Goal: Task Accomplishment & Management: Manage account settings

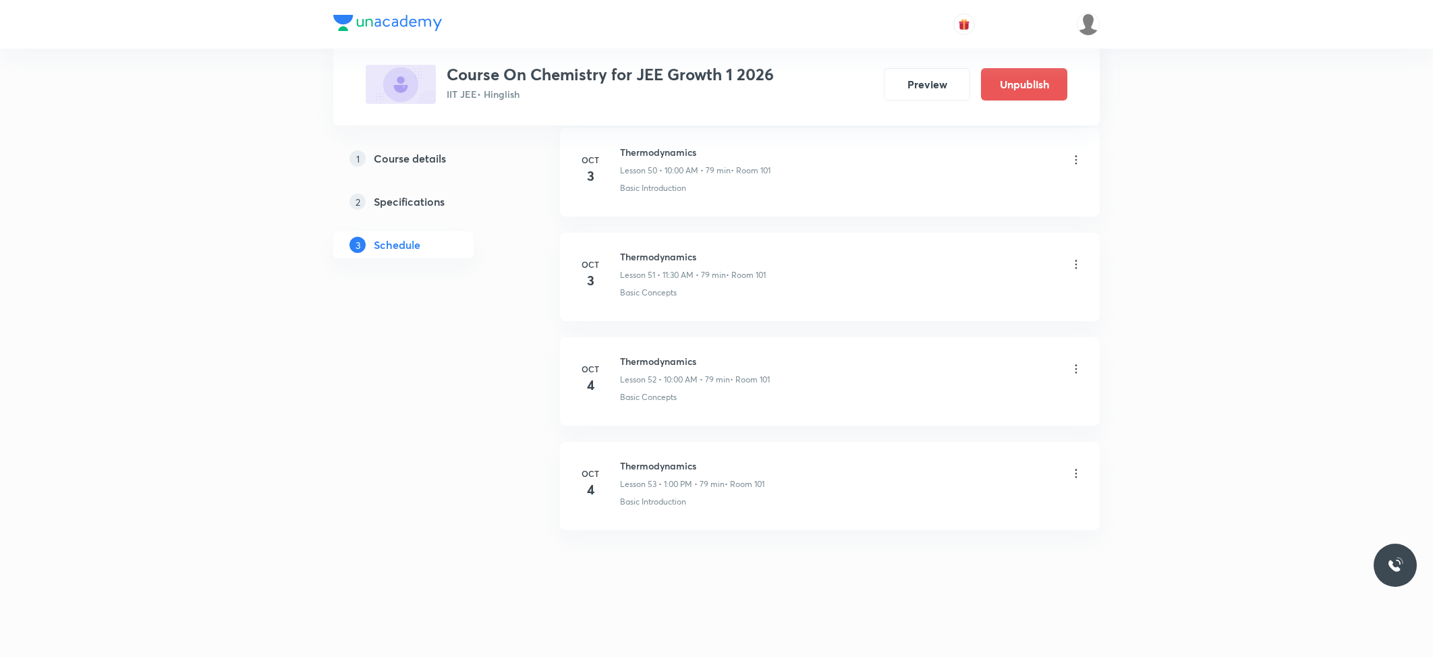
scroll to position [5993, 0]
click at [1072, 478] on icon at bounding box center [1076, 473] width 13 height 13
click at [985, 500] on li "Edit" at bounding box center [1005, 508] width 148 height 25
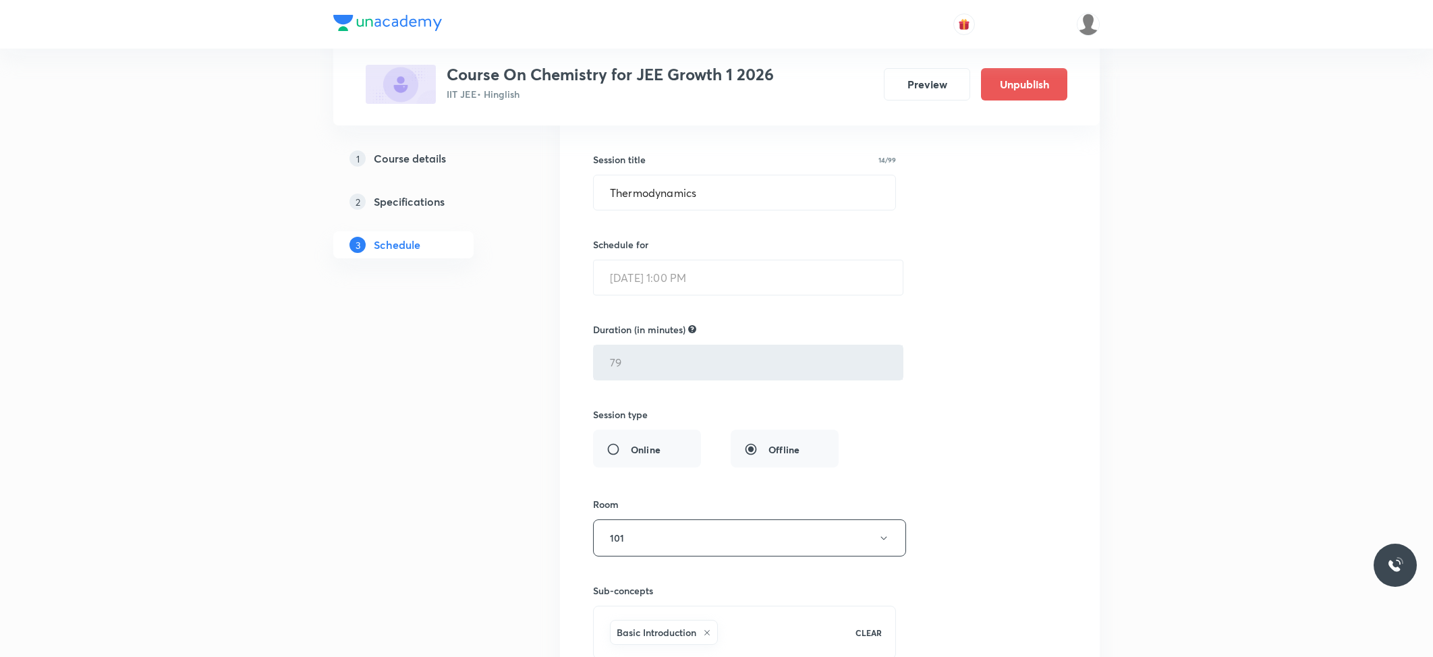
scroll to position [5623, 0]
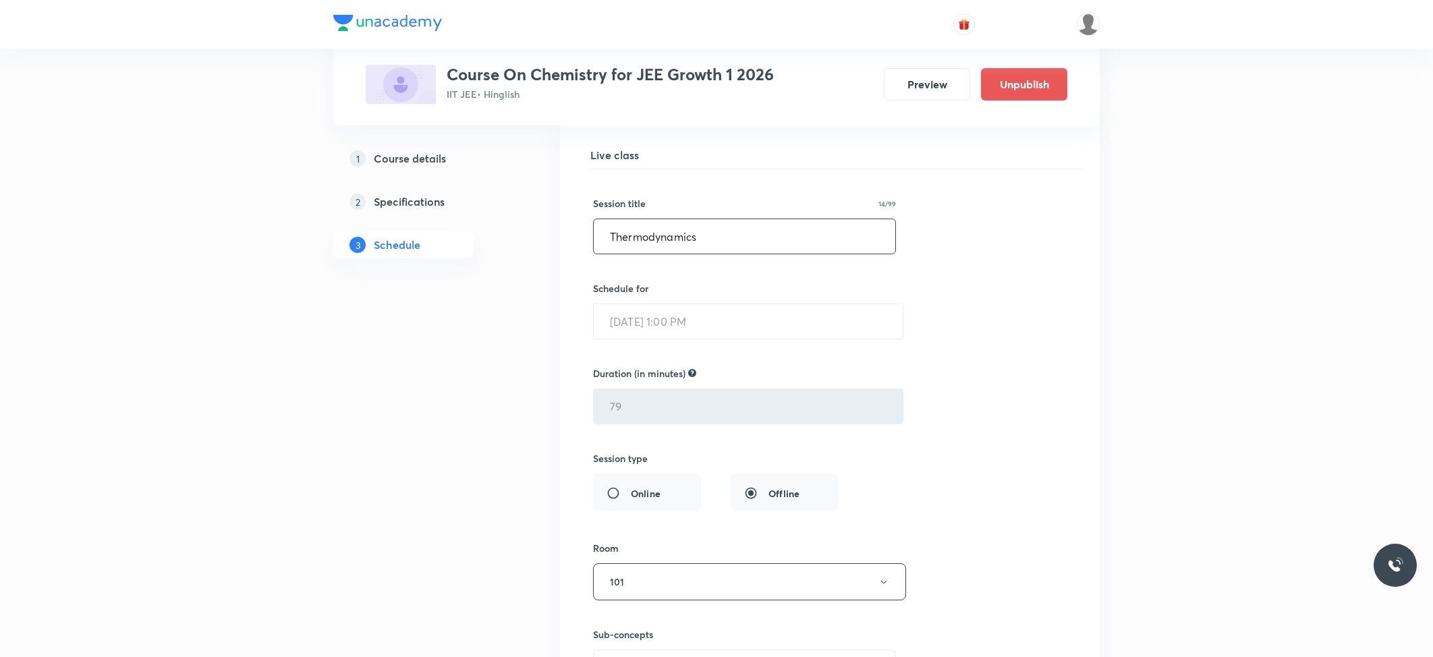
drag, startPoint x: 699, startPoint y: 268, endPoint x: 490, endPoint y: 270, distance: 209.2
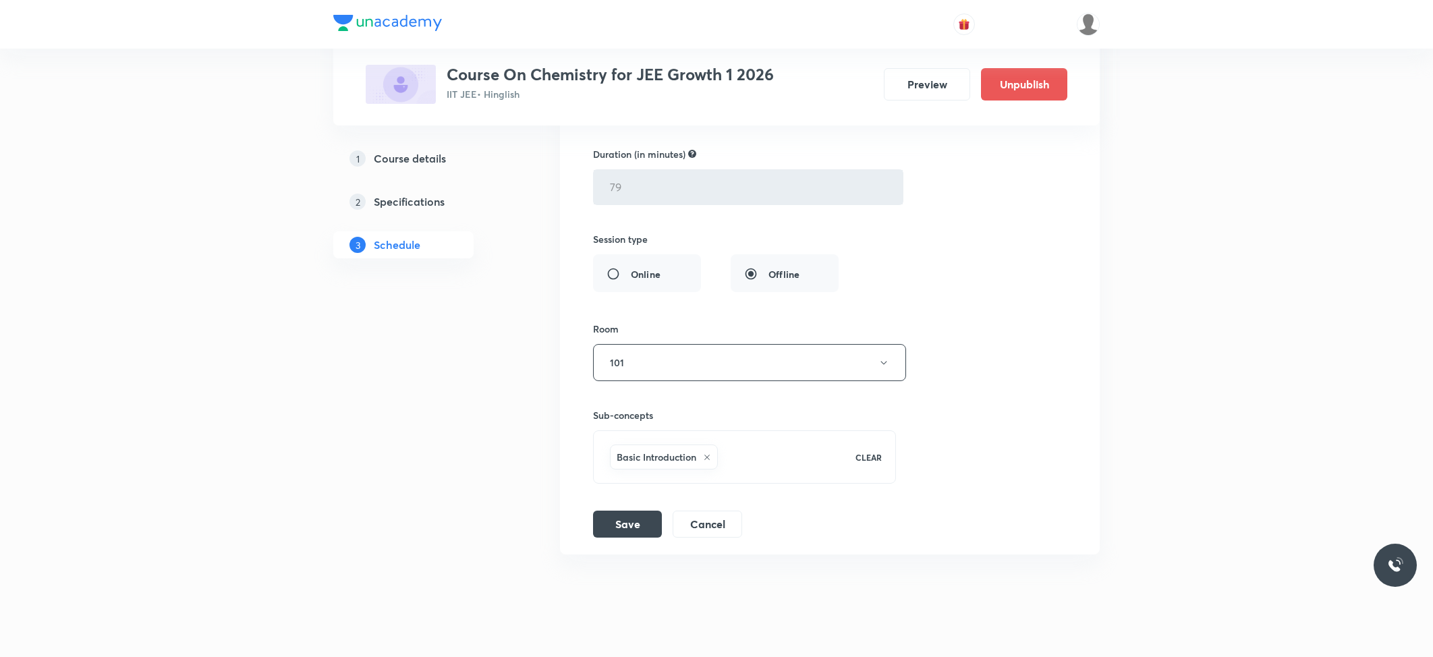
scroll to position [5893, 0]
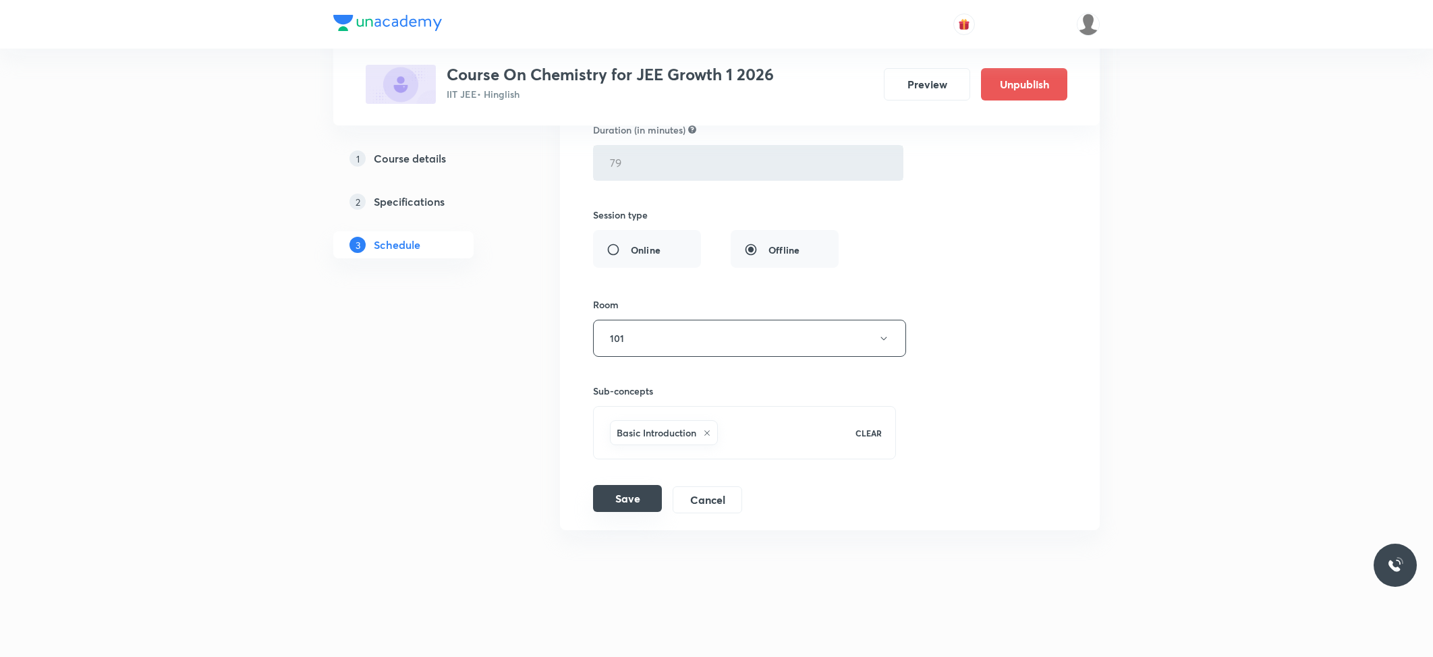
type input "Chemical Equilibrium"
click at [632, 491] on button "Save" at bounding box center [627, 498] width 69 height 27
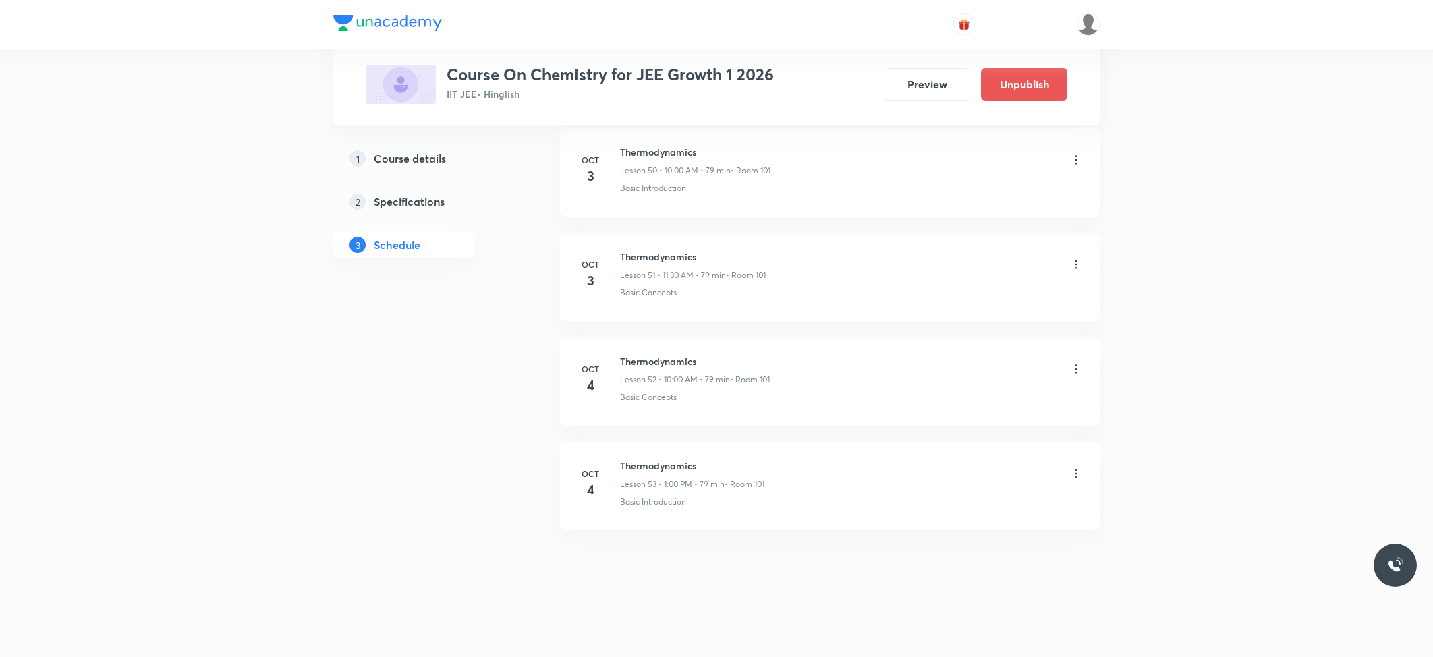
scroll to position [5372, 0]
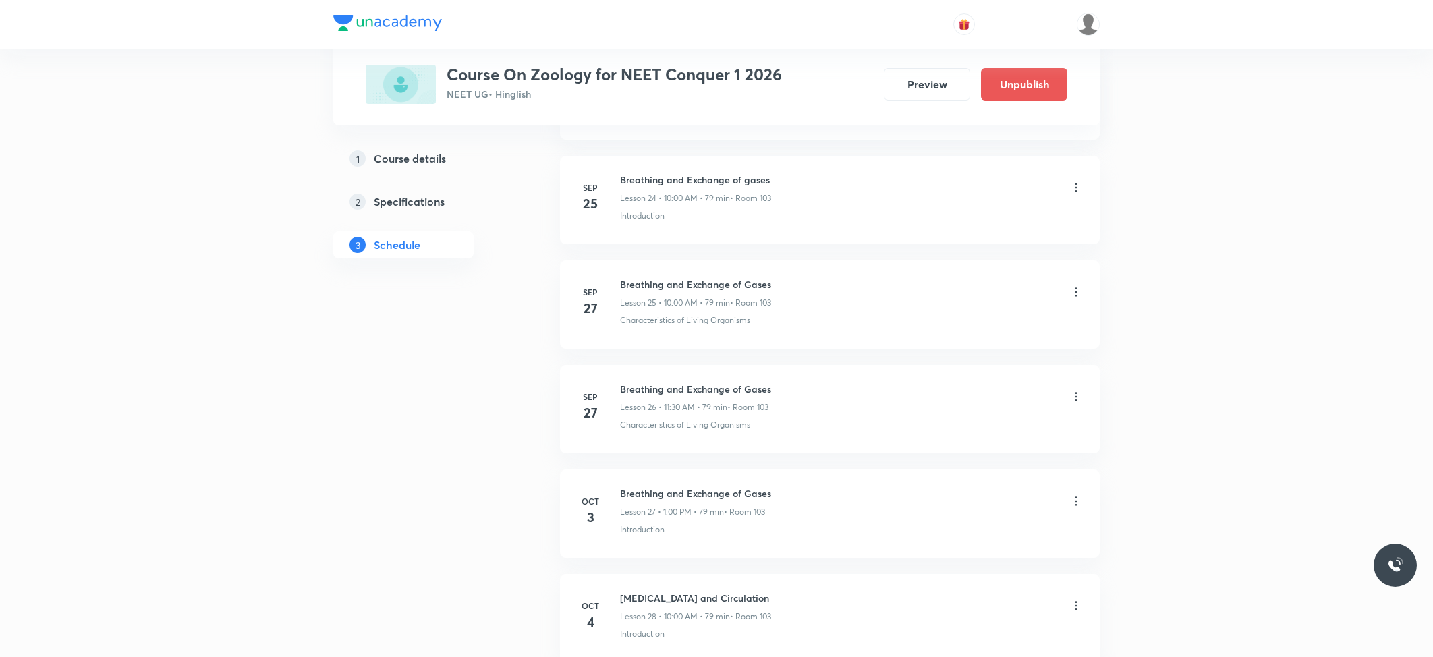
scroll to position [3472, 0]
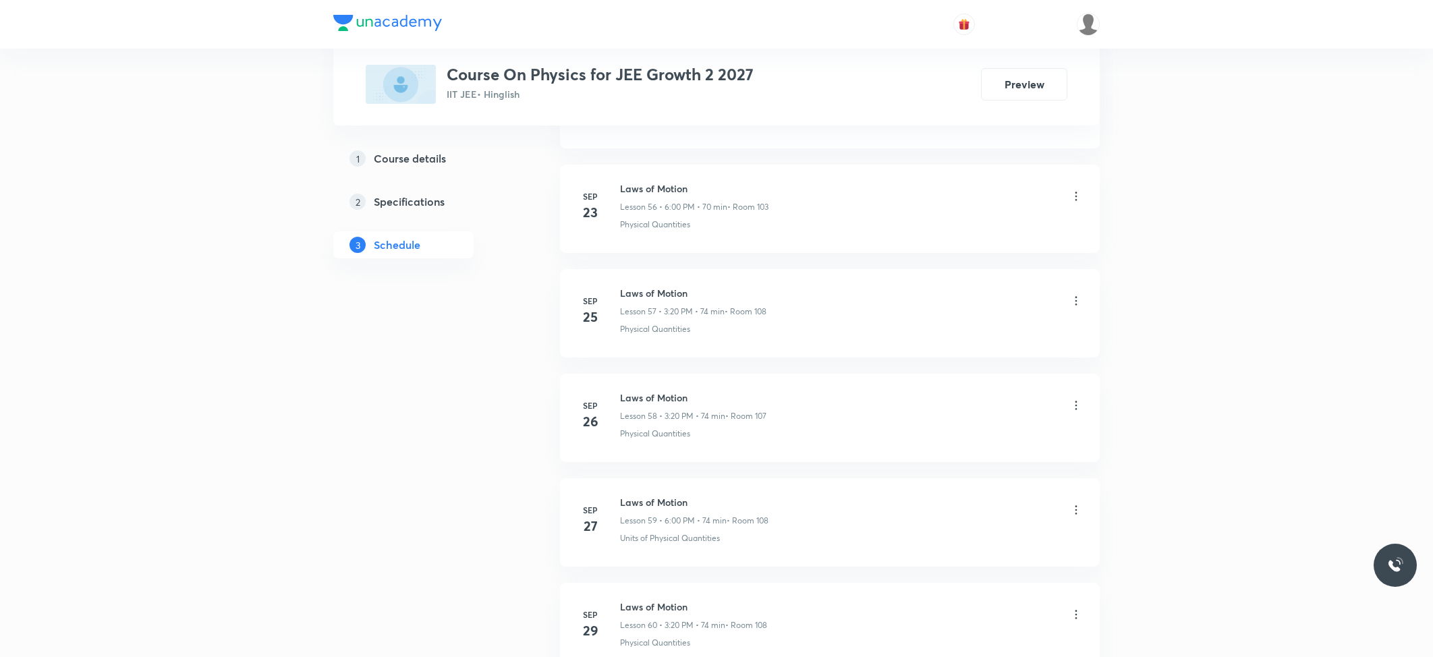
scroll to position [6833, 0]
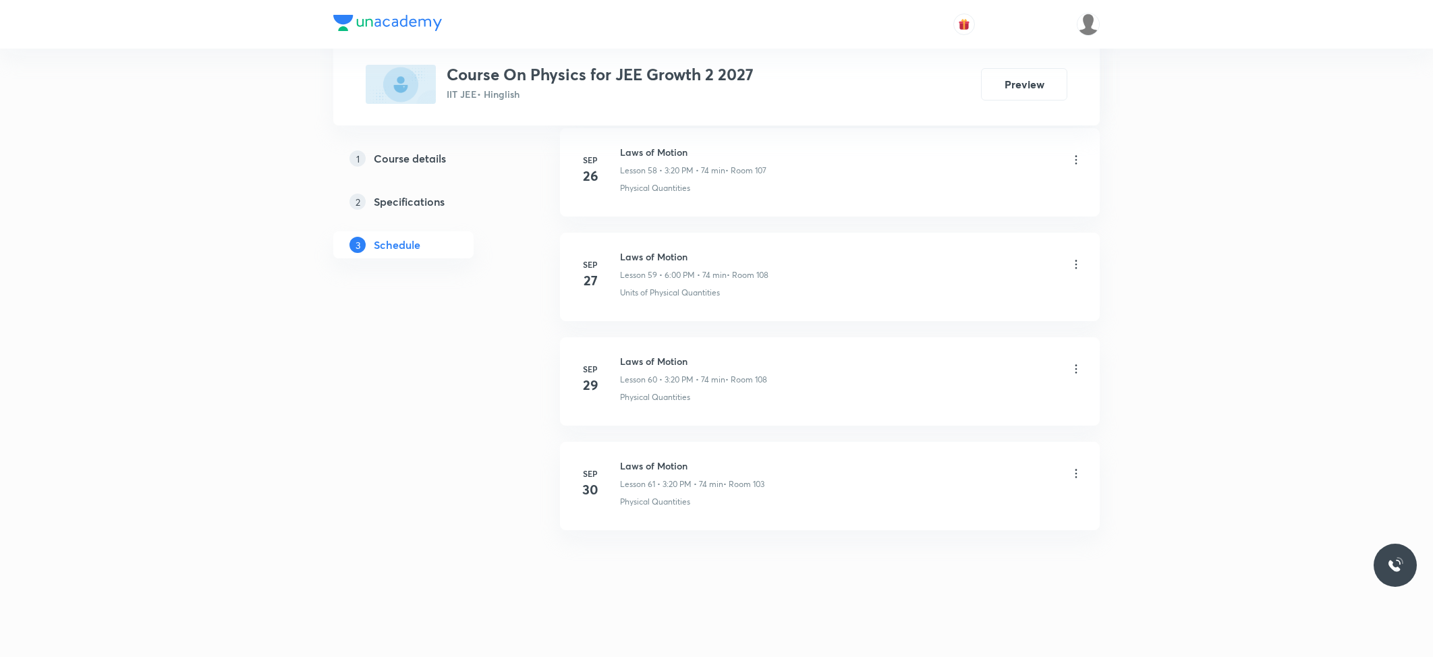
click at [675, 458] on li "Sep 30 Laws of Motion Lesson 61 • 3:20 PM • 74 min • Room 103 Physical Quantiti…" at bounding box center [830, 486] width 540 height 88
copy h6 "Laws of Motion"
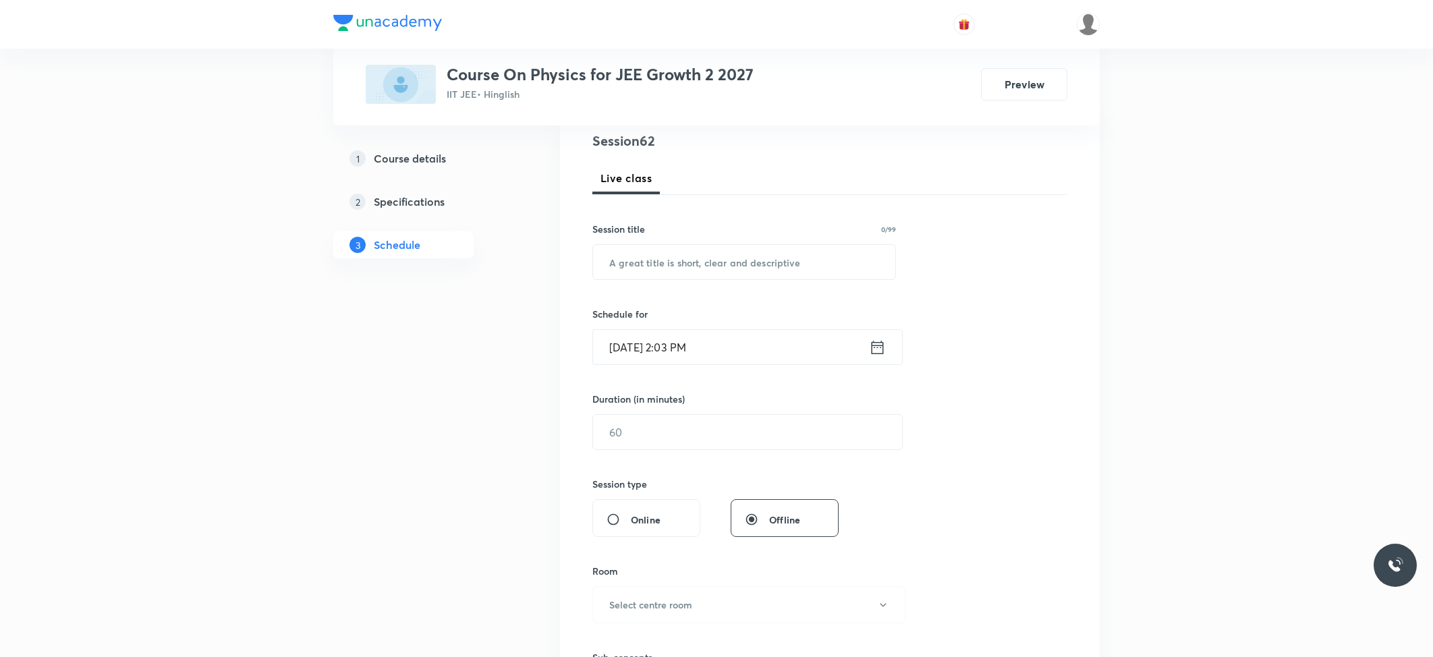
scroll to position [0, 0]
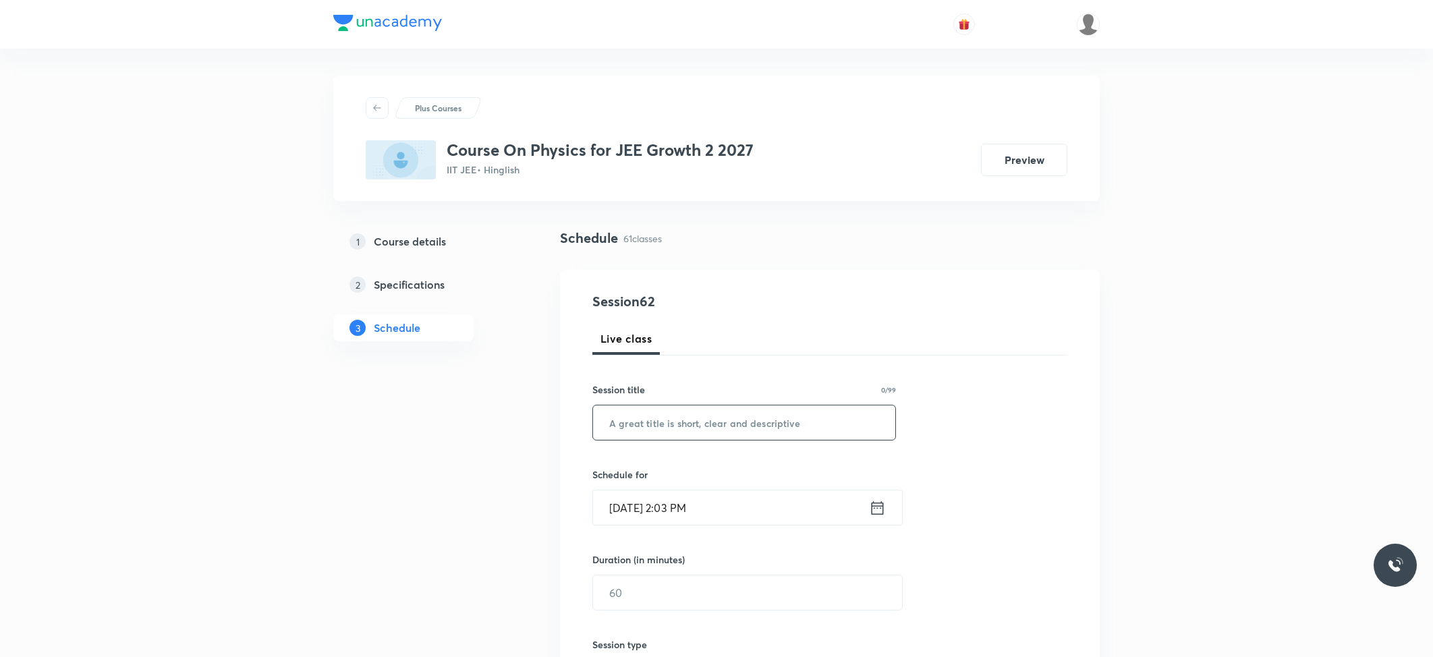
click at [738, 417] on input "text" at bounding box center [744, 423] width 302 height 34
paste input "Laws of Motion"
type input "Laws of Motion"
click at [802, 493] on input "Oct 4, 2025, 2:03 PM" at bounding box center [731, 508] width 276 height 34
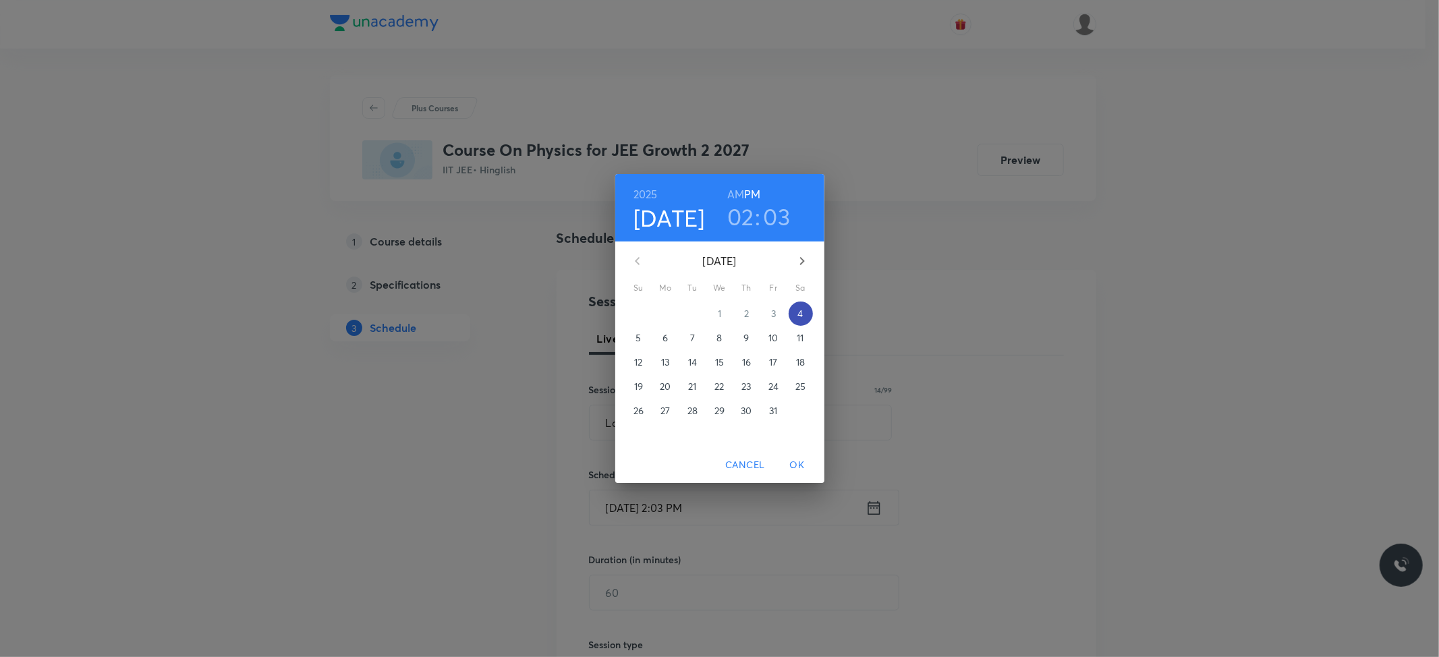
click at [800, 308] on p "4" at bounding box center [800, 313] width 5 height 13
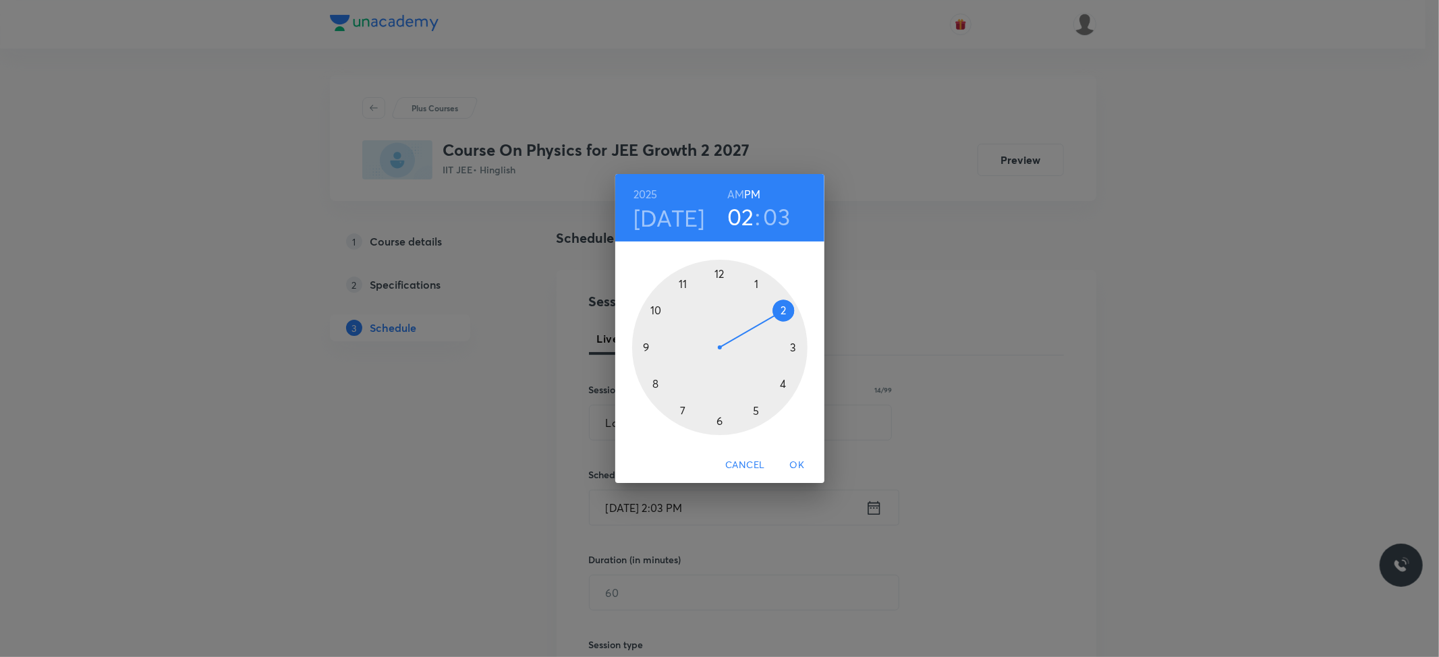
click at [794, 346] on div at bounding box center [719, 347] width 175 height 175
click at [783, 383] on div at bounding box center [719, 347] width 175 height 175
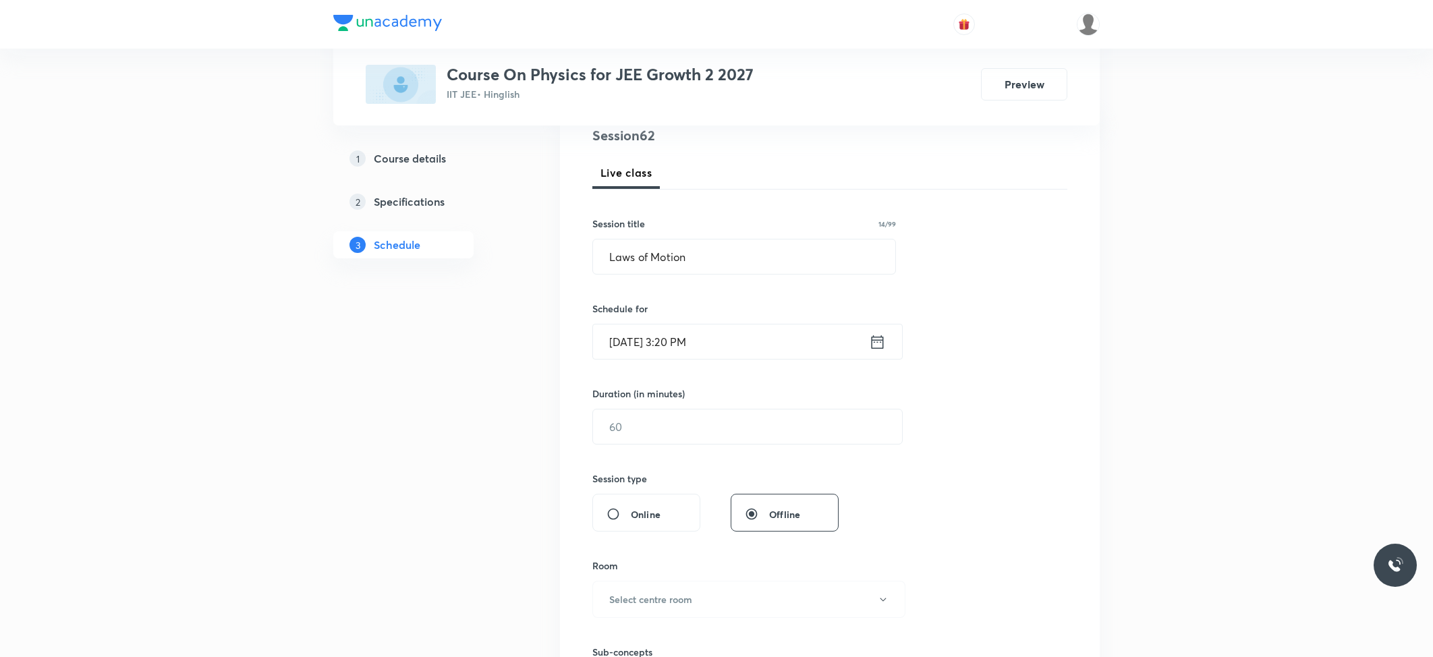
scroll to position [180, 0]
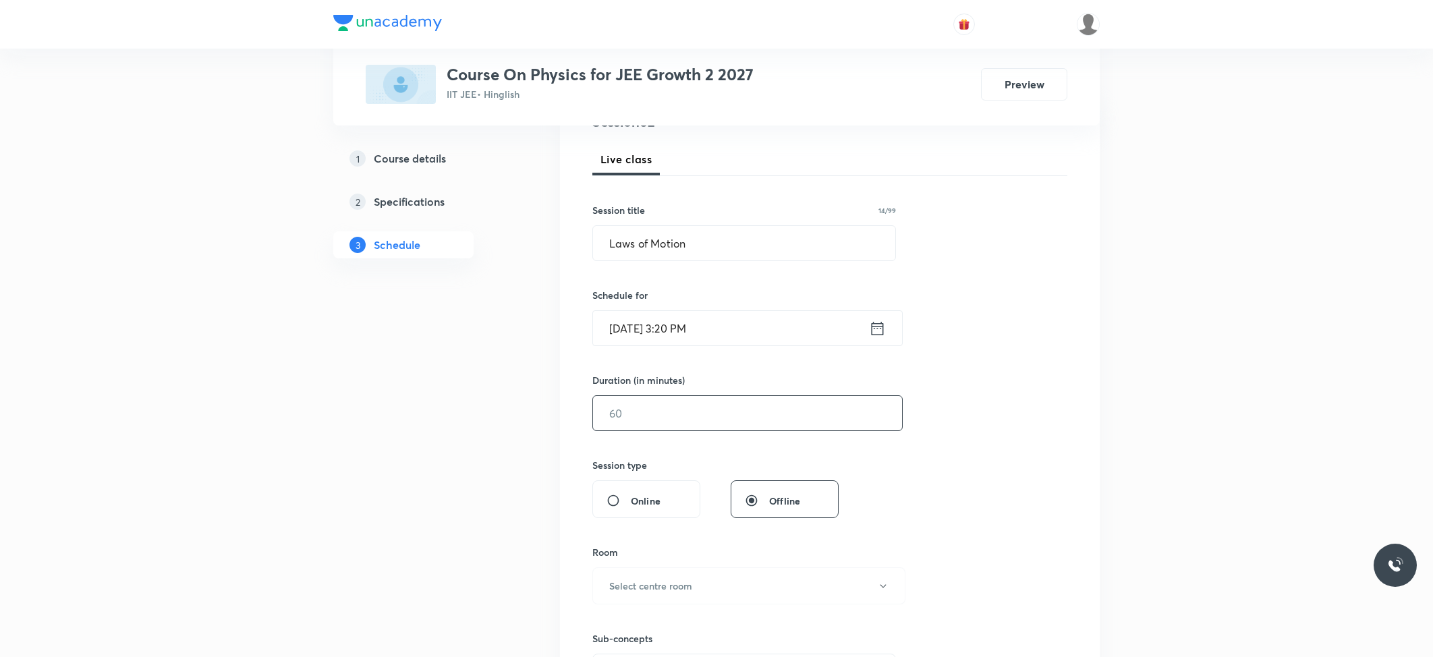
click at [738, 408] on input "text" at bounding box center [747, 413] width 309 height 34
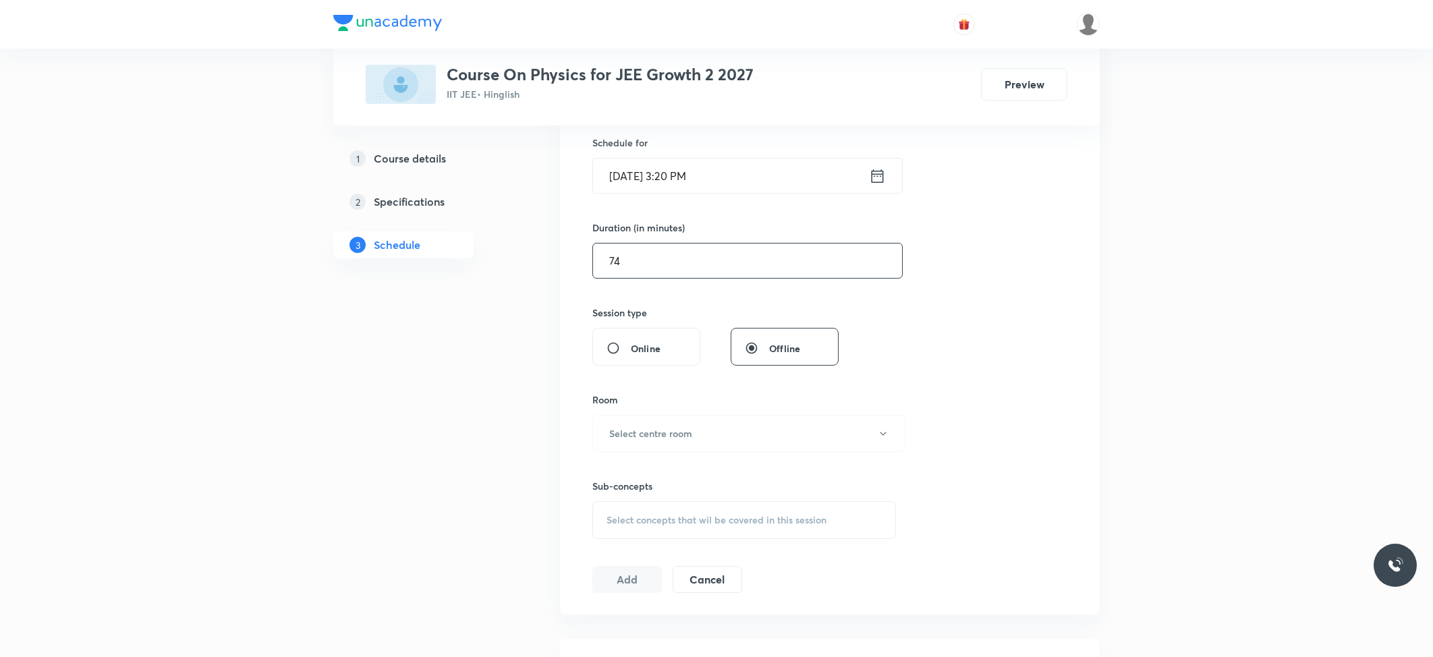
scroll to position [449, 0]
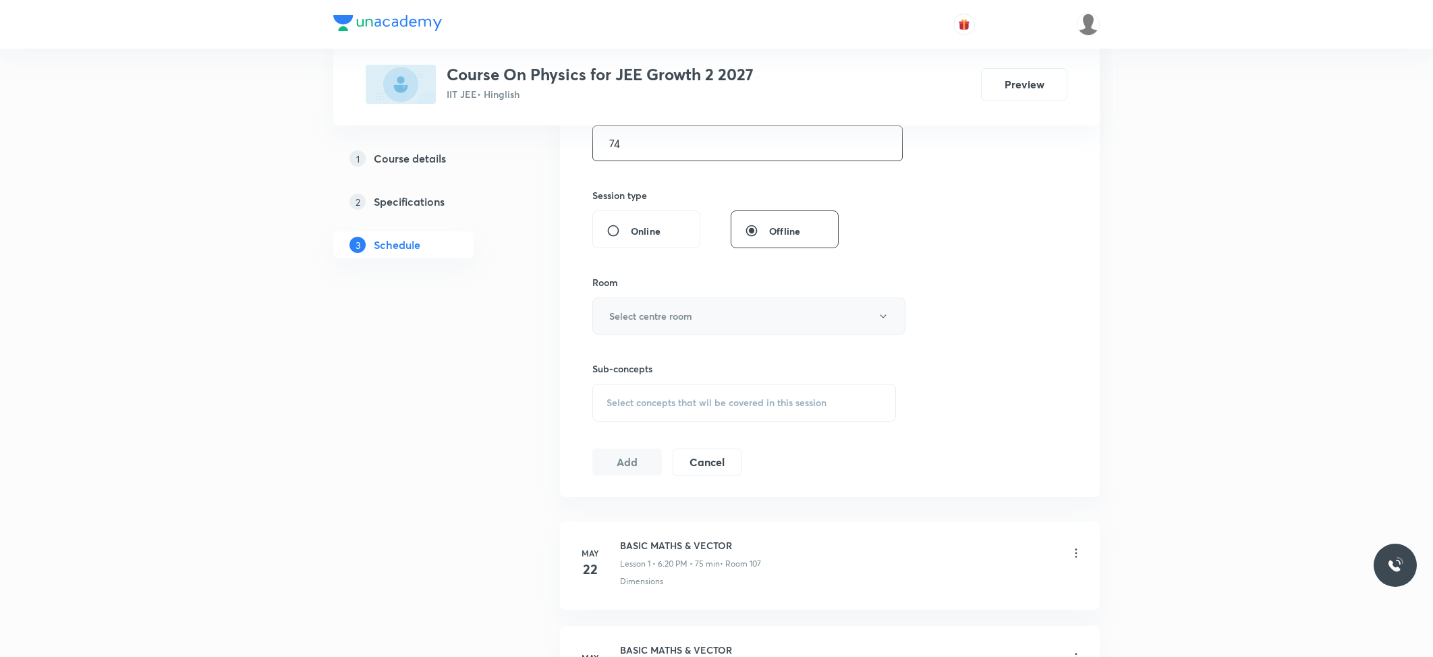
type input "74"
click at [667, 316] on h6 "Select centre room" at bounding box center [650, 316] width 83 height 14
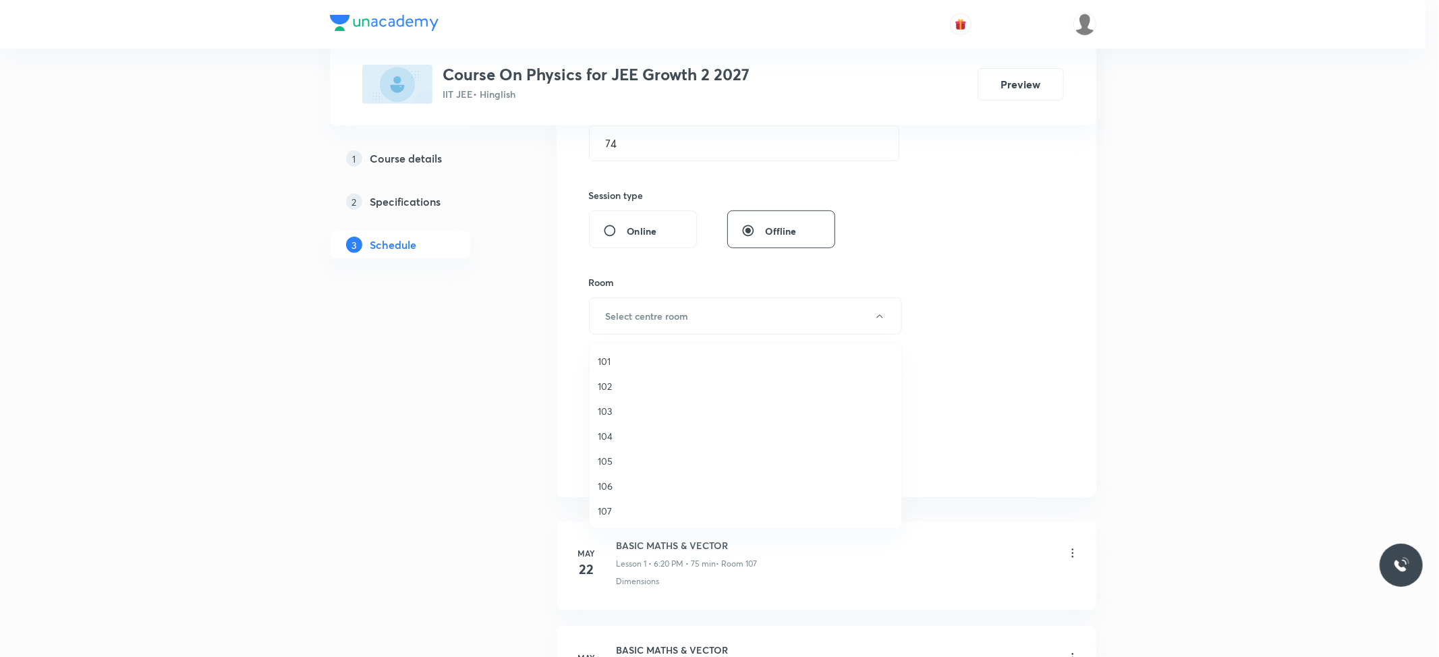
click at [606, 412] on span "103" at bounding box center [746, 411] width 296 height 14
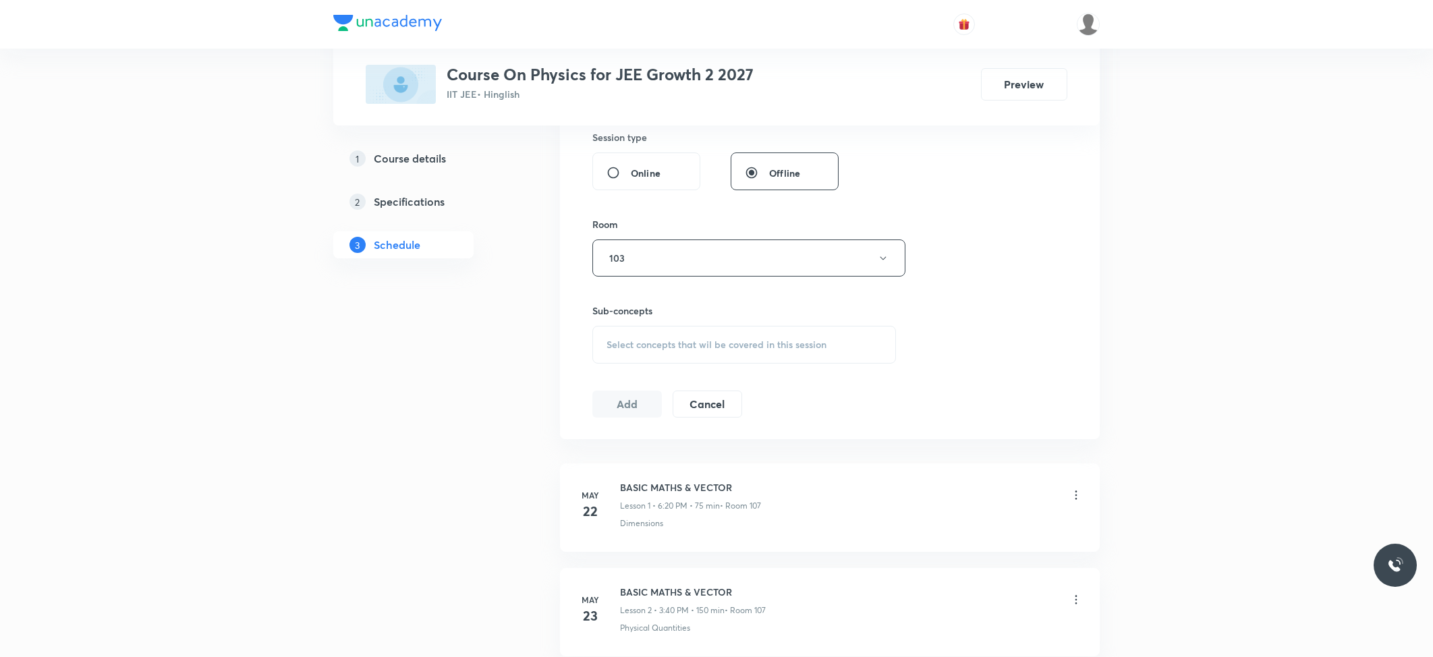
scroll to position [540, 0]
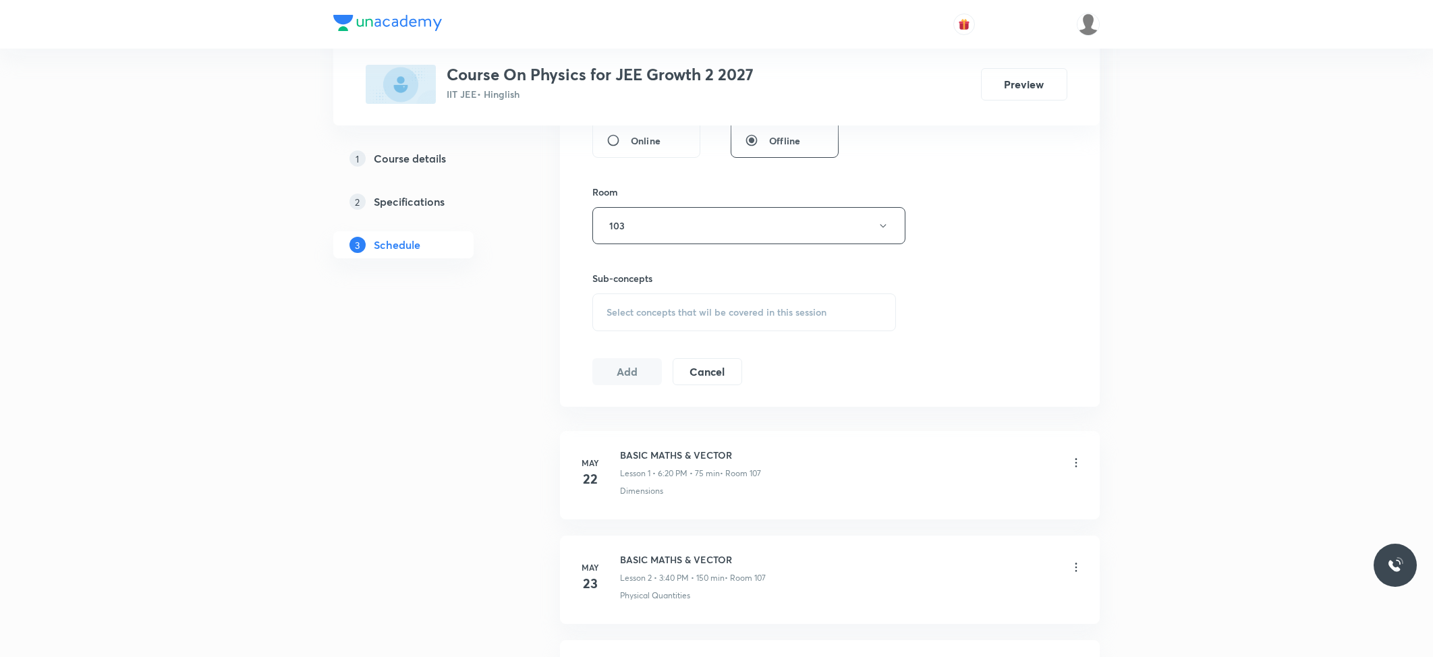
click at [671, 314] on span "Select concepts that wil be covered in this session" at bounding box center [717, 312] width 220 height 11
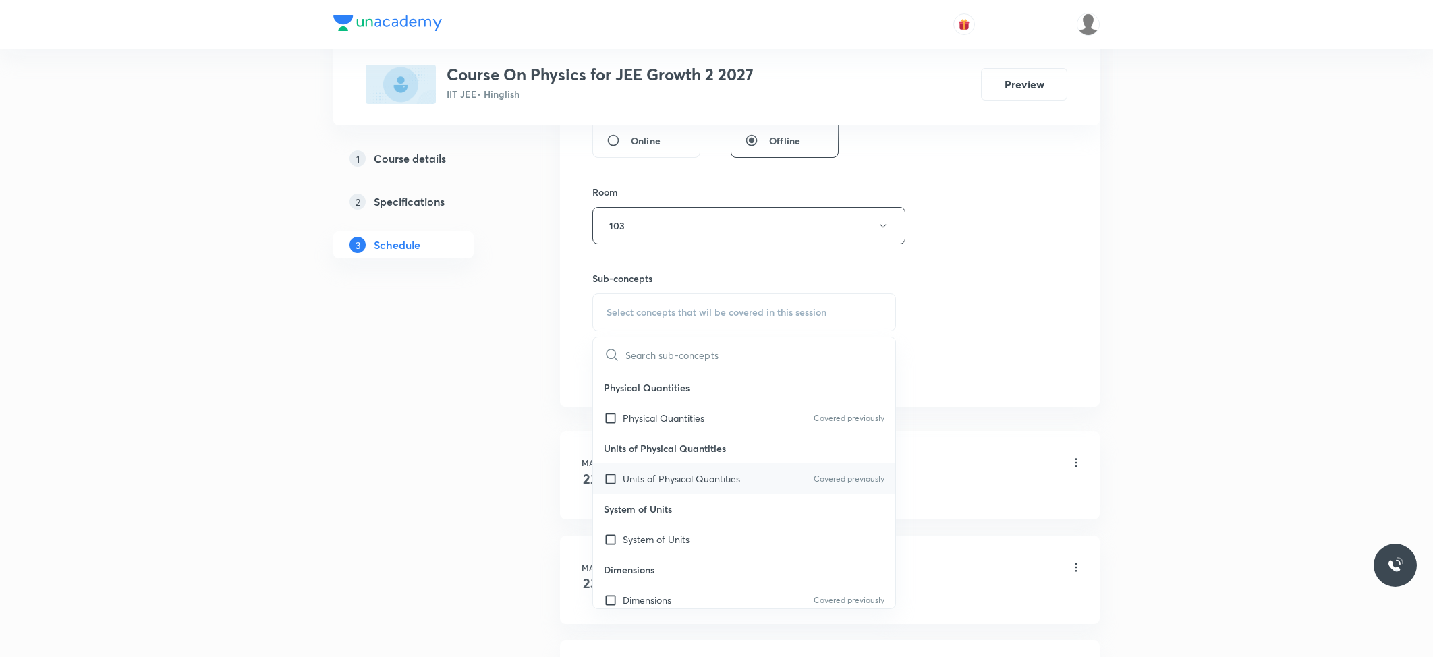
click at [675, 471] on div "Units of Physical Quantities Covered previously" at bounding box center [744, 479] width 302 height 30
checkbox input "true"
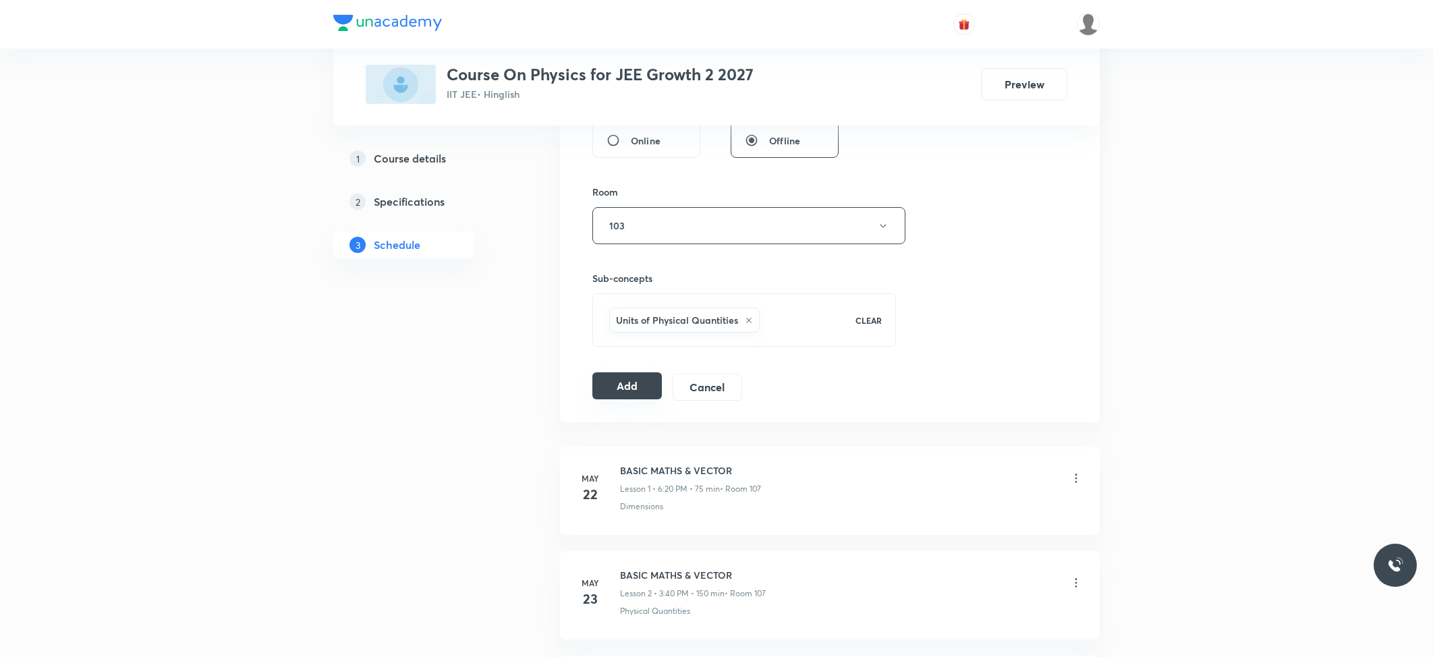
click at [625, 390] on button "Add" at bounding box center [627, 385] width 70 height 27
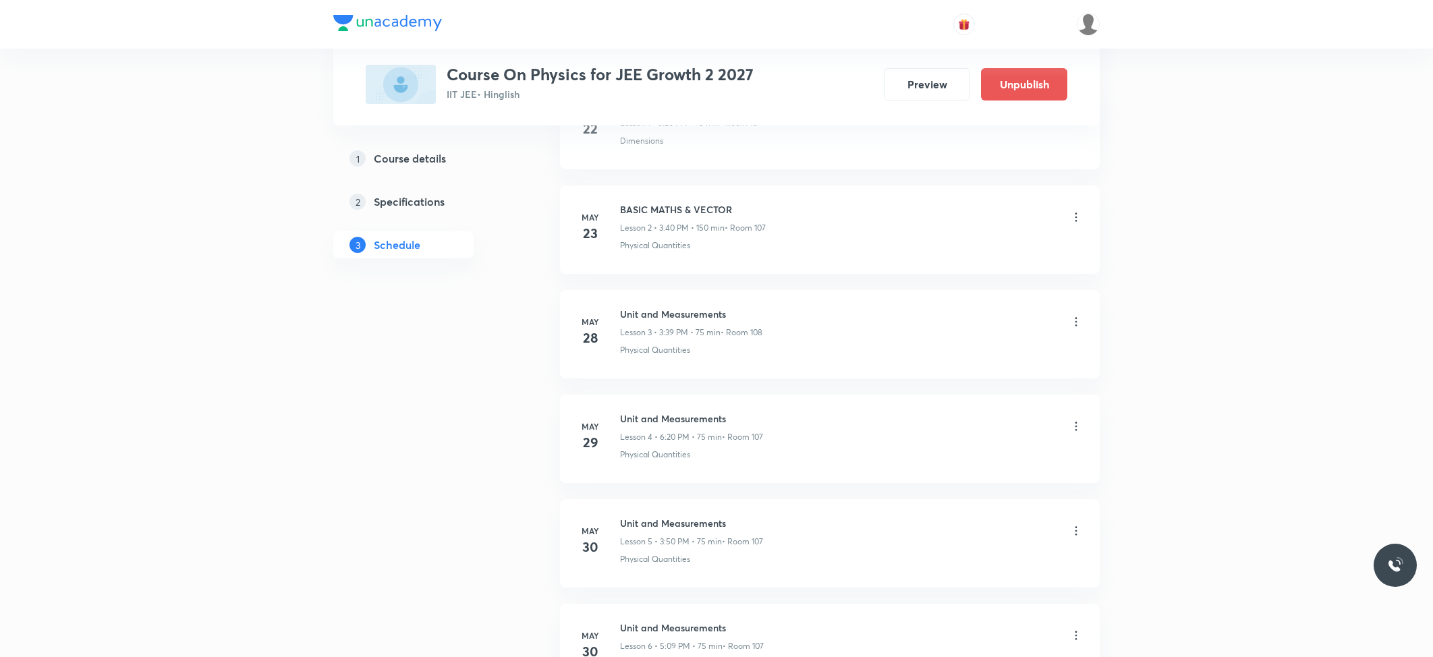
scroll to position [6317, 0]
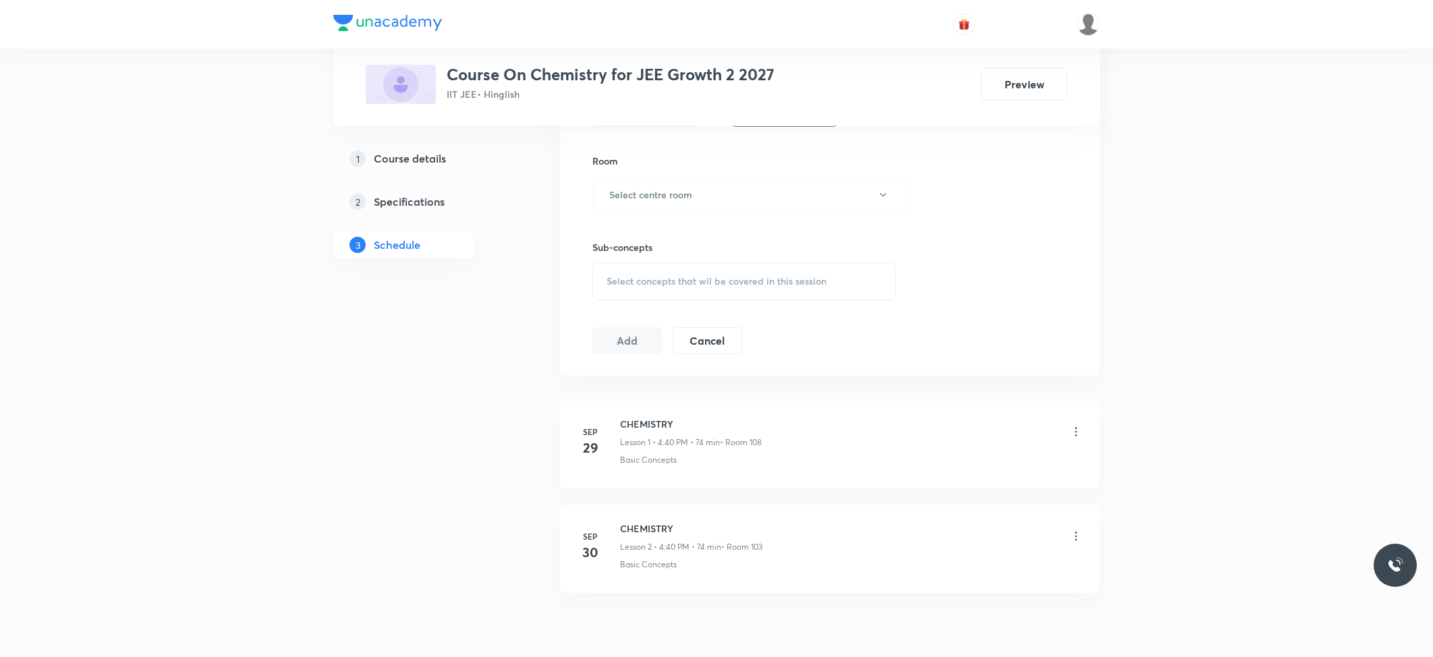
scroll to position [636, 0]
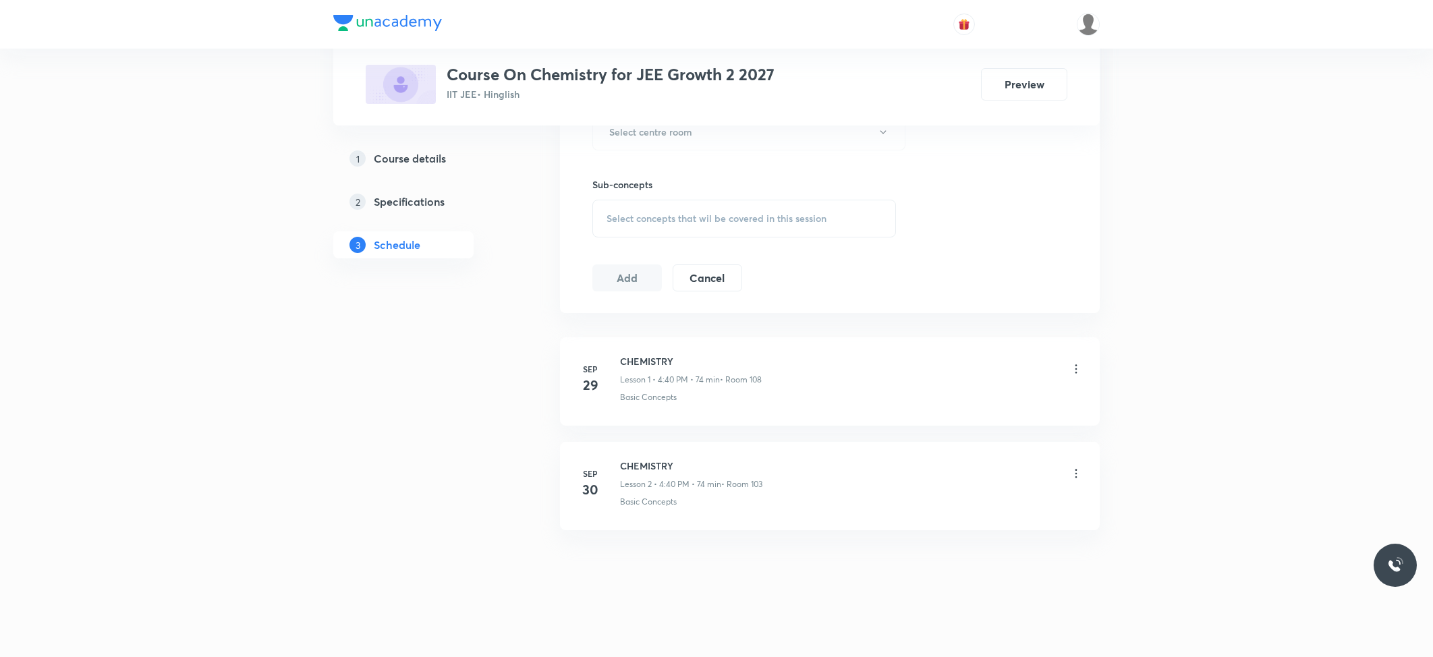
click at [662, 467] on h6 "CHEMISTRY" at bounding box center [691, 466] width 142 height 14
copy h6 "CHEMISTRY"
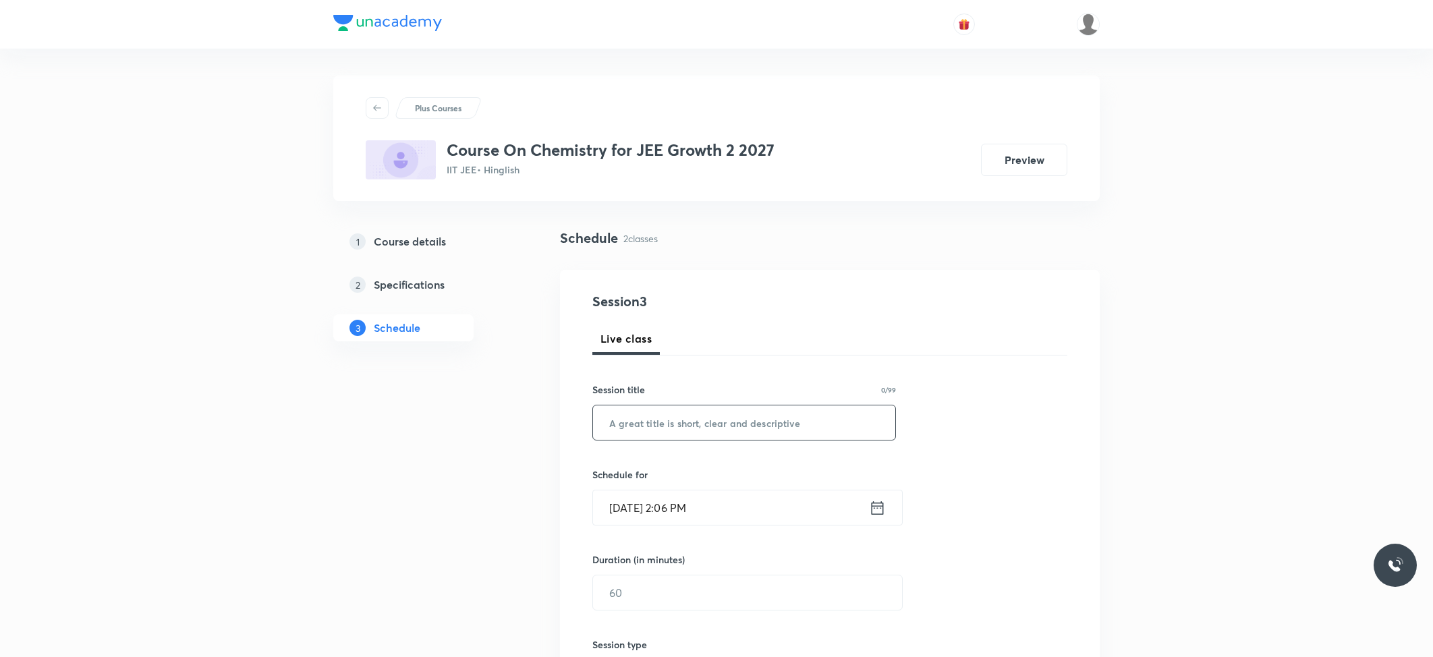
drag, startPoint x: 779, startPoint y: 443, endPoint x: 791, endPoint y: 424, distance: 22.5
click at [779, 439] on div "Session 3 Live class Session title 0/99 ​ Schedule for Oct 4, 2025, 2:06 PM ​ D…" at bounding box center [829, 609] width 475 height 634
click at [791, 424] on input "text" at bounding box center [744, 423] width 302 height 34
paste input "CHEMISTRY"
type input "CHEMISTRY"
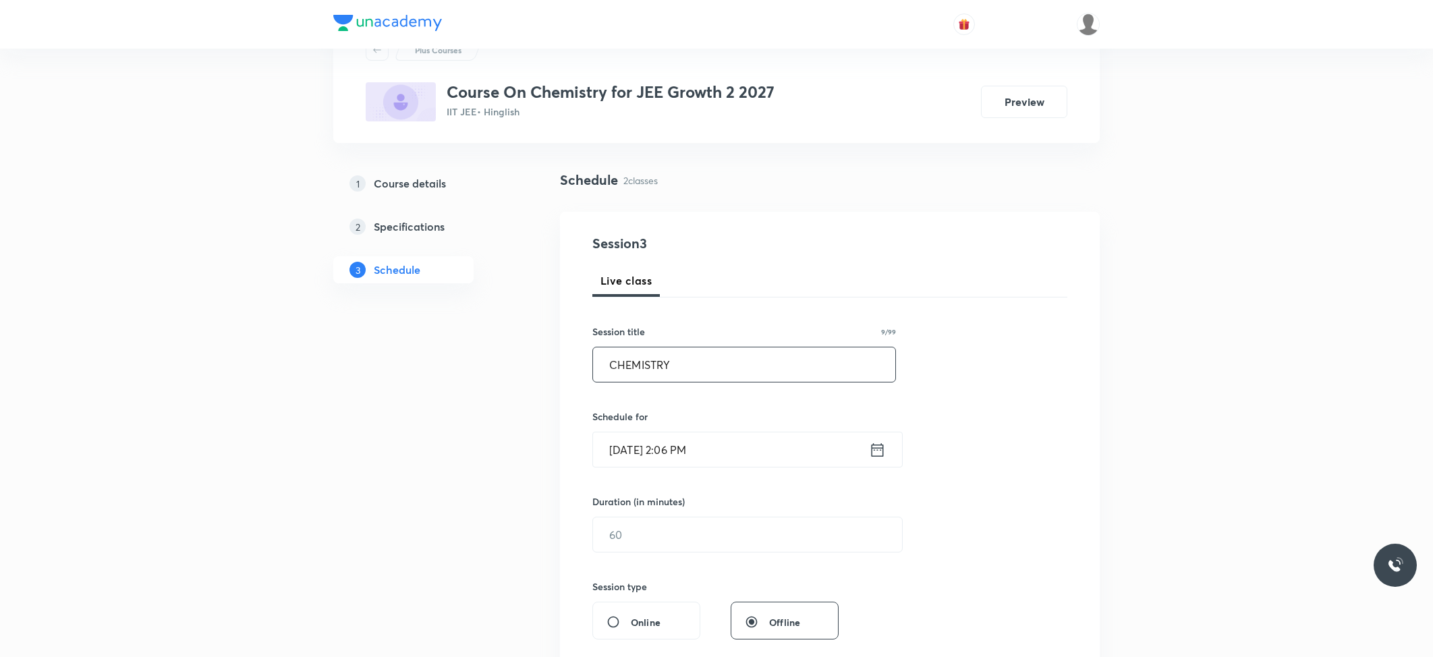
scroll to position [90, 0]
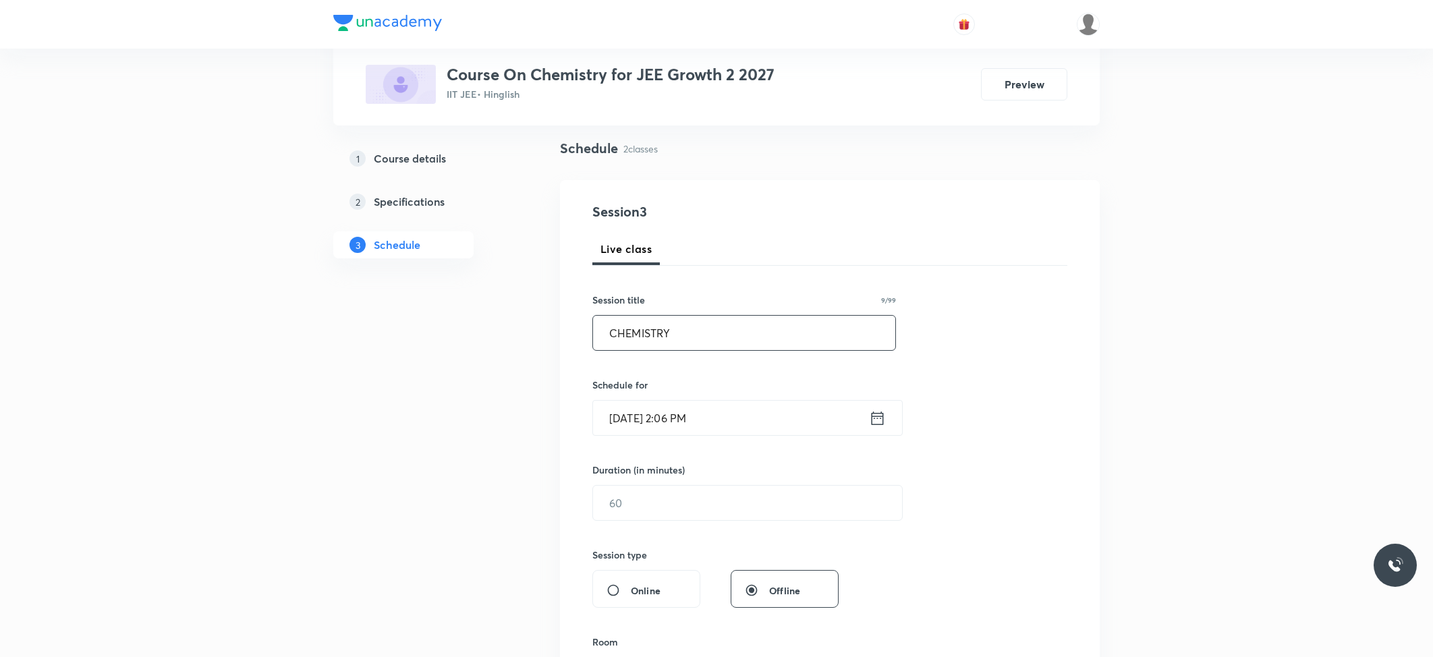
click at [742, 408] on input "Oct 4, 2025, 2:06 PM" at bounding box center [731, 418] width 276 height 34
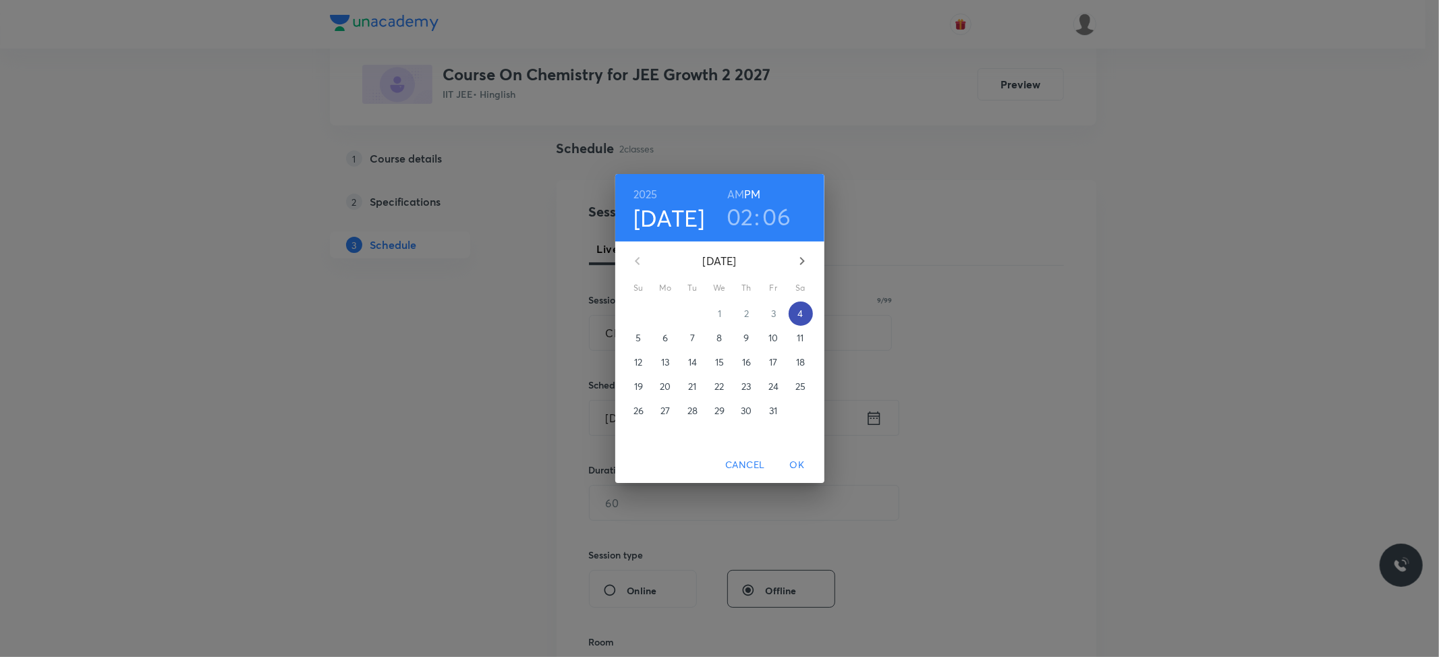
click at [802, 311] on p "4" at bounding box center [800, 313] width 5 height 13
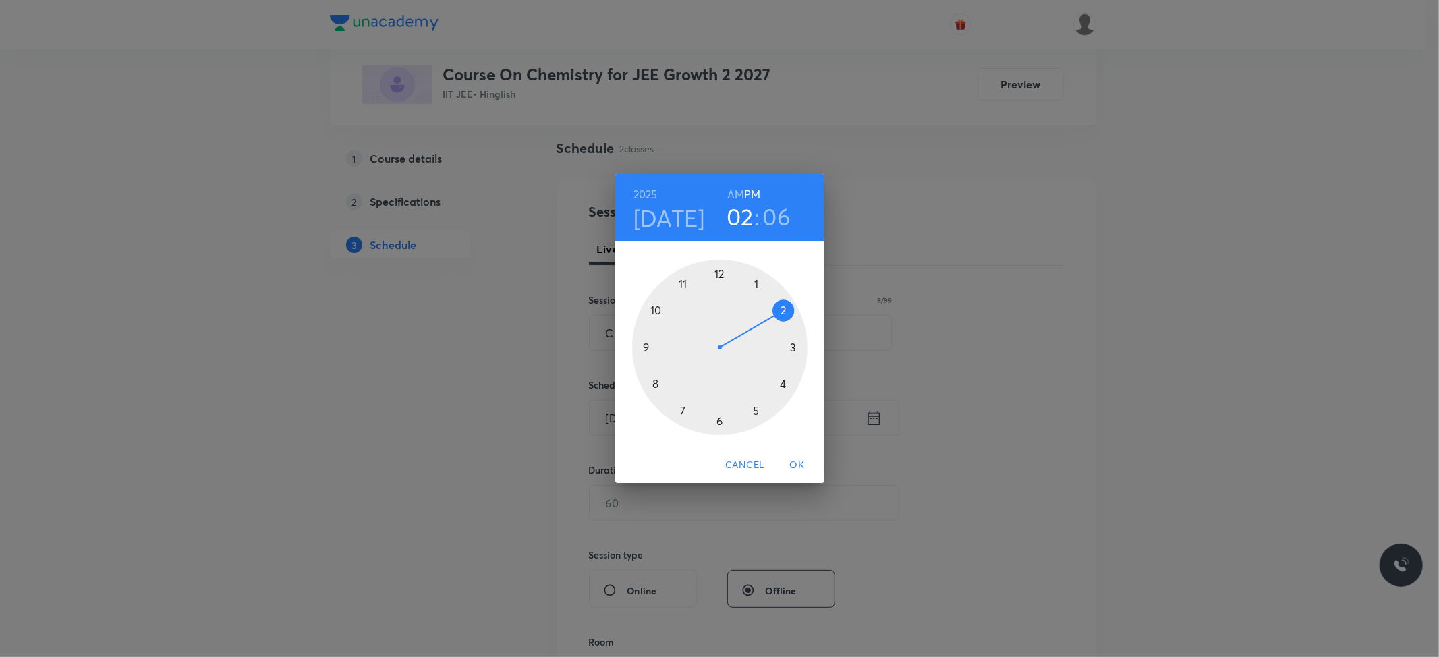
click at [783, 385] on div at bounding box center [719, 347] width 175 height 175
click at [657, 381] on div at bounding box center [719, 347] width 175 height 175
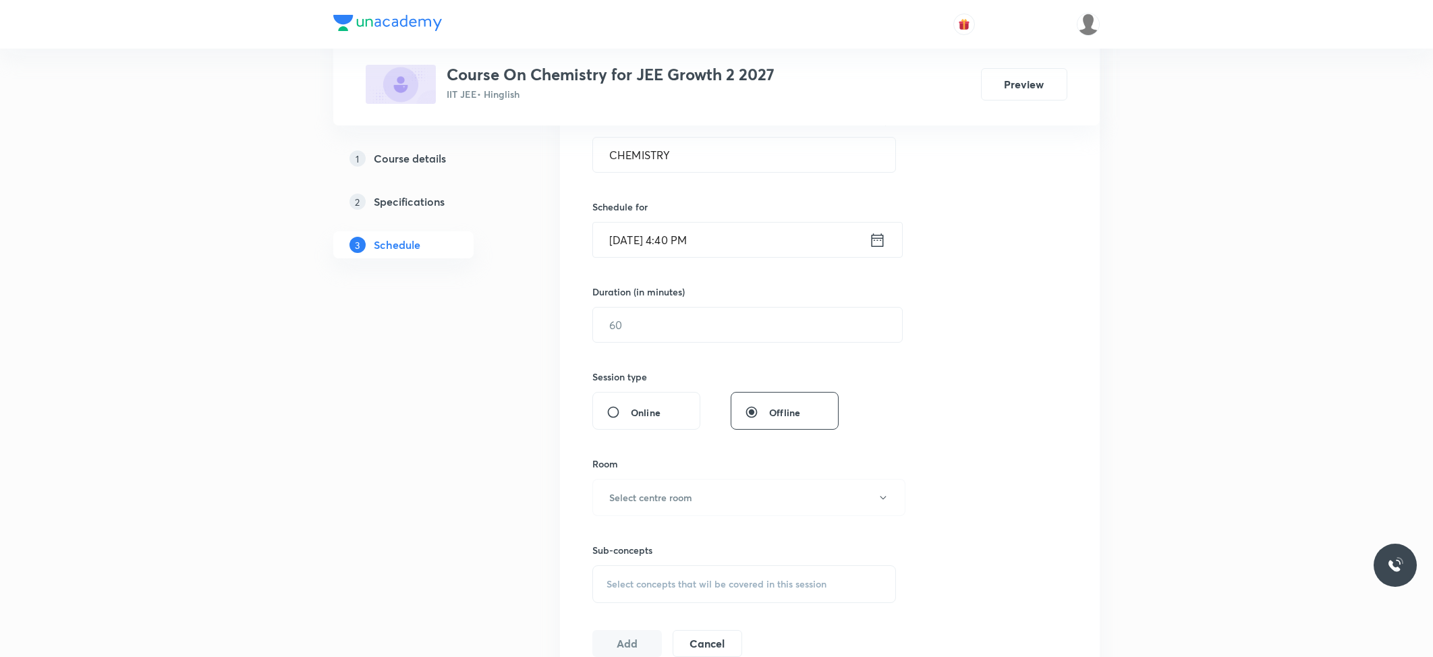
scroll to position [270, 0]
click at [672, 339] on input "text" at bounding box center [747, 323] width 309 height 34
type input "74"
click at [673, 490] on h6 "Select centre room" at bounding box center [650, 496] width 83 height 14
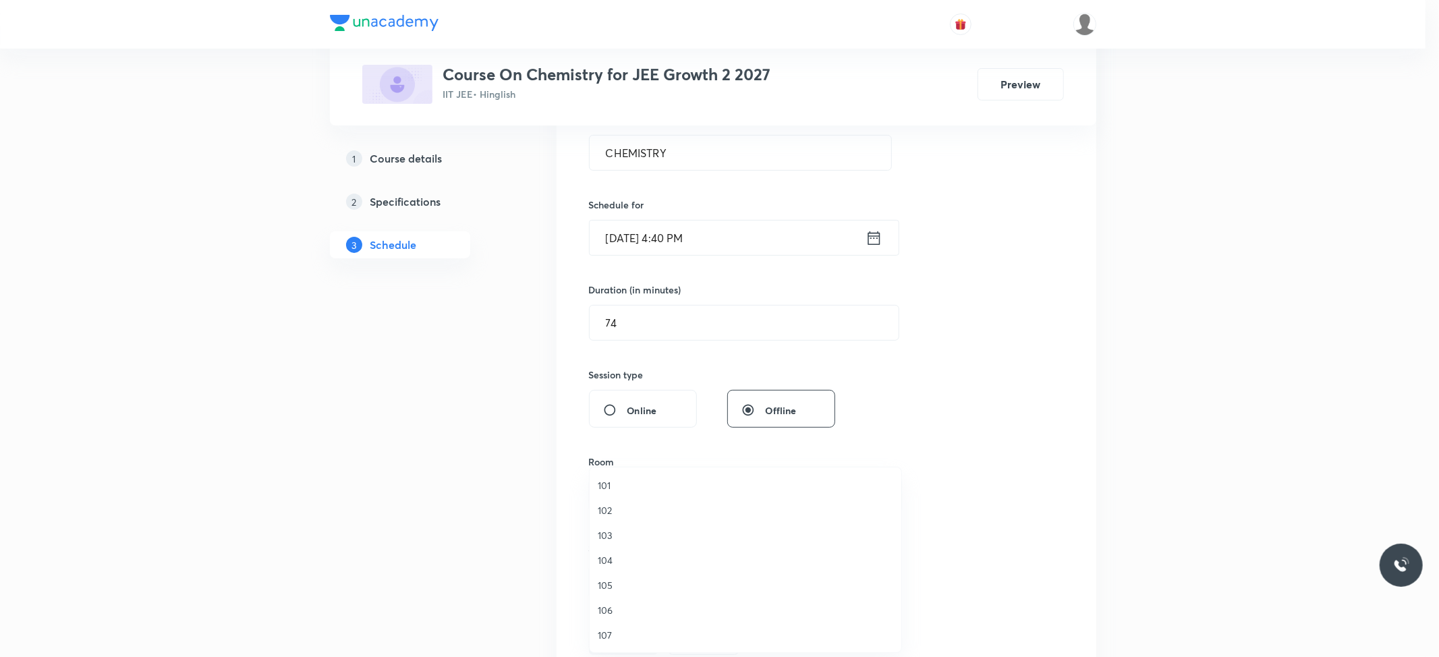
click at [616, 538] on span "103" at bounding box center [746, 535] width 296 height 14
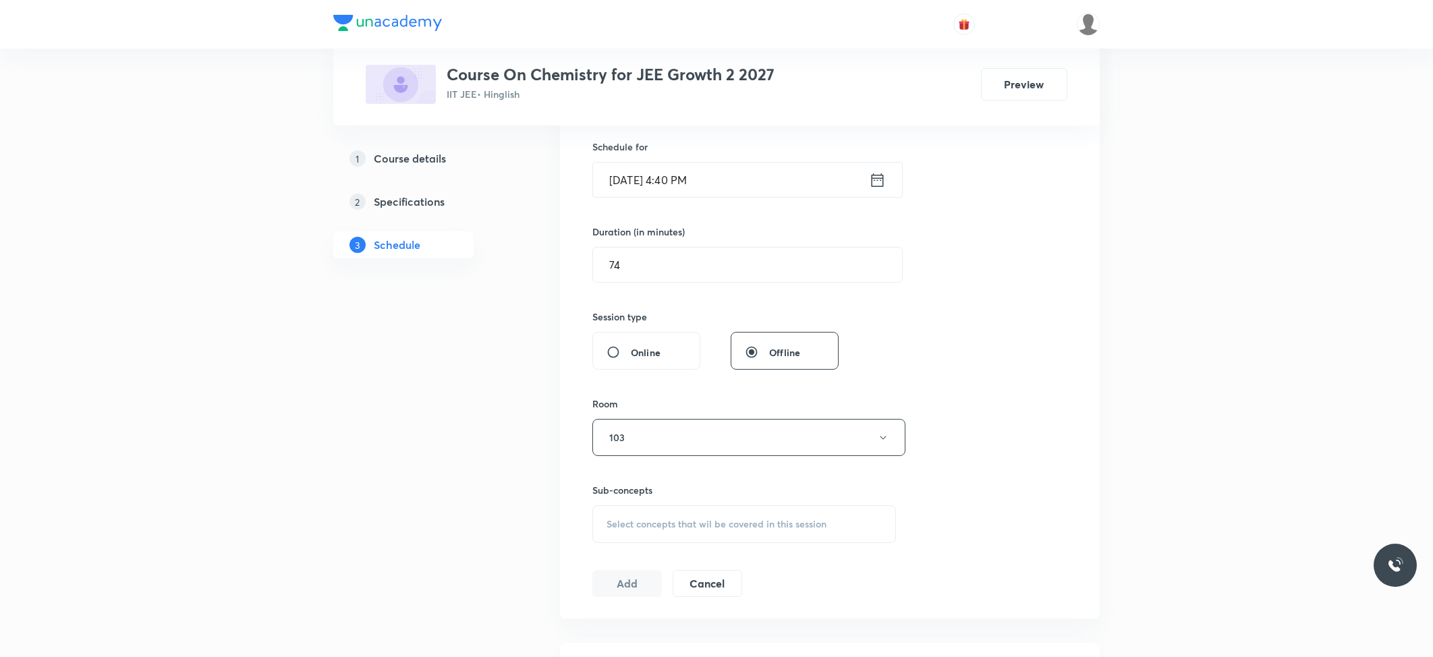
scroll to position [360, 0]
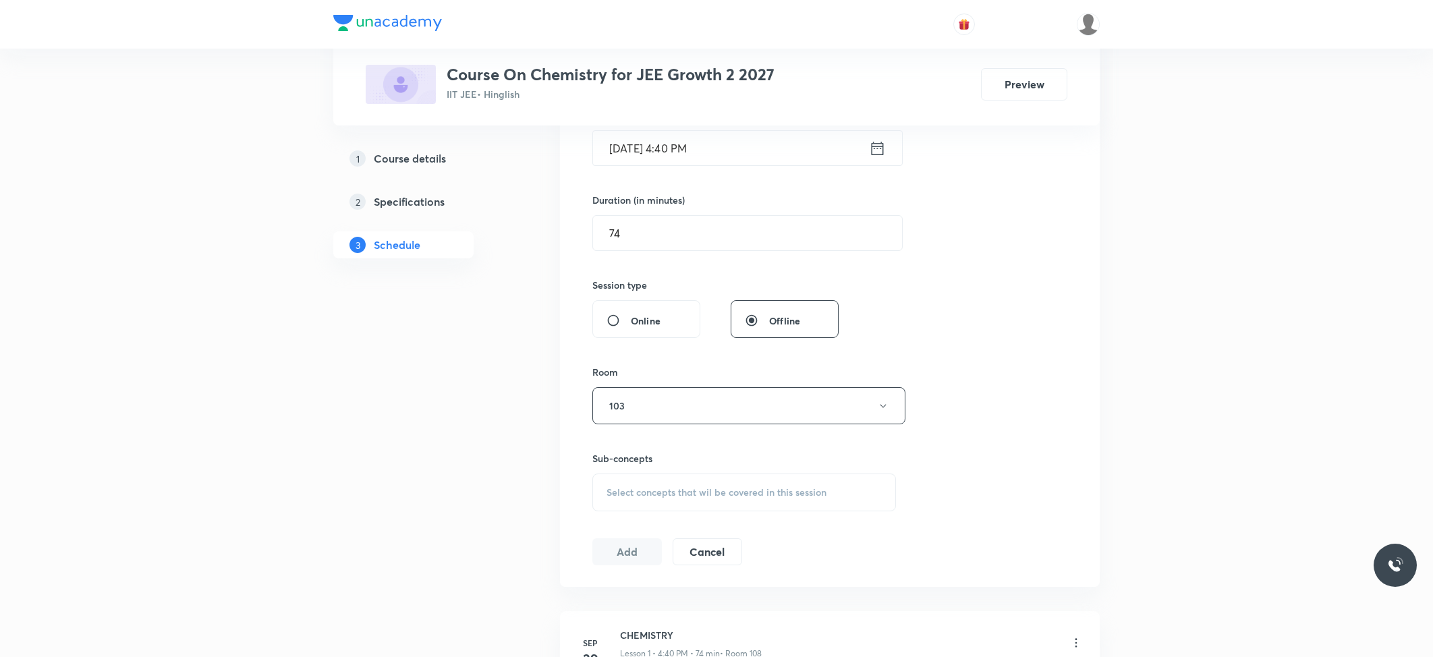
click at [708, 493] on span "Select concepts that wil be covered in this session" at bounding box center [717, 492] width 220 height 11
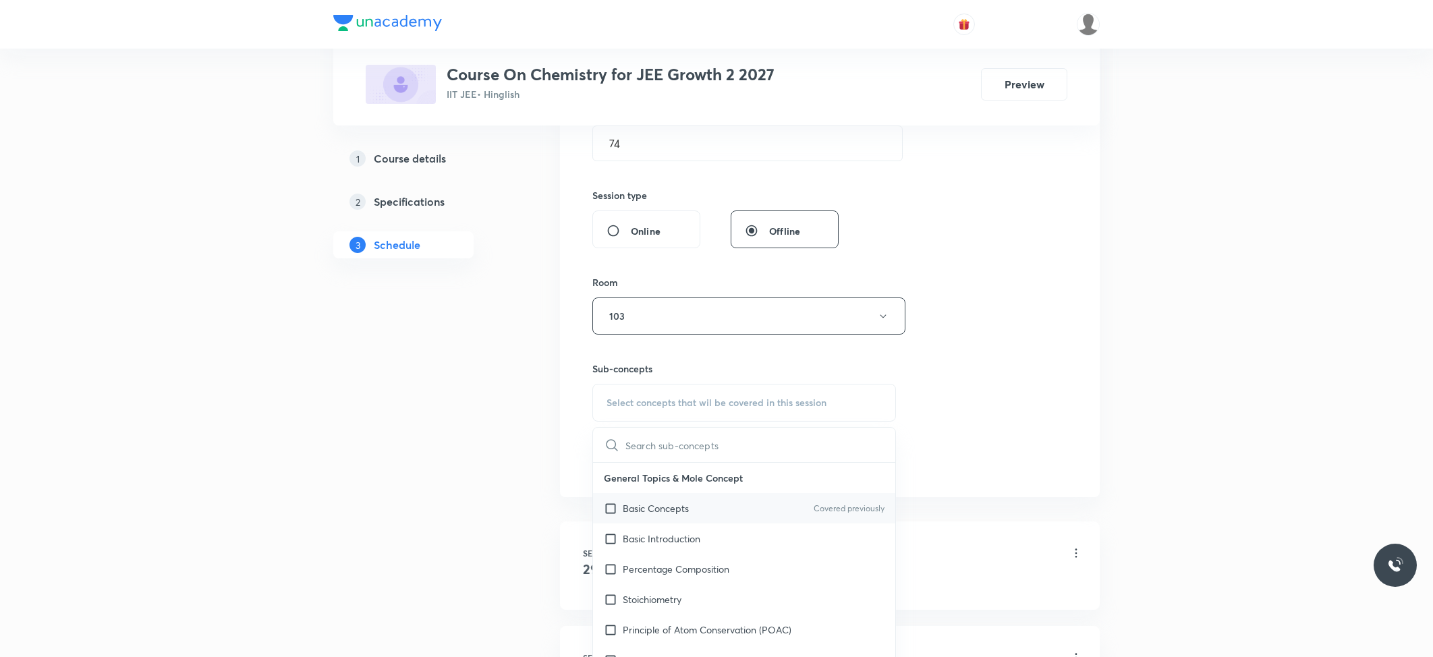
click at [675, 510] on p "Basic Concepts" at bounding box center [656, 508] width 66 height 14
checkbox input "true"
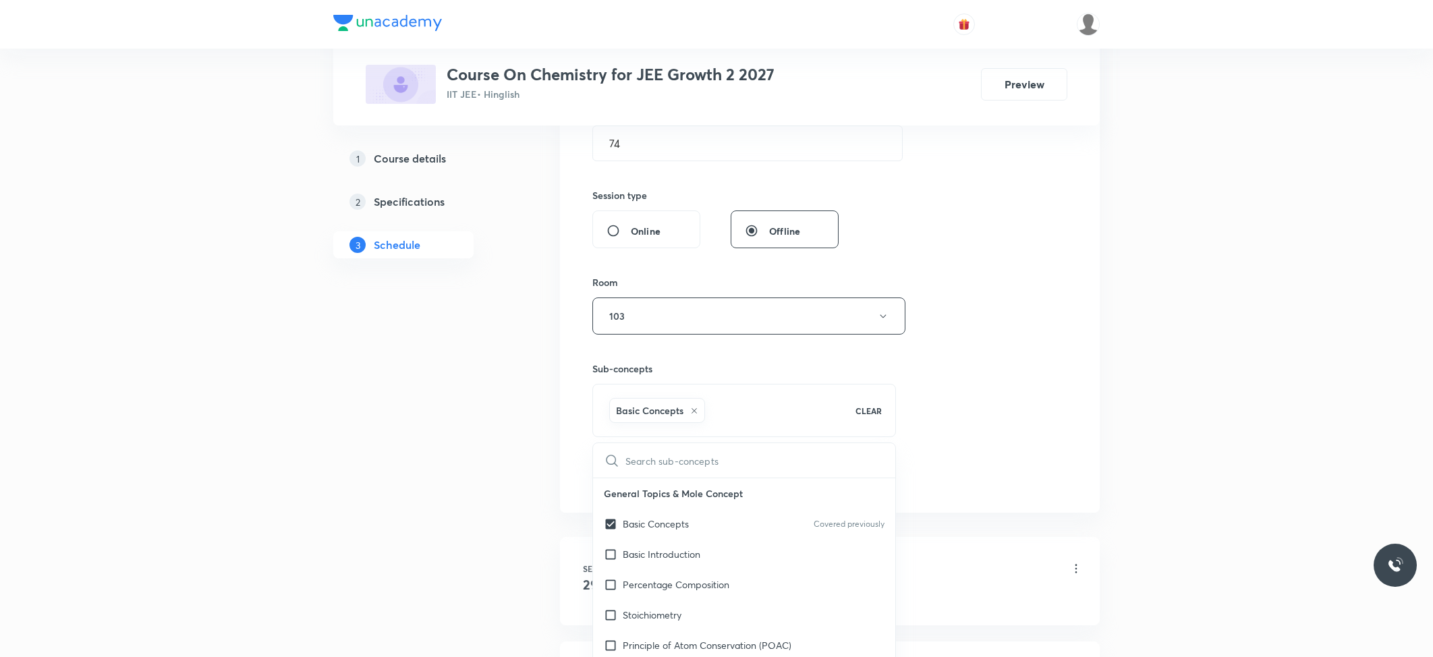
click at [513, 429] on div "1 Course details 2 Specifications 3 Schedule" at bounding box center [425, 306] width 184 height 1054
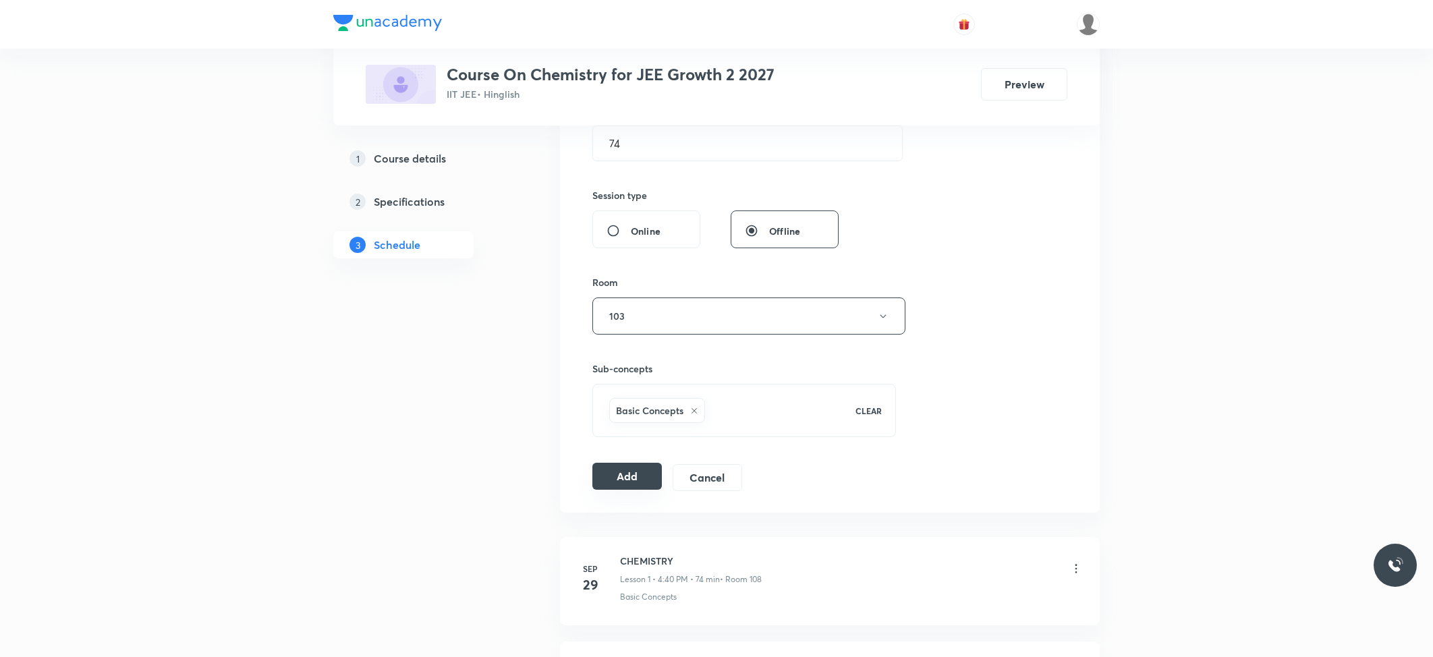
click at [613, 470] on button "Add" at bounding box center [627, 476] width 70 height 27
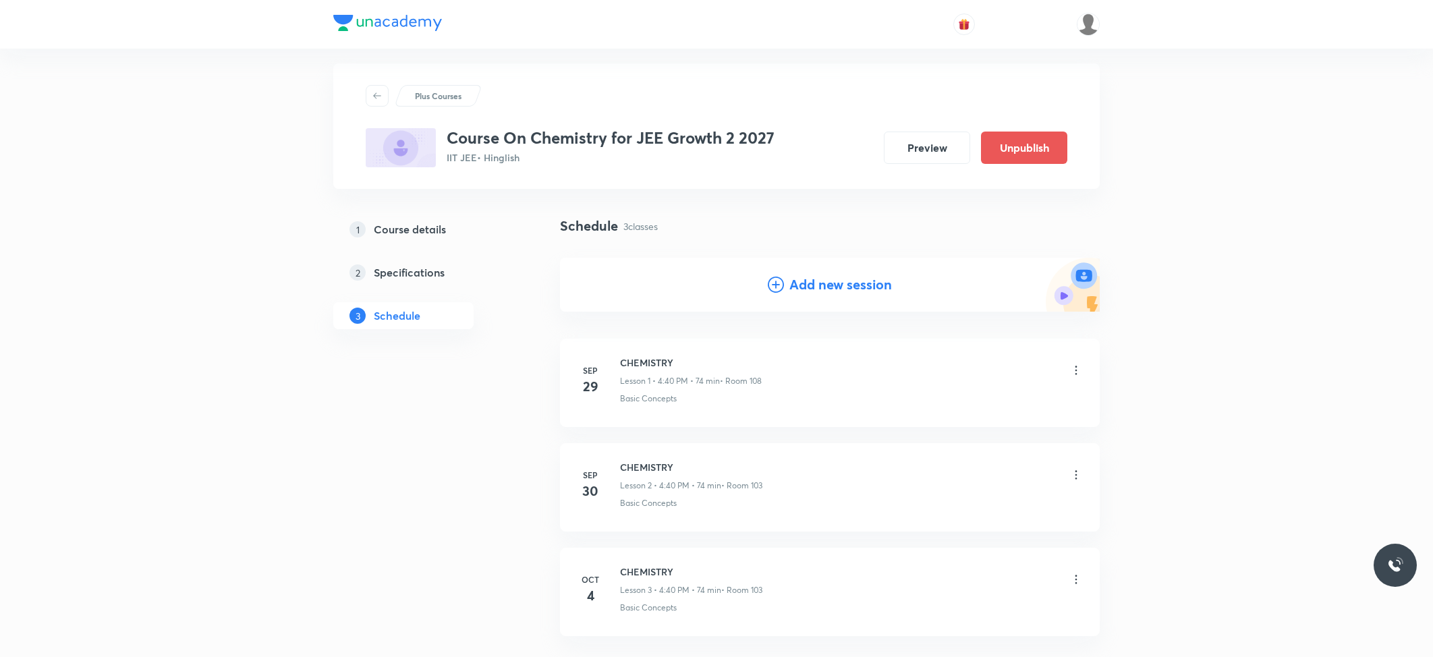
scroll to position [0, 0]
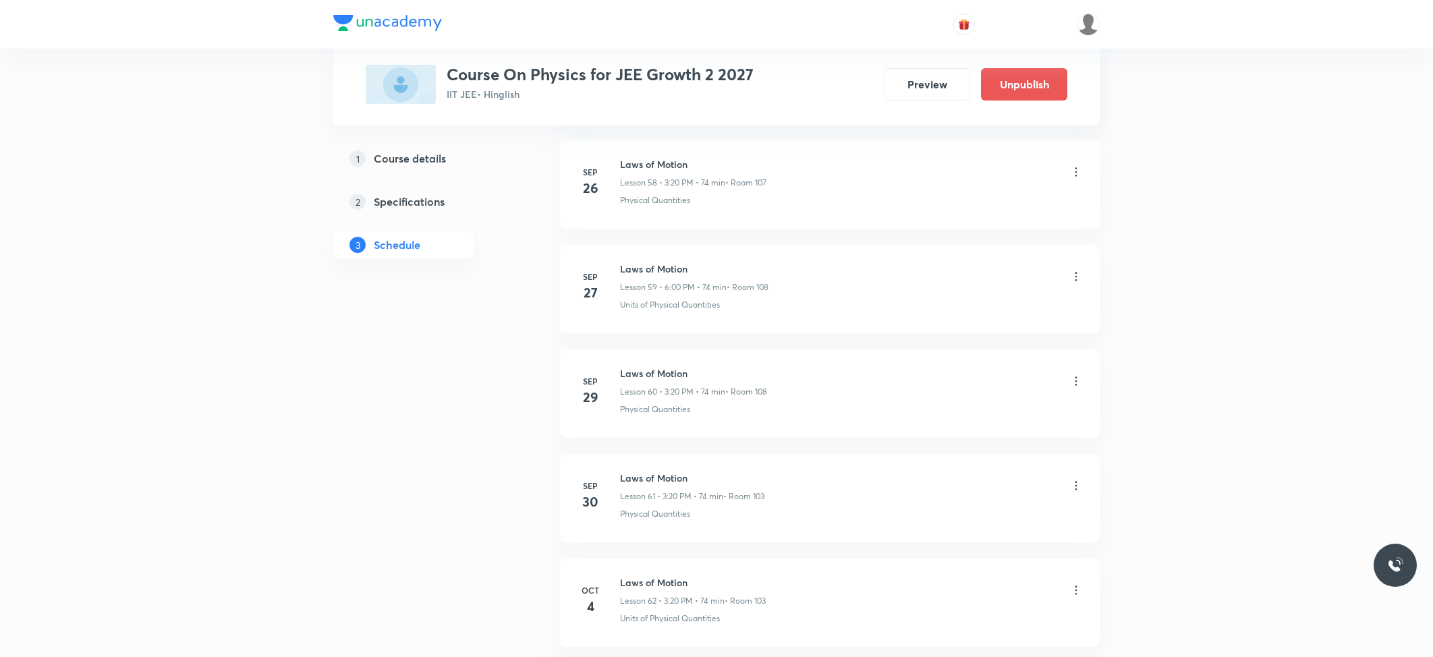
scroll to position [6938, 0]
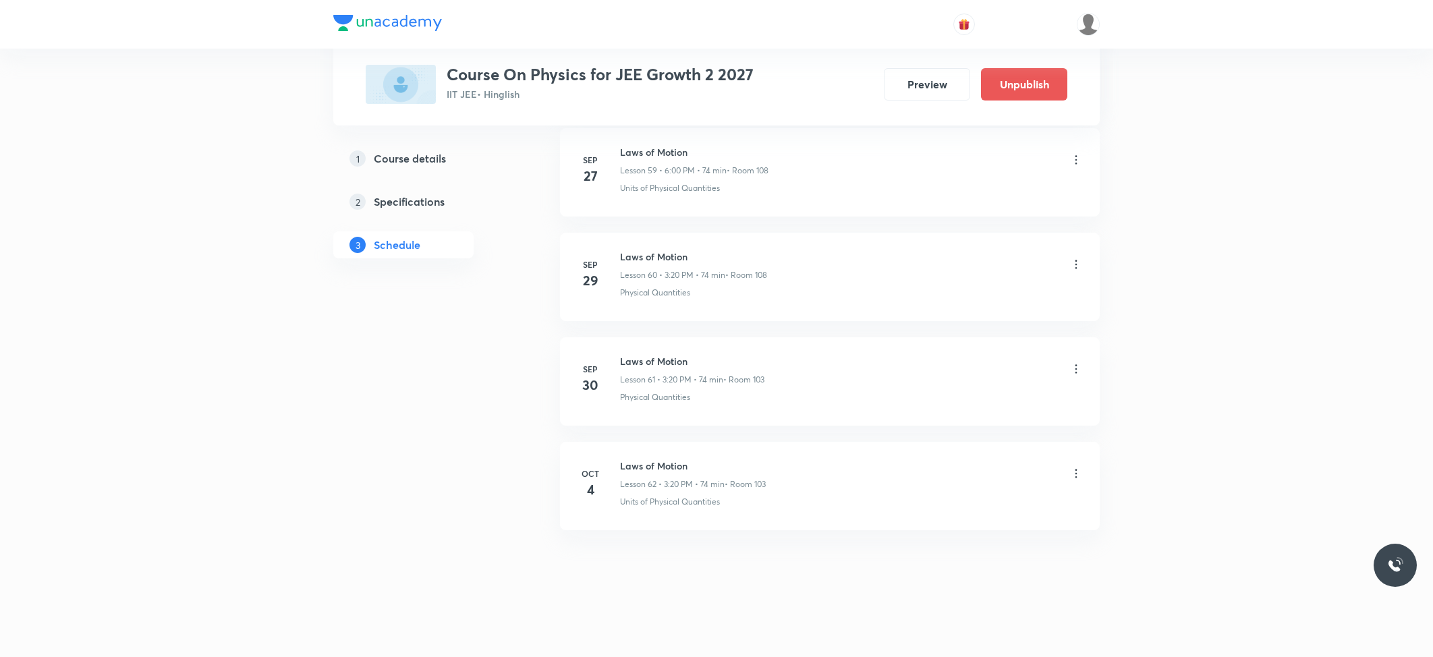
click at [640, 464] on h6 "Laws of Motion" at bounding box center [693, 466] width 146 height 14
copy h6 "Laws of Motion"
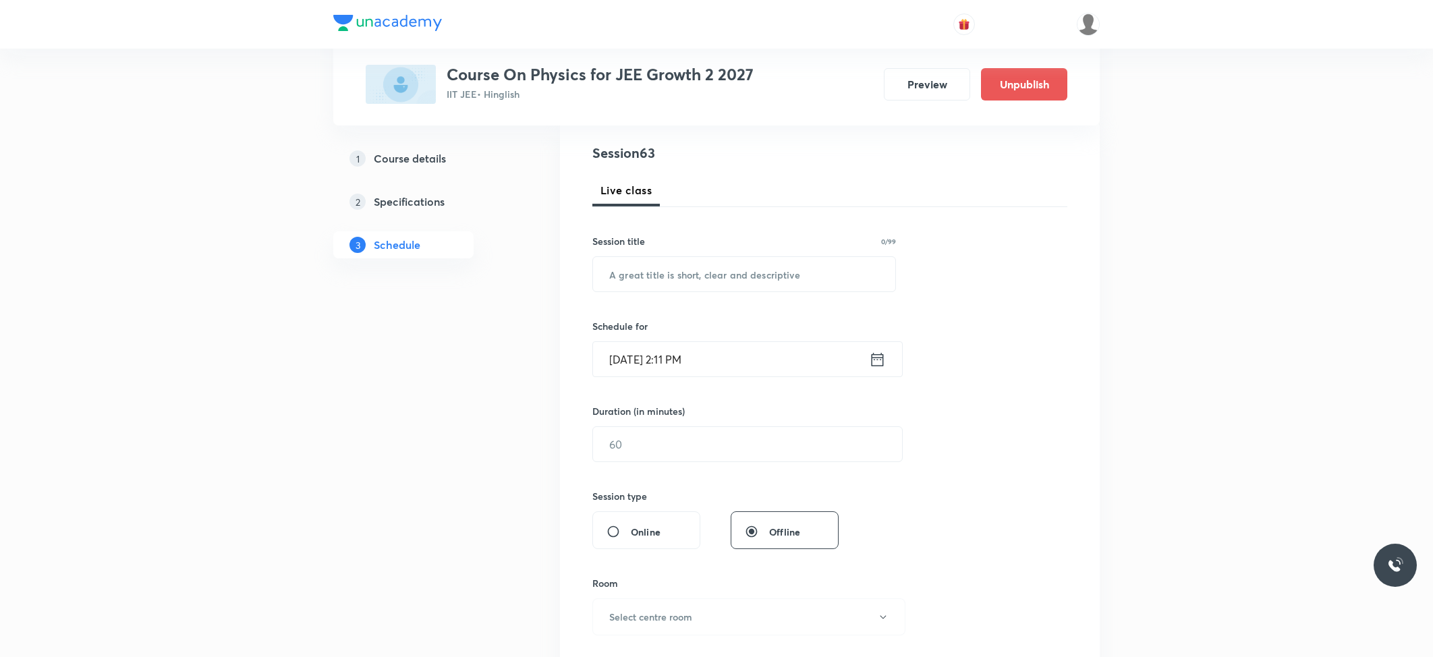
scroll to position [0, 0]
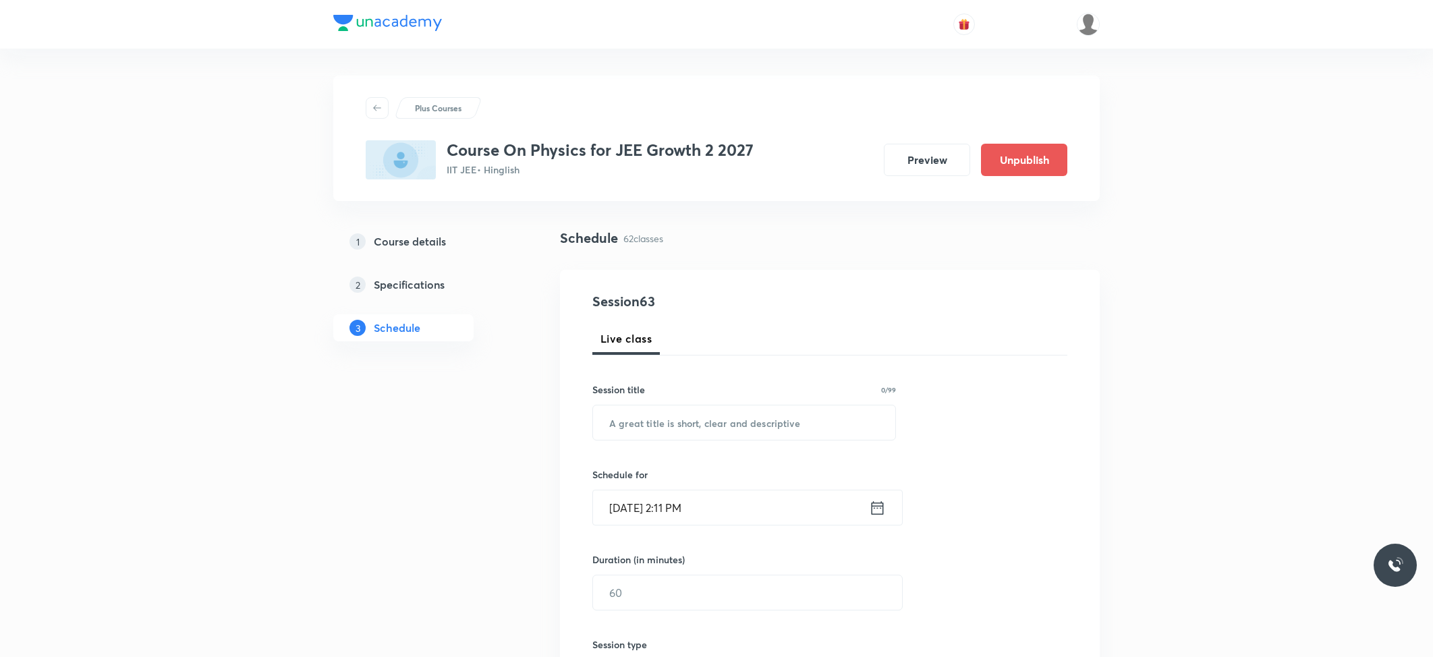
click at [781, 451] on div "Session 63 Live class Session title 0/99 ​ Schedule for [DATE] 2:11 PM ​ Durati…" at bounding box center [829, 609] width 475 height 634
click at [781, 443] on div "Session 63 Live class Session title 0/99 ​ Schedule for [DATE] 2:11 PM ​ Durati…" at bounding box center [829, 609] width 475 height 634
click at [785, 438] on input "text" at bounding box center [744, 423] width 302 height 34
paste input "Laws of Motion"
type input "Laws of Motion"
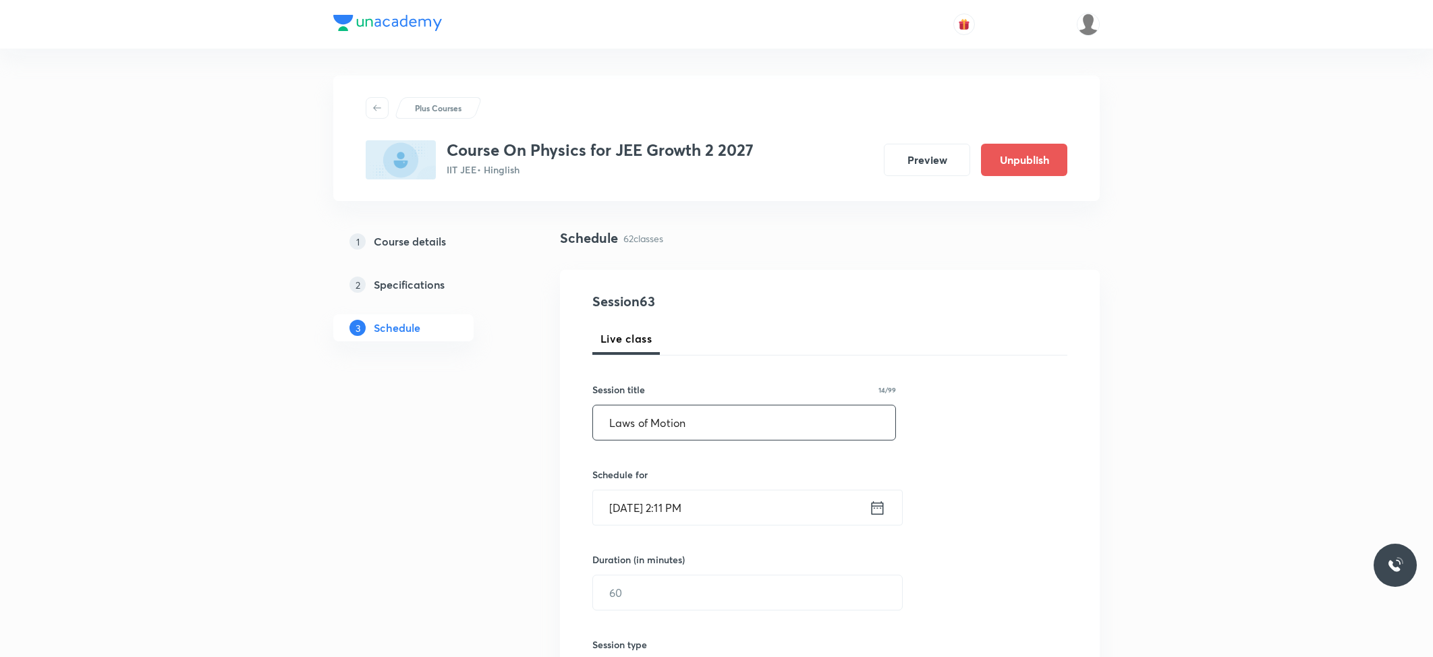
click at [725, 501] on input "Oct 4, 2025, 2:11 PM" at bounding box center [731, 508] width 276 height 34
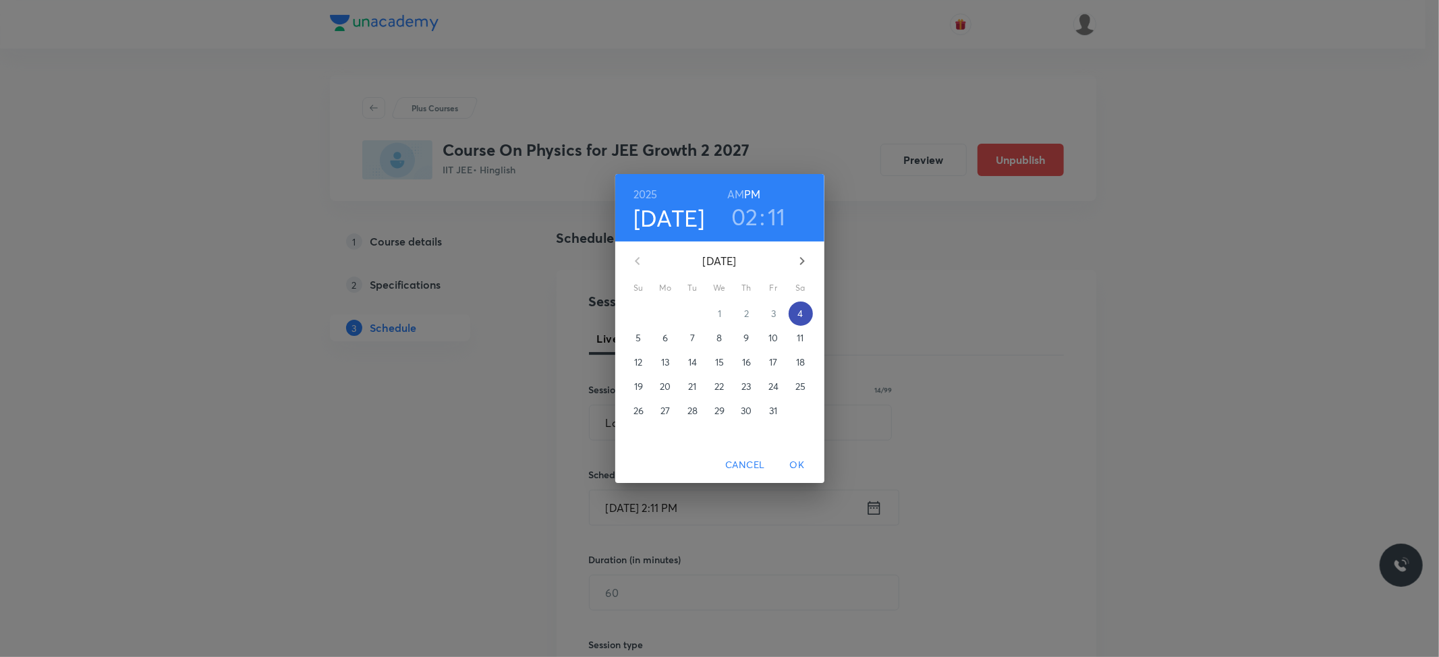
click at [798, 313] on p "4" at bounding box center [800, 313] width 5 height 13
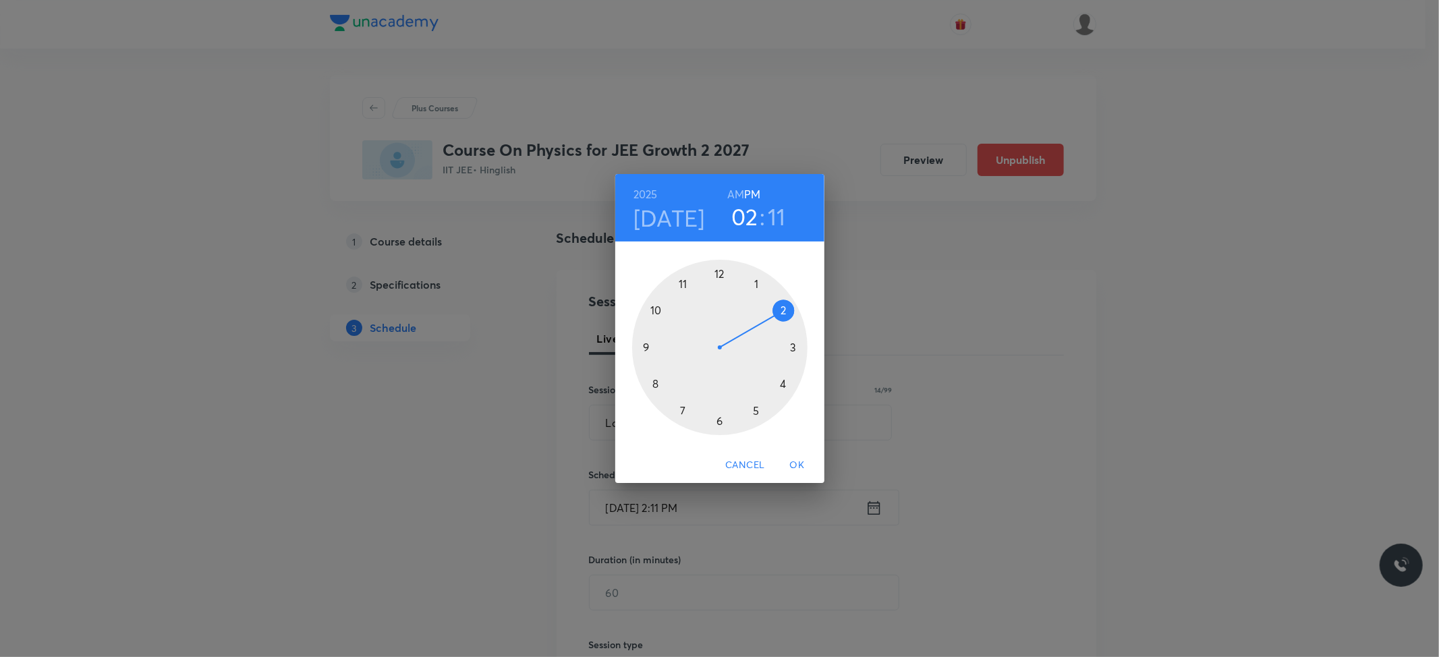
click at [717, 416] on div at bounding box center [719, 347] width 175 height 175
click at [718, 270] on div at bounding box center [719, 347] width 175 height 175
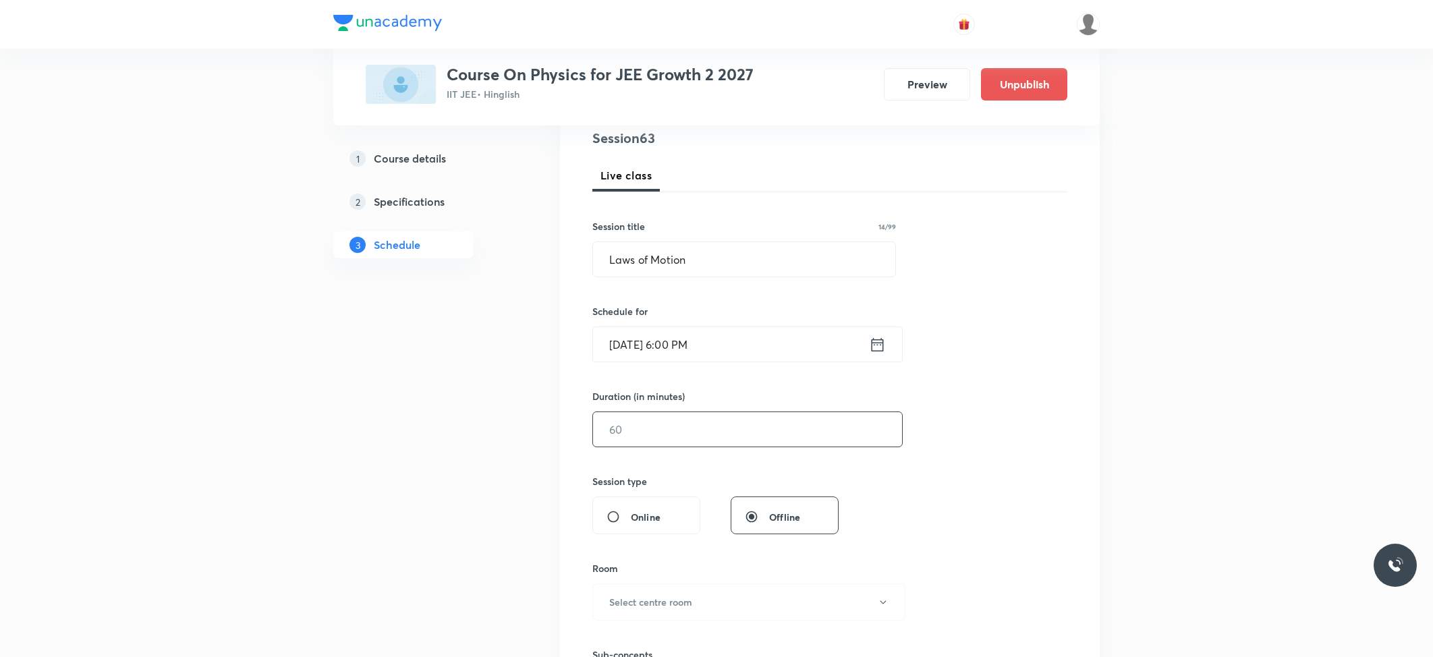
scroll to position [180, 0]
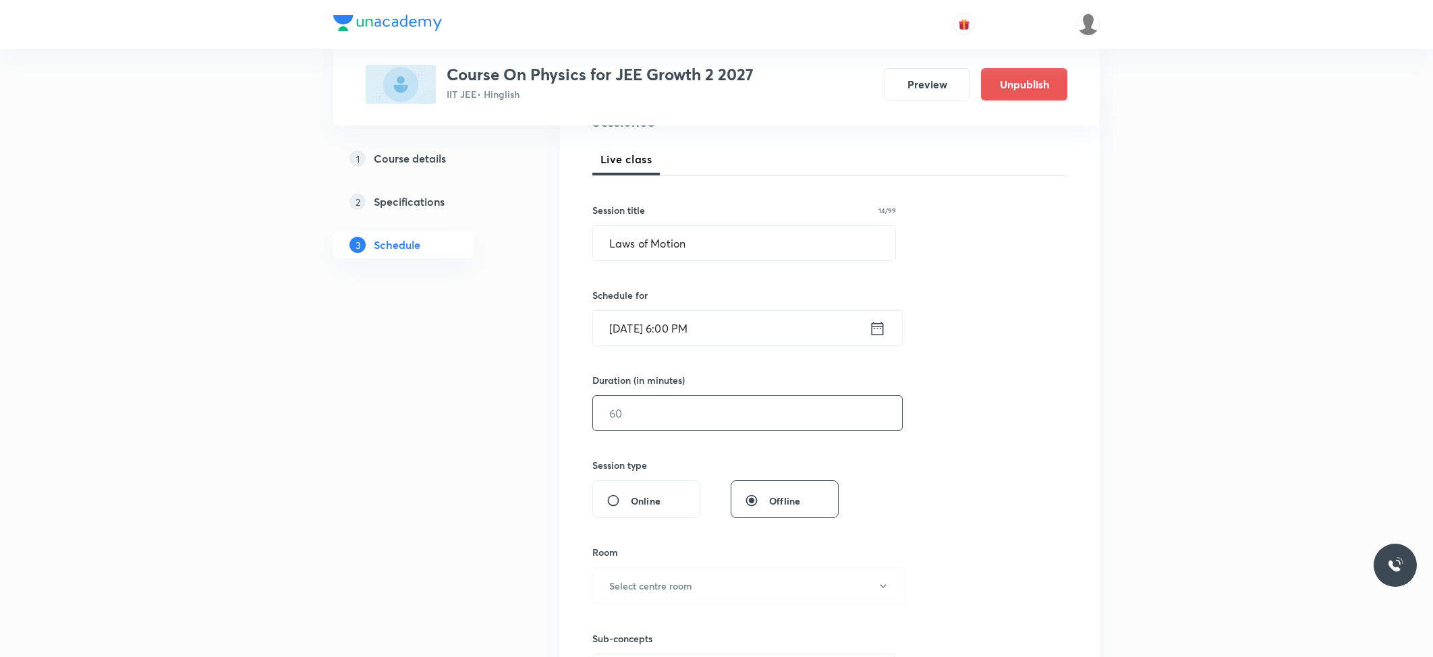
click at [684, 400] on input "text" at bounding box center [747, 413] width 309 height 34
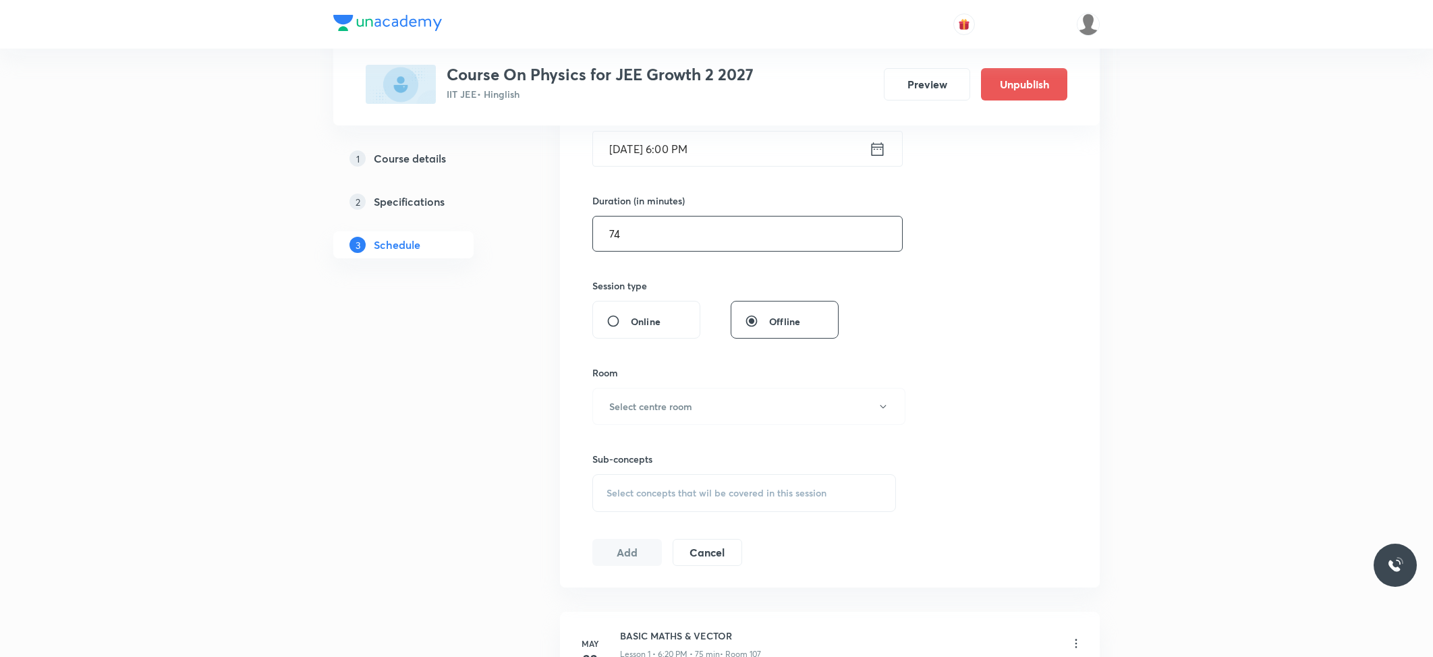
scroll to position [360, 0]
type input "74"
click at [684, 400] on h6 "Select centre room" at bounding box center [650, 406] width 83 height 14
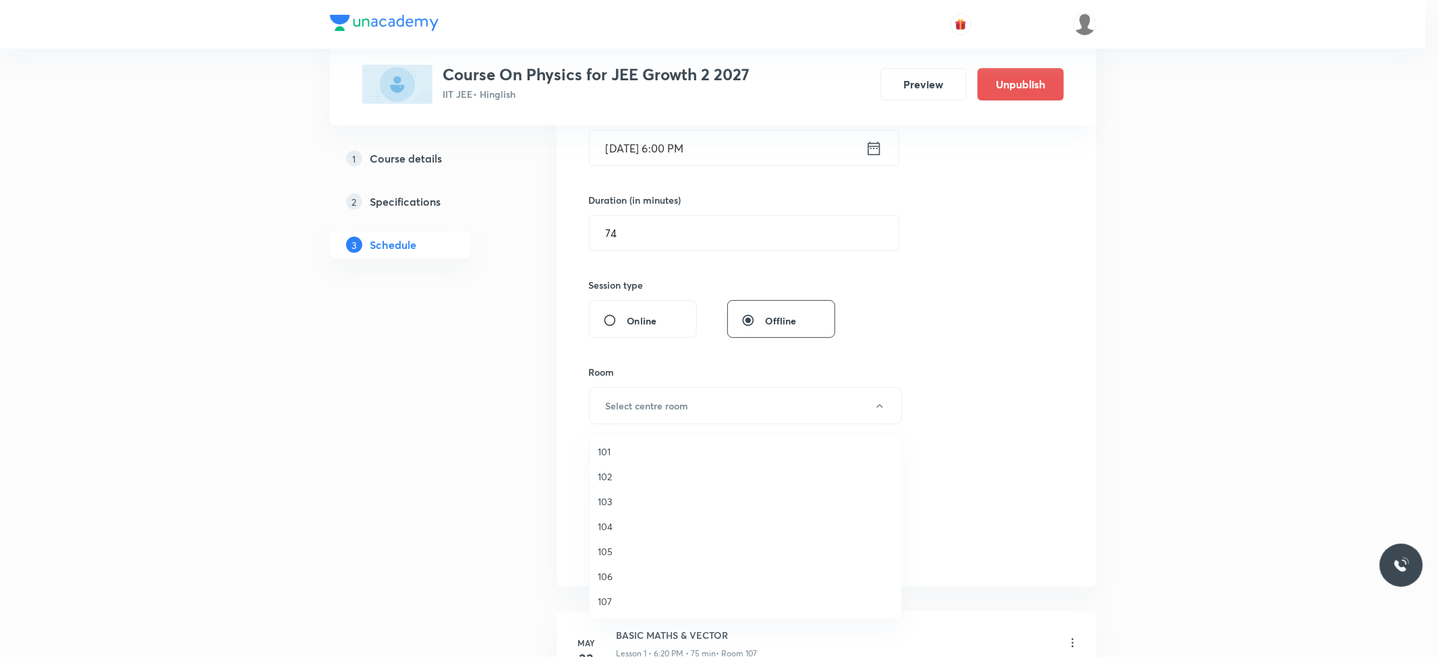
click at [607, 497] on span "103" at bounding box center [746, 502] width 296 height 14
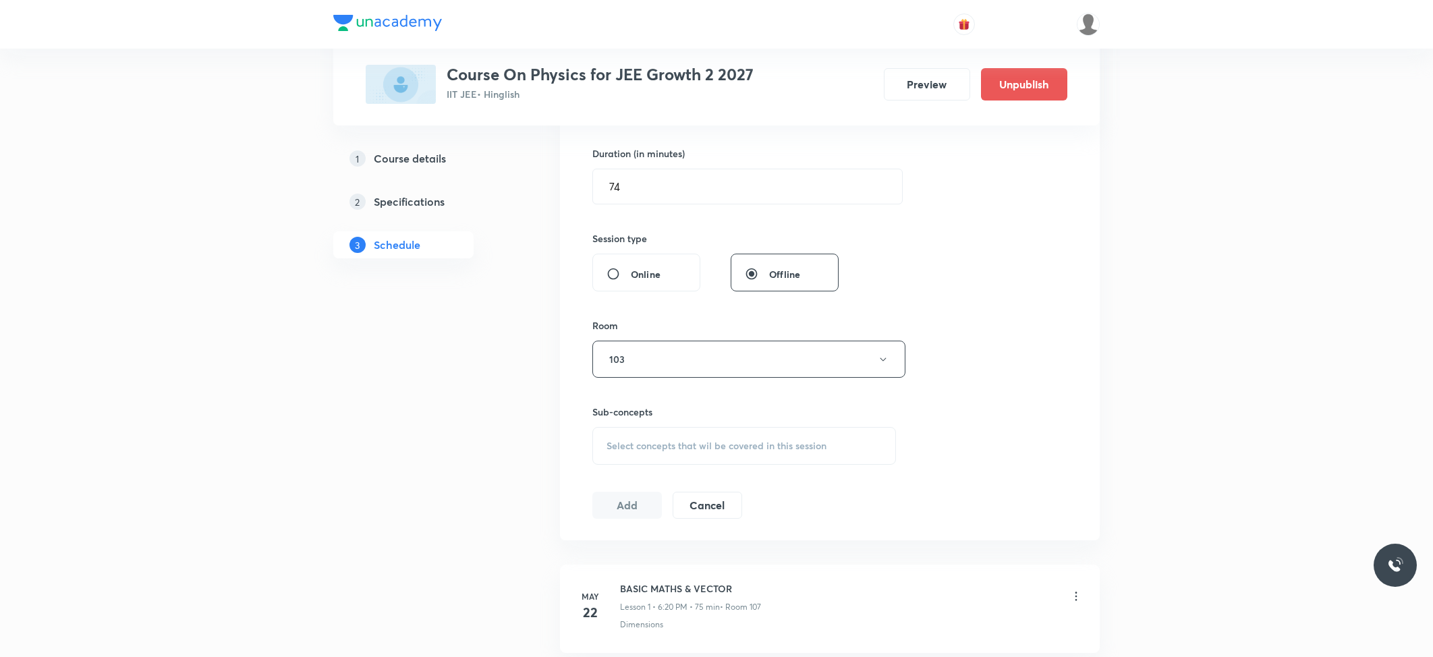
scroll to position [449, 0]
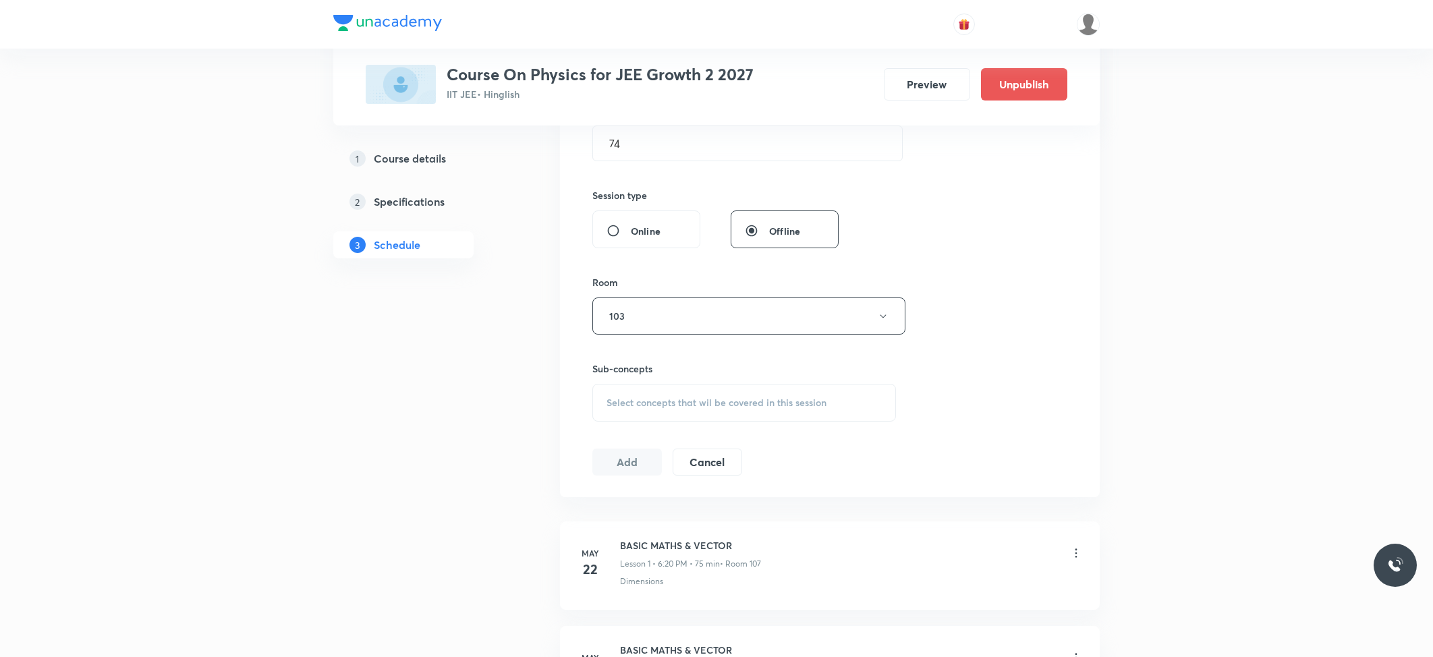
click at [687, 413] on div "Select concepts that wil be covered in this session" at bounding box center [744, 403] width 304 height 38
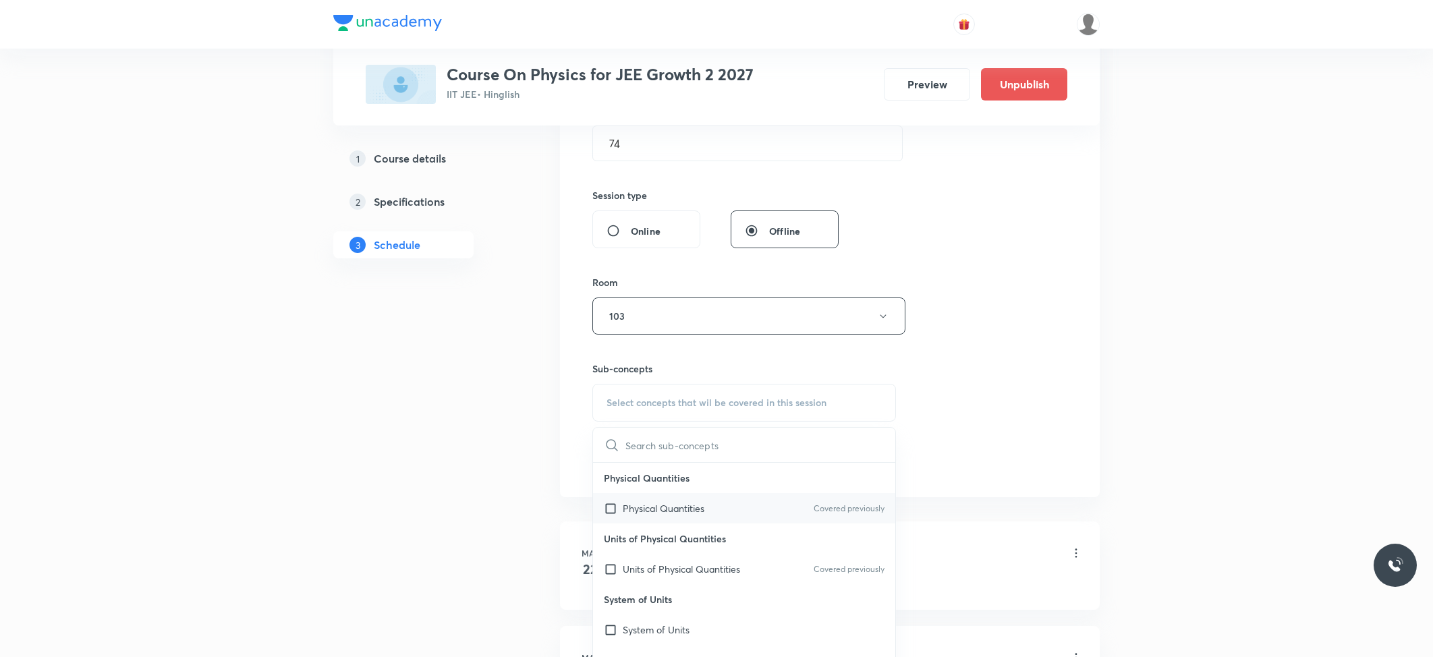
click at [665, 514] on p "Physical Quantities" at bounding box center [664, 508] width 82 height 14
checkbox input "true"
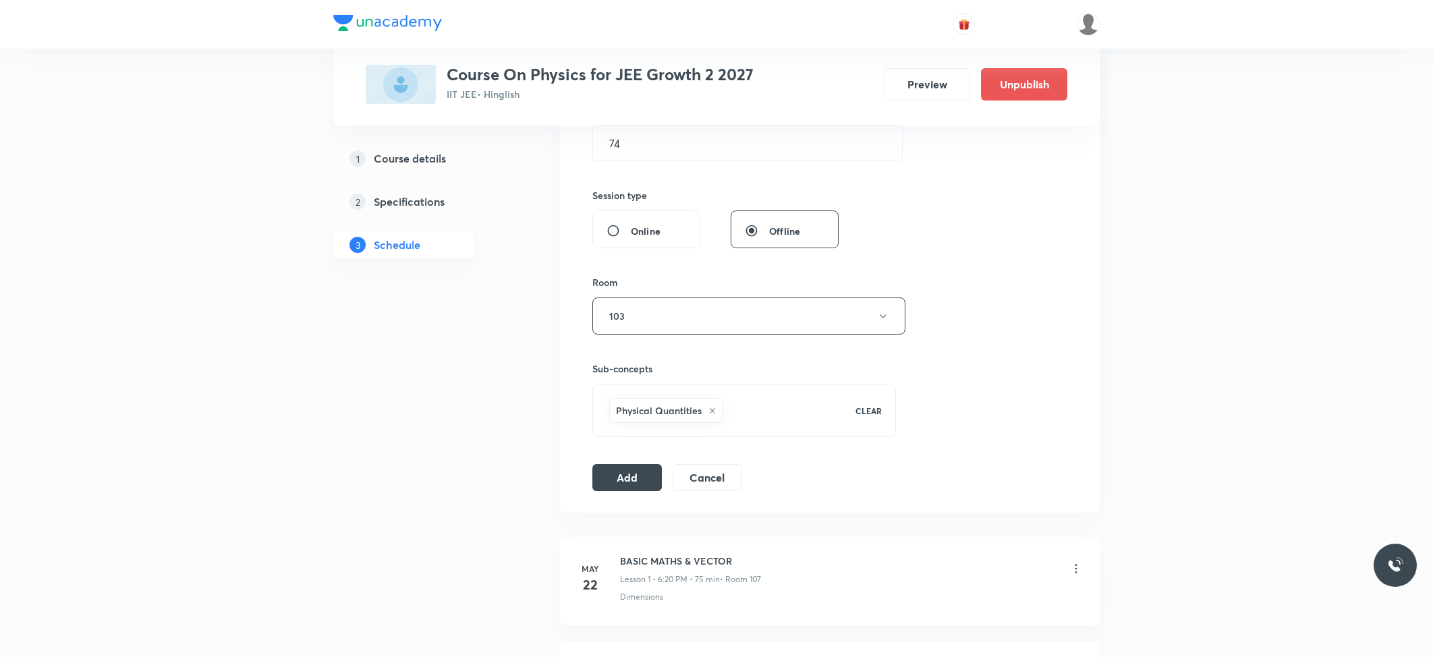
click at [617, 465] on div "Session 63 Live class Session title 14/99 Laws of Motion ​ Schedule for Oct 4, …" at bounding box center [829, 166] width 475 height 649
click at [618, 476] on button "Add" at bounding box center [627, 476] width 70 height 27
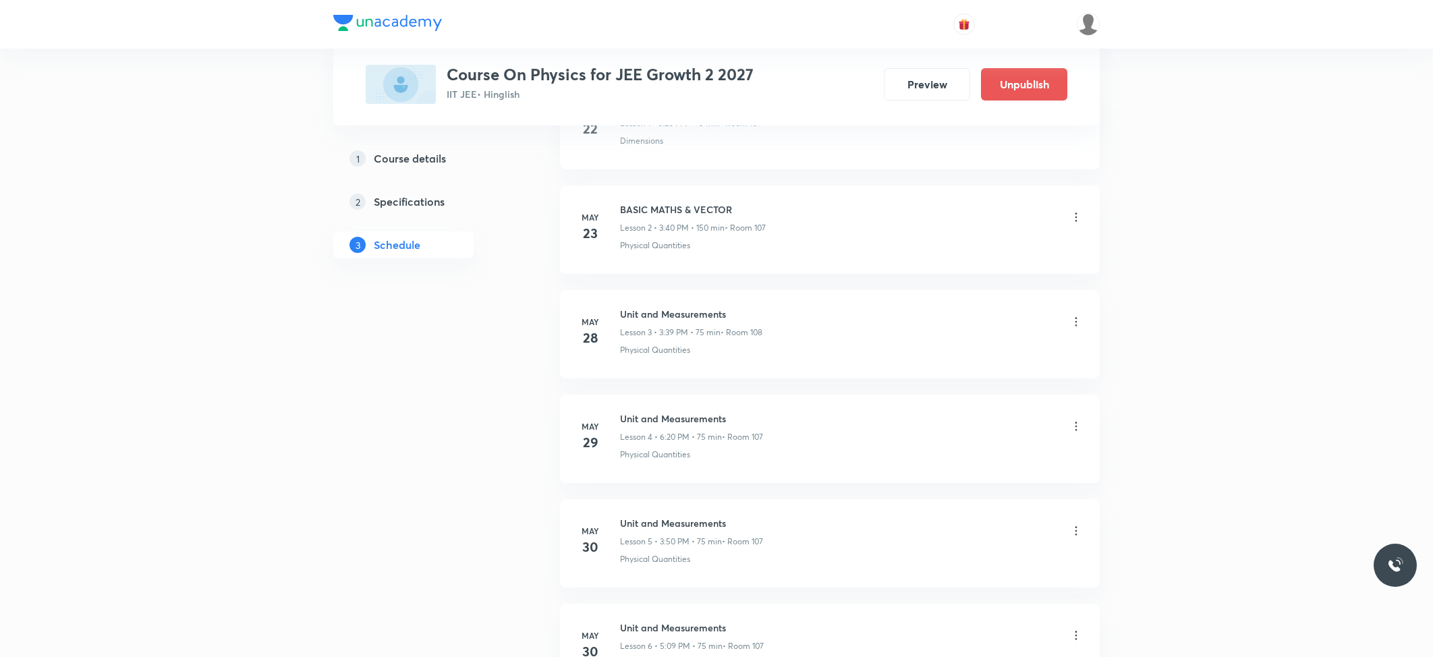
scroll to position [6422, 0]
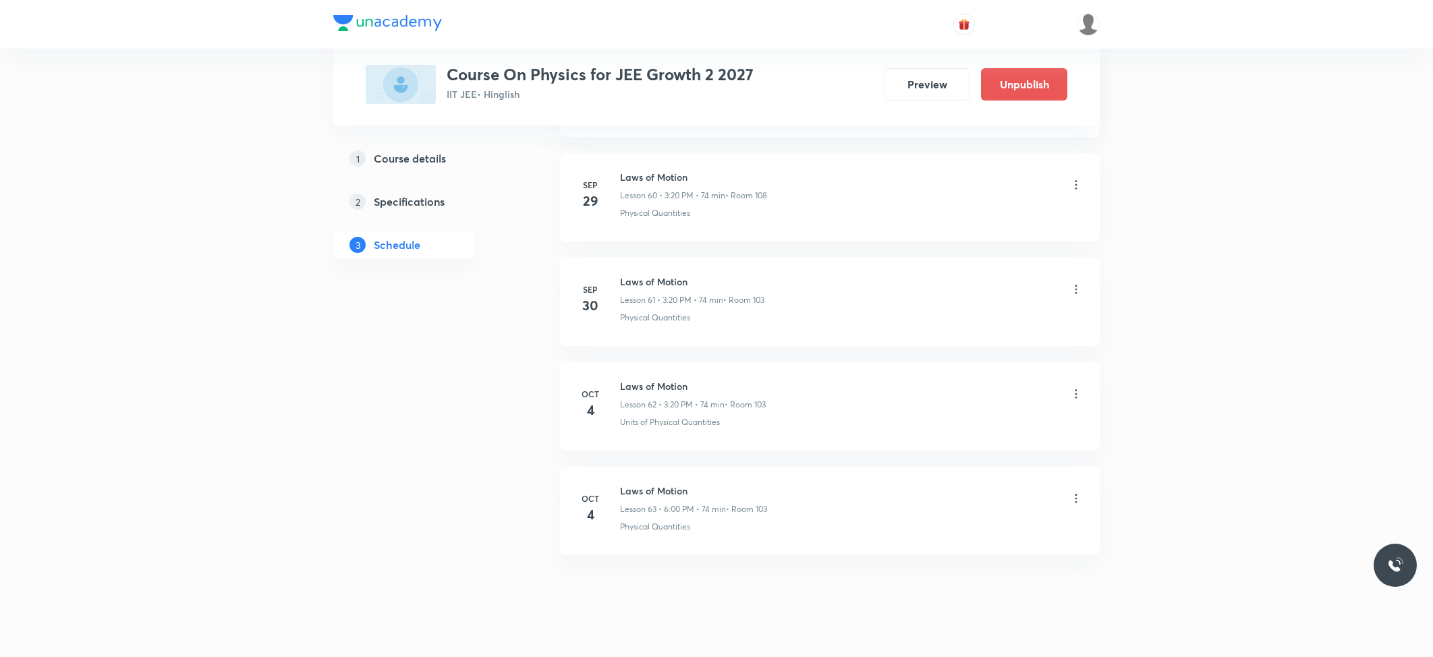
scroll to position [7044, 0]
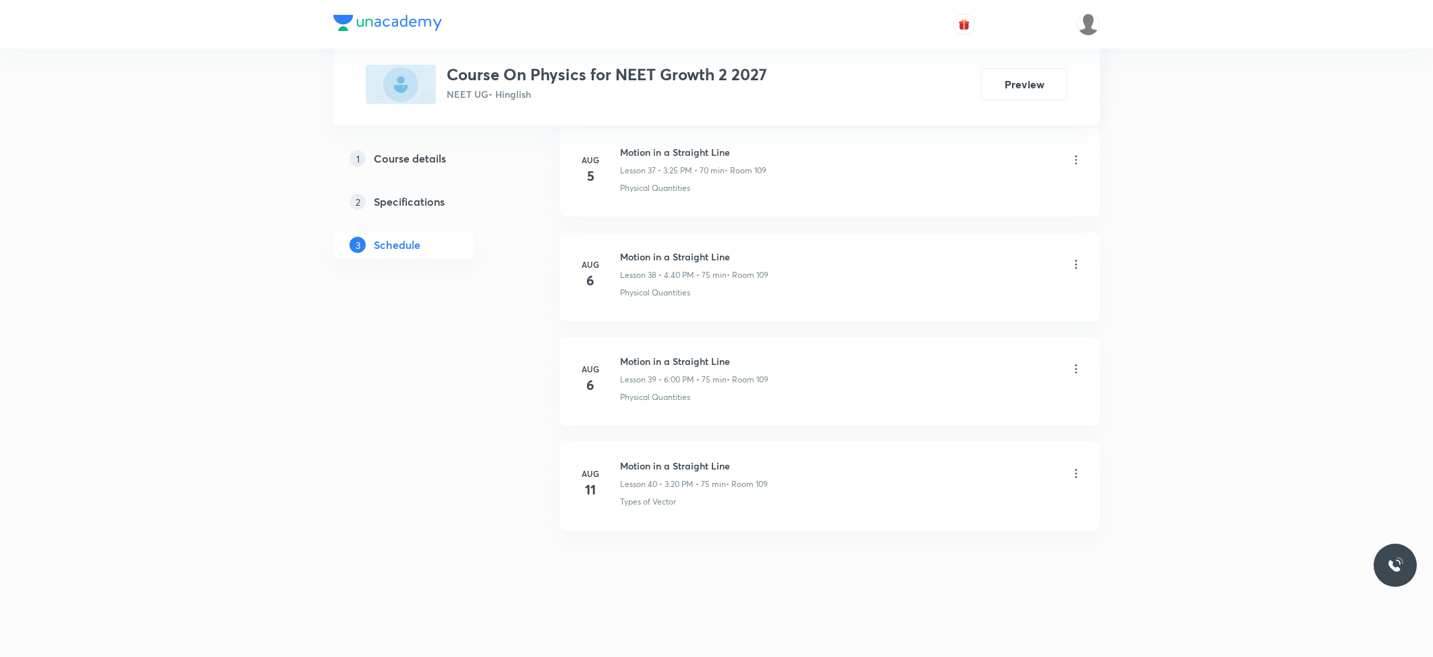
click at [638, 460] on h6 "Motion in a Straight Line" at bounding box center [694, 466] width 148 height 14
copy h6 "Motion in a Straight Line"
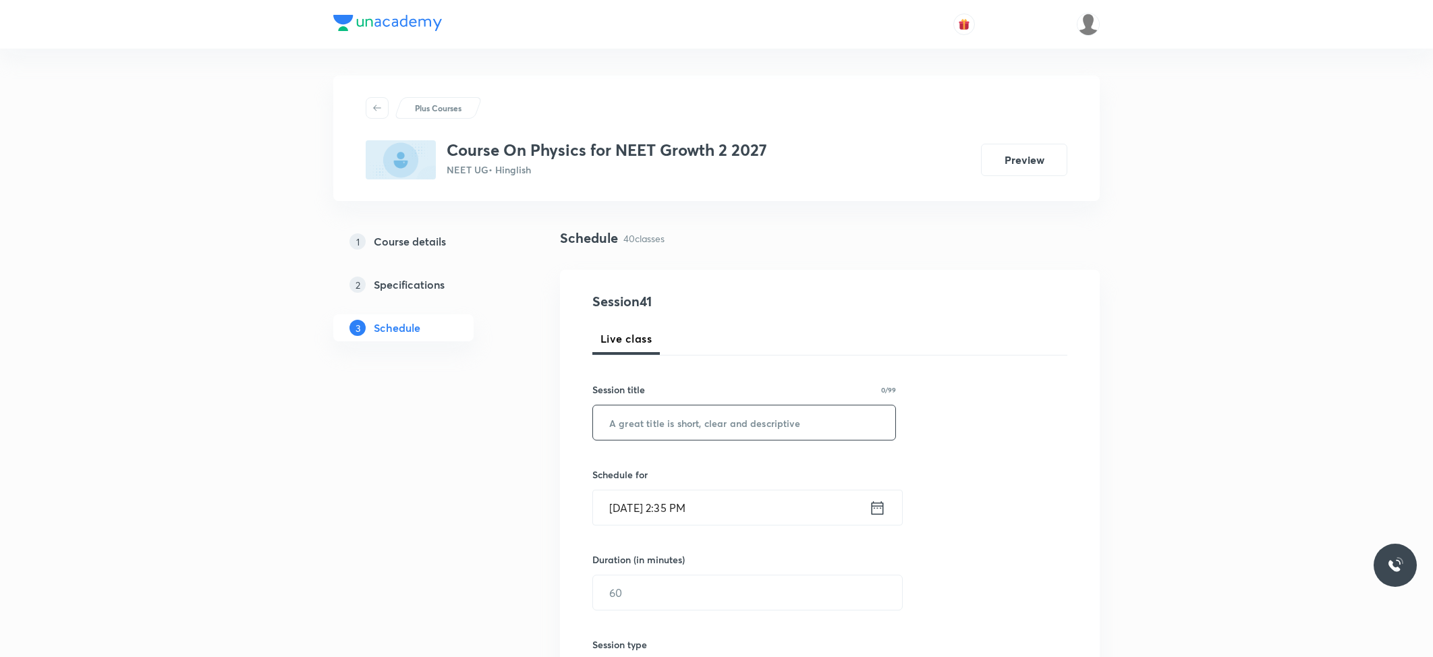
click at [669, 419] on input "text" at bounding box center [744, 423] width 302 height 34
paste input "Motion in a Straight Line"
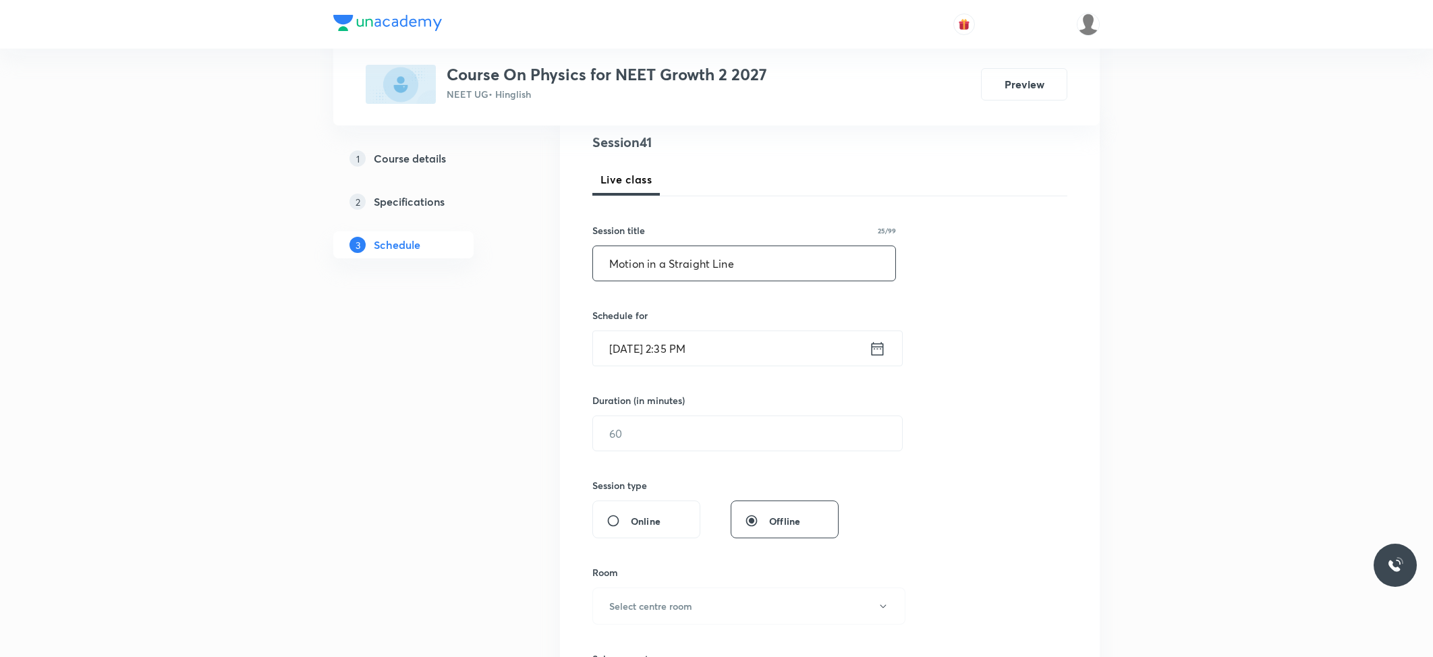
scroll to position [180, 0]
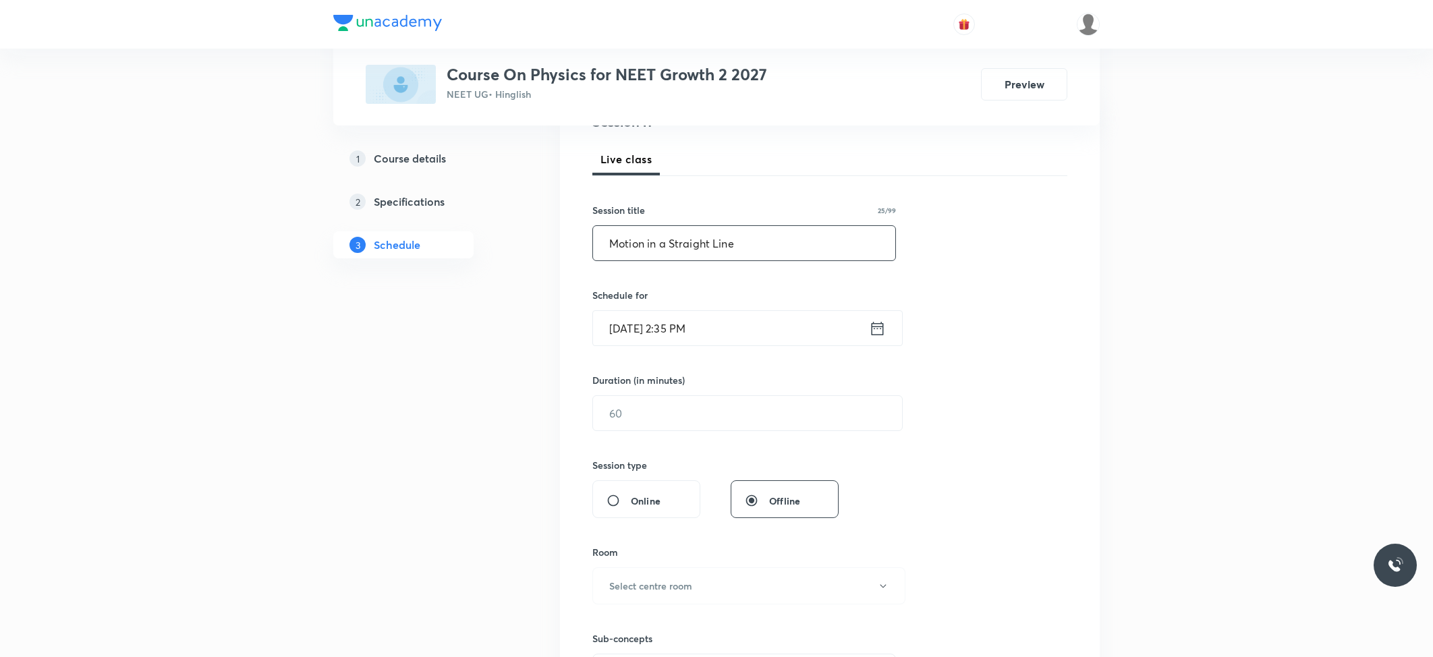
type input "Motion in a Straight Line"
click at [721, 335] on input "[DATE] 2:35 PM" at bounding box center [731, 328] width 276 height 34
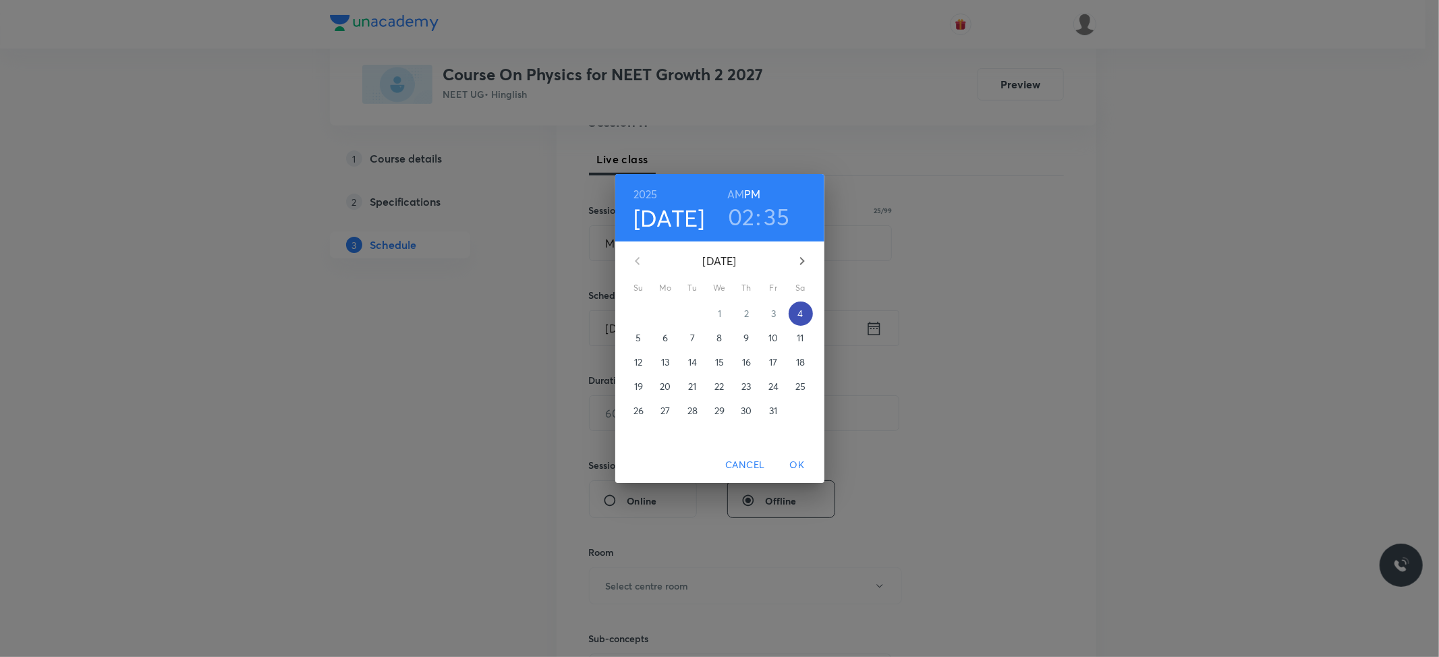
click at [800, 312] on p "4" at bounding box center [800, 313] width 5 height 13
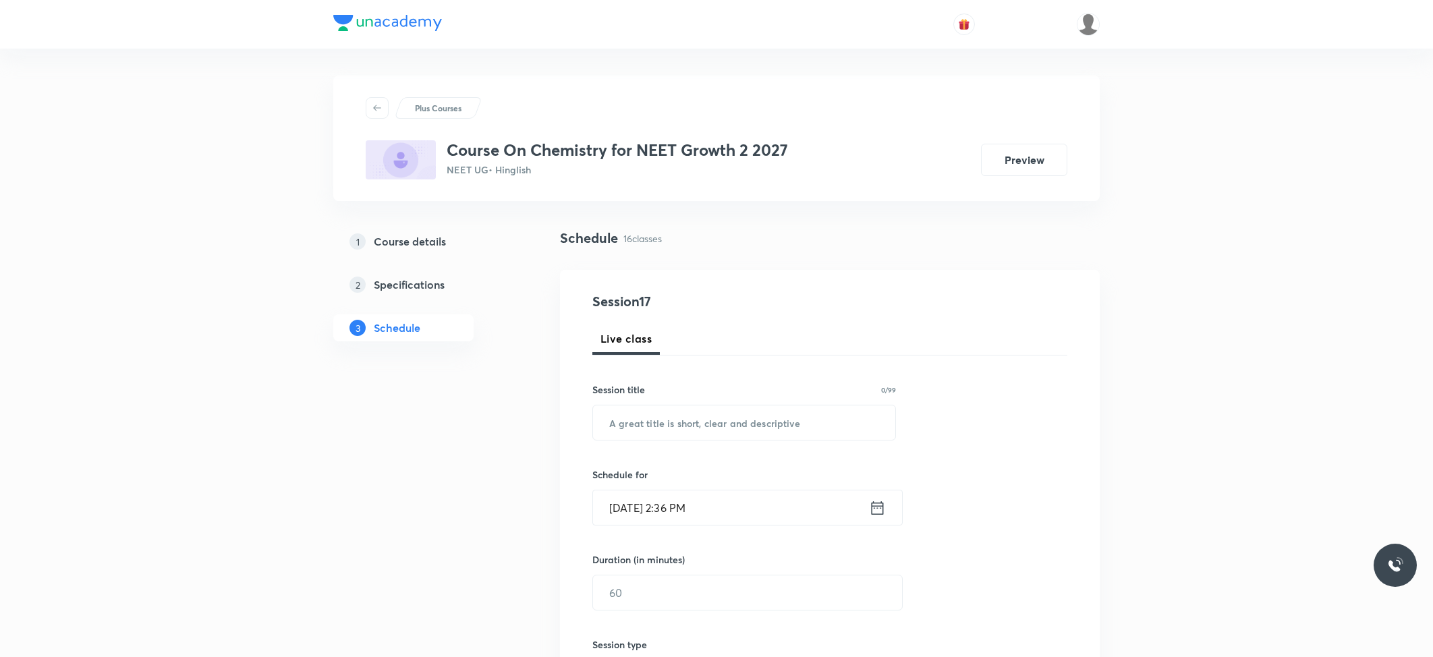
scroll to position [2107, 0]
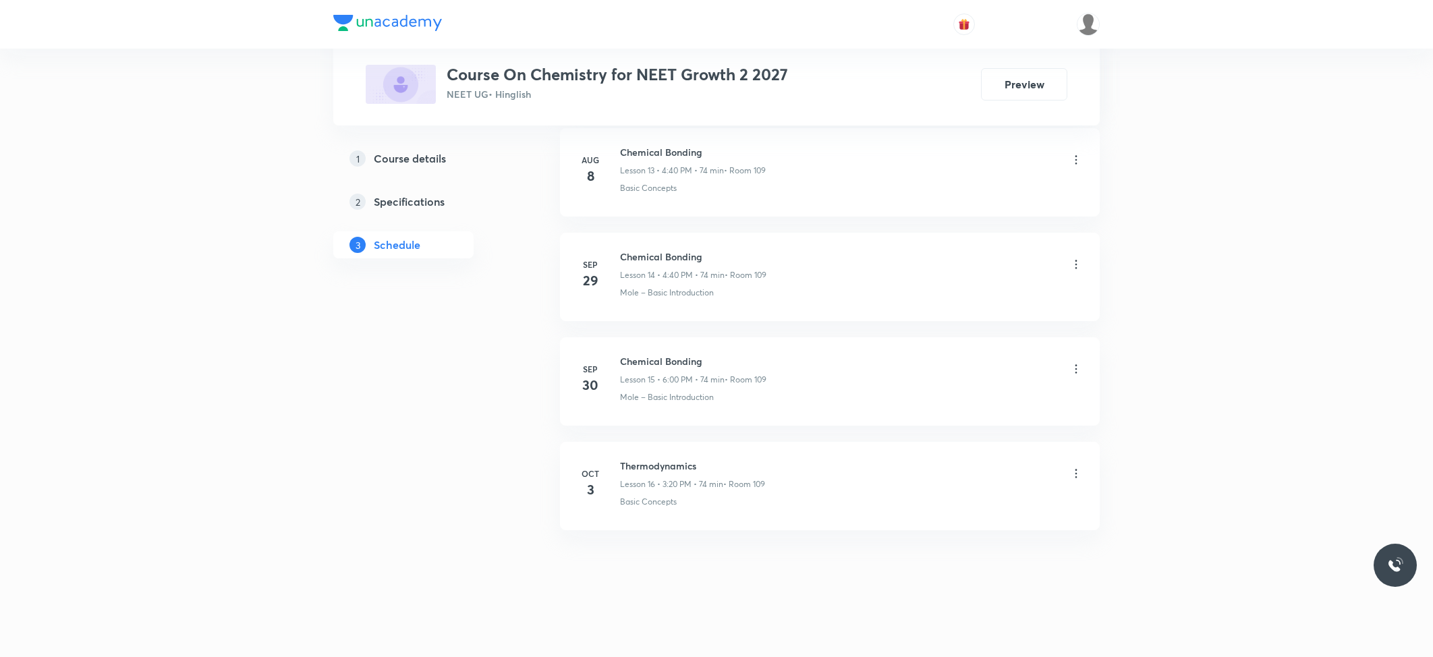
click at [661, 468] on h6 "Thermodynamics" at bounding box center [692, 466] width 145 height 14
copy h6 "Thermodynamics"
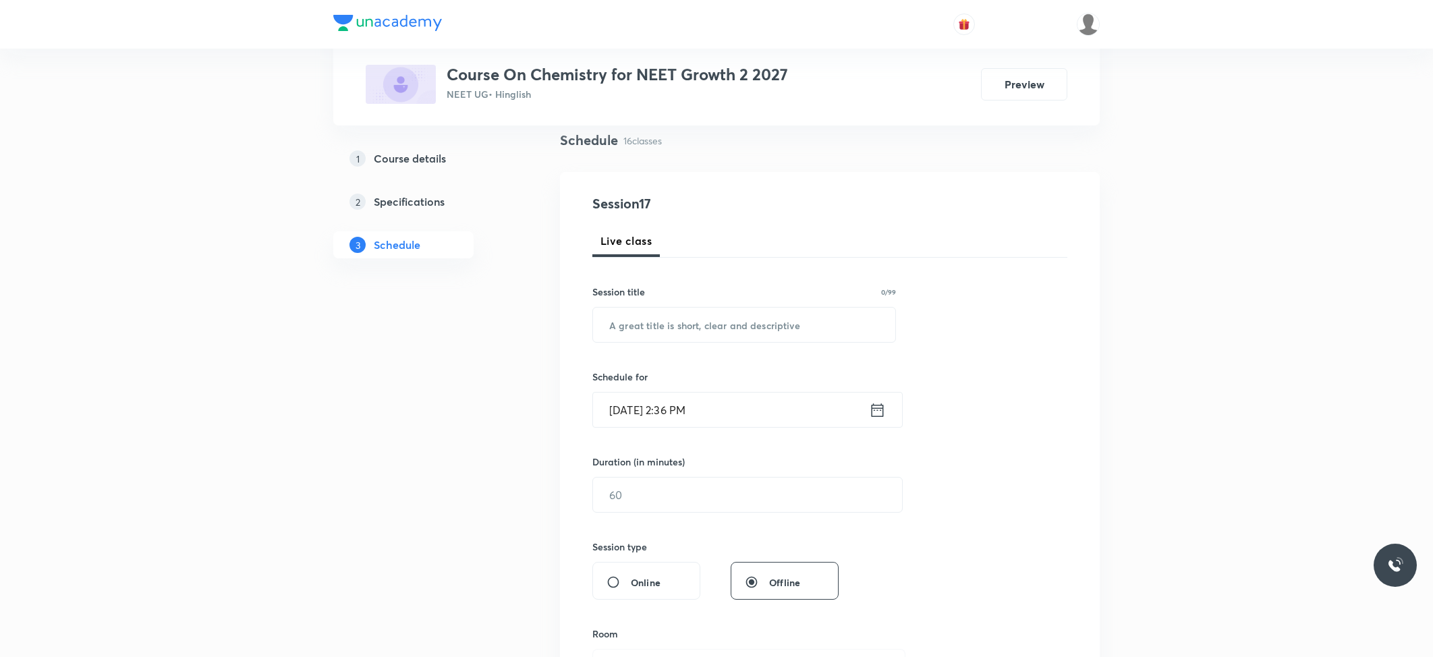
scroll to position [0, 0]
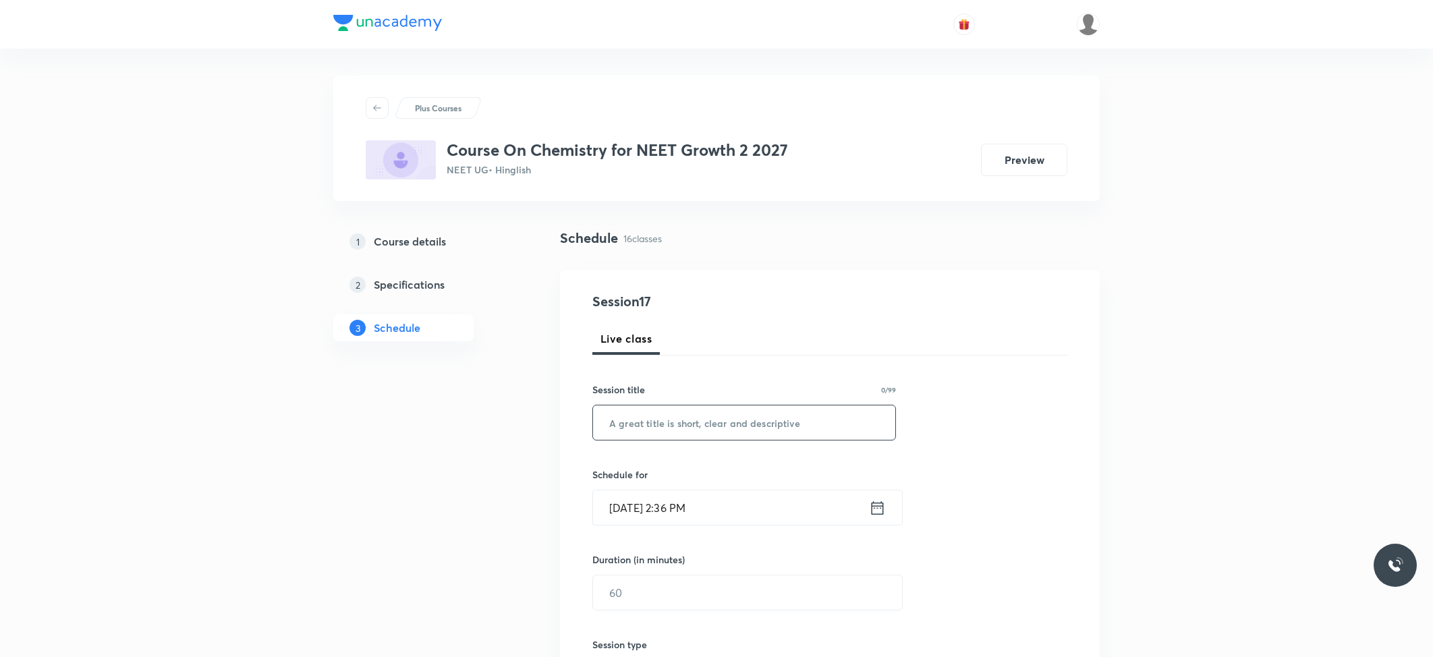
click at [713, 422] on input "text" at bounding box center [744, 423] width 302 height 34
paste input "Thermodynamics"
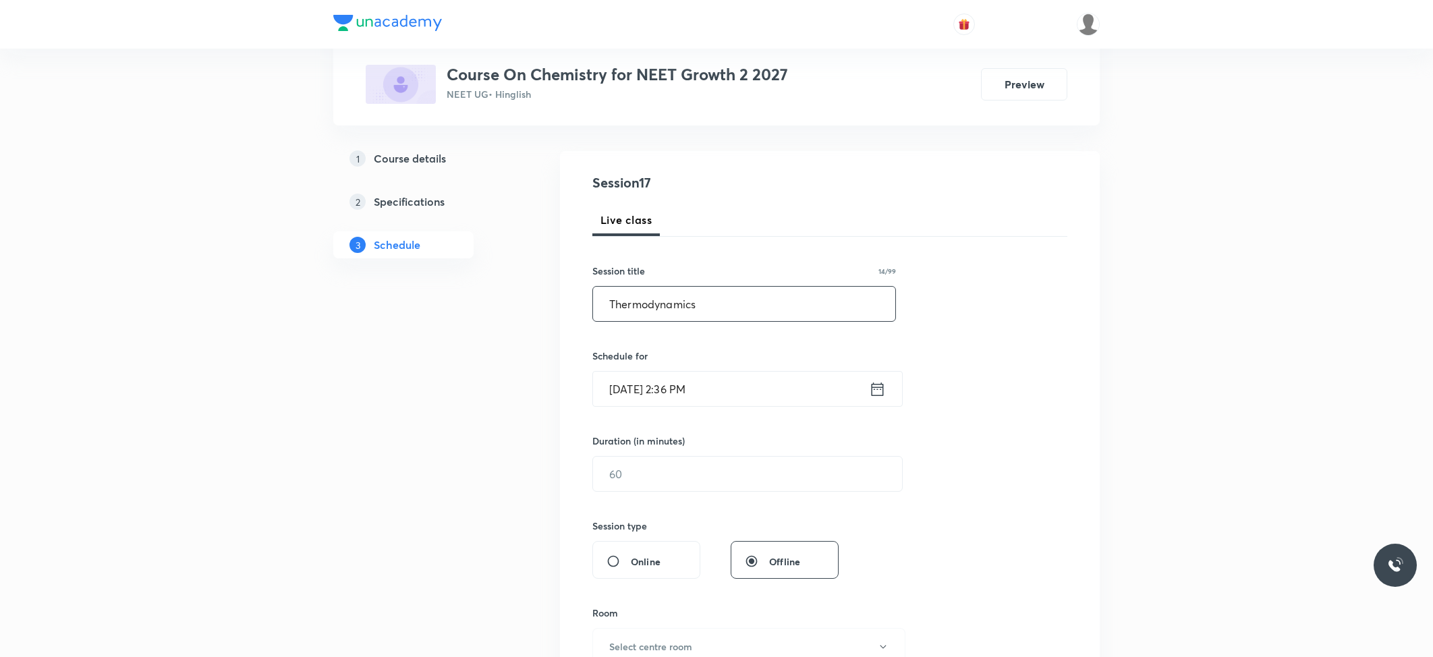
scroll to position [180, 0]
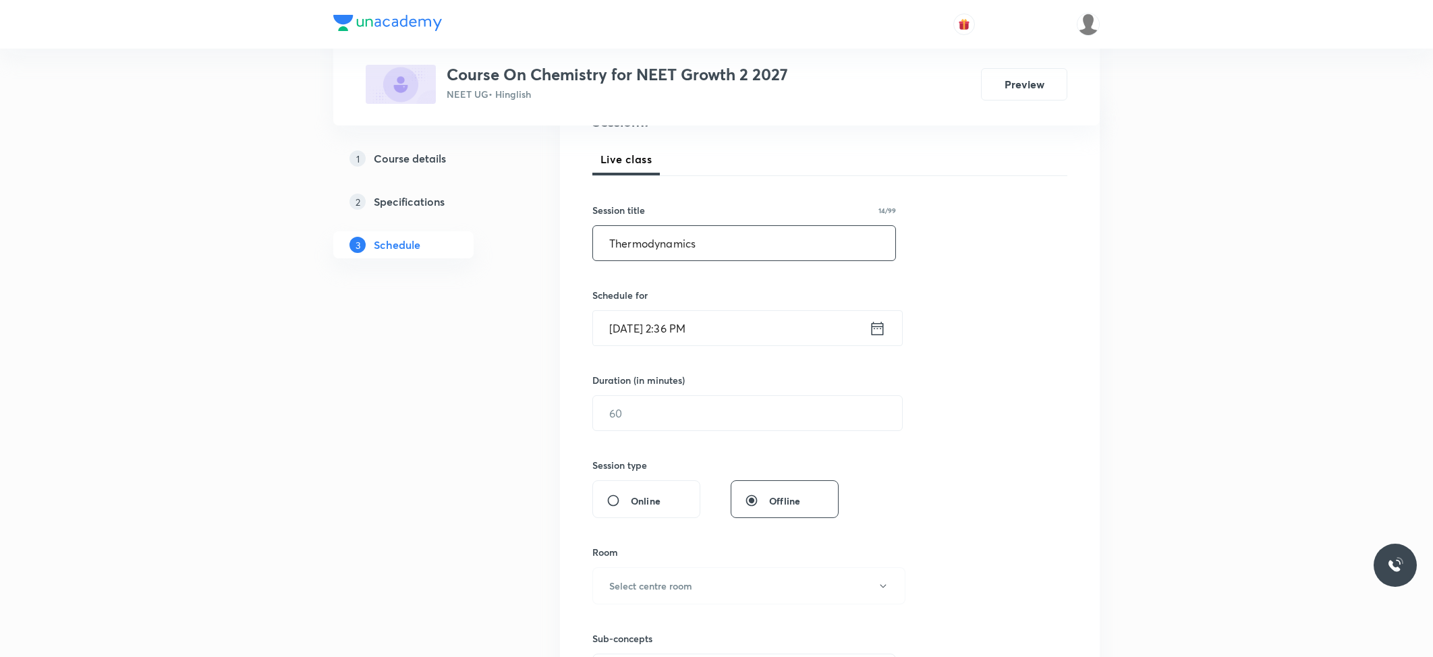
type input "Thermodynamics"
click at [700, 339] on input "Oct 4, 2025, 2:36 PM" at bounding box center [731, 328] width 276 height 34
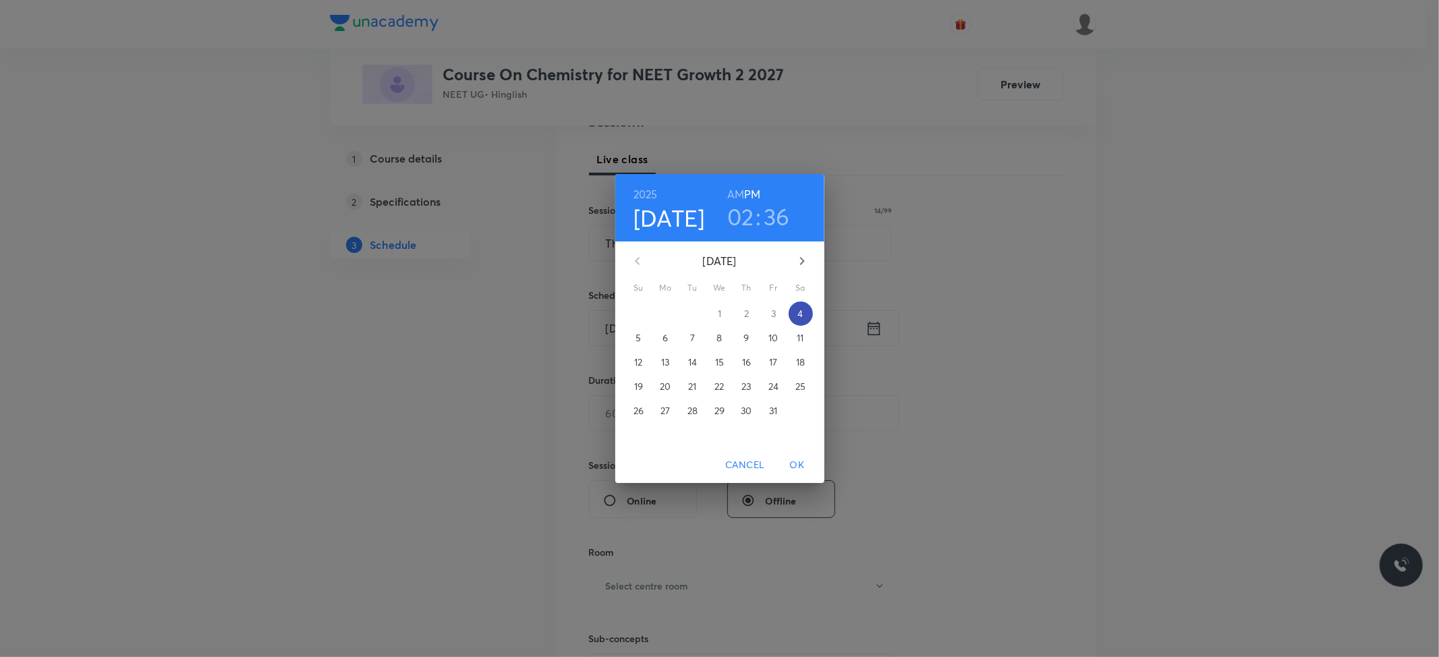
click at [798, 311] on p "4" at bounding box center [800, 313] width 5 height 13
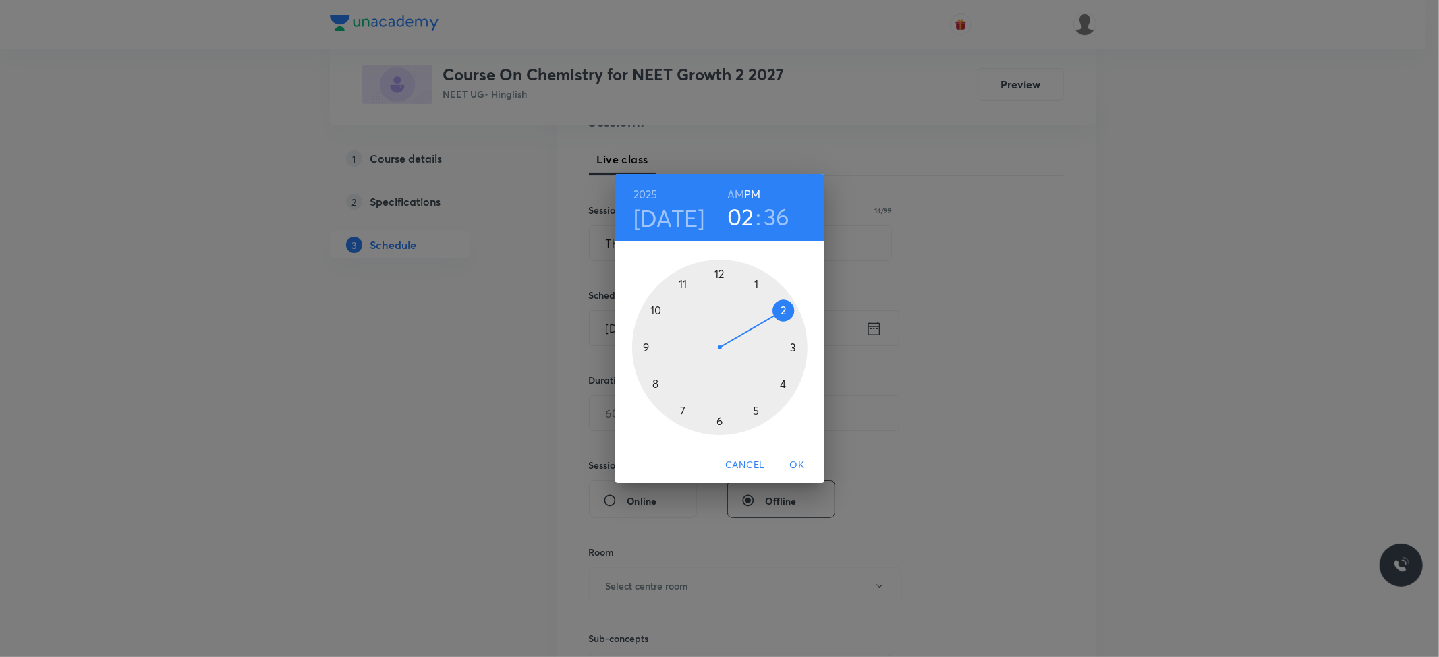
click at [792, 346] on div at bounding box center [719, 347] width 175 height 175
click at [781, 381] on div at bounding box center [719, 347] width 175 height 175
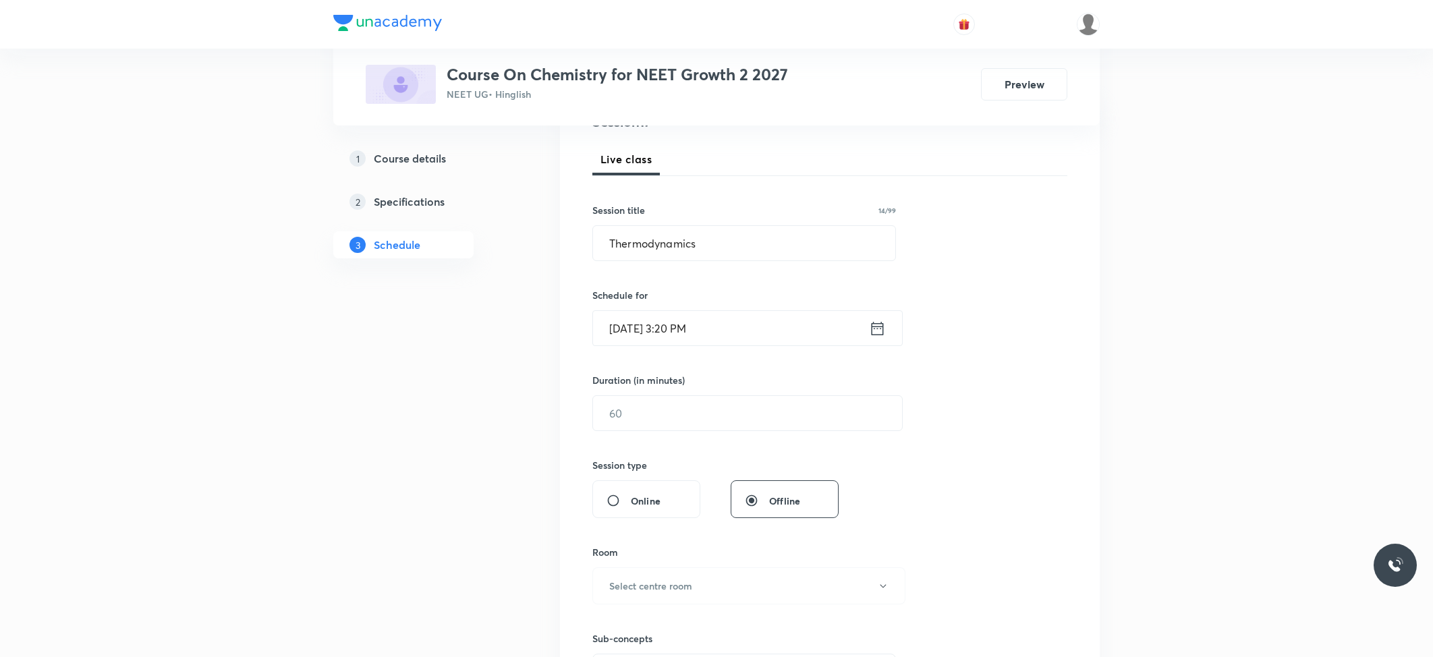
click at [687, 387] on div "Duration (in minutes)" at bounding box center [715, 380] width 246 height 14
click at [692, 400] on input "text" at bounding box center [747, 413] width 309 height 34
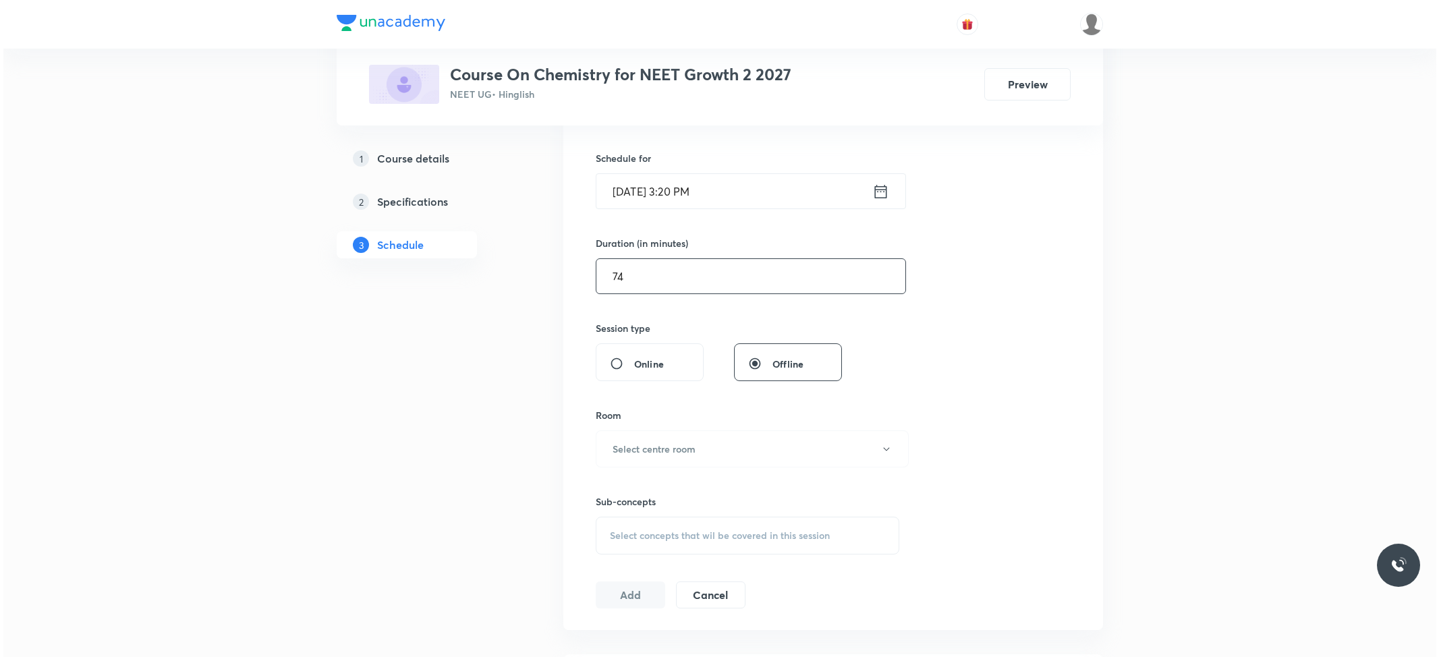
scroll to position [449, 0]
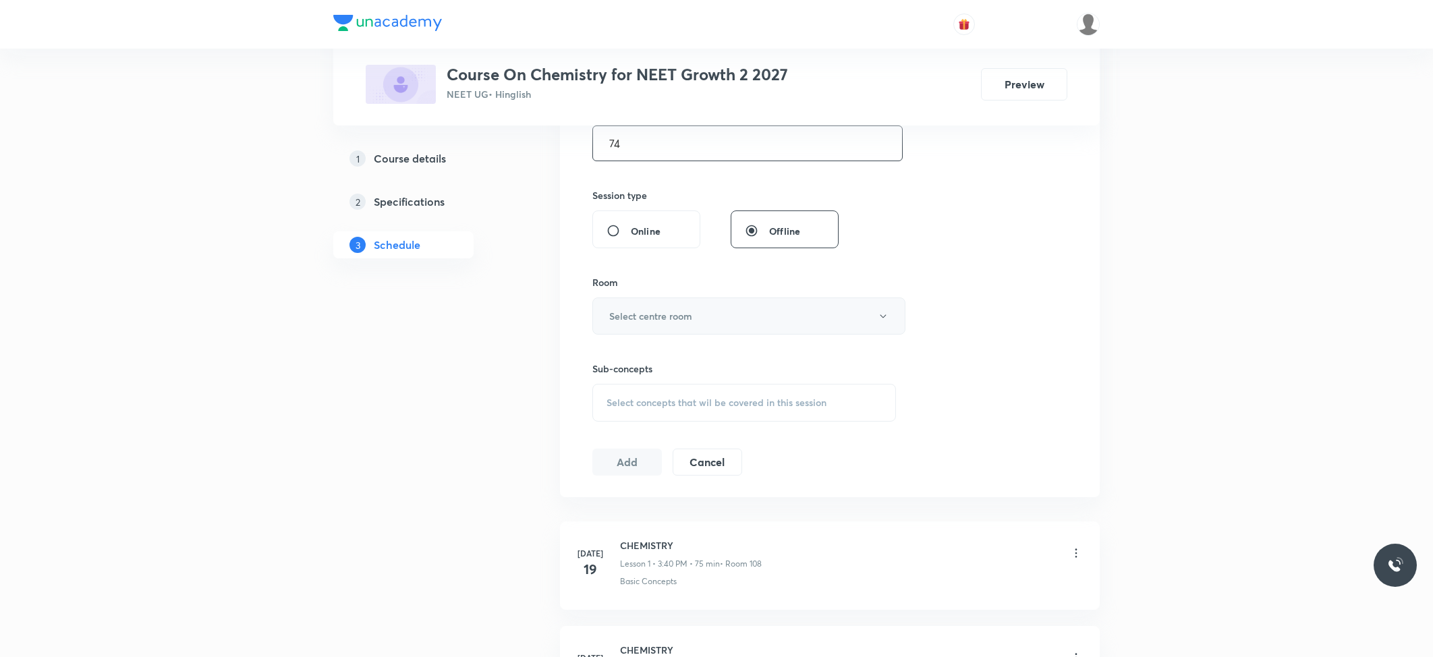
type input "74"
click at [692, 316] on h6 "Select centre room" at bounding box center [650, 316] width 83 height 14
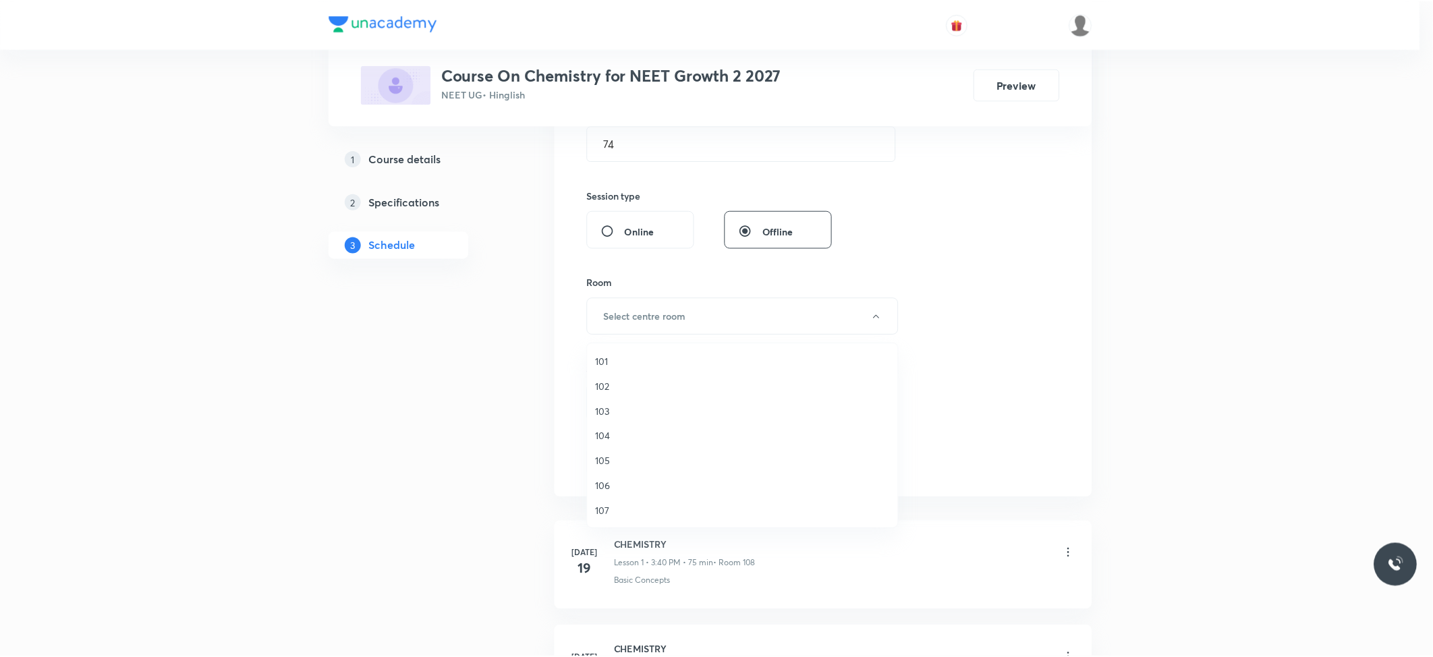
scroll to position [51, 0]
click at [628, 506] on span "109" at bounding box center [746, 510] width 296 height 14
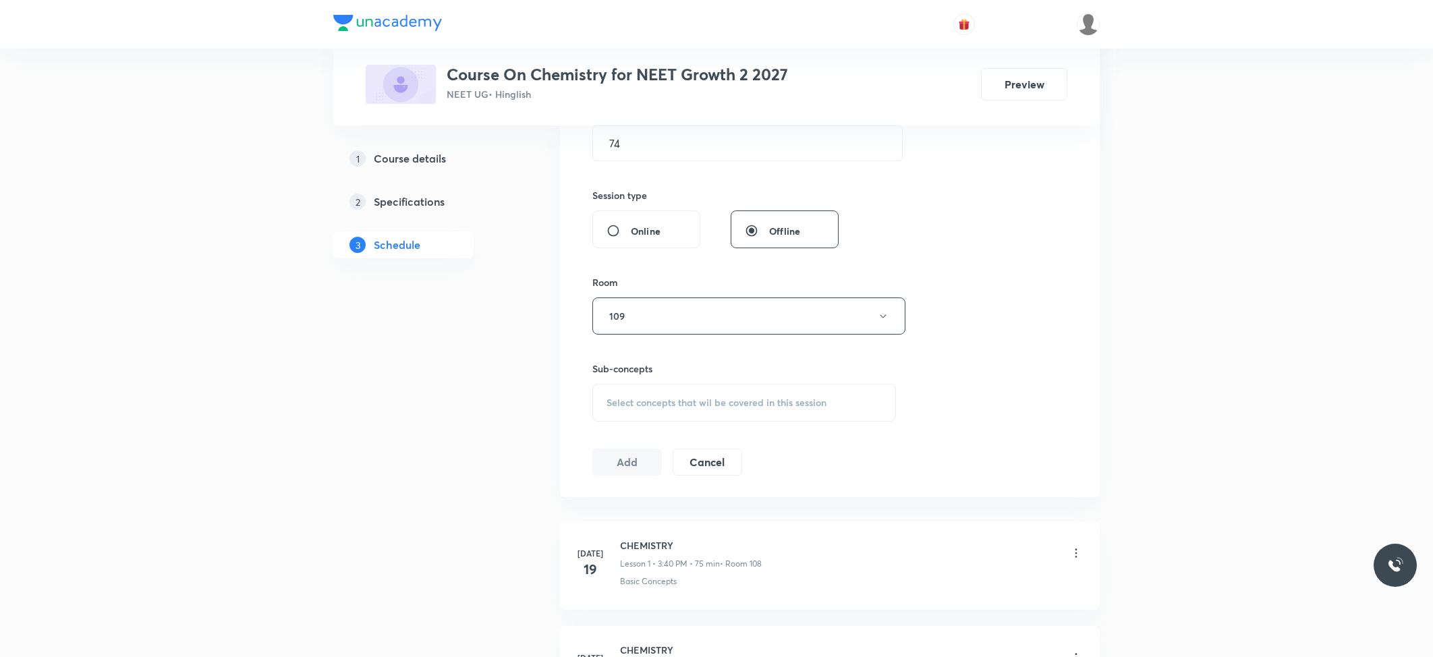
click at [636, 395] on div "Select concepts that wil be covered in this session" at bounding box center [744, 403] width 304 height 38
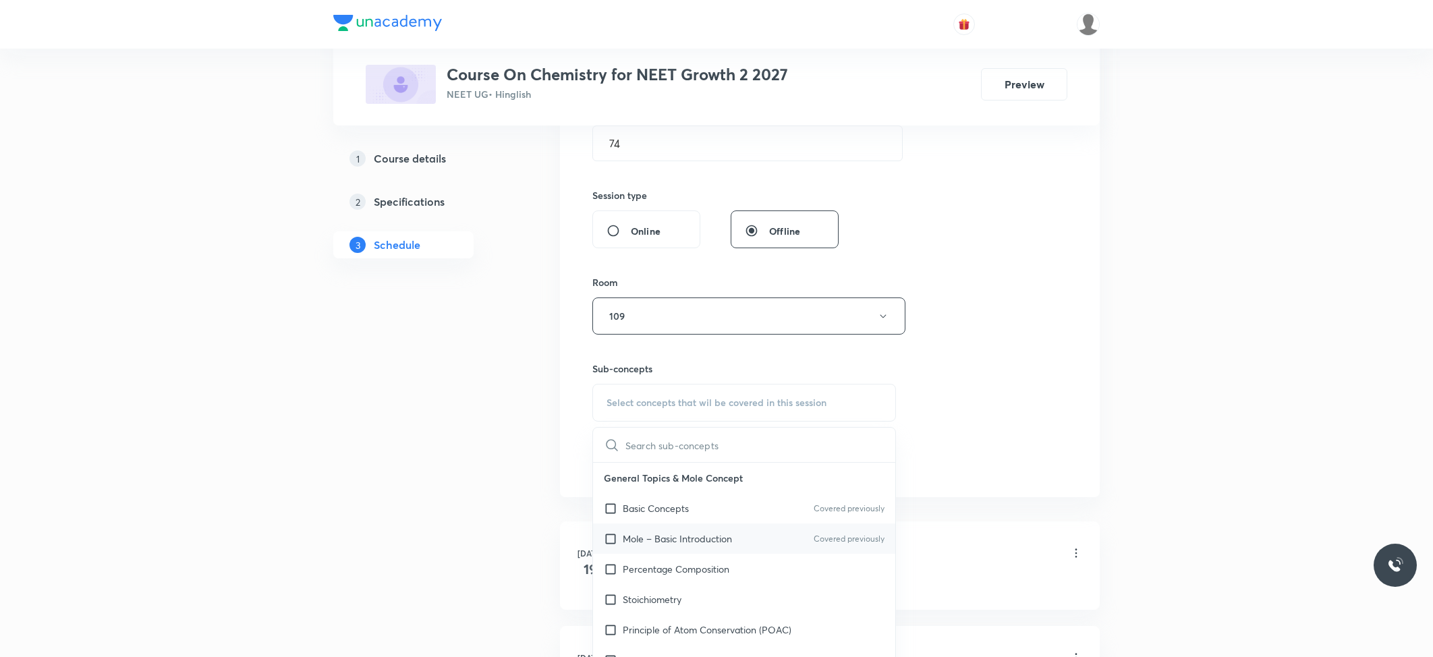
click at [653, 532] on div "Mole – Basic Introduction Covered previously" at bounding box center [744, 539] width 302 height 30
checkbox input "true"
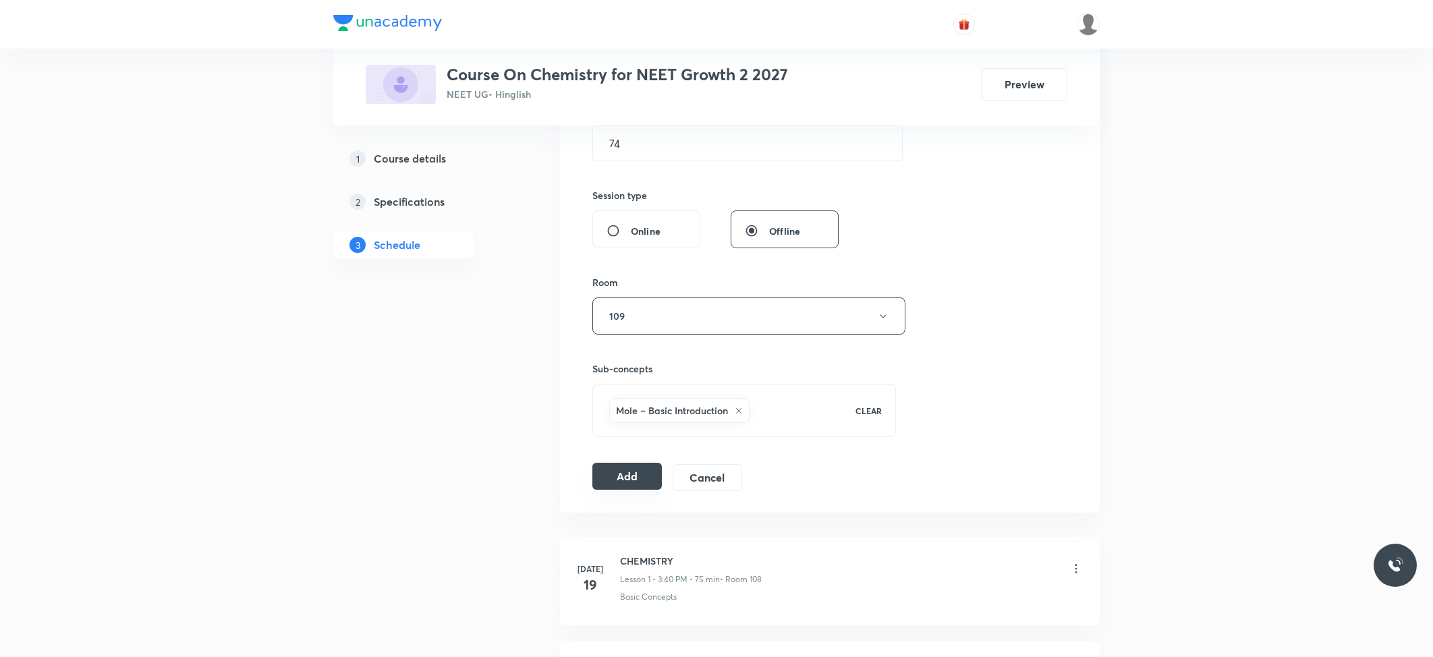
click at [614, 478] on button "Add" at bounding box center [627, 476] width 70 height 27
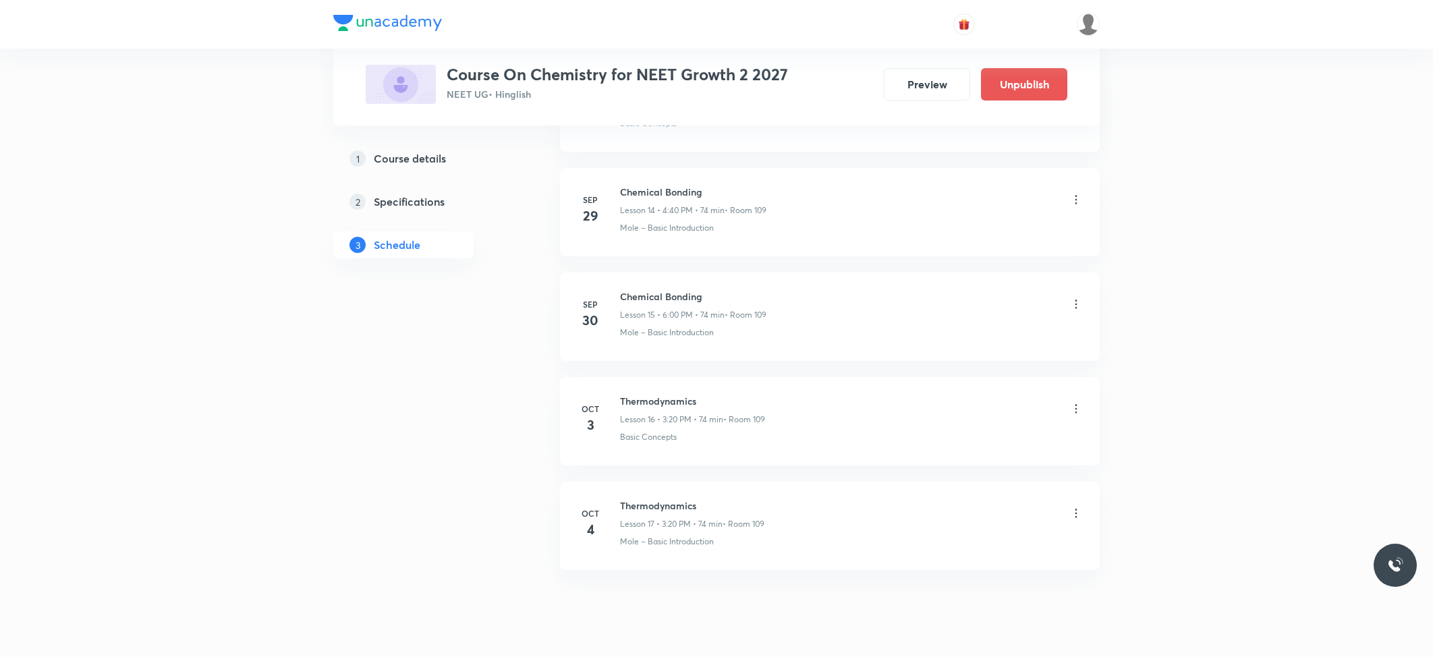
scroll to position [1590, 0]
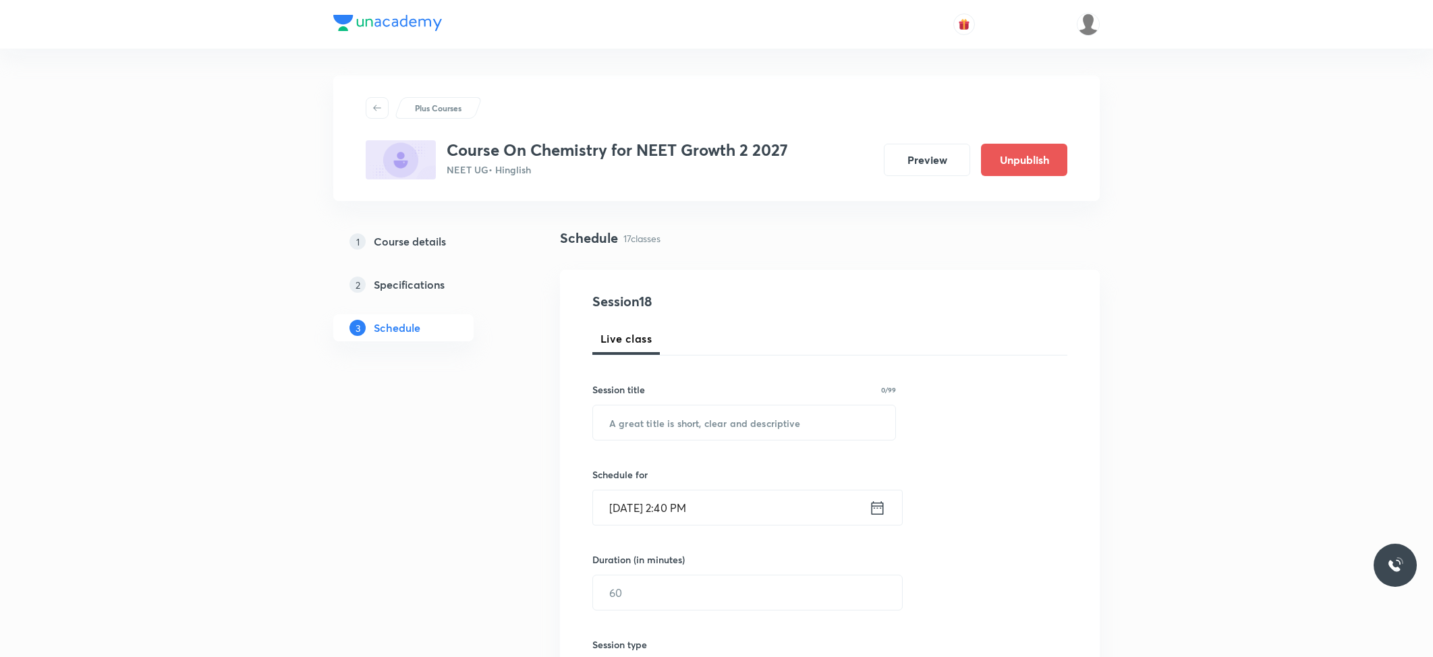
scroll to position [2211, 0]
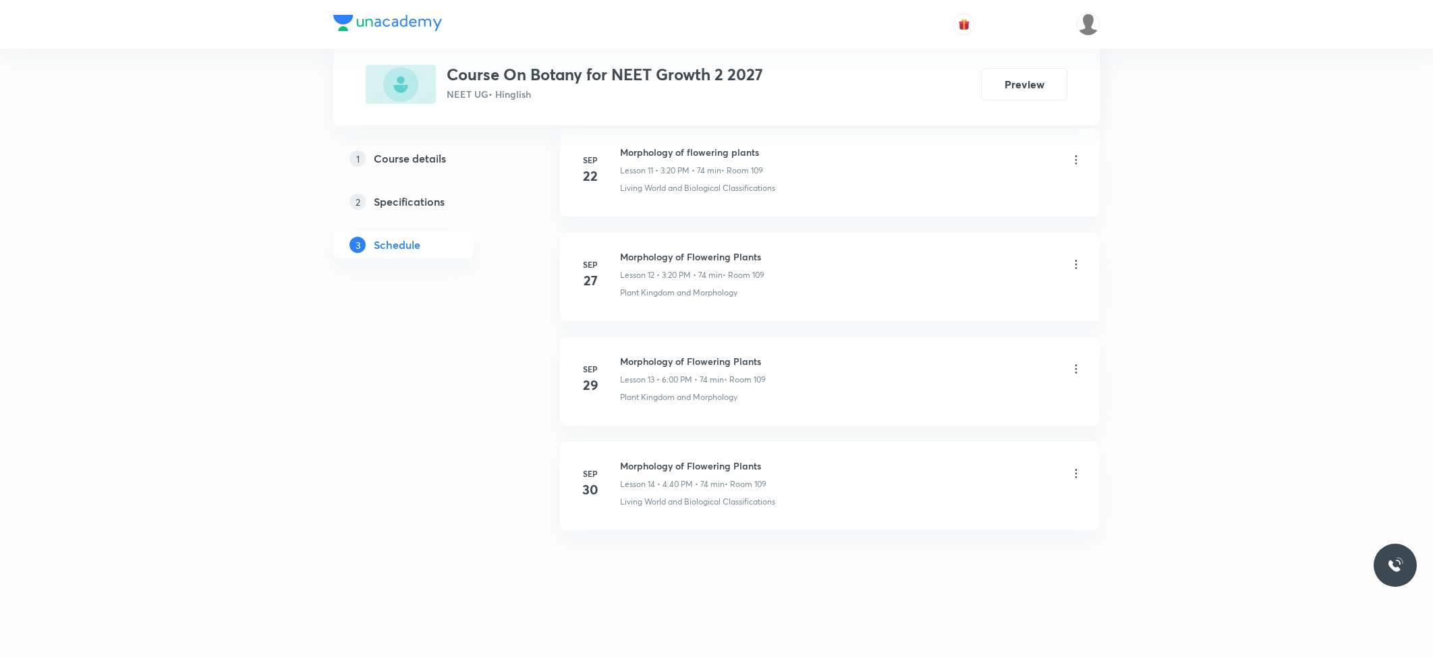
click at [659, 463] on h6 "Morphology of Flowering Plants" at bounding box center [693, 466] width 146 height 14
copy h6 "Morphology of Flowering Plants"
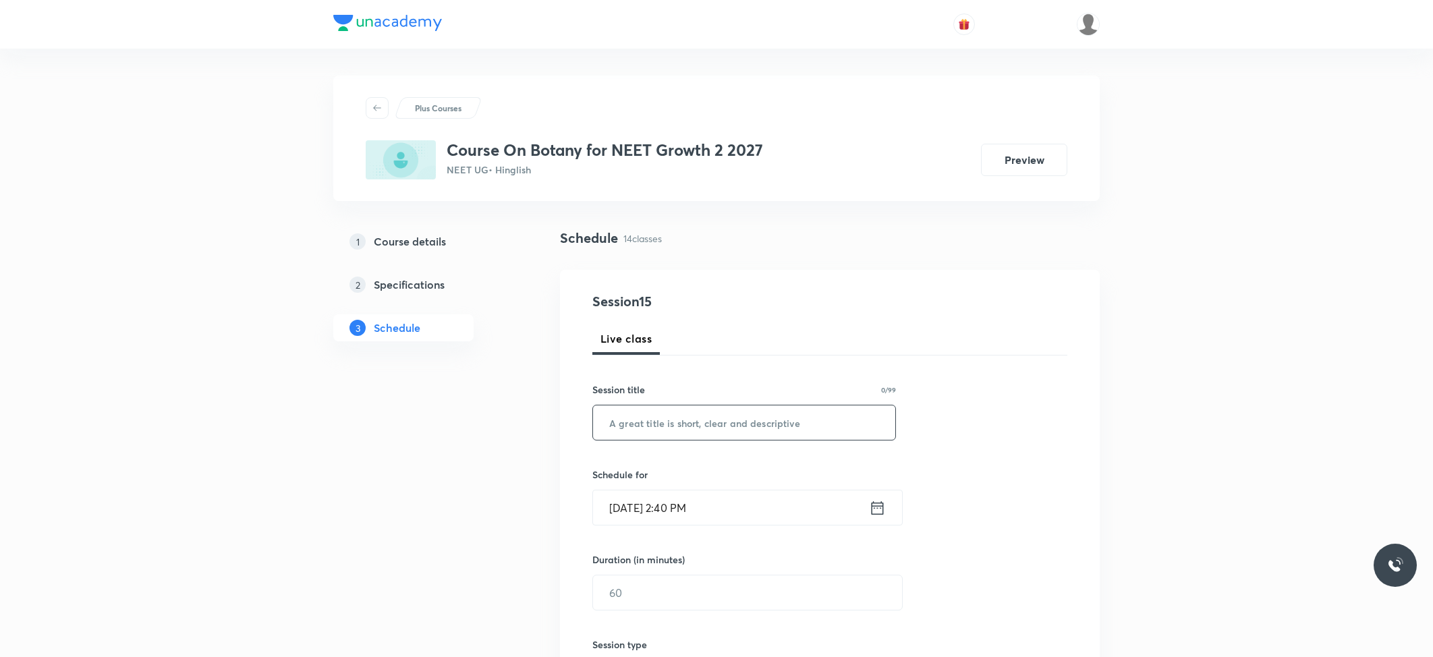
click at [676, 424] on input "text" at bounding box center [744, 423] width 302 height 34
paste input "Morphology of Flowering Plants"
type input "Morphology of Flowering Plants"
click at [721, 487] on div "Schedule for [DATE] 2:40 PM ​" at bounding box center [744, 497] width 304 height 58
click at [734, 511] on input "[DATE] 2:40 PM" at bounding box center [731, 508] width 276 height 34
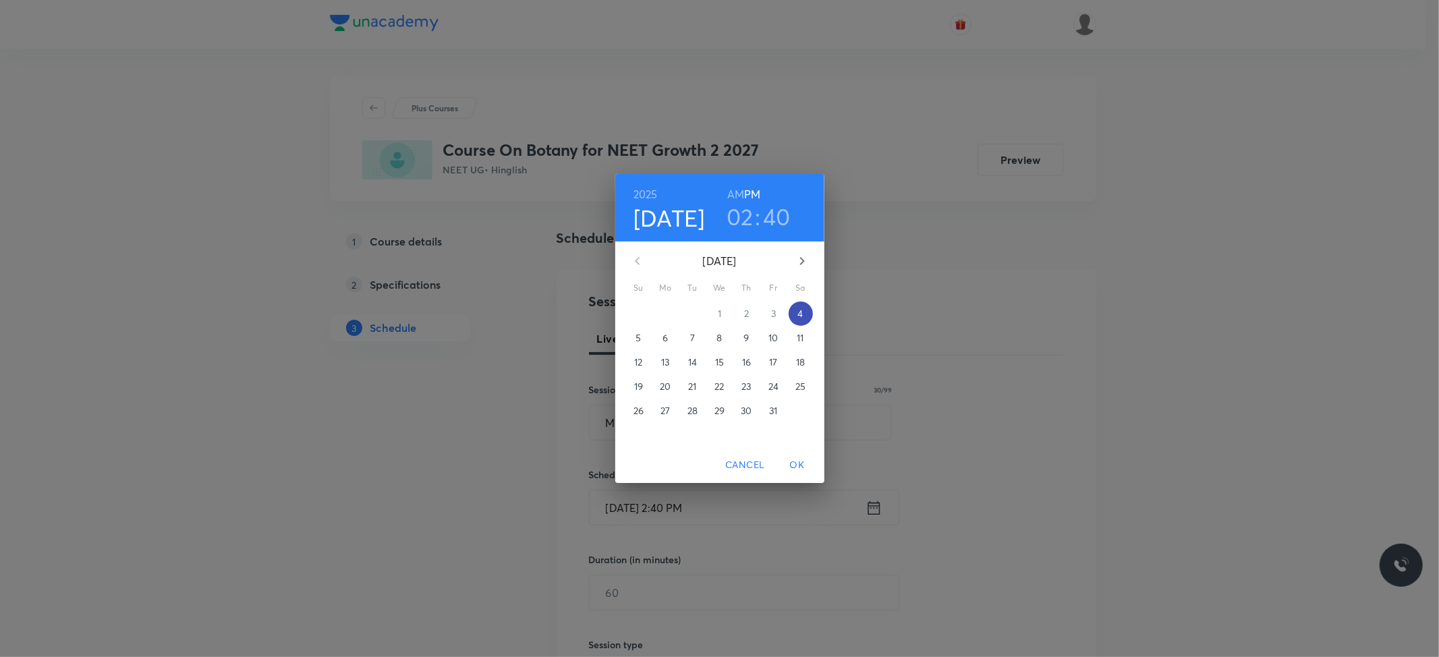
click at [803, 311] on p "4" at bounding box center [800, 313] width 5 height 13
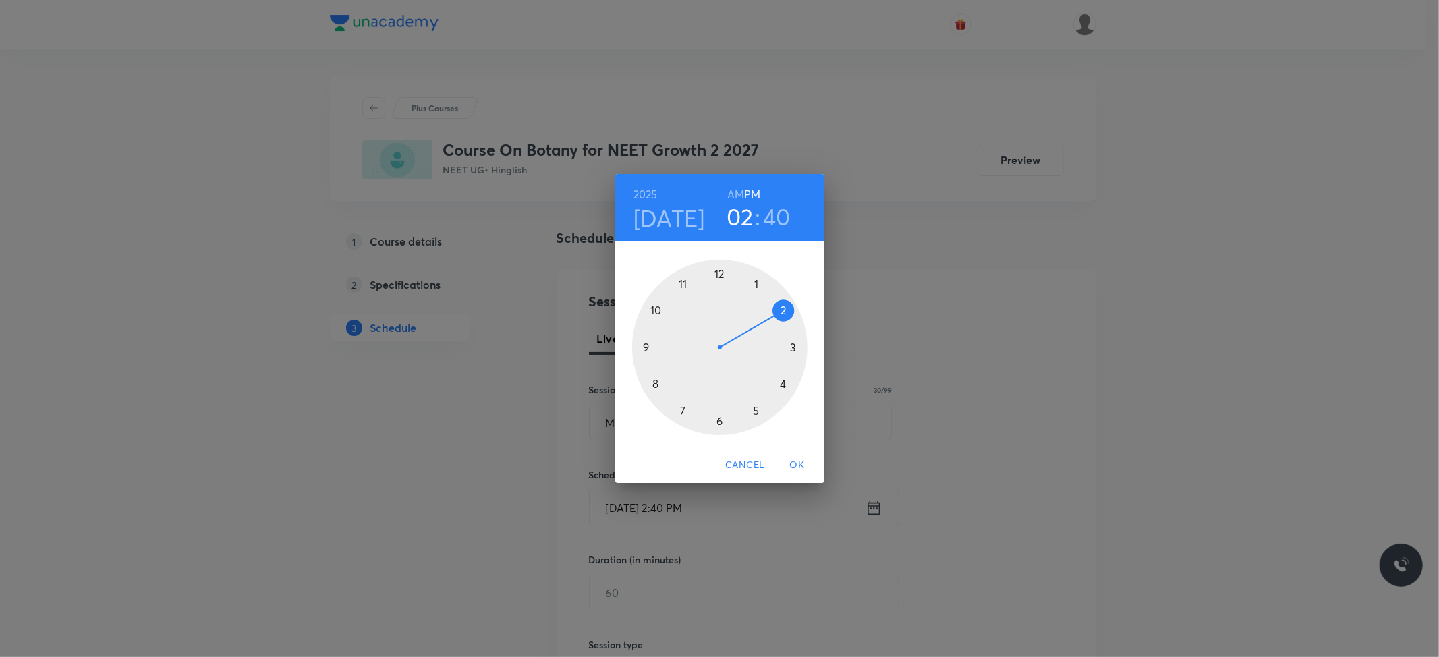
click at [719, 411] on div at bounding box center [719, 347] width 175 height 175
click at [719, 276] on div at bounding box center [719, 347] width 175 height 175
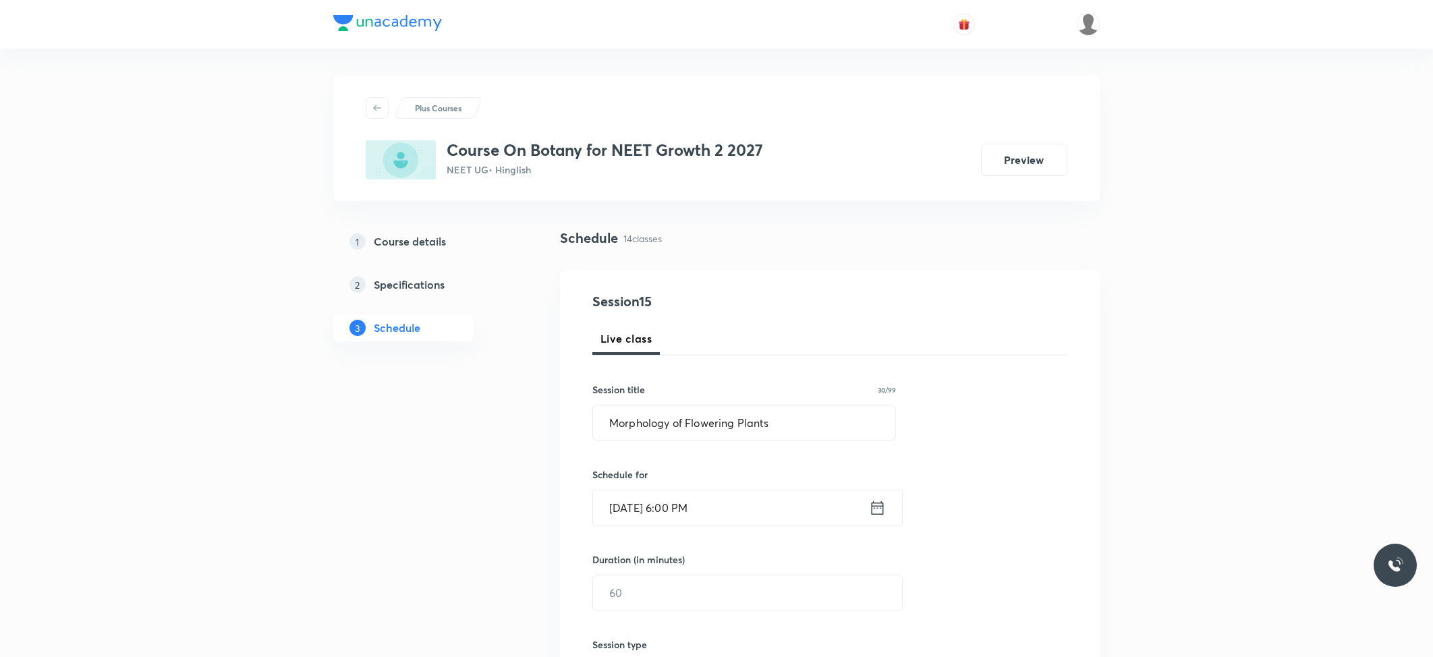
scroll to position [90, 0]
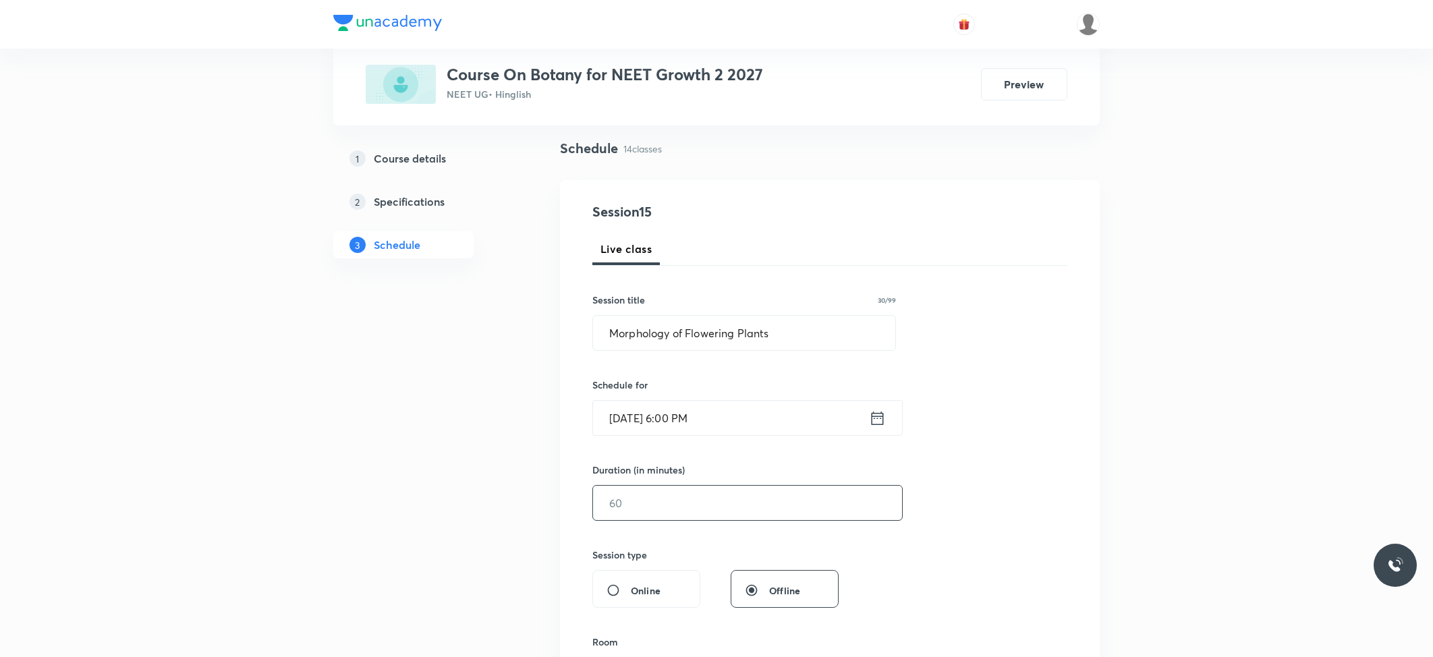
click at [673, 505] on input "text" at bounding box center [747, 503] width 309 height 34
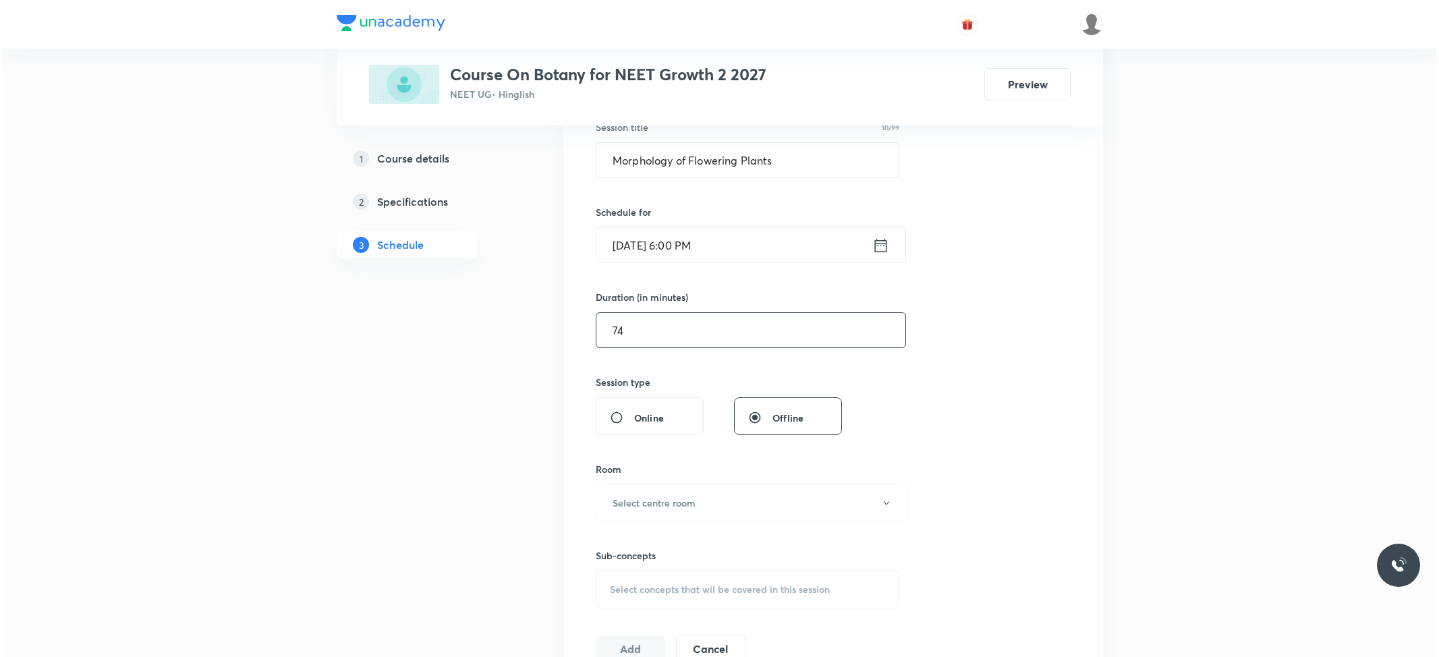
scroll to position [270, 0]
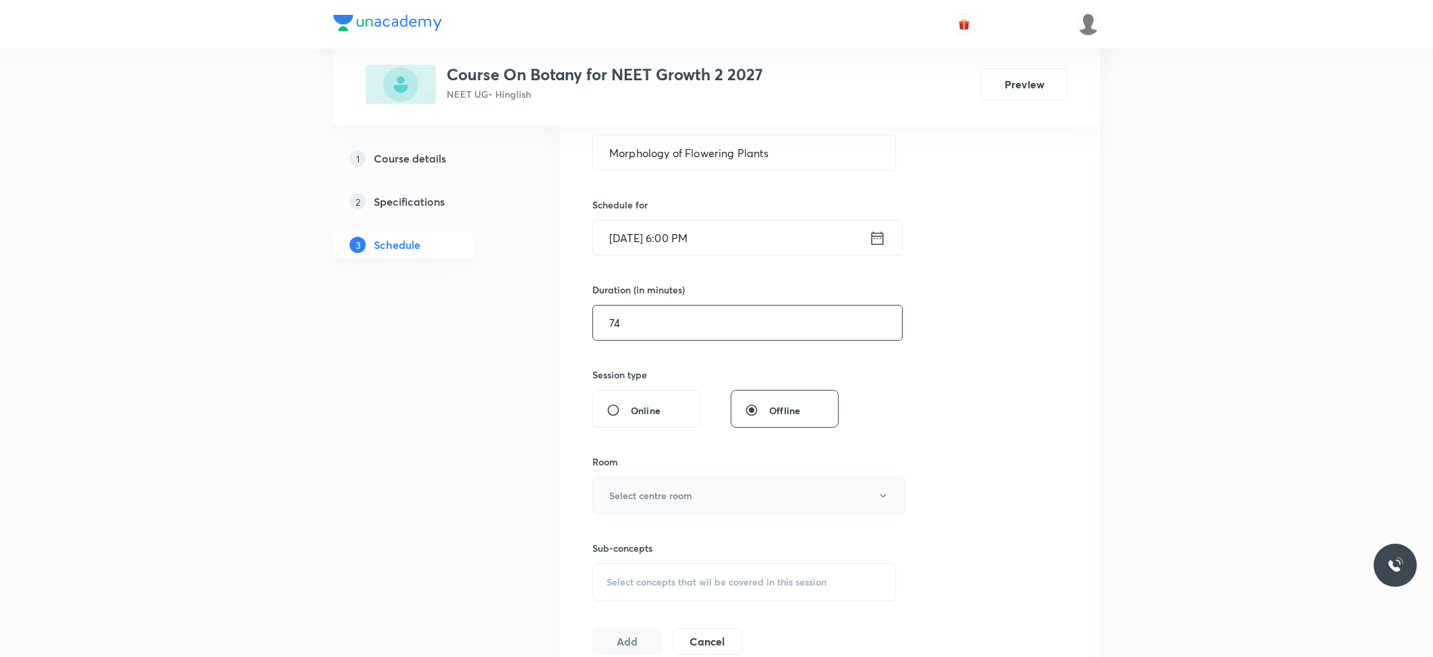
type input "74"
click at [684, 508] on button "Select centre room" at bounding box center [748, 495] width 313 height 37
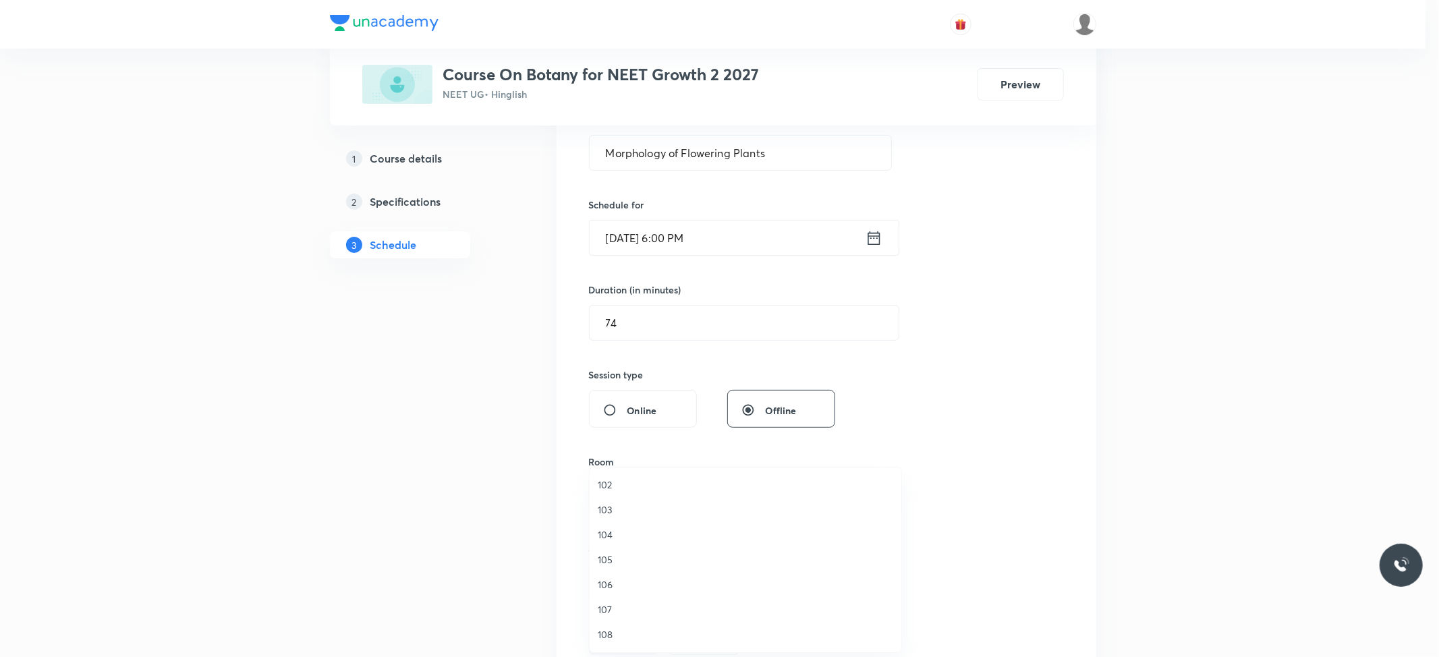
scroll to position [51, 0]
click at [614, 616] on li "108" at bounding box center [746, 609] width 312 height 25
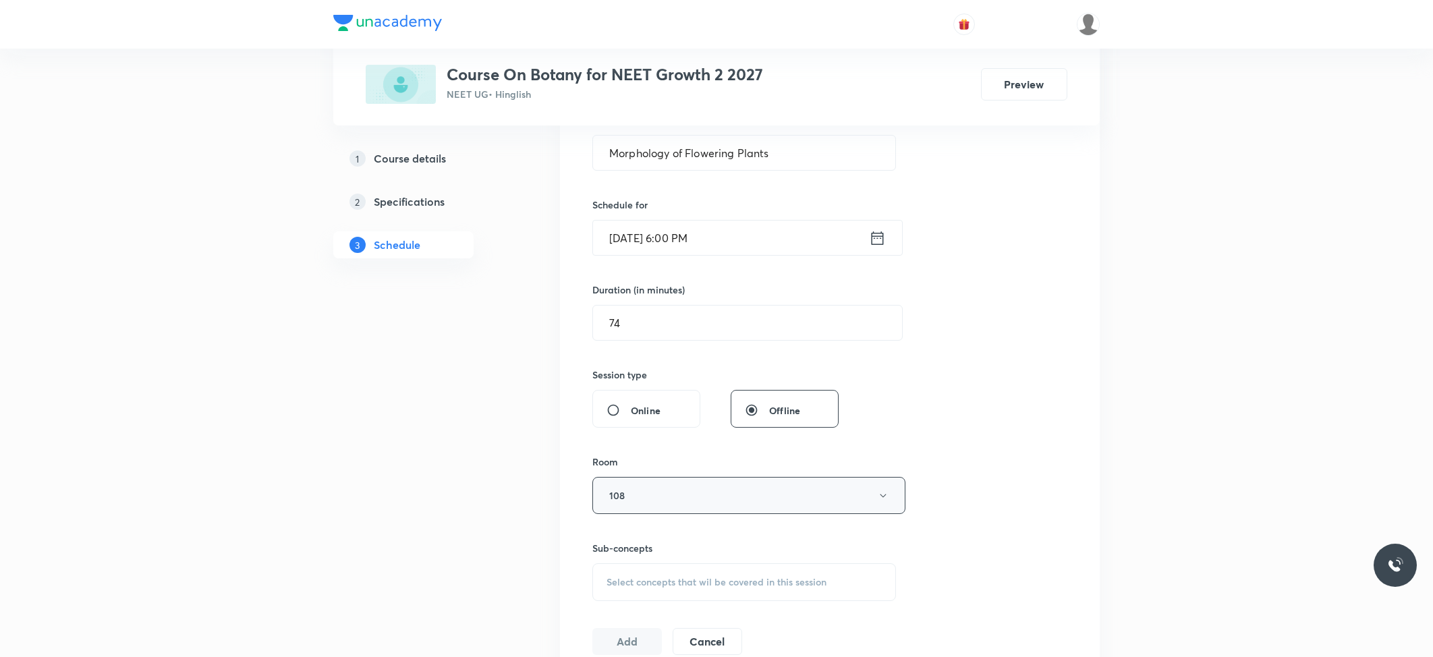
click at [617, 512] on button "108" at bounding box center [748, 495] width 313 height 37
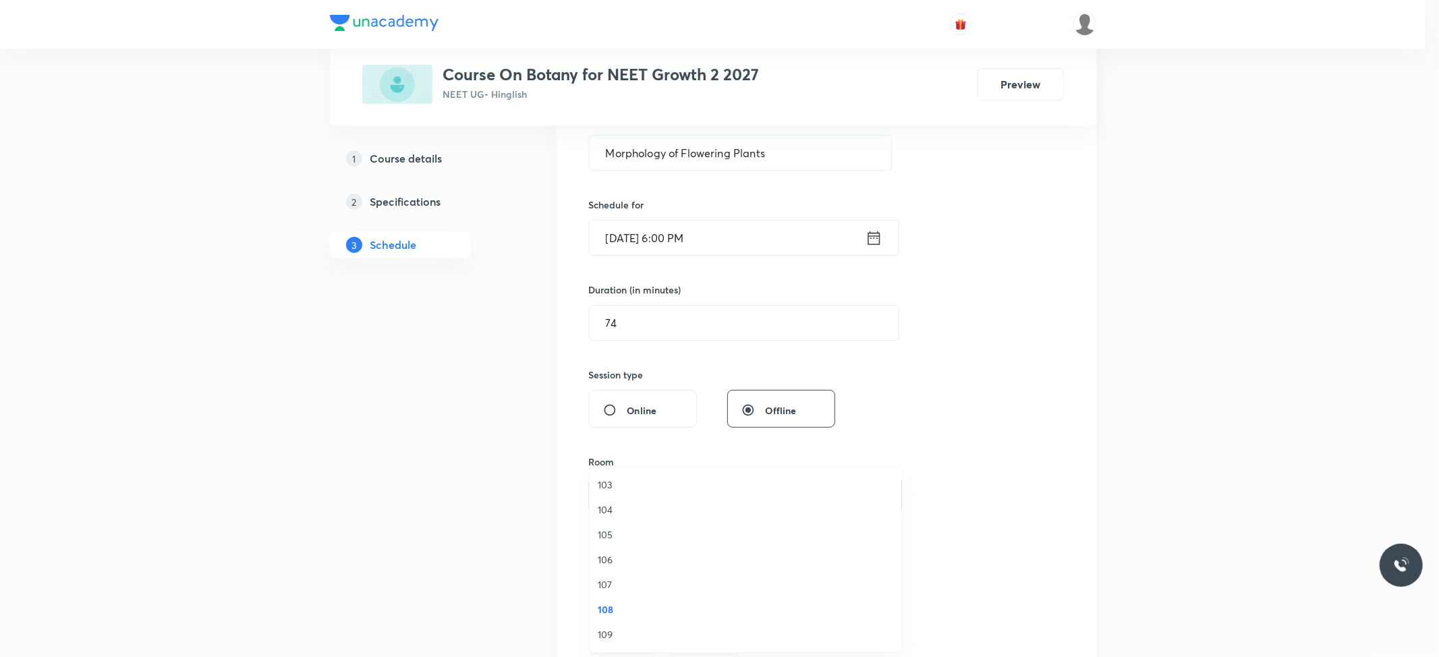
click at [615, 628] on span "109" at bounding box center [746, 635] width 296 height 14
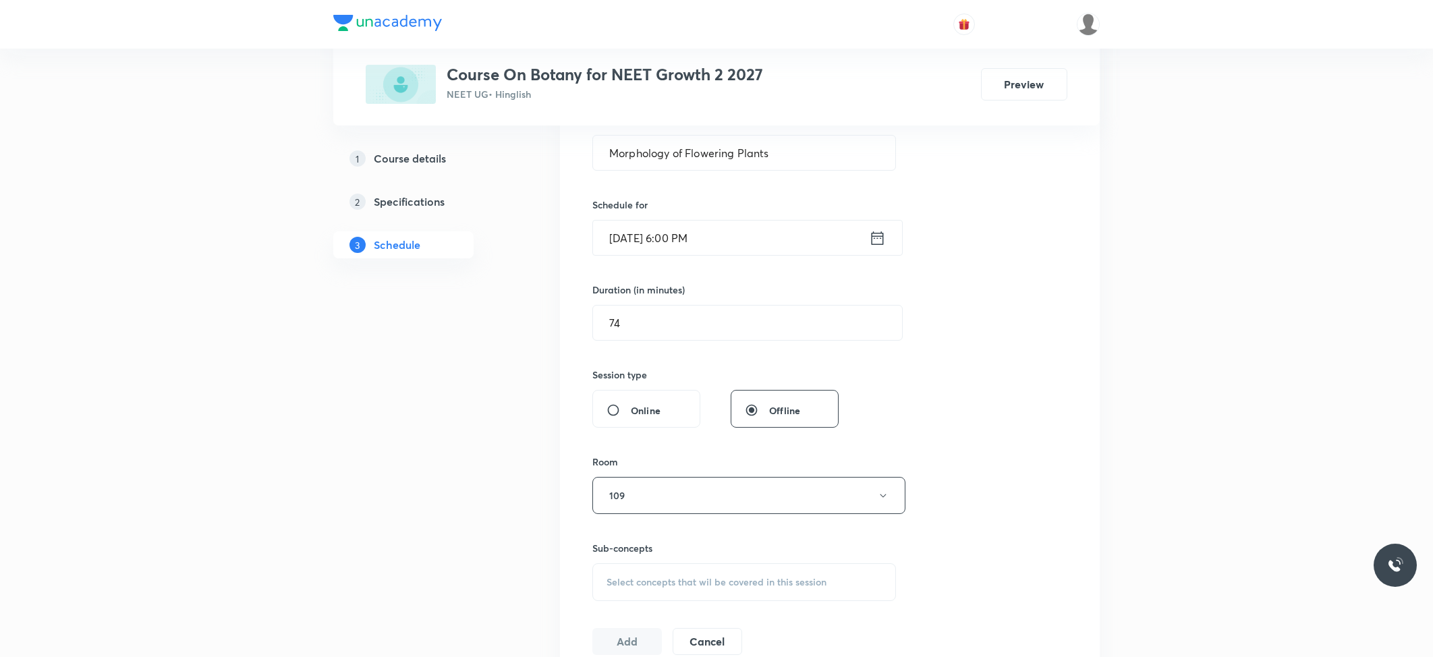
scroll to position [449, 0]
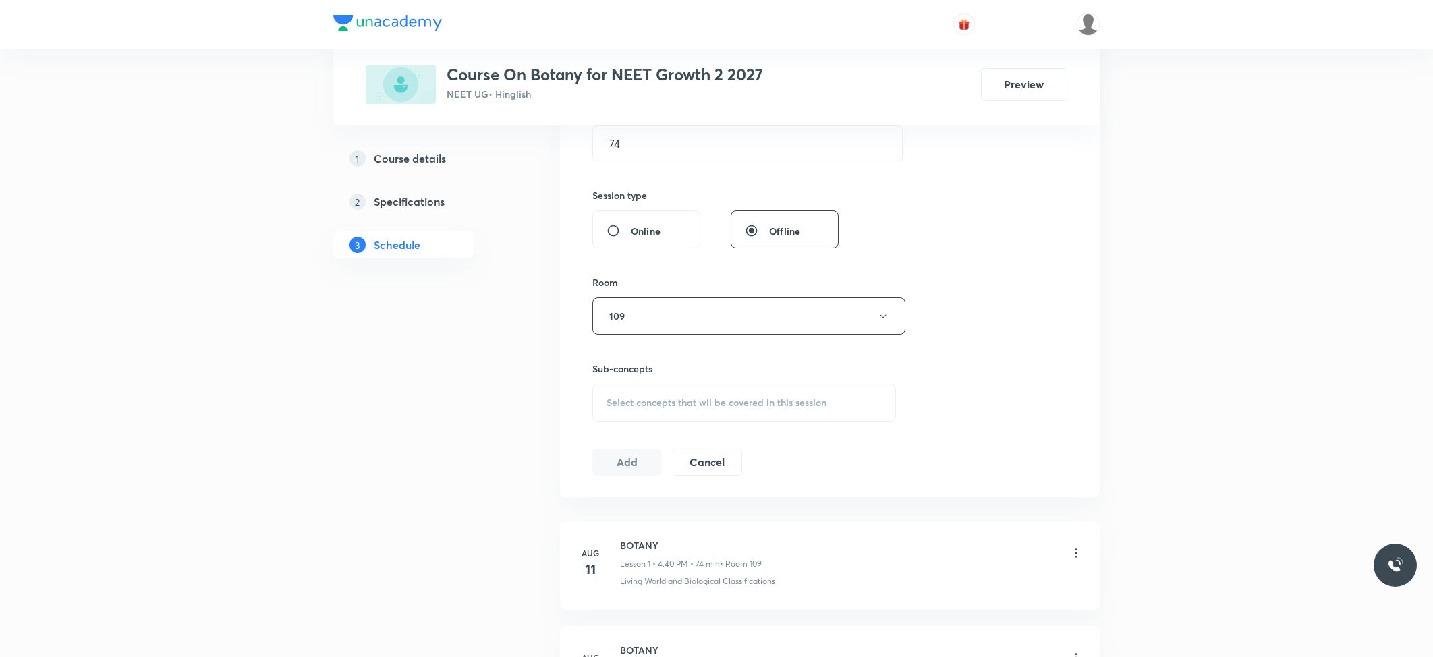
click at [670, 414] on div "Select concepts that wil be covered in this session" at bounding box center [744, 403] width 304 height 38
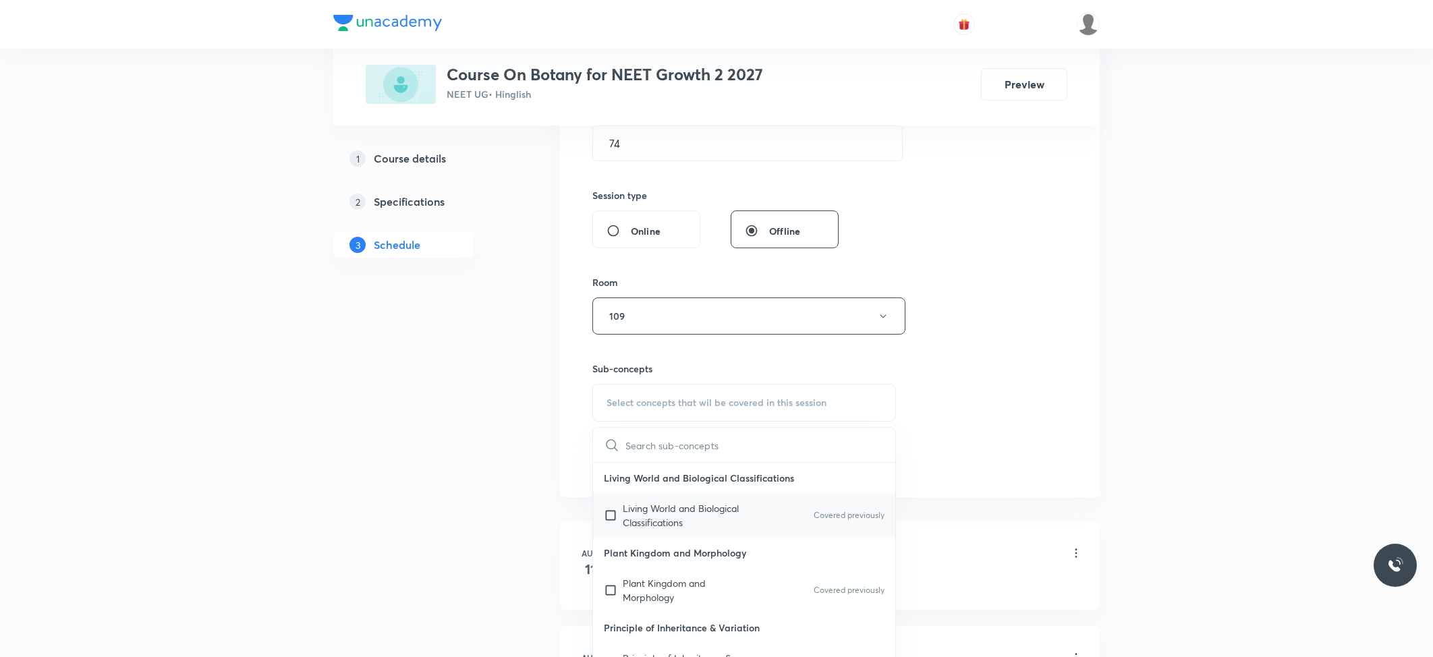
click at [660, 495] on div "Living World and Biological Classifications Covered previously" at bounding box center [744, 515] width 302 height 45
checkbox input "true"
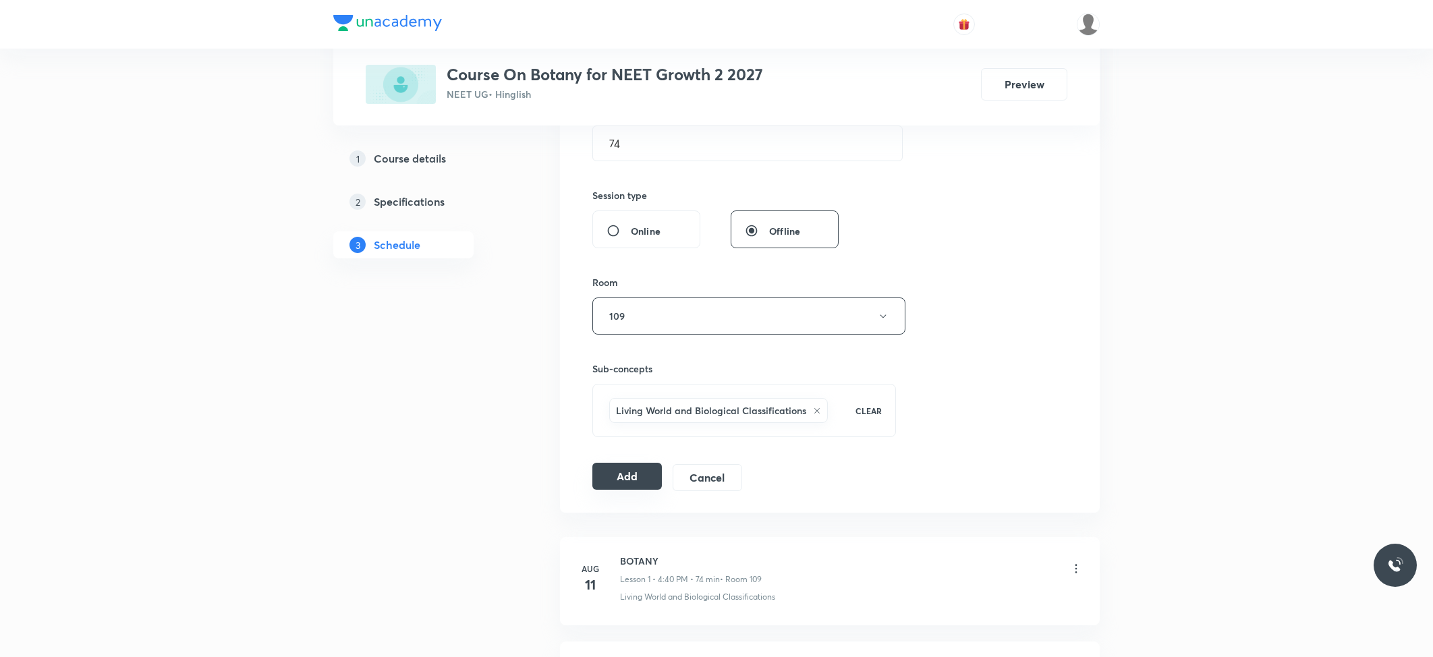
click at [628, 474] on button "Add" at bounding box center [627, 476] width 70 height 27
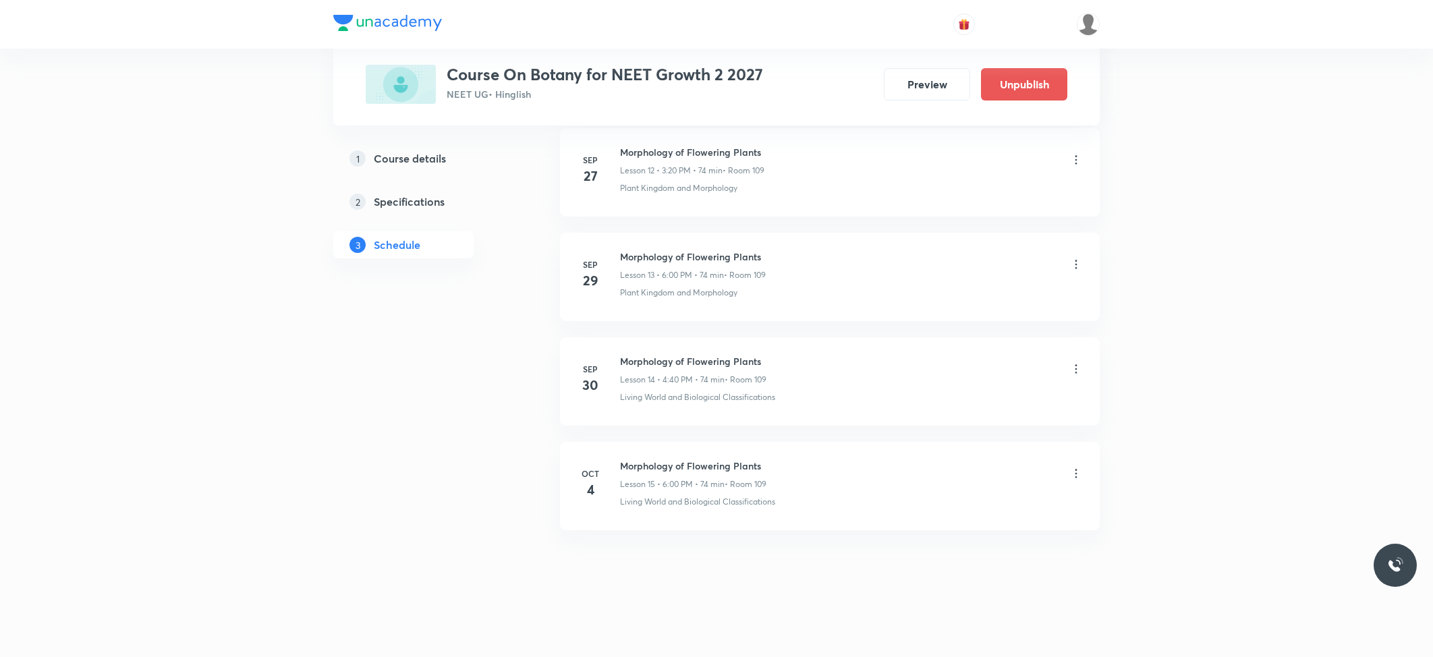
scroll to position [0, 0]
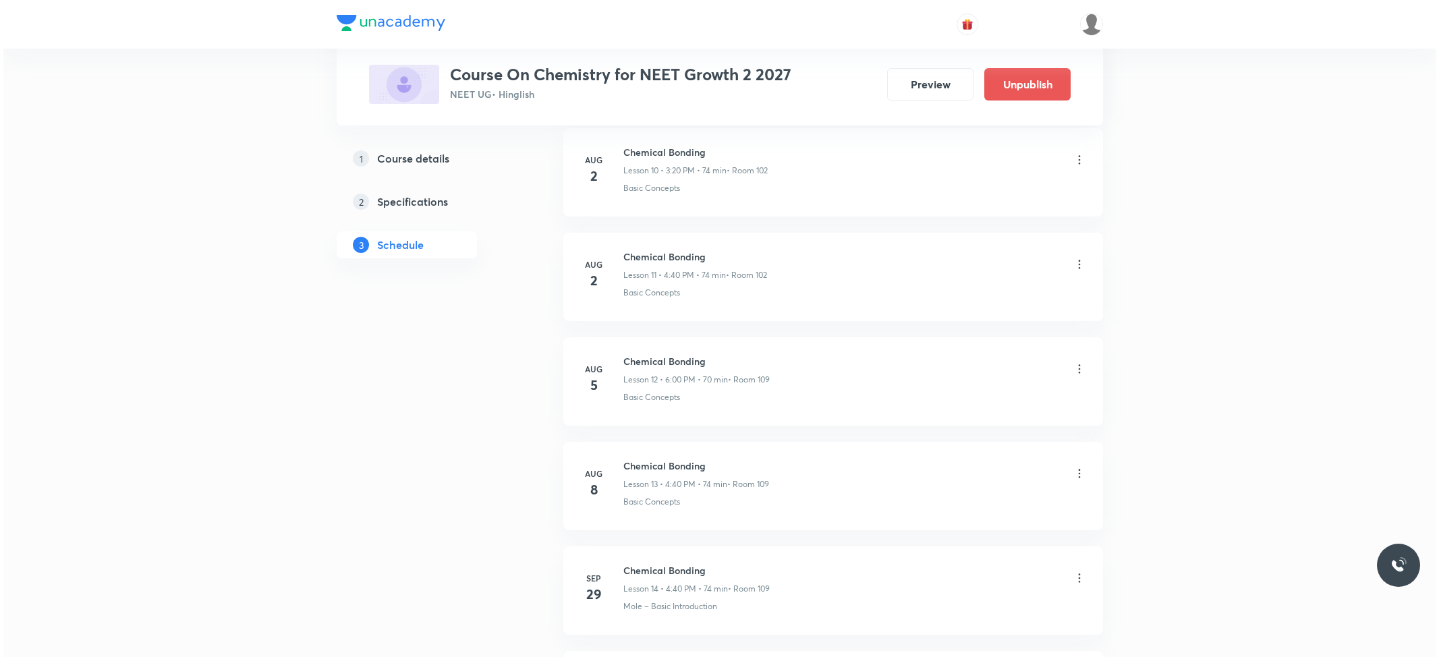
scroll to position [2211, 0]
click at [1074, 470] on icon at bounding box center [1076, 473] width 13 height 13
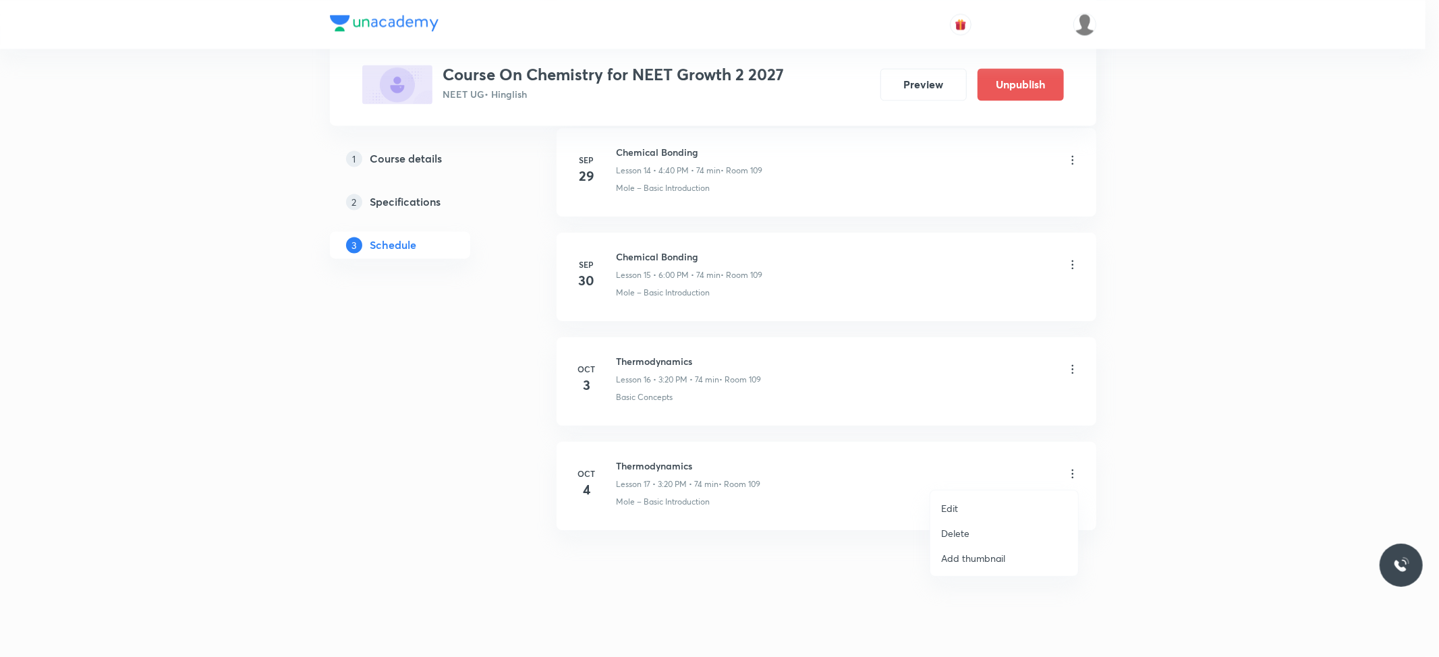
click at [967, 500] on li "Edit" at bounding box center [1005, 508] width 148 height 25
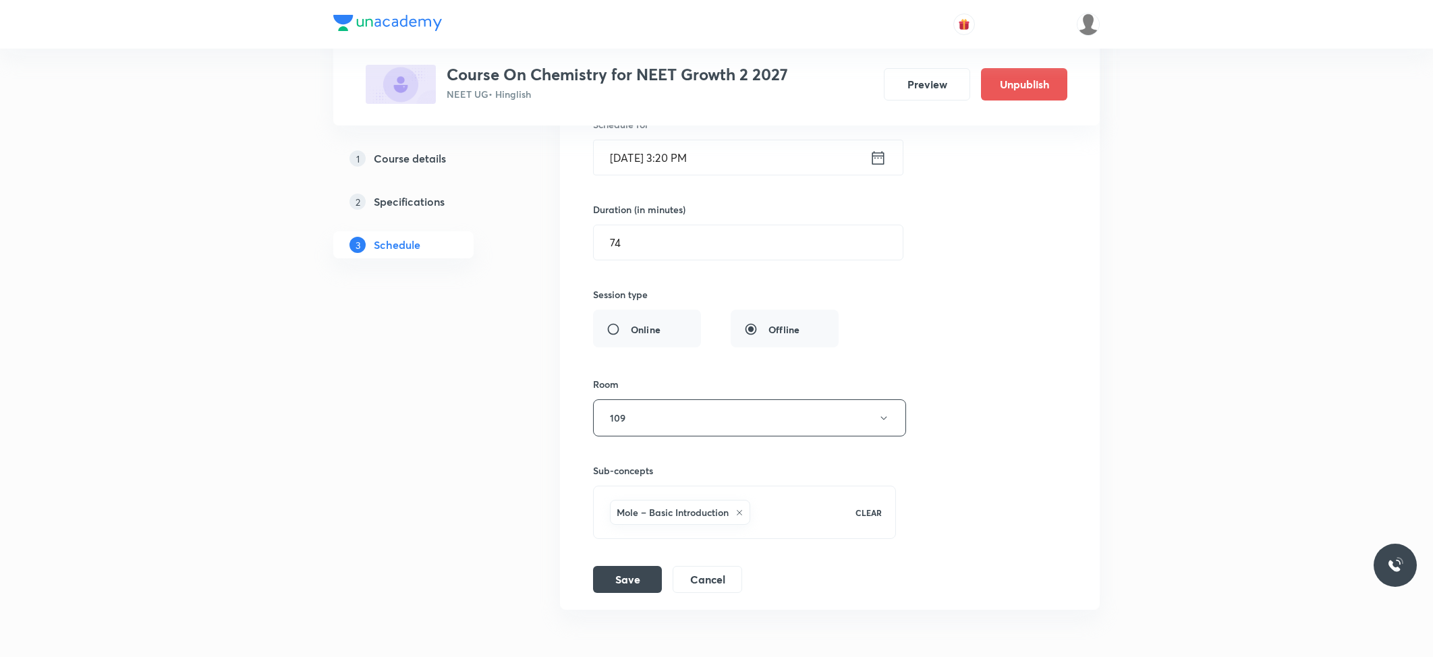
scroll to position [1931, 0]
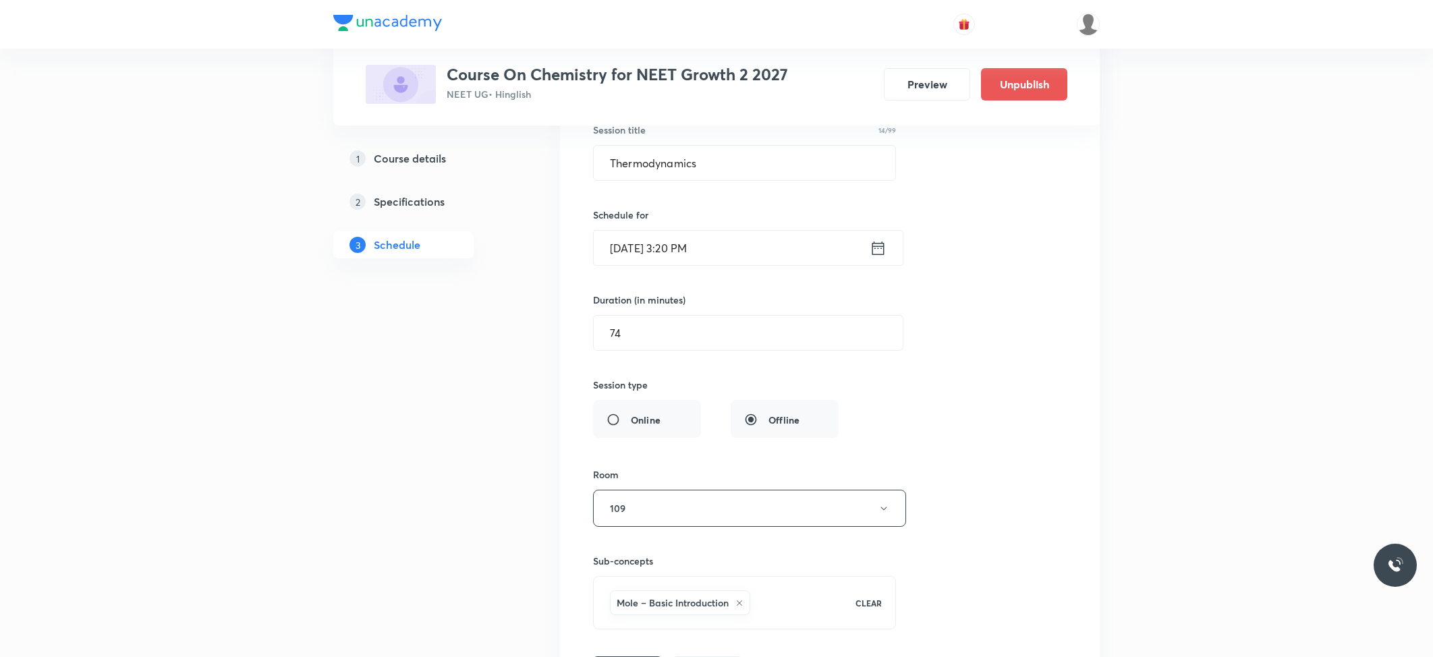
click at [740, 263] on input "Oct 4, 2025, 3:20 PM" at bounding box center [732, 248] width 276 height 34
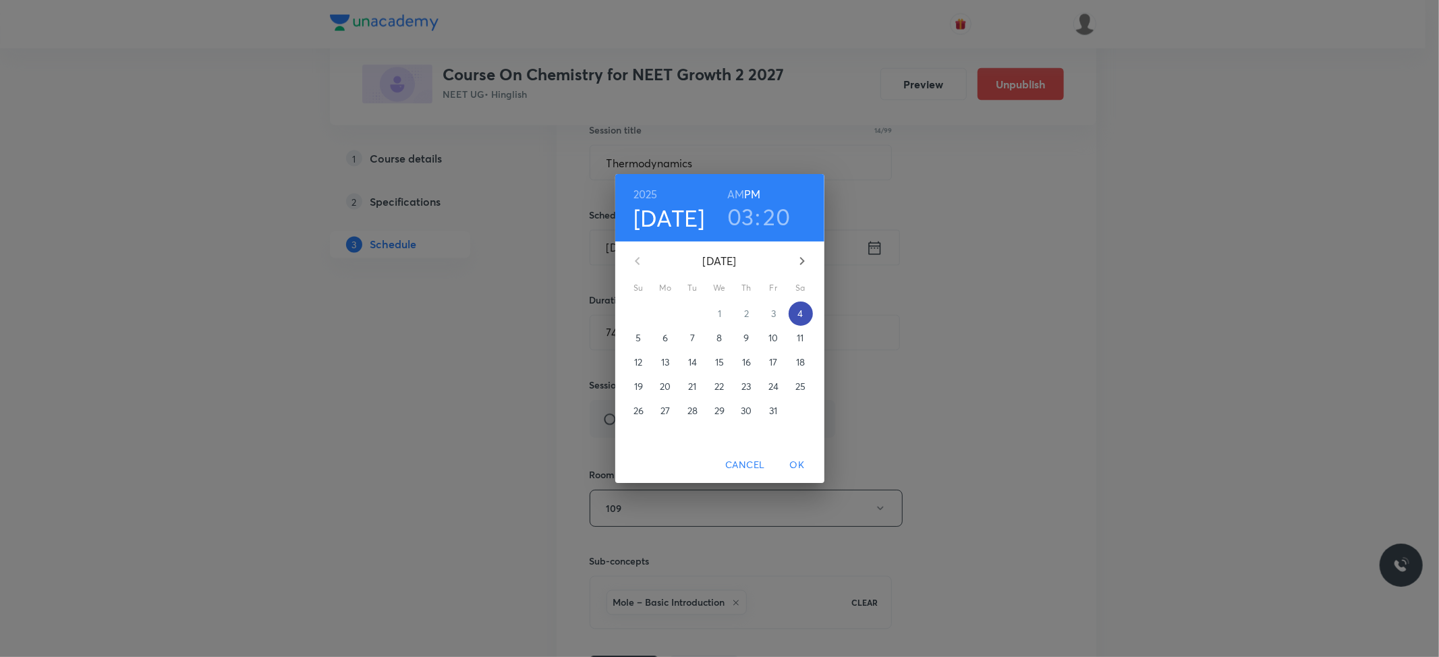
click at [798, 309] on p "4" at bounding box center [800, 313] width 5 height 13
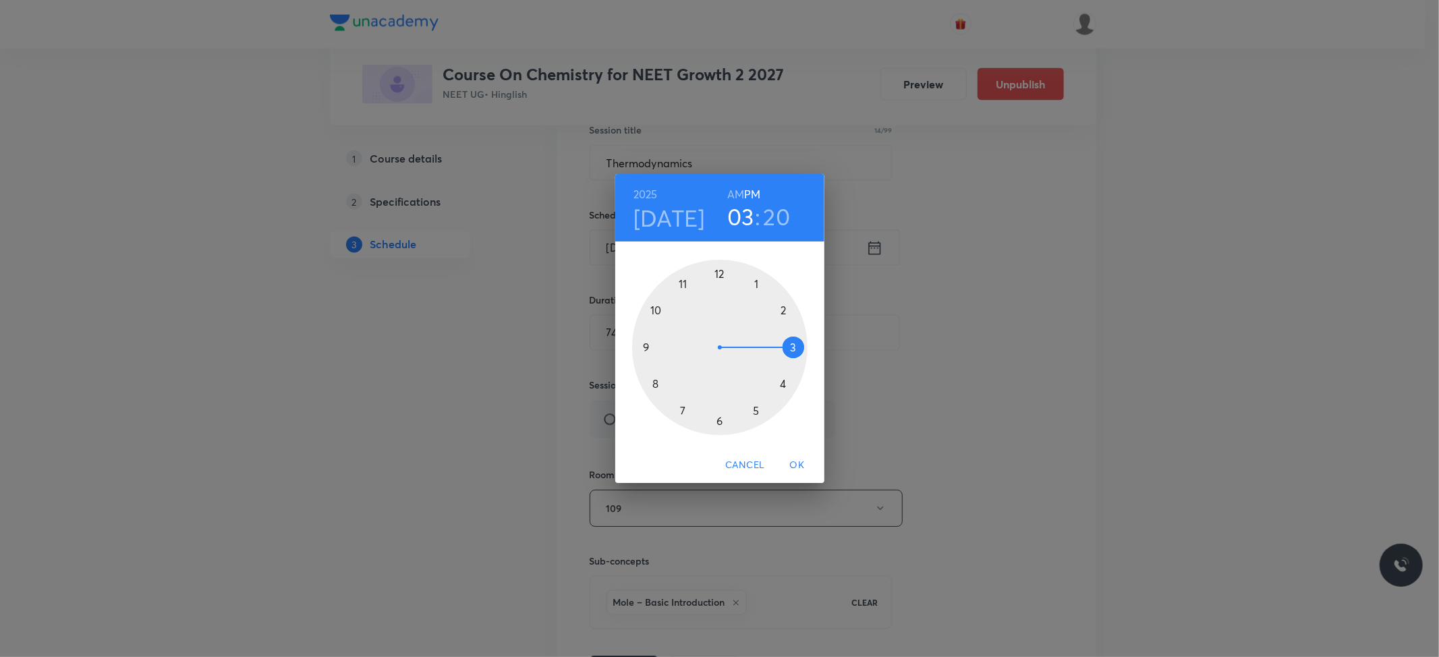
click at [784, 383] on div at bounding box center [719, 347] width 175 height 175
click at [657, 381] on div at bounding box center [719, 347] width 175 height 175
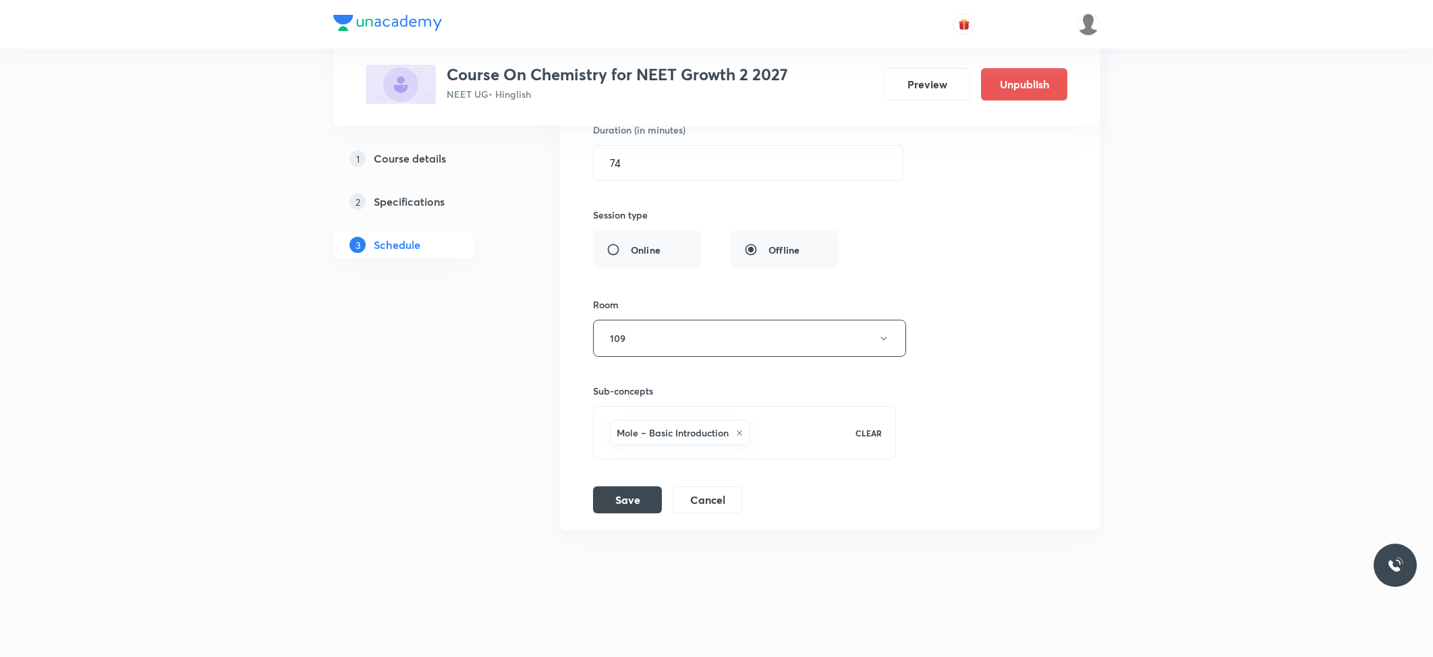
scroll to position [2111, 0]
click at [624, 489] on button "Save" at bounding box center [627, 498] width 69 height 27
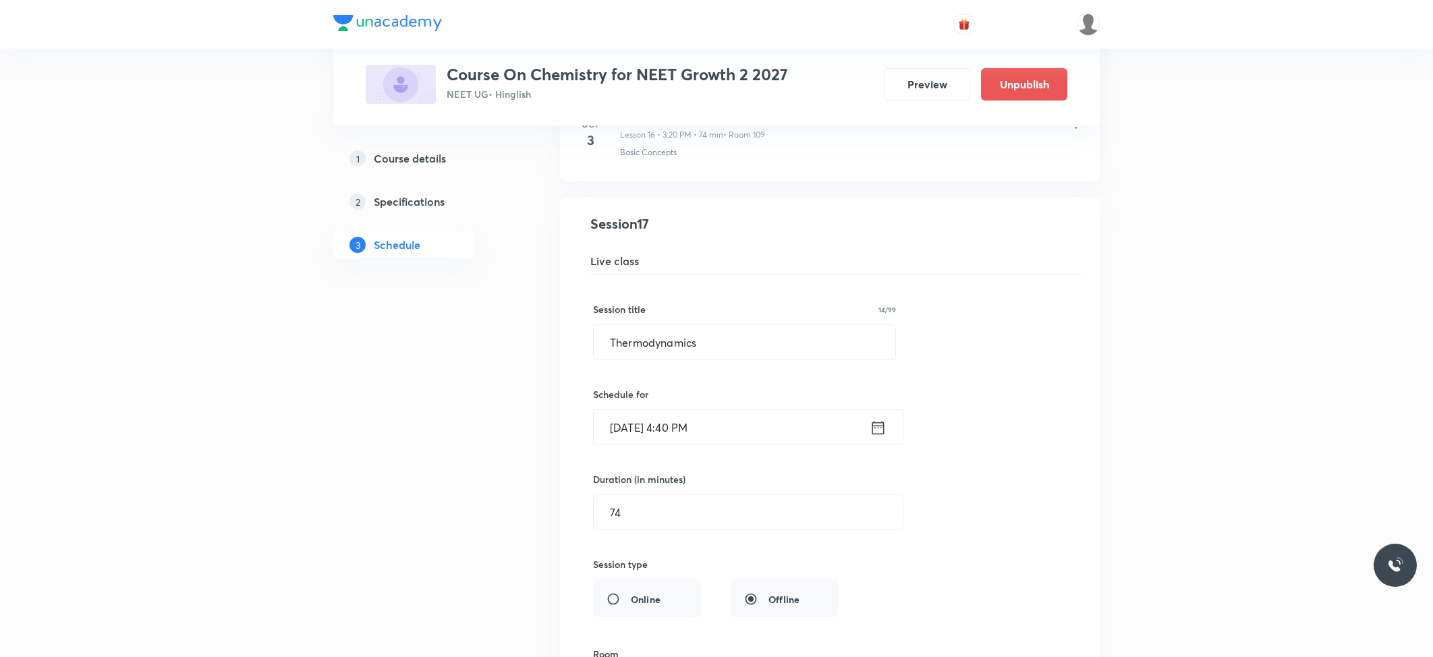
scroll to position [1590, 0]
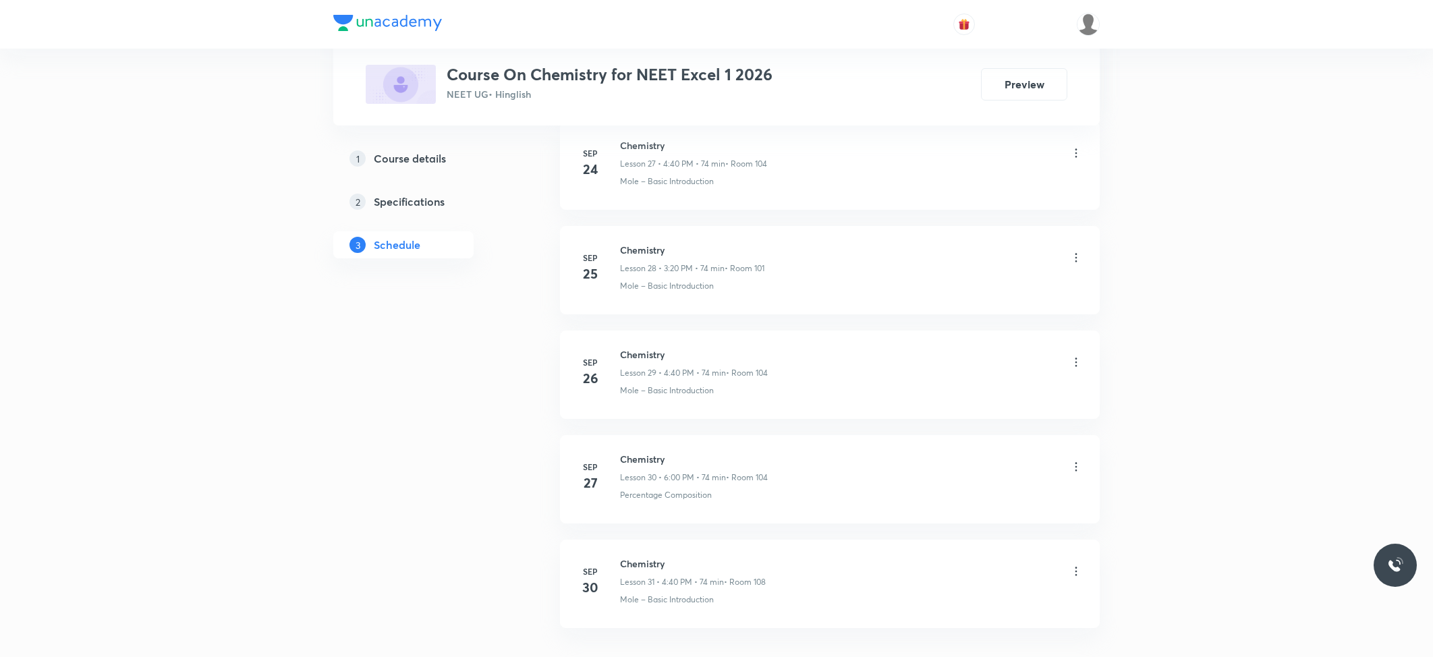
scroll to position [3682, 0]
click at [646, 471] on h6 "Chemistry" at bounding box center [693, 466] width 146 height 14
copy h6 "Chemistry"
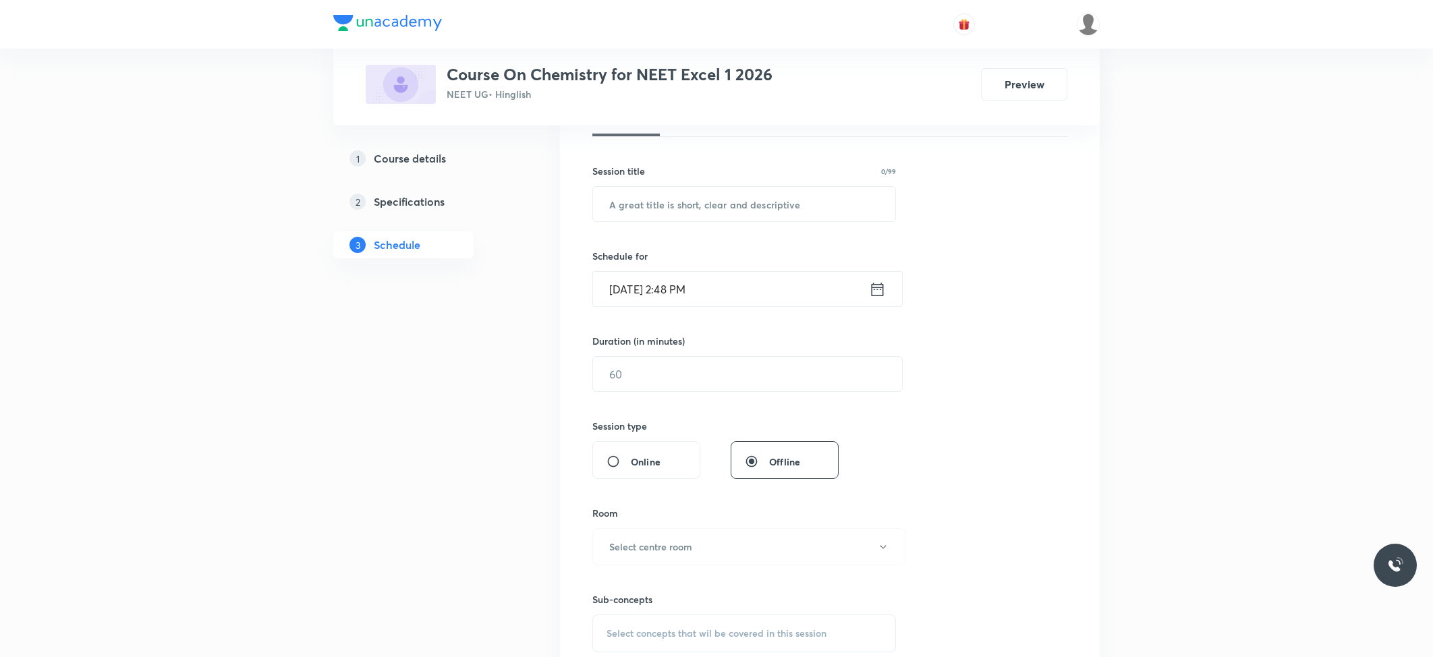
scroll to position [0, 0]
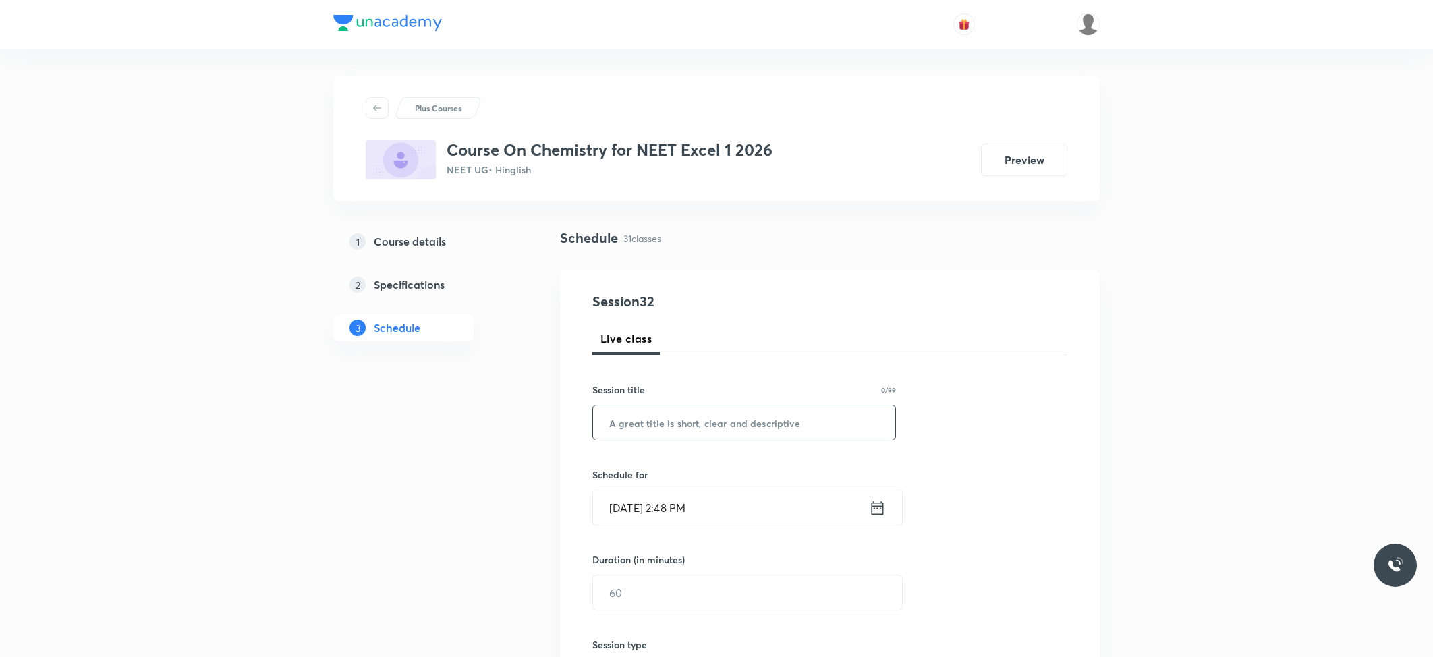
click at [659, 436] on input "text" at bounding box center [744, 423] width 302 height 34
paste input "Chemistry"
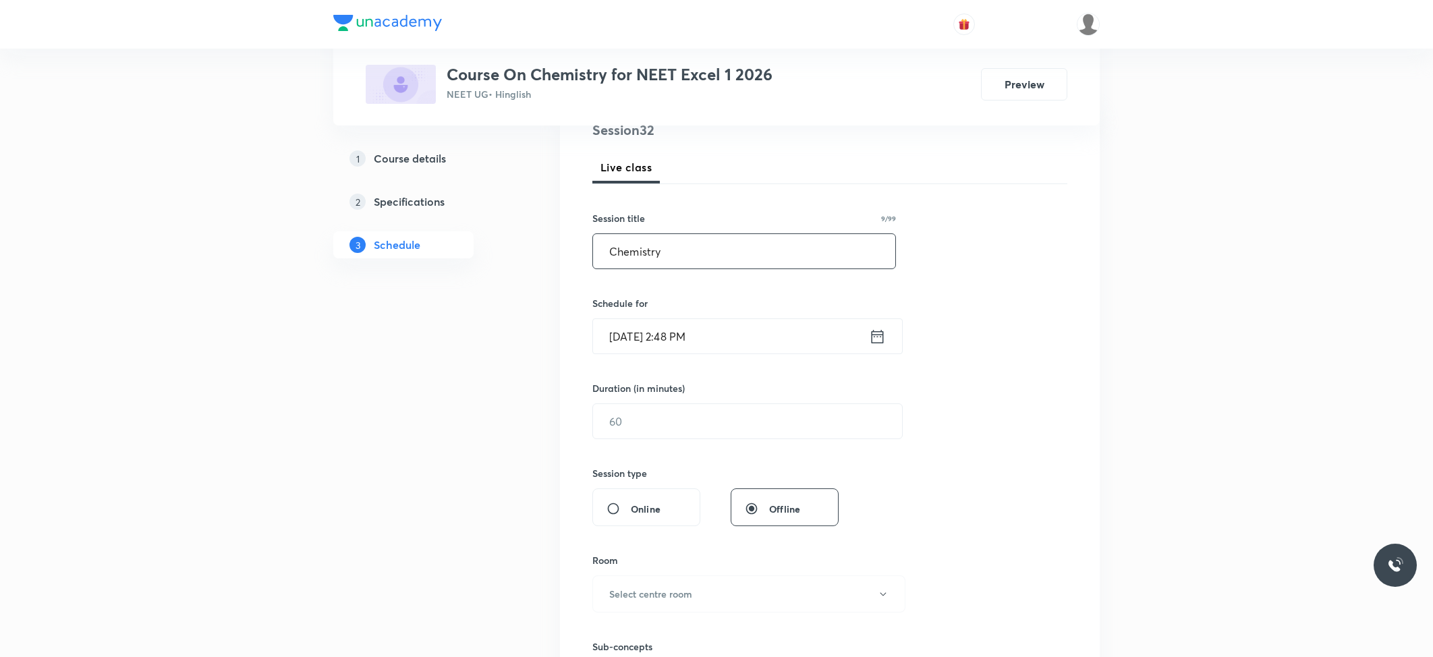
scroll to position [180, 0]
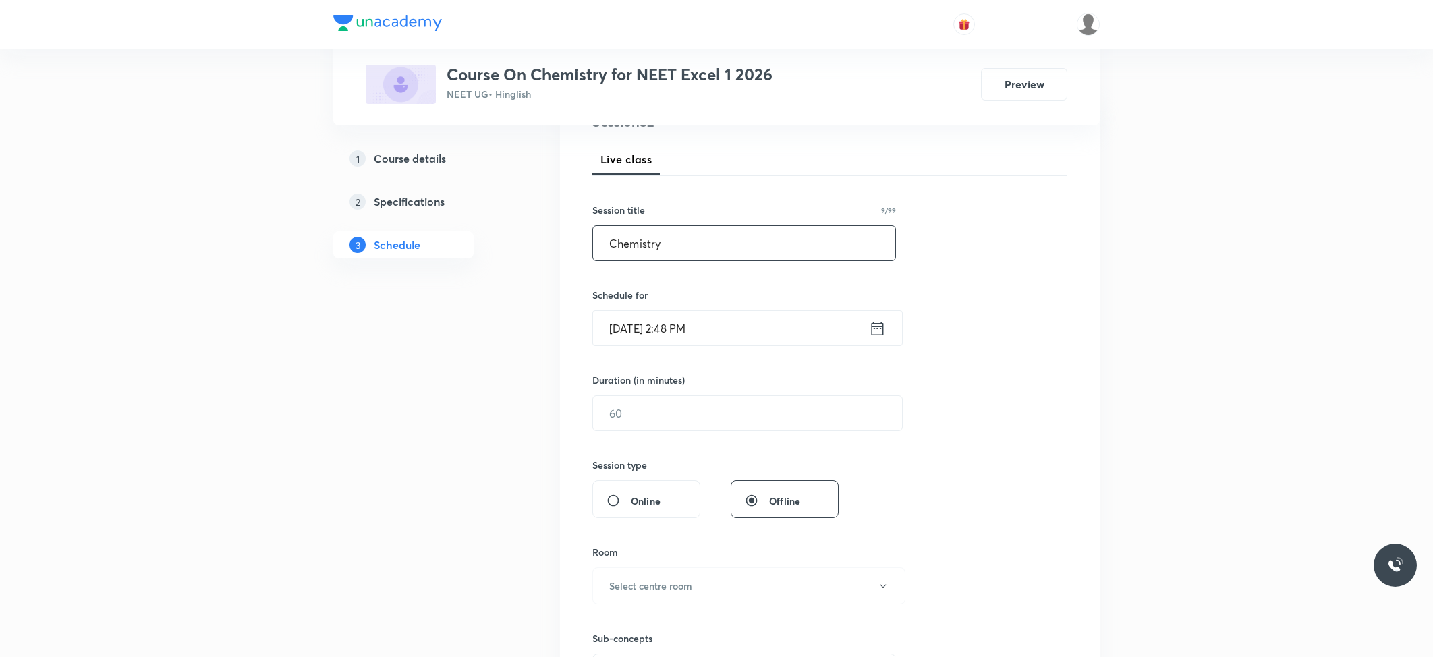
type input "Chemistry"
click at [707, 314] on input "[DATE] 2:48 PM" at bounding box center [731, 328] width 276 height 34
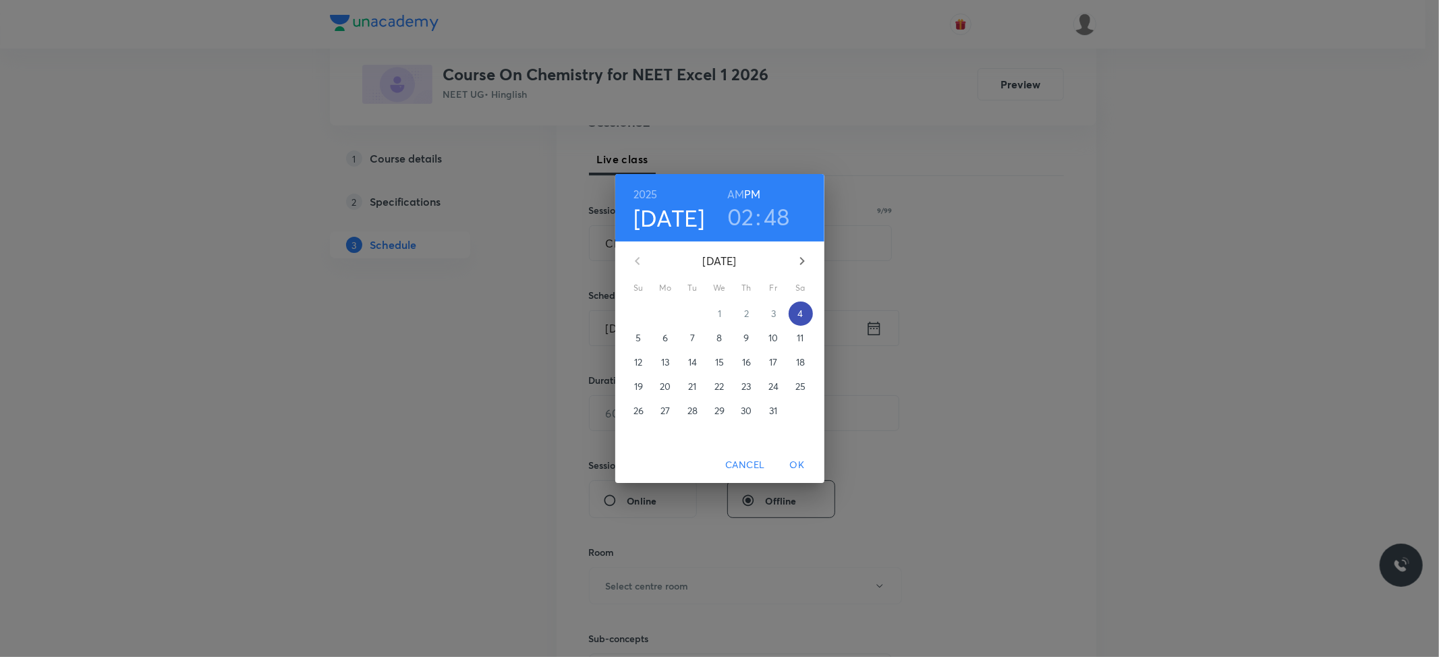
click at [804, 310] on span "4" at bounding box center [801, 313] width 24 height 13
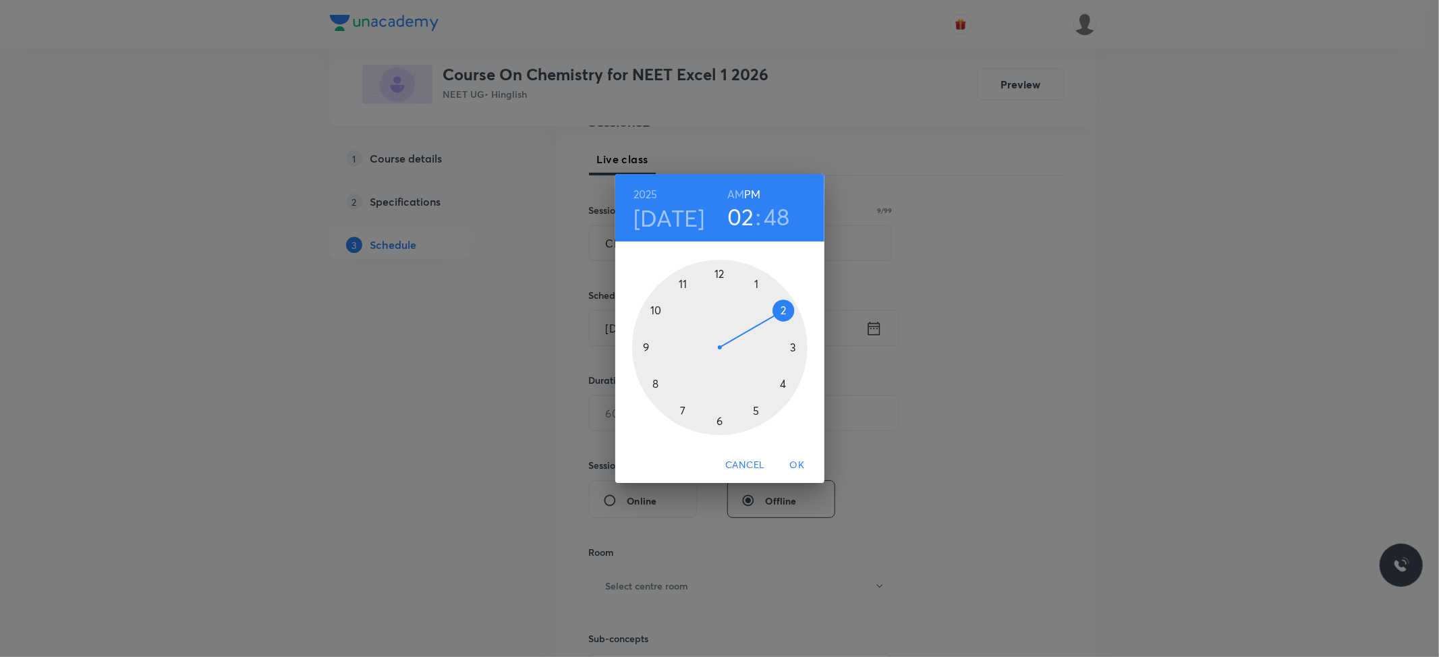
click at [792, 348] on div at bounding box center [719, 347] width 175 height 175
click at [780, 384] on div at bounding box center [719, 347] width 175 height 175
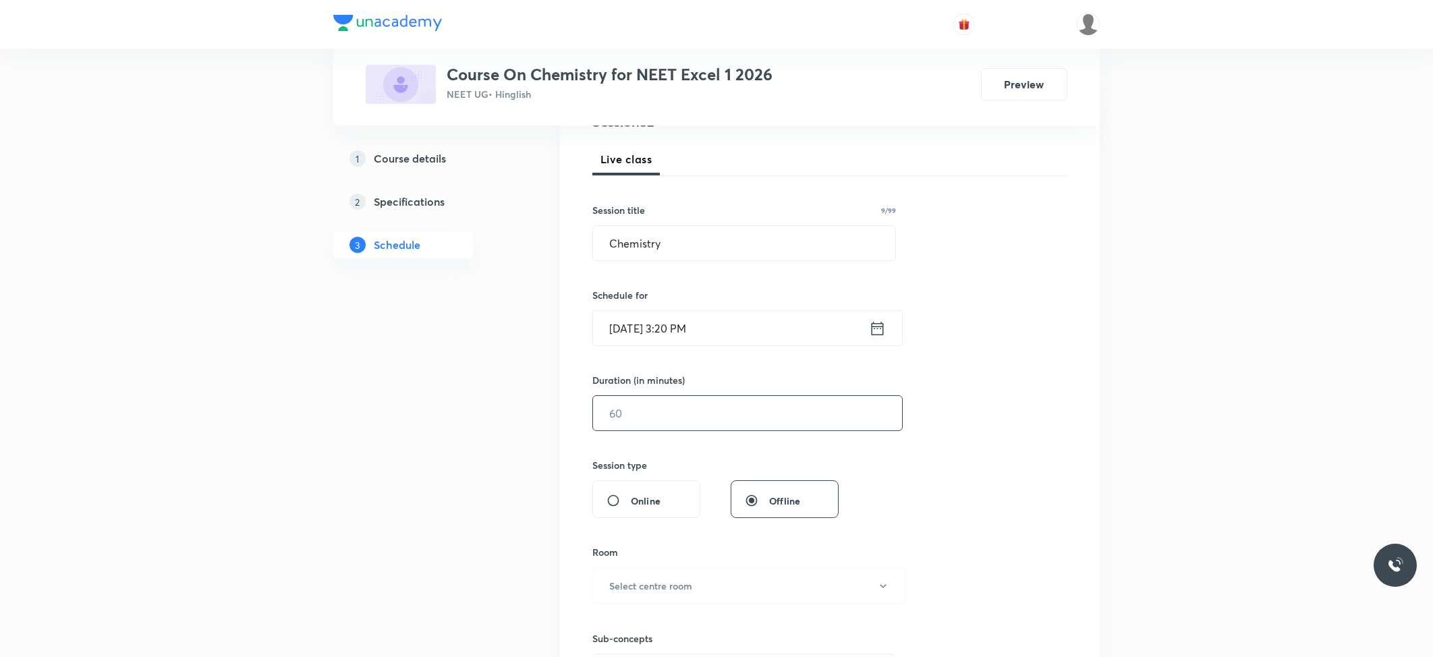
click at [723, 414] on input "text" at bounding box center [747, 413] width 309 height 34
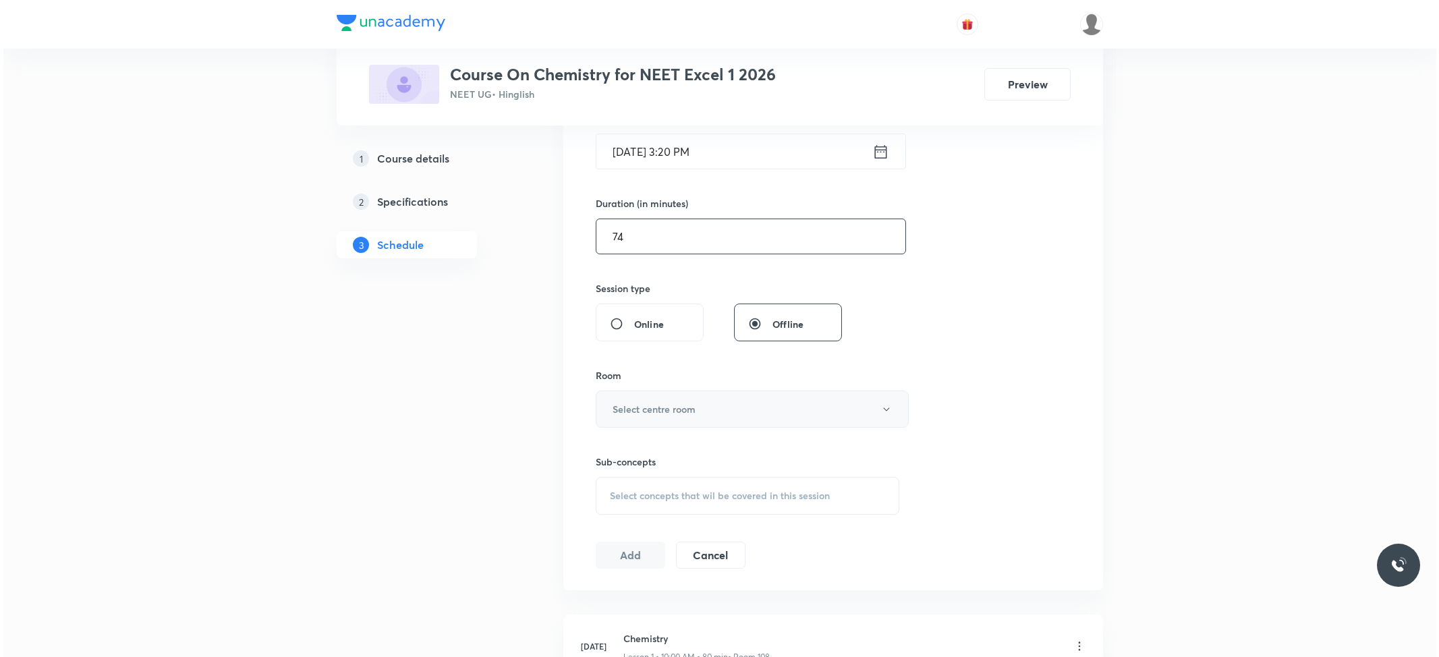
scroll to position [360, 0]
type input "74"
click at [708, 410] on button "Select centre room" at bounding box center [748, 405] width 313 height 37
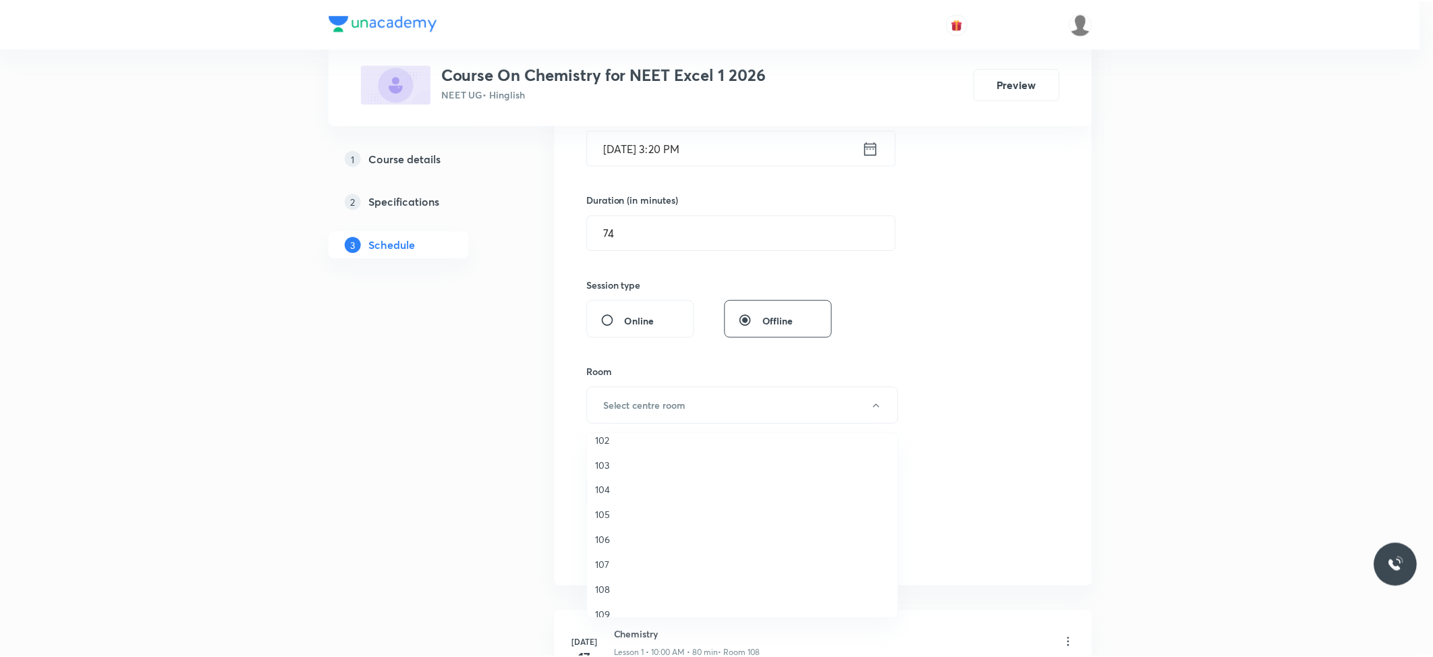
scroll to position [50, 0]
click at [611, 572] on span "108" at bounding box center [746, 577] width 296 height 14
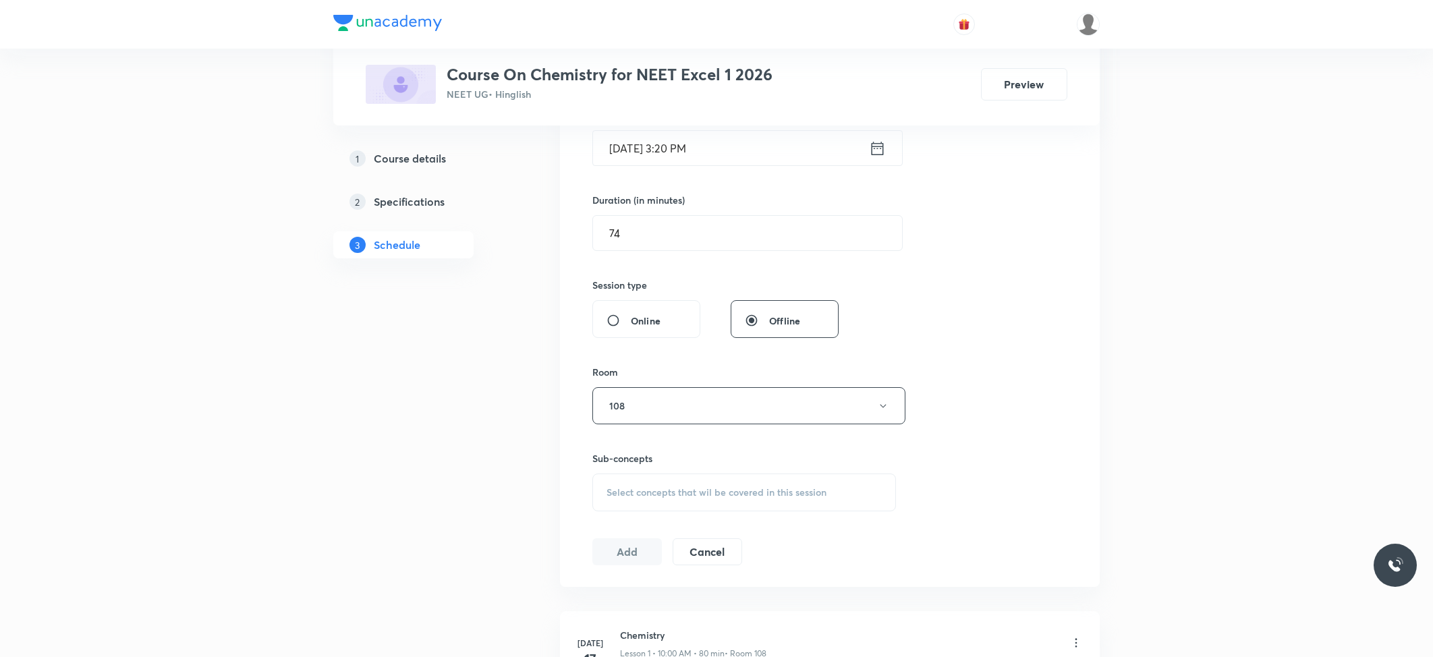
click at [686, 475] on div "Select concepts that wil be covered in this session" at bounding box center [744, 493] width 304 height 38
click at [662, 607] on div "Basic Concepts Covered previously" at bounding box center [744, 598] width 302 height 30
checkbox input "true"
click at [617, 571] on button "Add" at bounding box center [627, 566] width 70 height 27
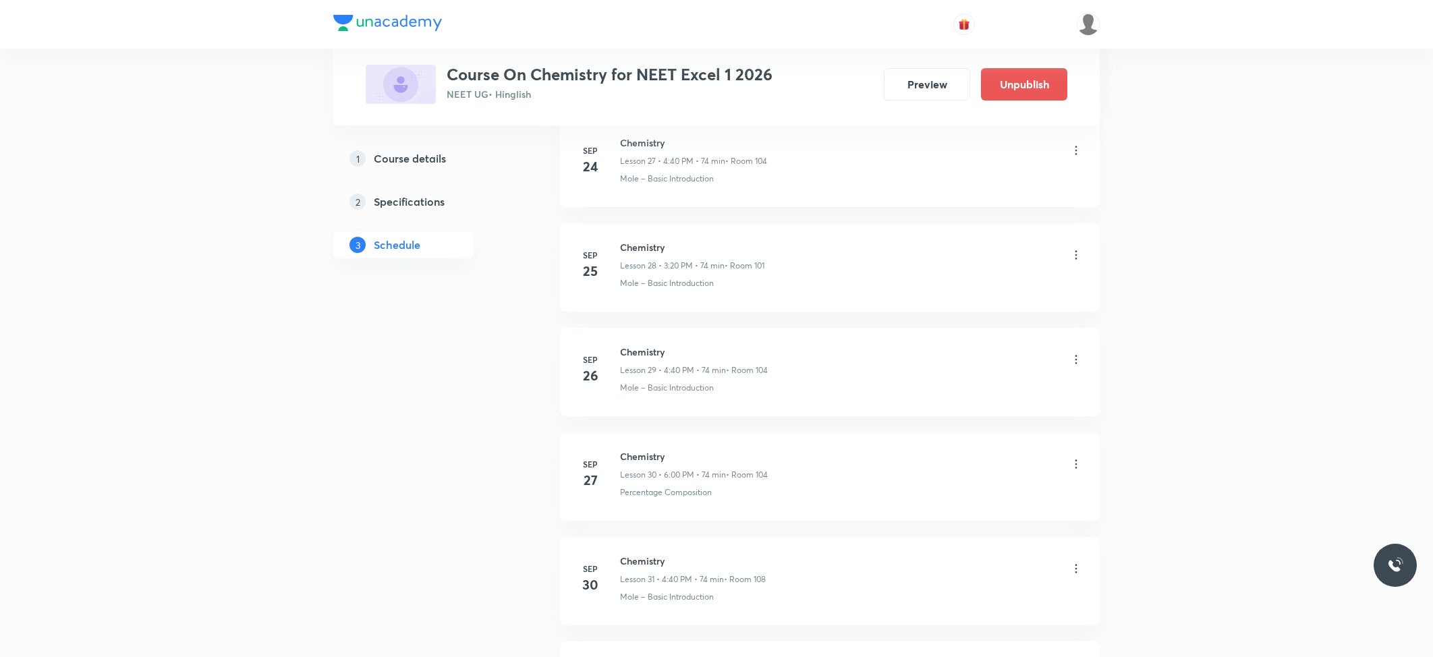
scroll to position [3165, 0]
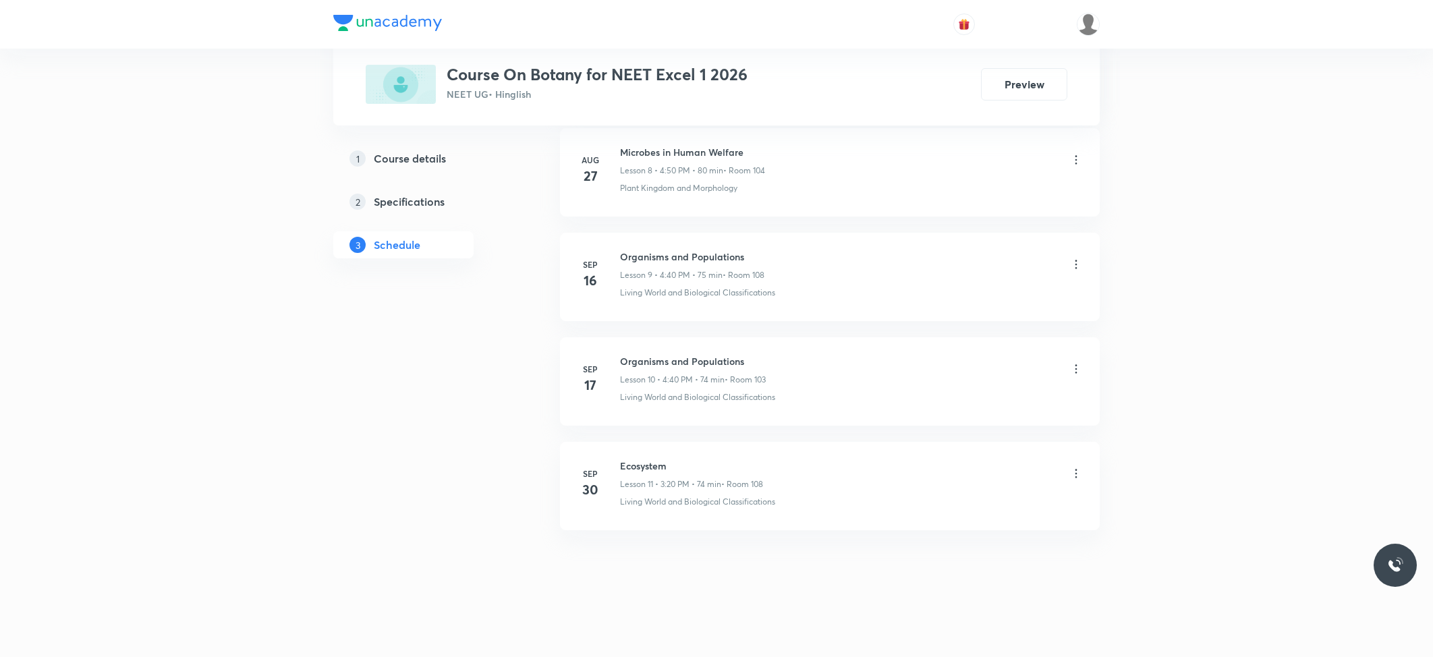
click at [637, 467] on h6 "Ecosystem" at bounding box center [691, 466] width 143 height 14
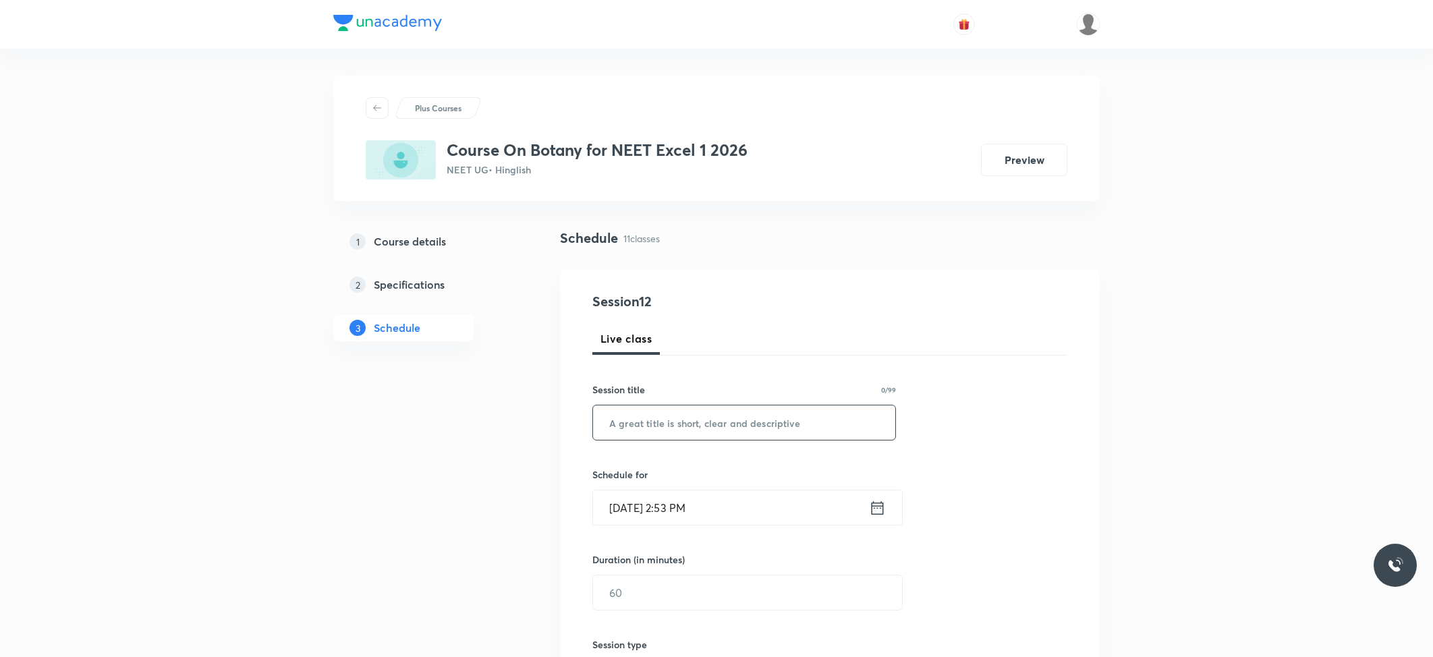
click at [697, 433] on input "text" at bounding box center [744, 423] width 302 height 34
paste input "Ecosystem"
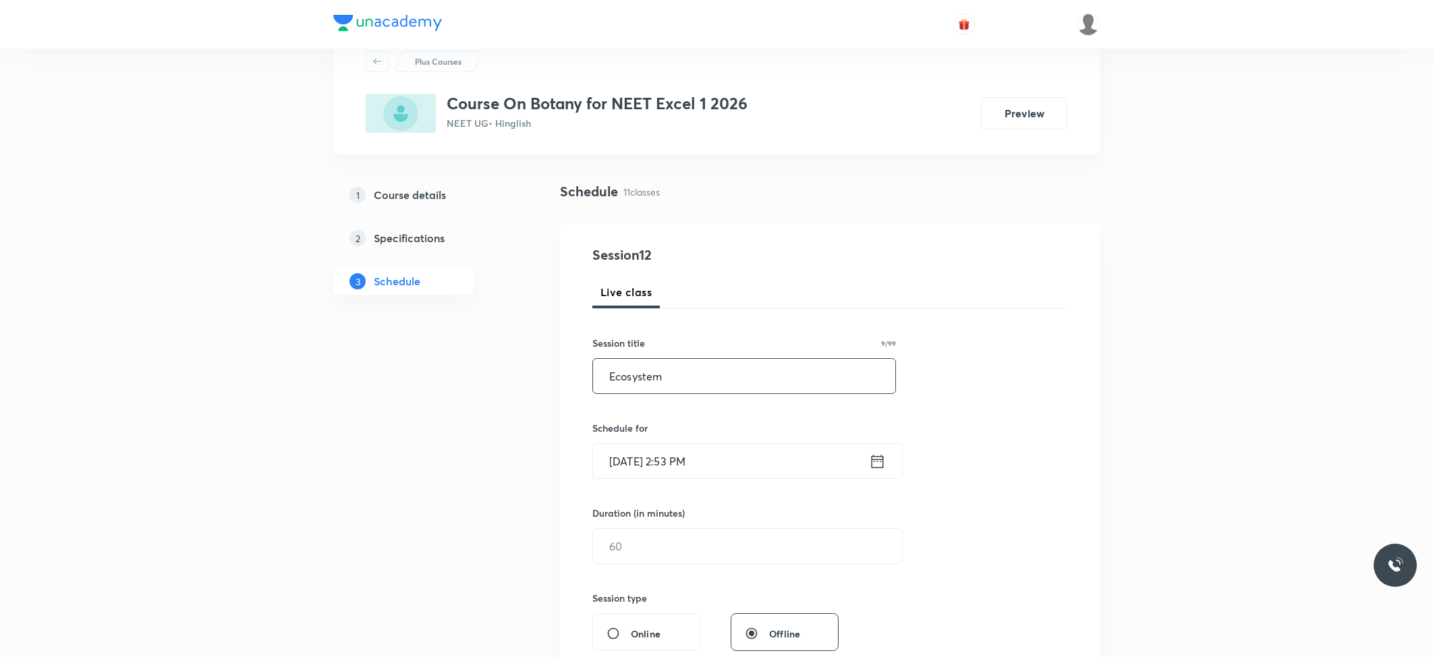
scroll to position [90, 0]
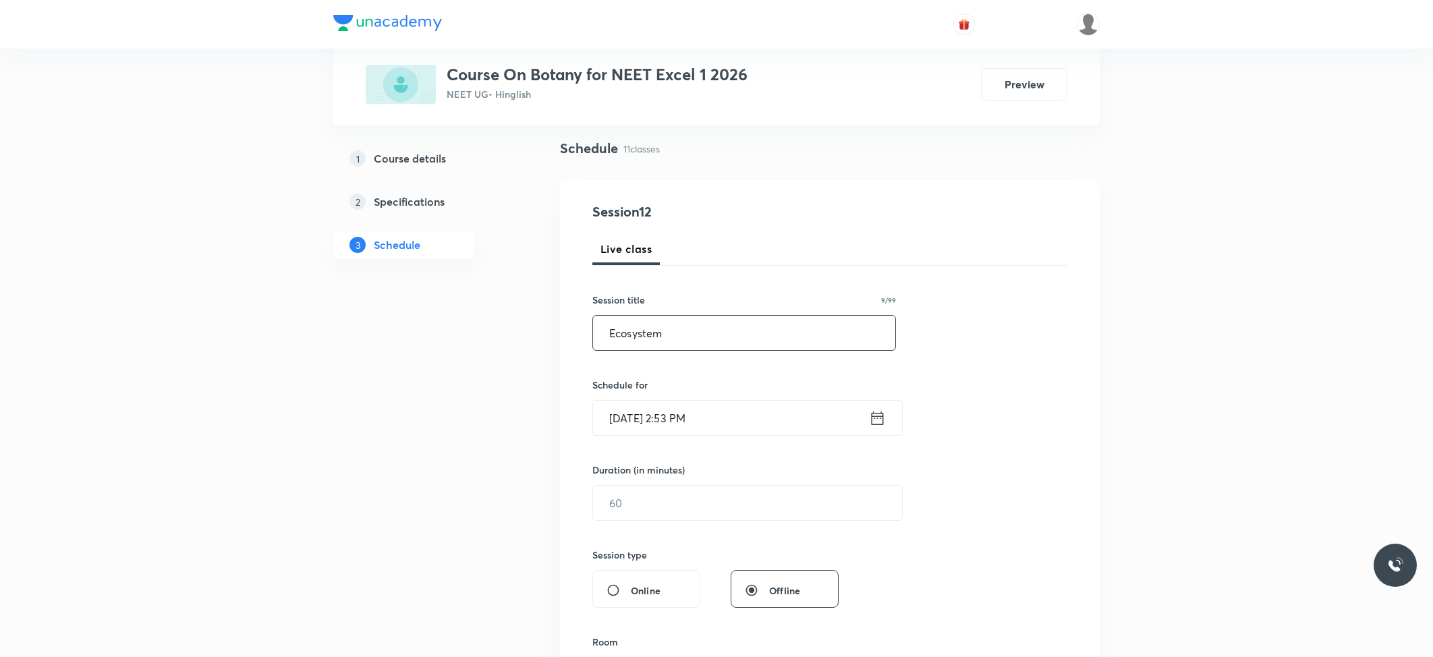
type input "Ecosystem"
click at [705, 424] on input "Oct 4, 2025, 2:53 PM" at bounding box center [731, 418] width 276 height 34
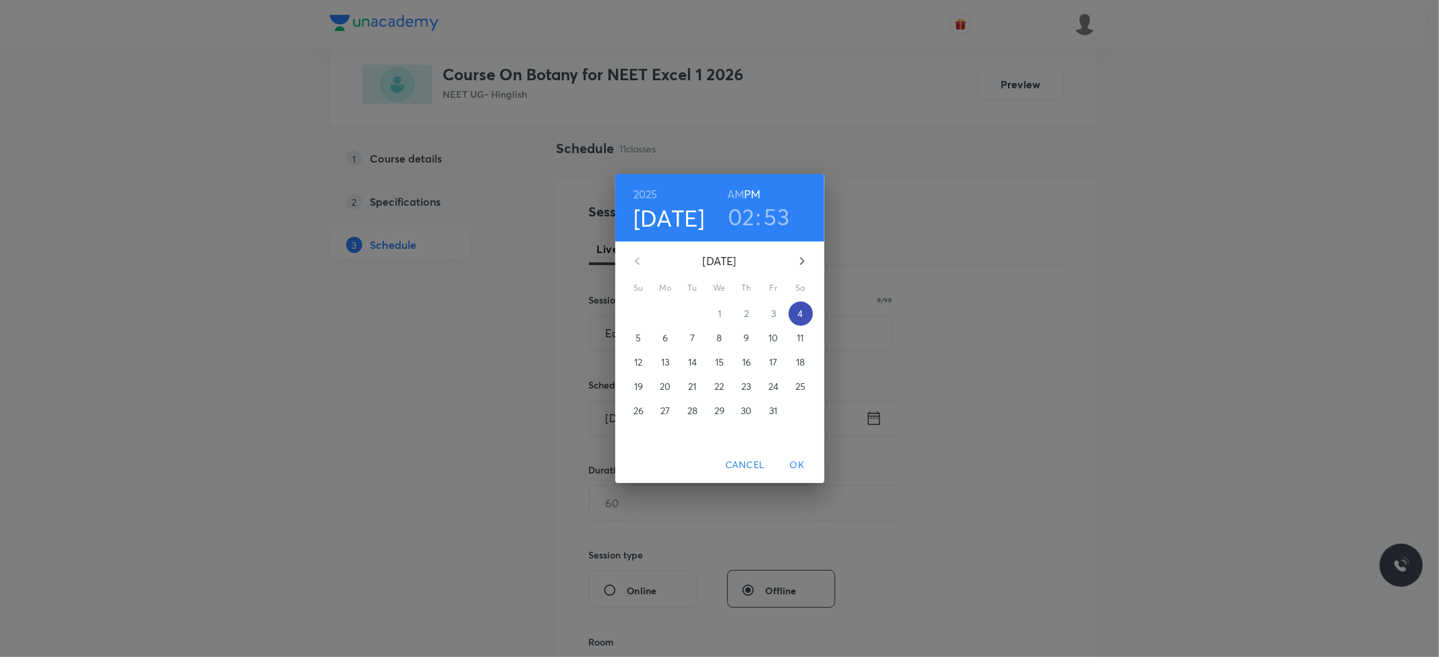
click at [800, 310] on p "4" at bounding box center [800, 313] width 5 height 13
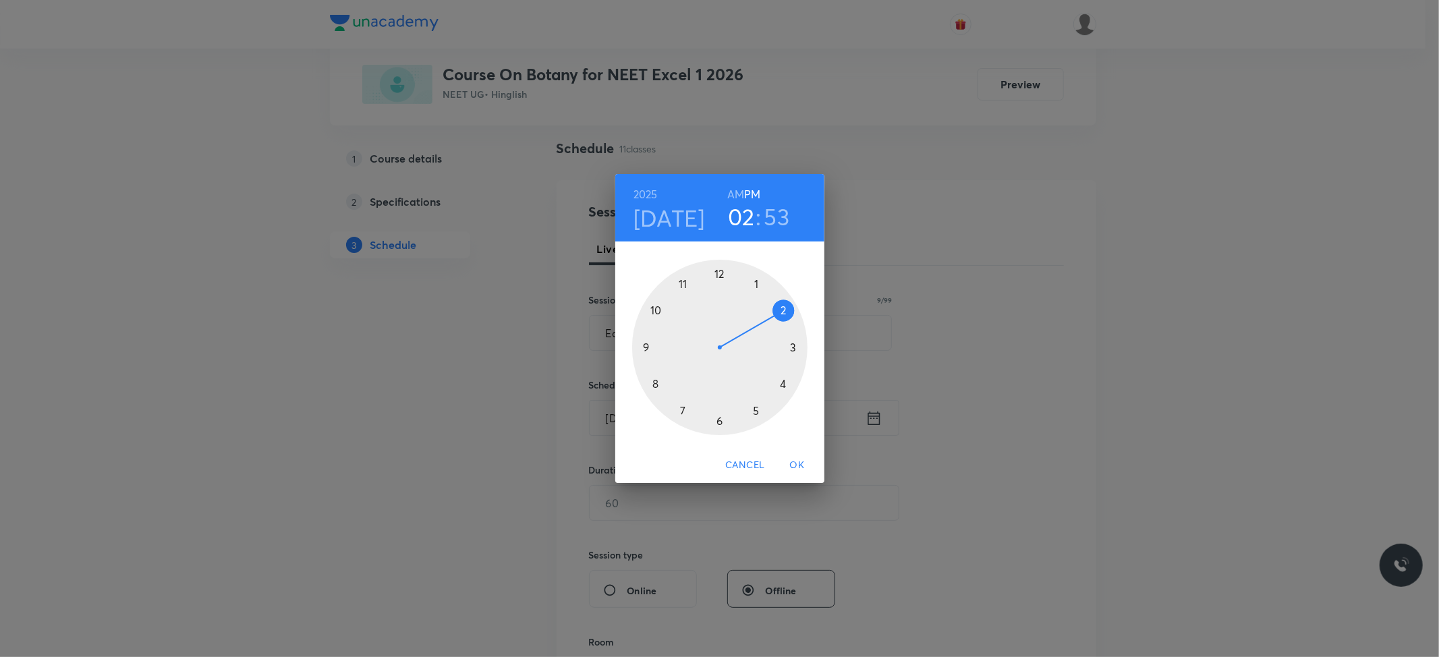
click at [783, 384] on div at bounding box center [719, 347] width 175 height 175
click at [659, 383] on div at bounding box center [719, 347] width 175 height 175
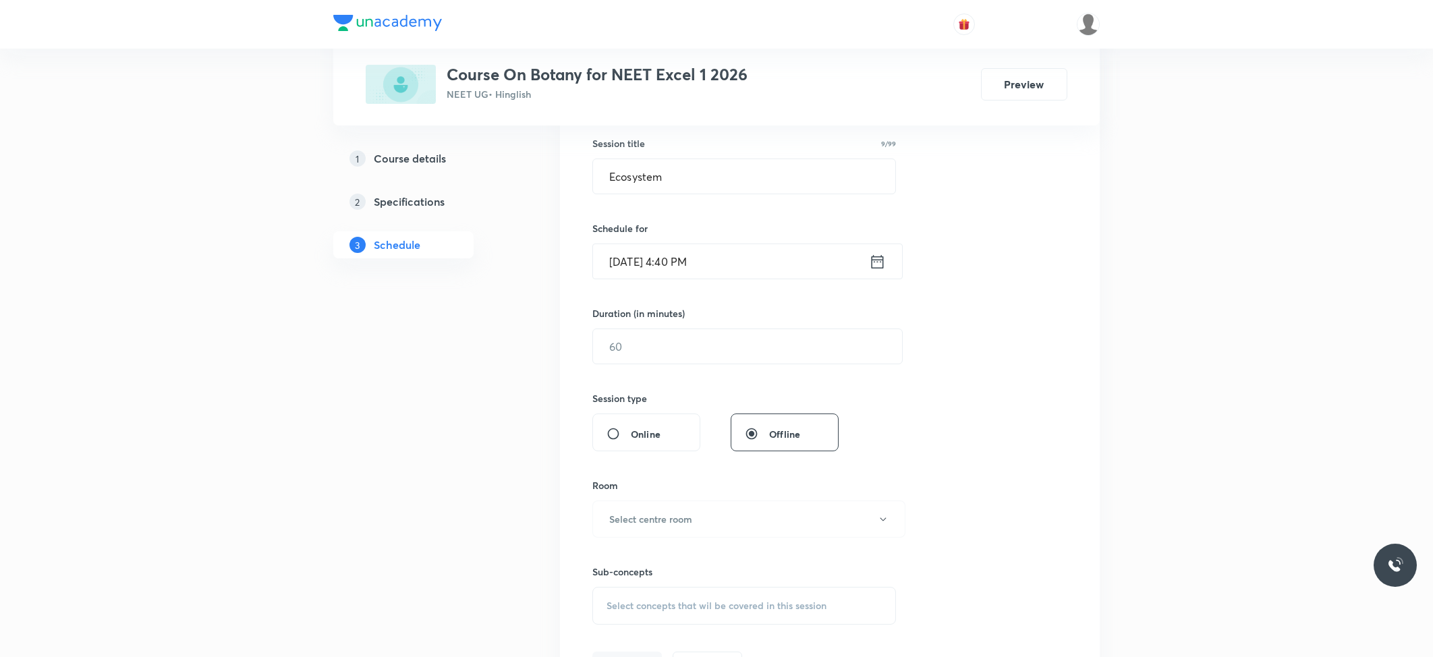
scroll to position [270, 0]
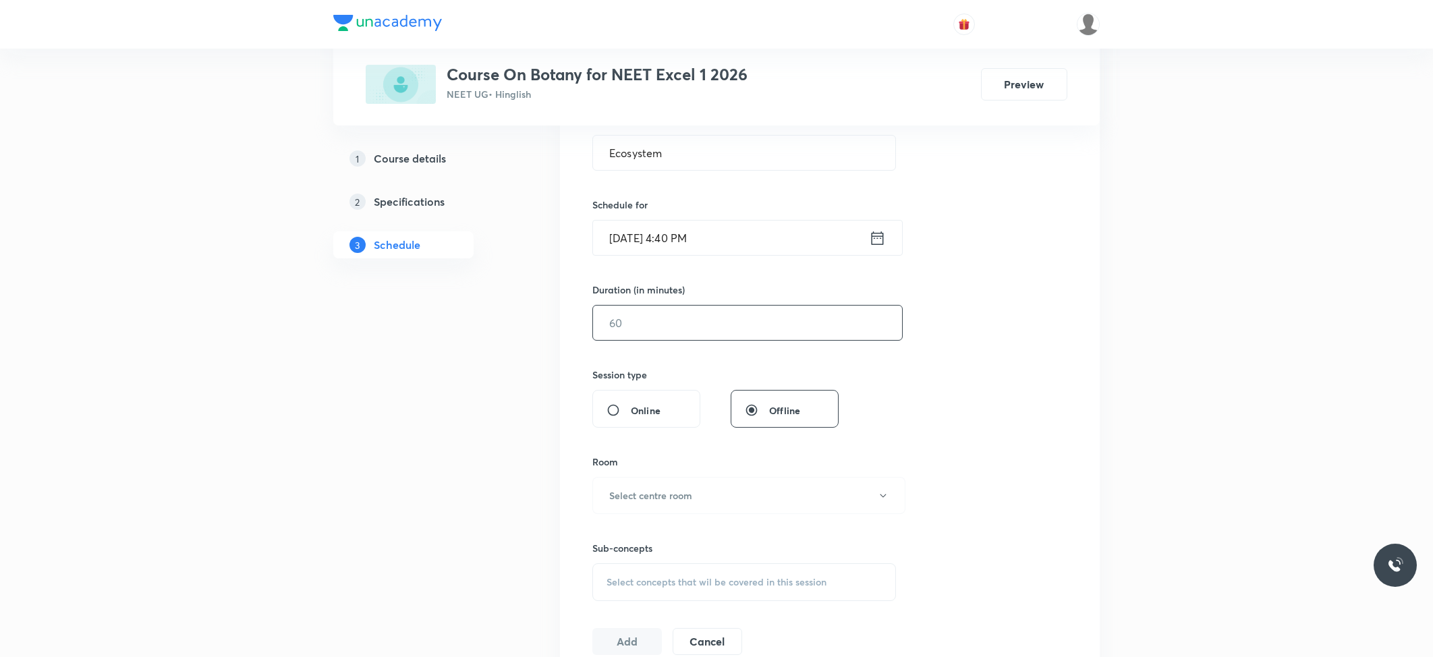
click at [748, 333] on input "text" at bounding box center [747, 323] width 309 height 34
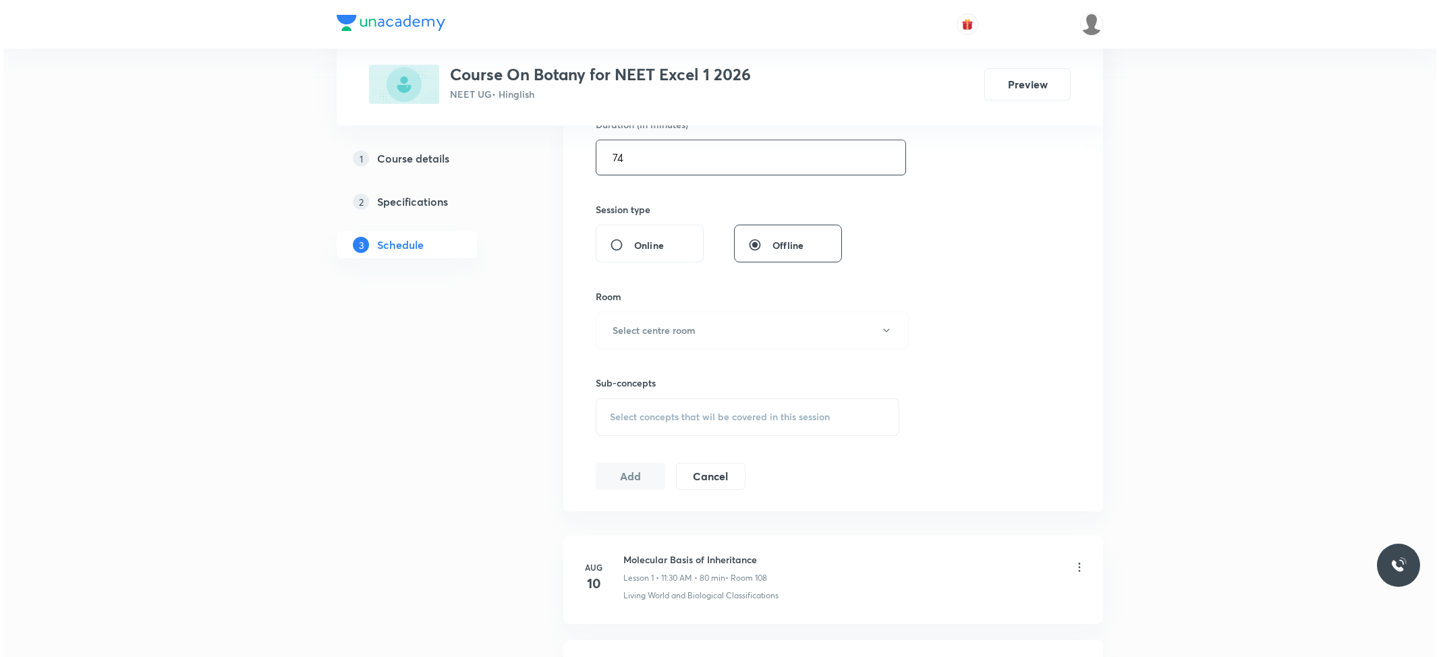
scroll to position [449, 0]
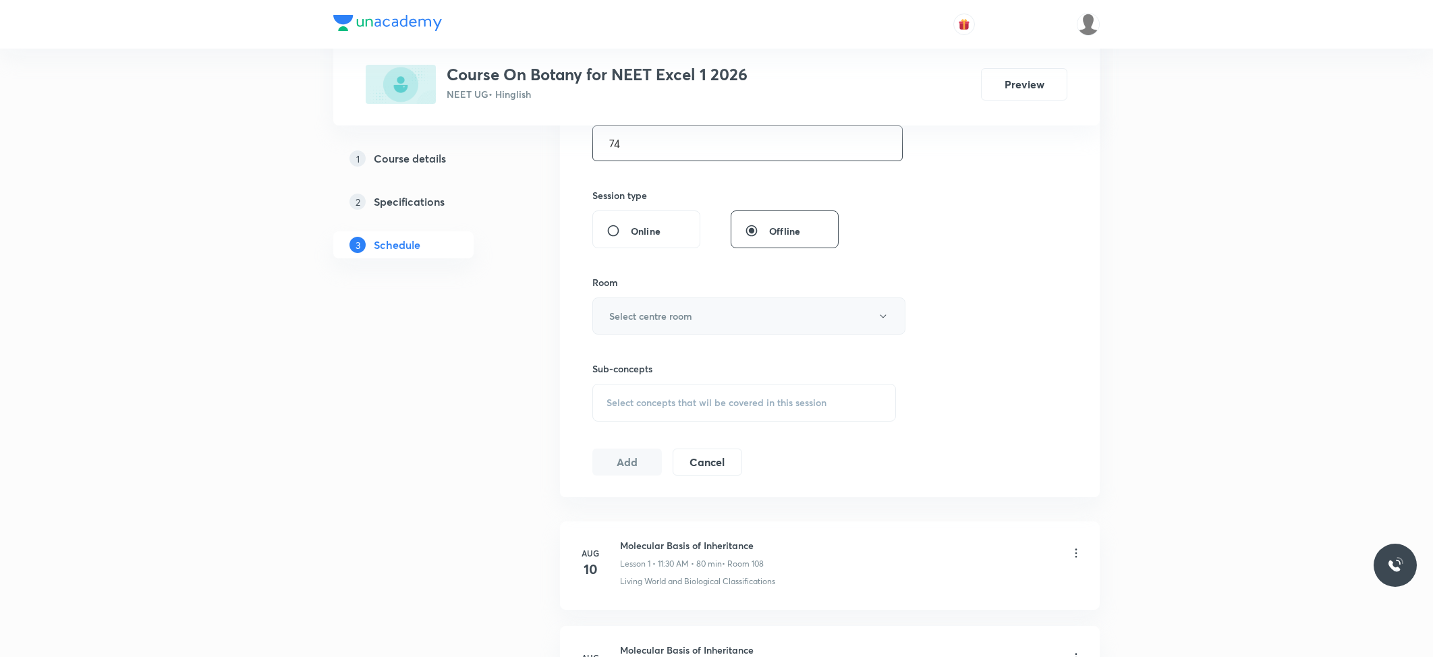
type input "74"
click at [777, 327] on button "Select centre room" at bounding box center [748, 316] width 313 height 37
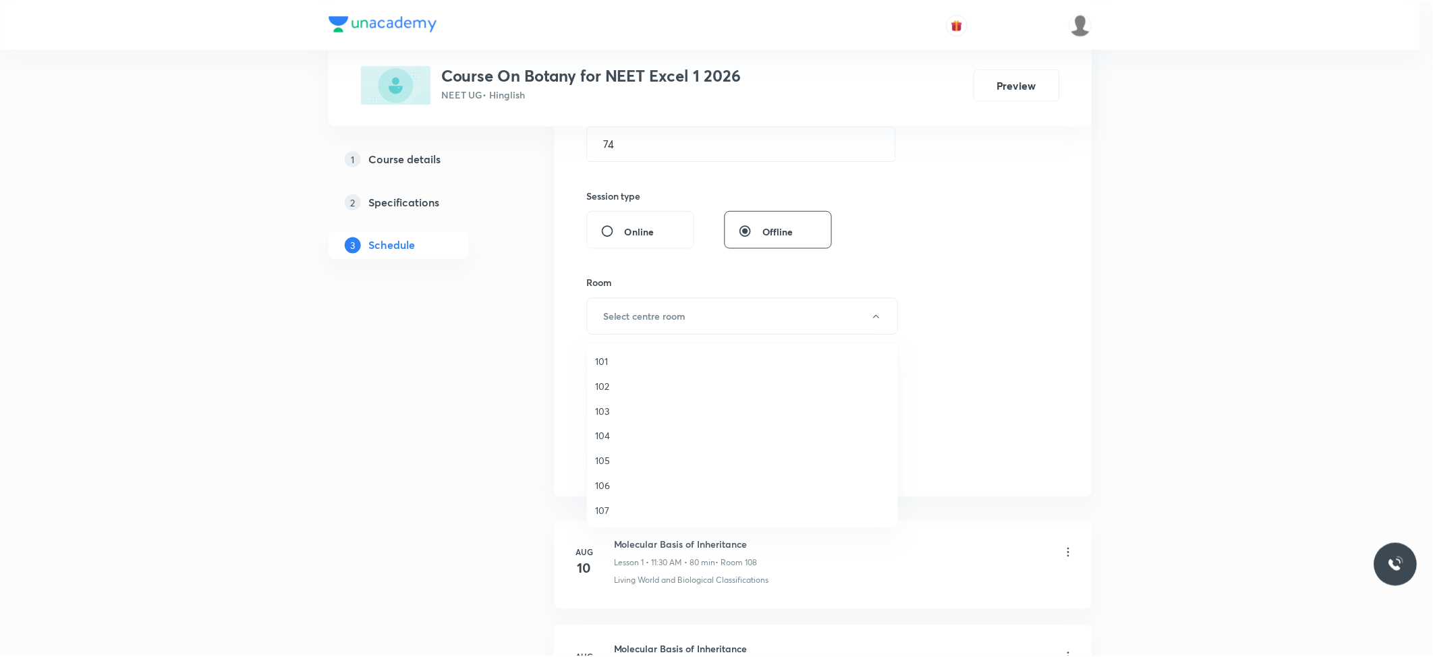
scroll to position [51, 0]
click at [609, 483] on span "108" at bounding box center [746, 485] width 296 height 14
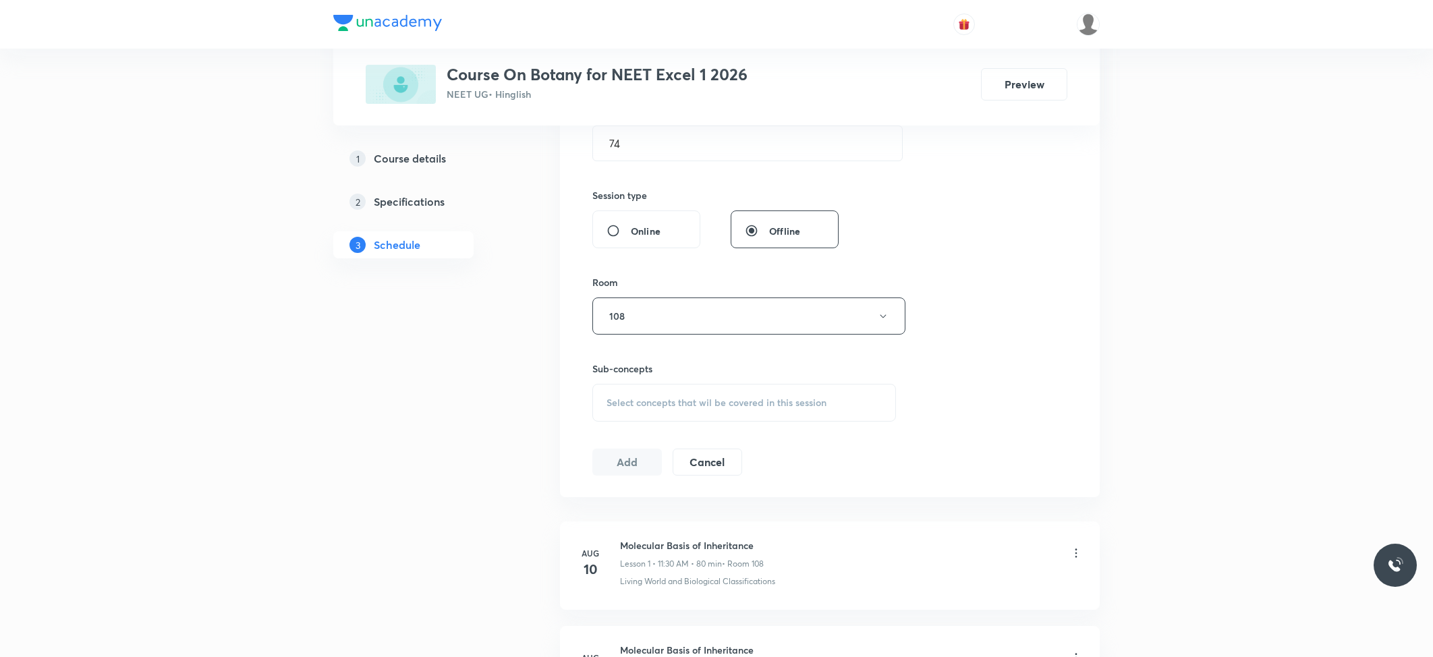
click at [668, 408] on span "Select concepts that wil be covered in this session" at bounding box center [717, 402] width 220 height 11
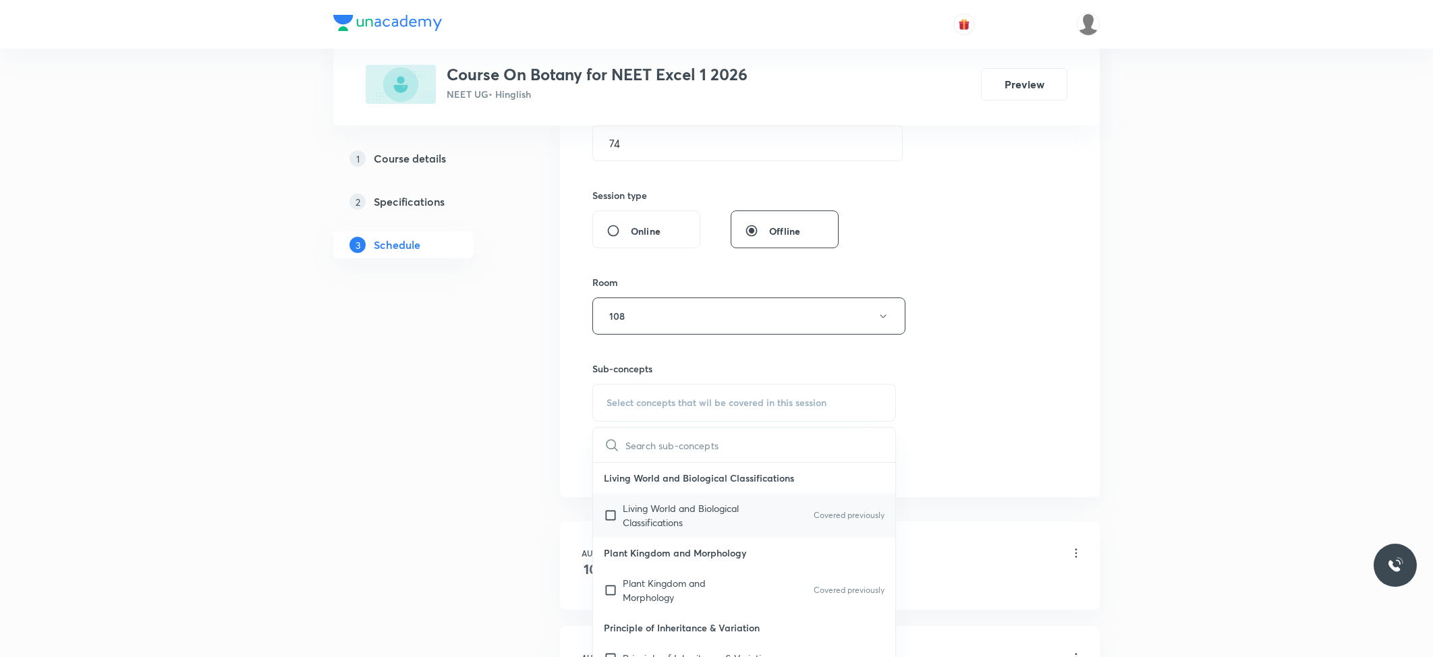
click at [629, 512] on p "Living World and Biological Classifications" at bounding box center [691, 515] width 136 height 28
checkbox input "true"
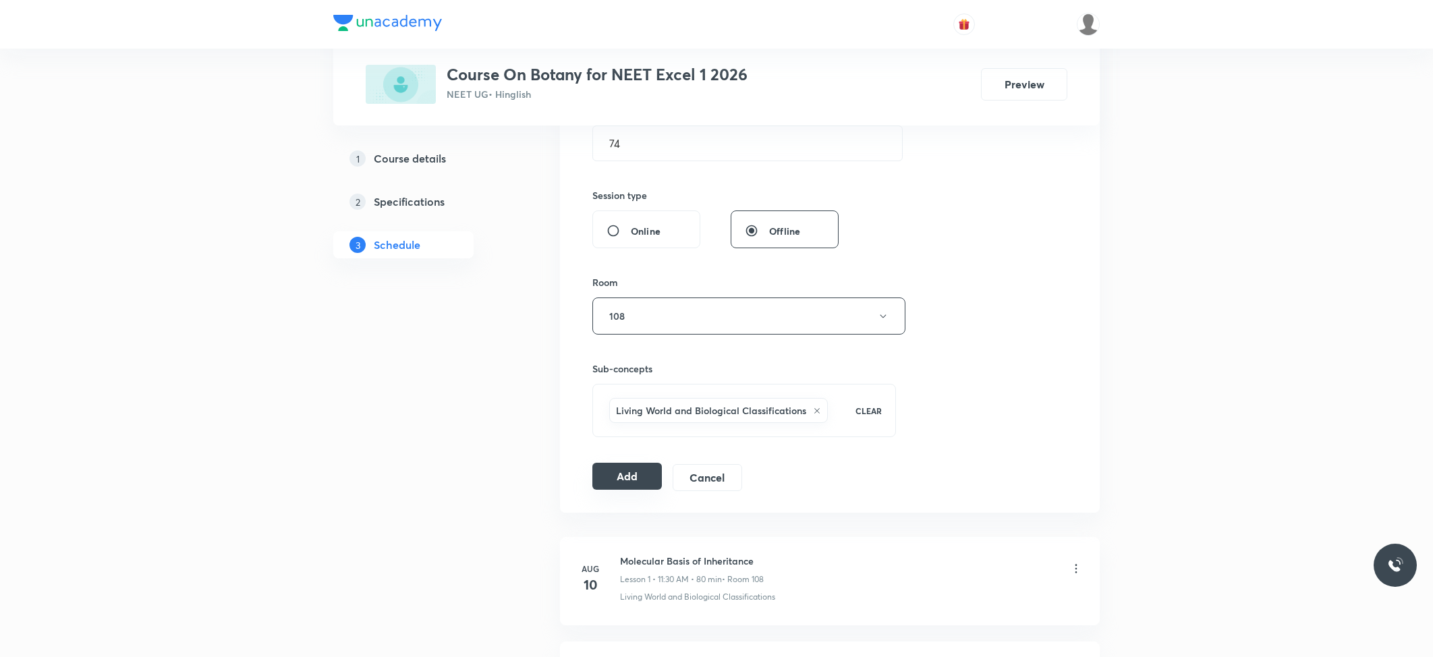
click at [616, 478] on button "Add" at bounding box center [627, 476] width 70 height 27
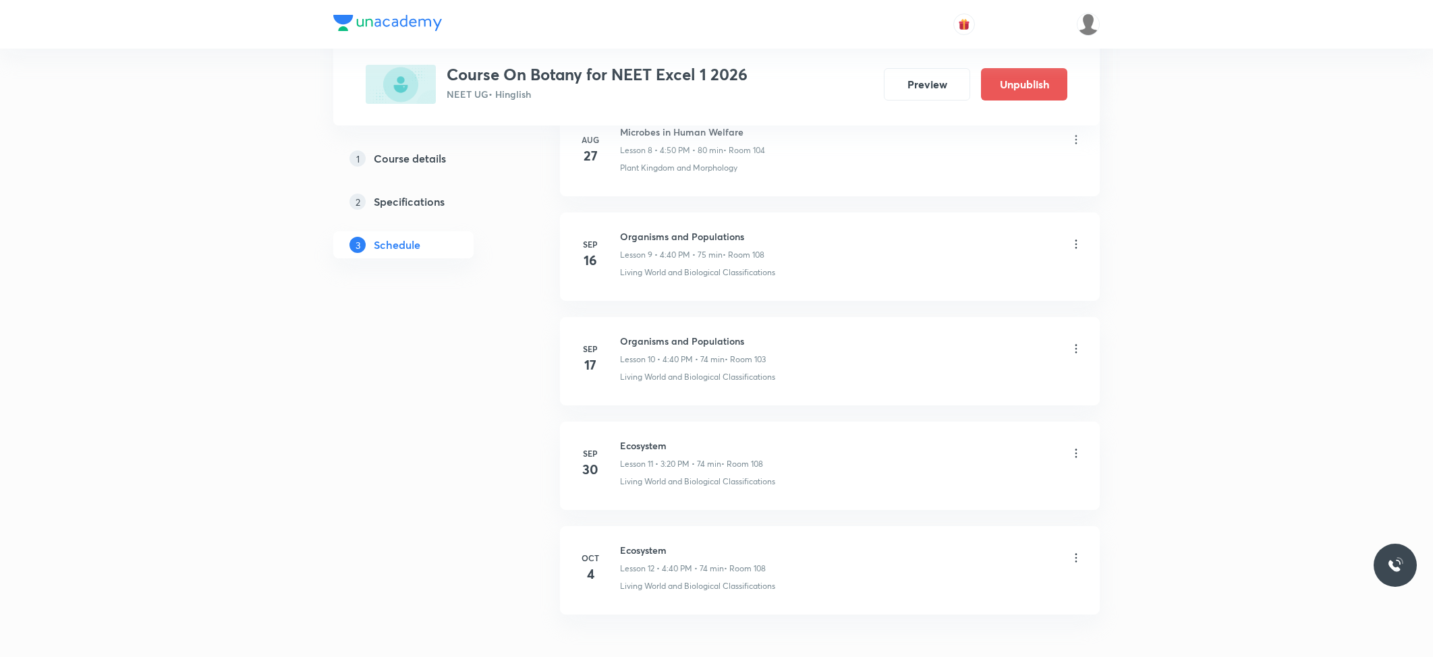
scroll to position [1064, 0]
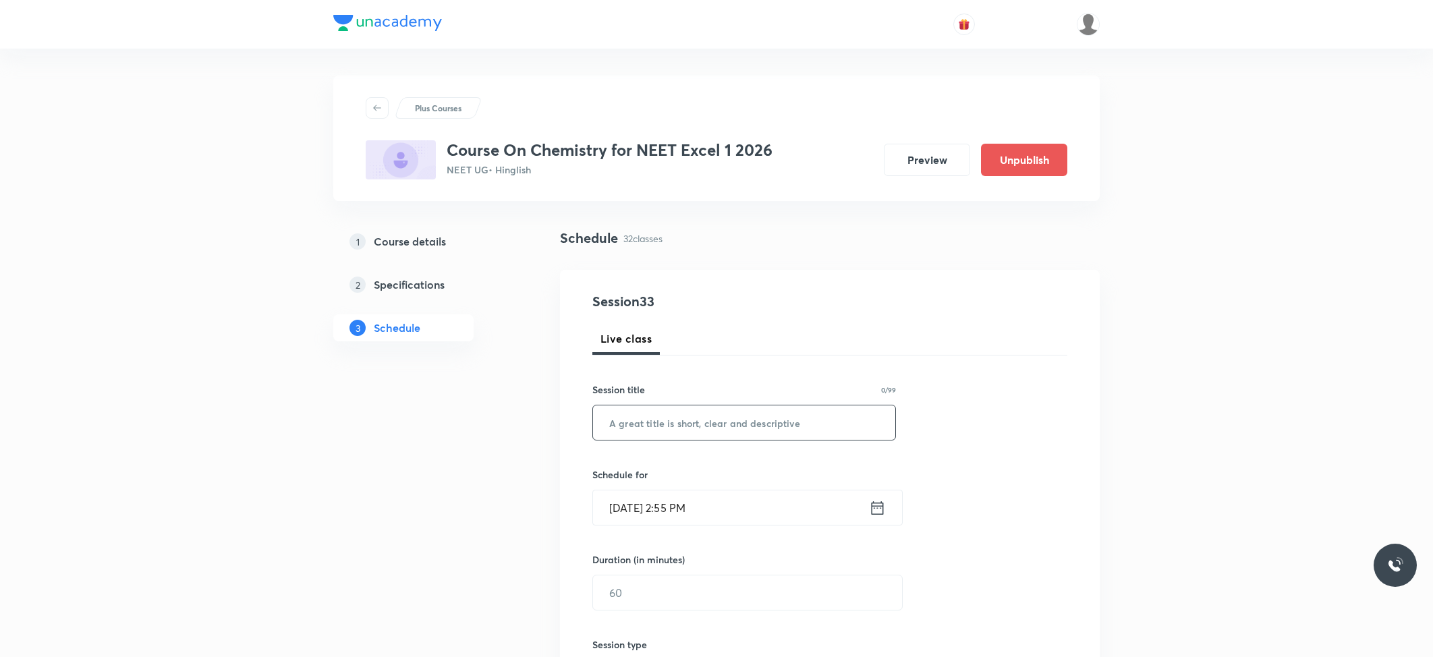
click at [676, 432] on input "text" at bounding box center [744, 423] width 302 height 34
paste input "Chemistry"
type input "Chemistry"
click at [690, 508] on input "Oct 4, 2025, 2:55 PM" at bounding box center [731, 508] width 276 height 34
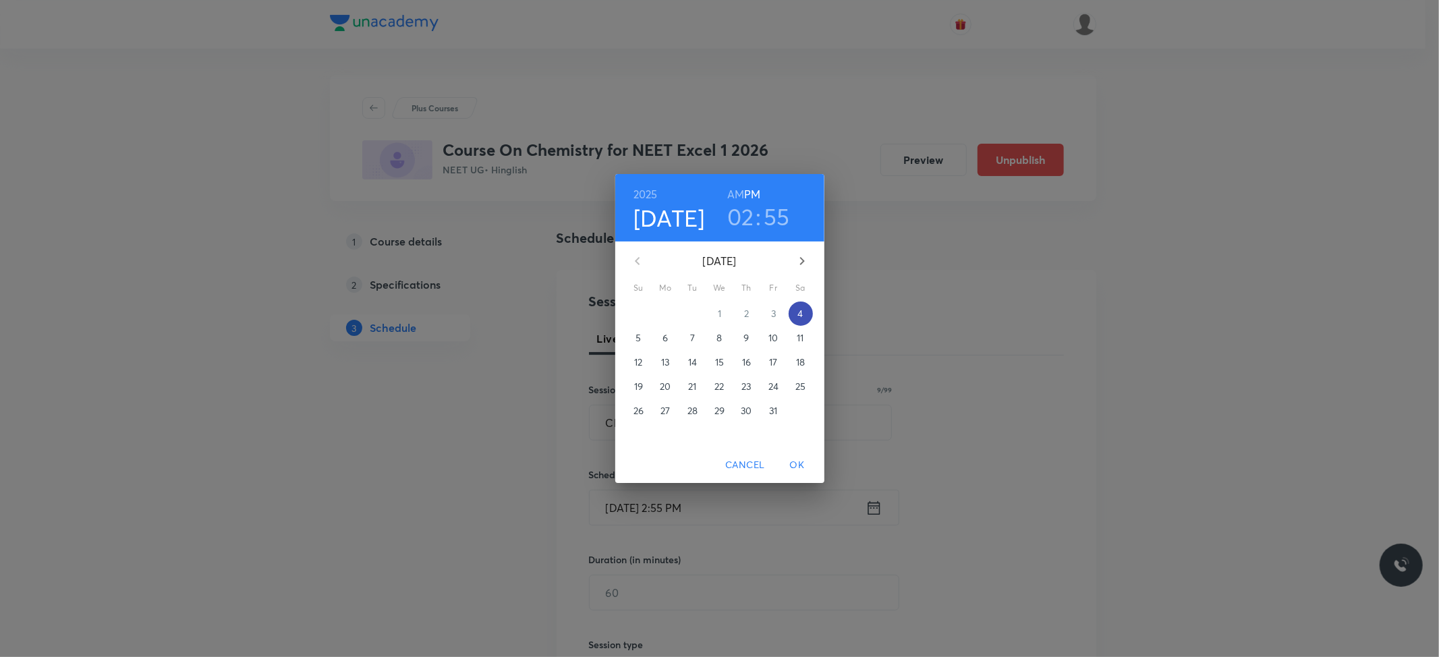
click at [798, 312] on p "4" at bounding box center [800, 313] width 5 height 13
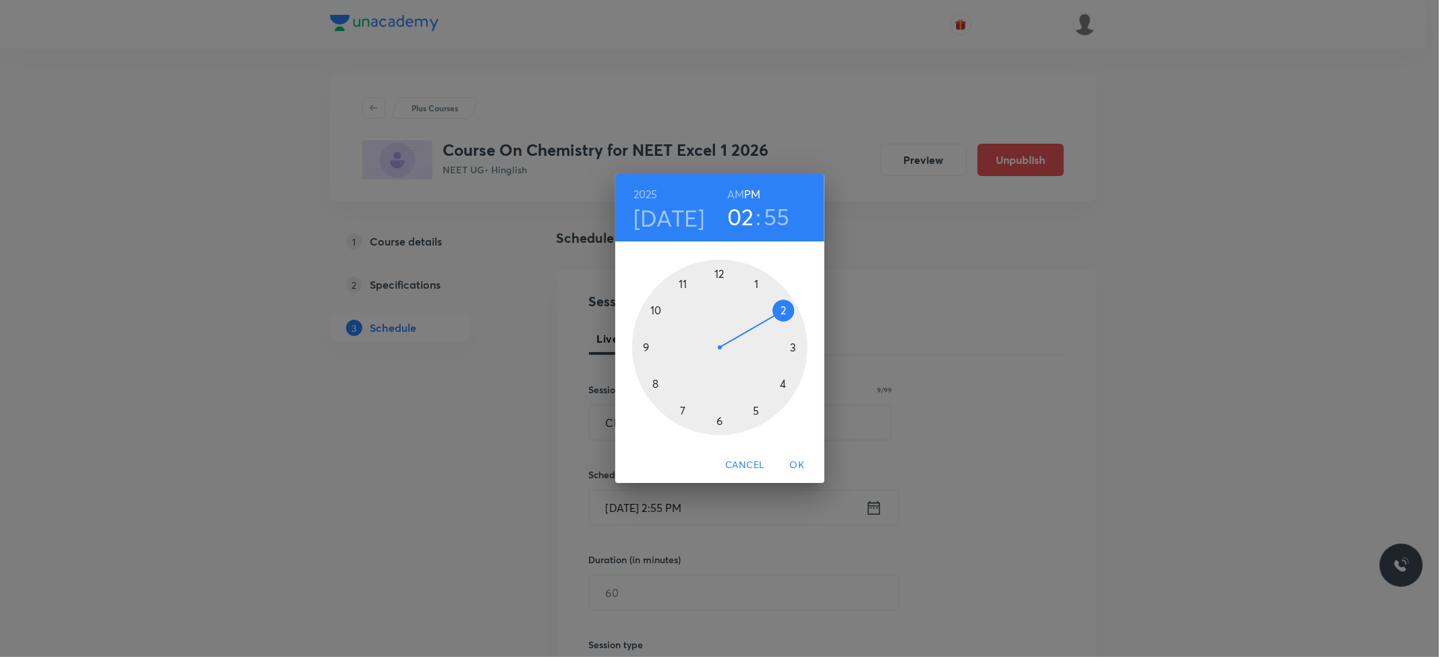
click at [719, 418] on div at bounding box center [719, 347] width 175 height 175
click at [719, 267] on div at bounding box center [719, 347] width 175 height 175
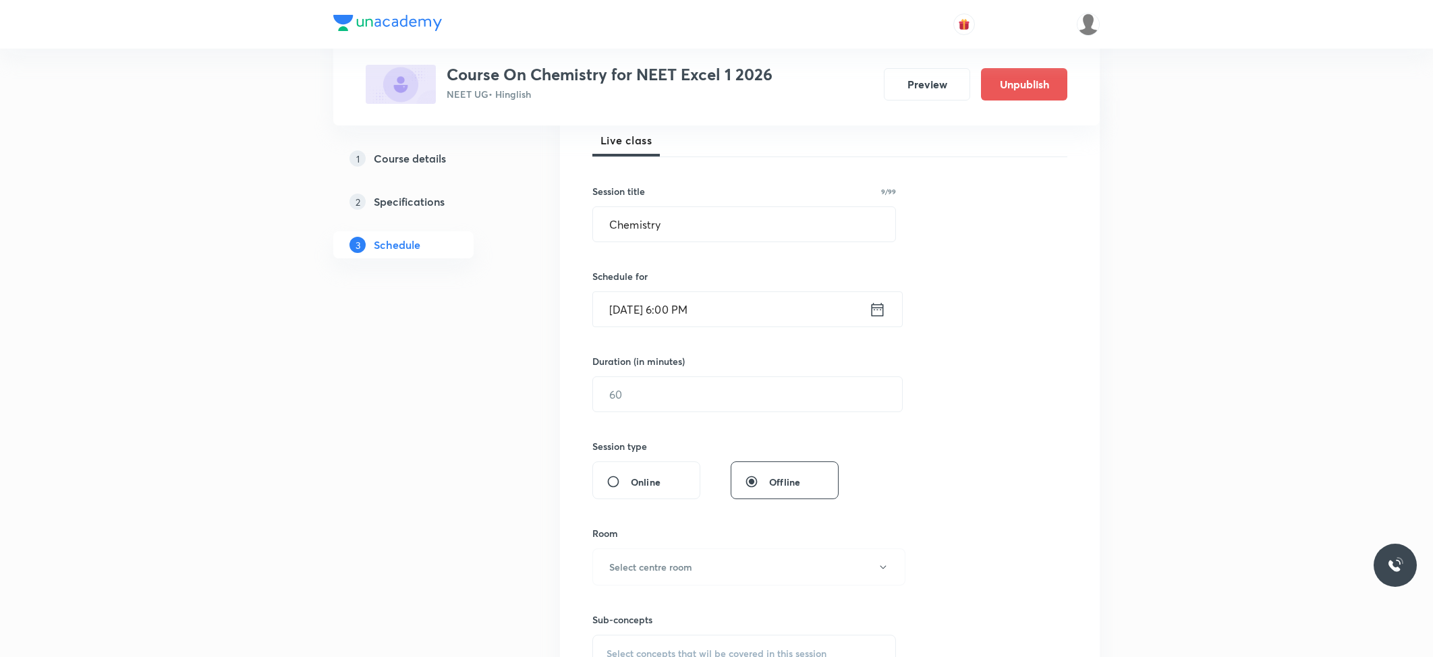
scroll to position [270, 0]
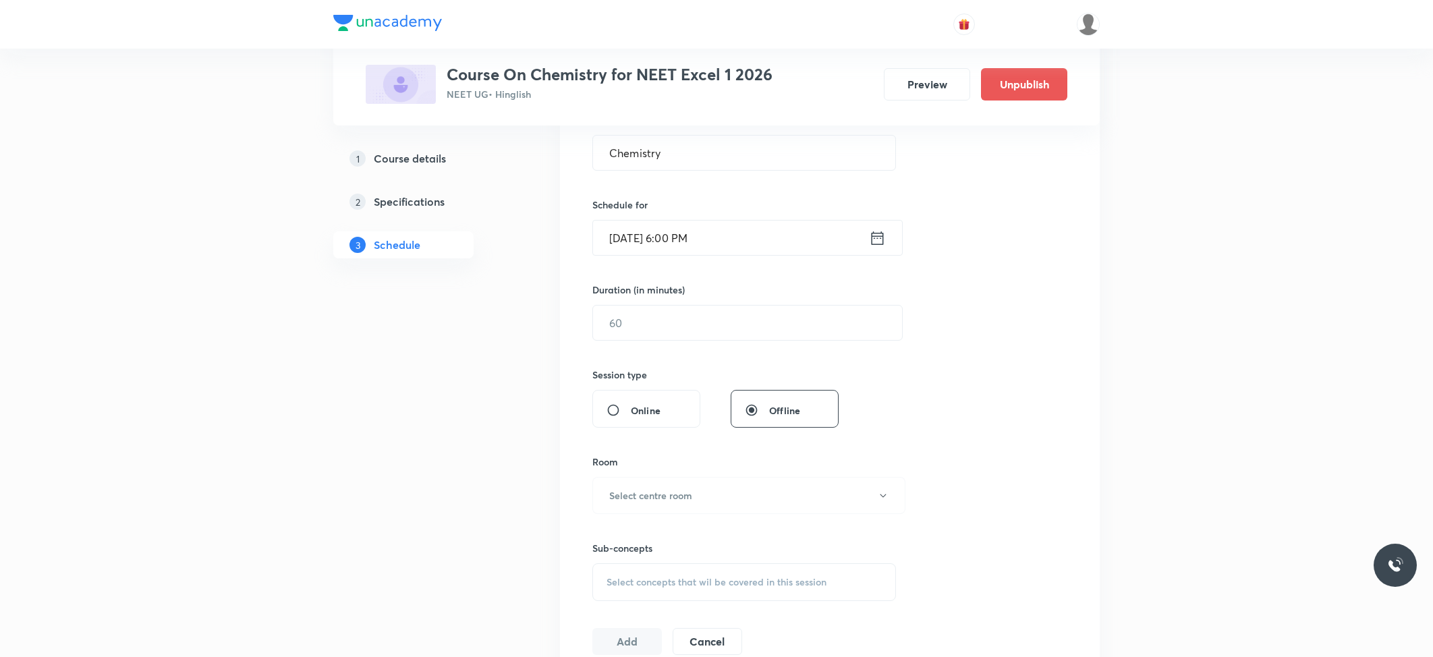
click at [703, 348] on div "Session 33 Live class Session title 9/99 Chemistry ​ Schedule for Oct 4, 2025, …" at bounding box center [829, 339] width 475 height 634
click at [703, 329] on input "text" at bounding box center [747, 323] width 309 height 34
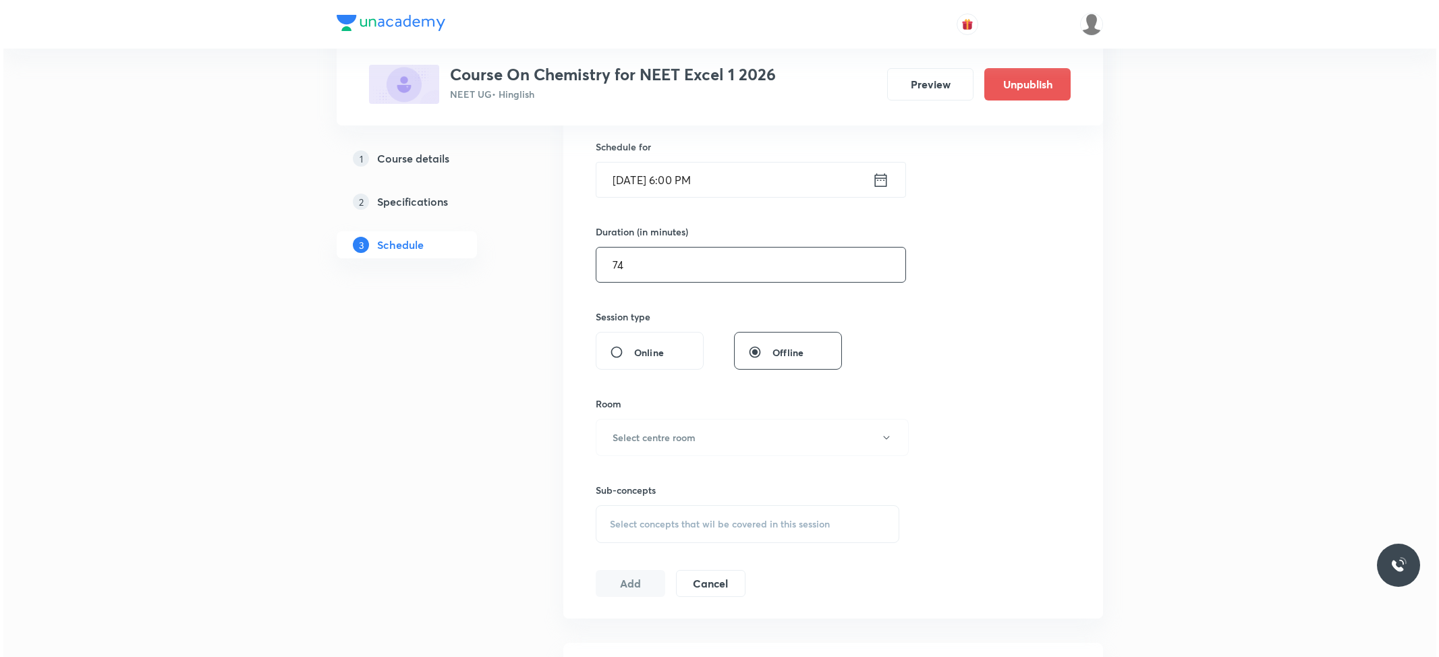
scroll to position [360, 0]
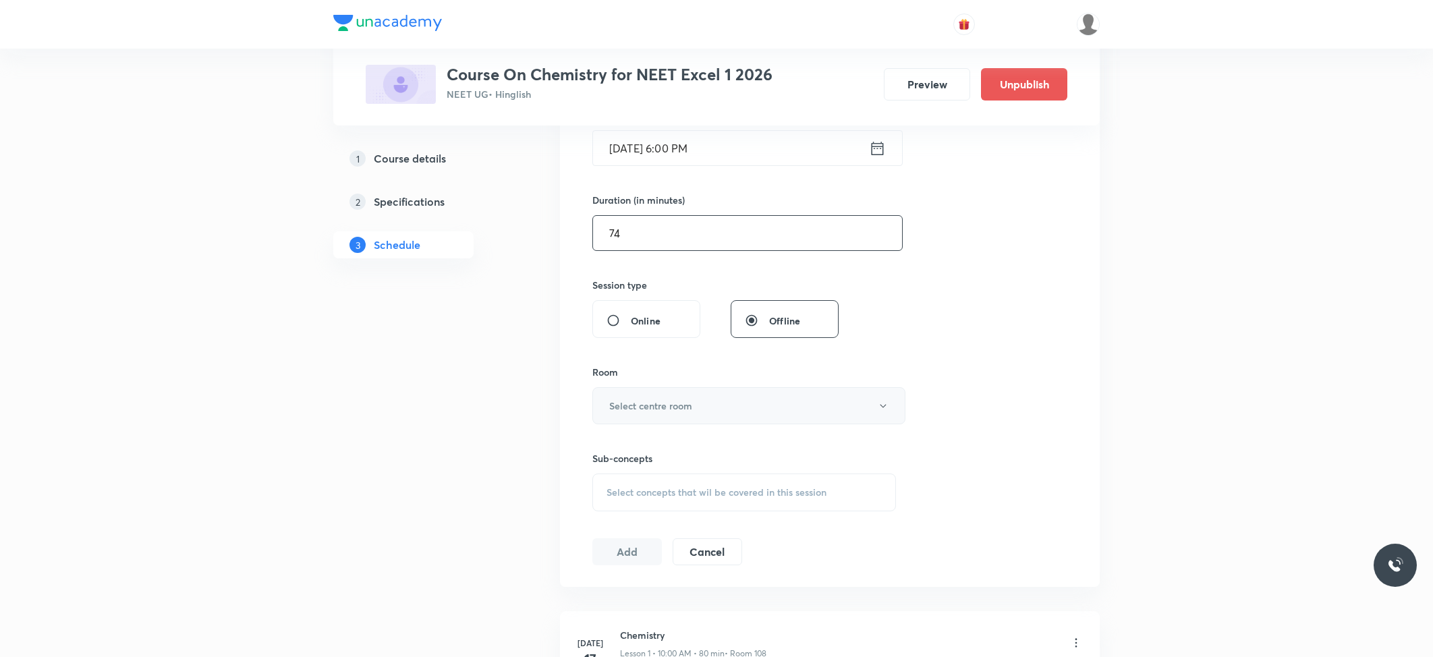
type input "74"
click at [688, 390] on button "Select centre room" at bounding box center [748, 405] width 313 height 37
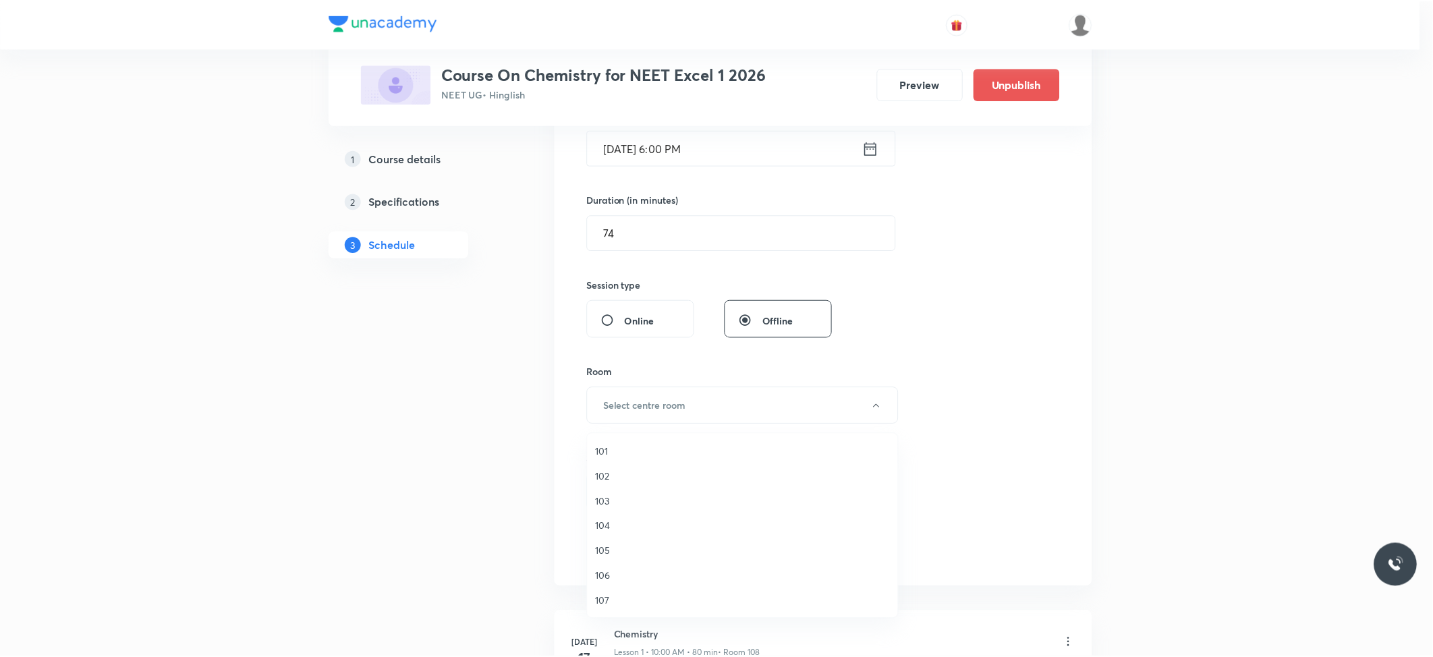
scroll to position [50, 0]
click at [603, 581] on span "108" at bounding box center [746, 577] width 296 height 14
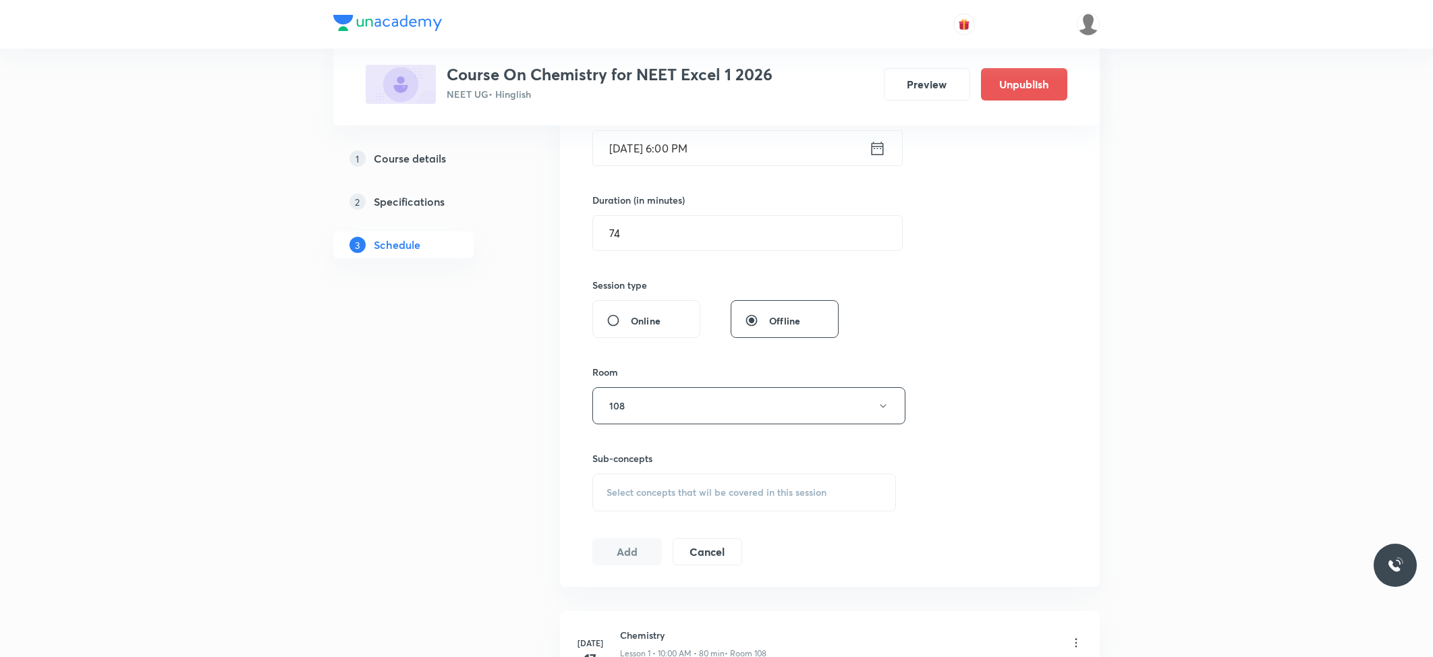
scroll to position [449, 0]
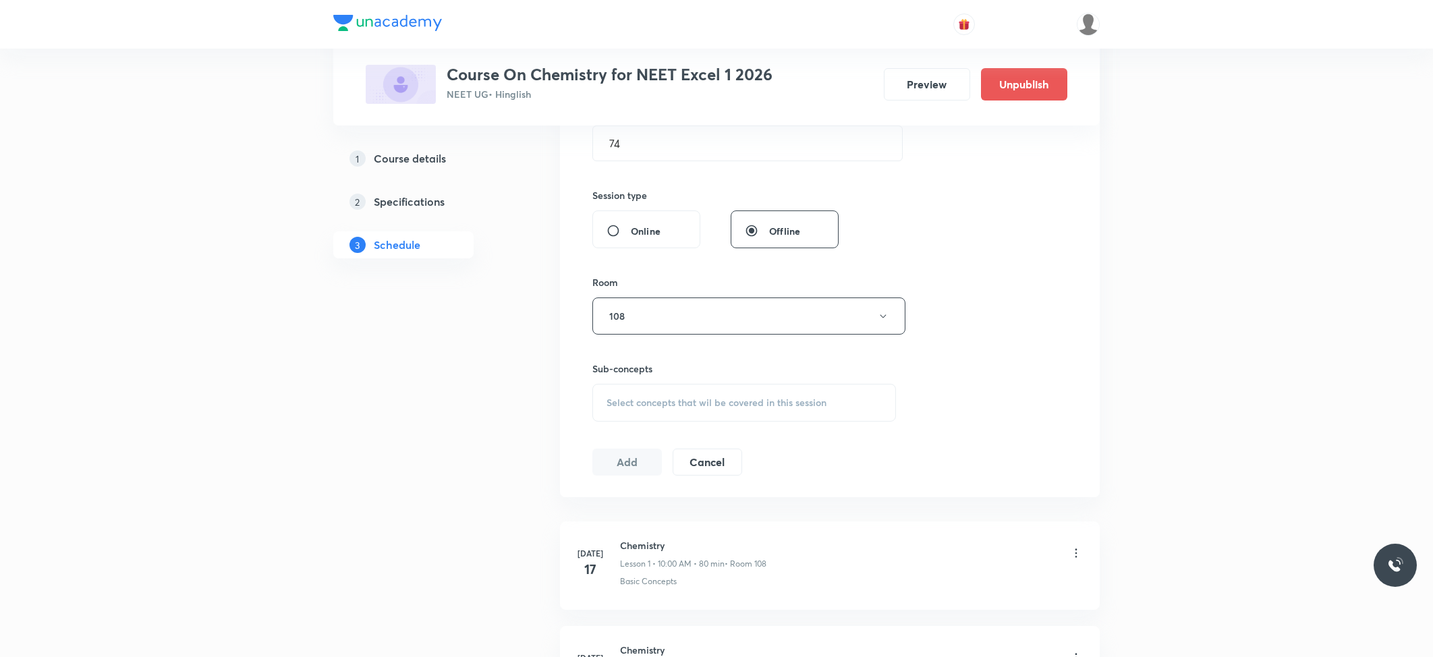
click at [678, 405] on span "Select concepts that wil be covered in this session" at bounding box center [717, 402] width 220 height 11
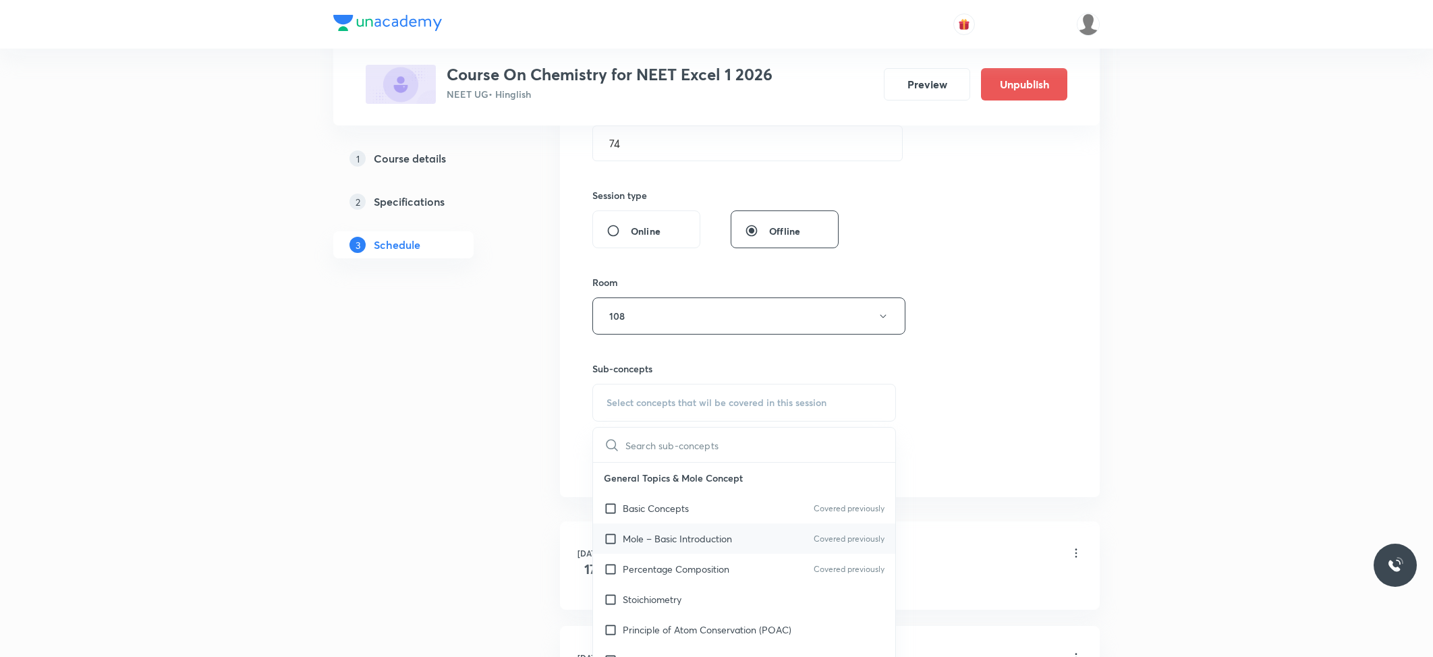
click at [686, 536] on p "Mole – Basic Introduction" at bounding box center [677, 539] width 109 height 14
checkbox input "true"
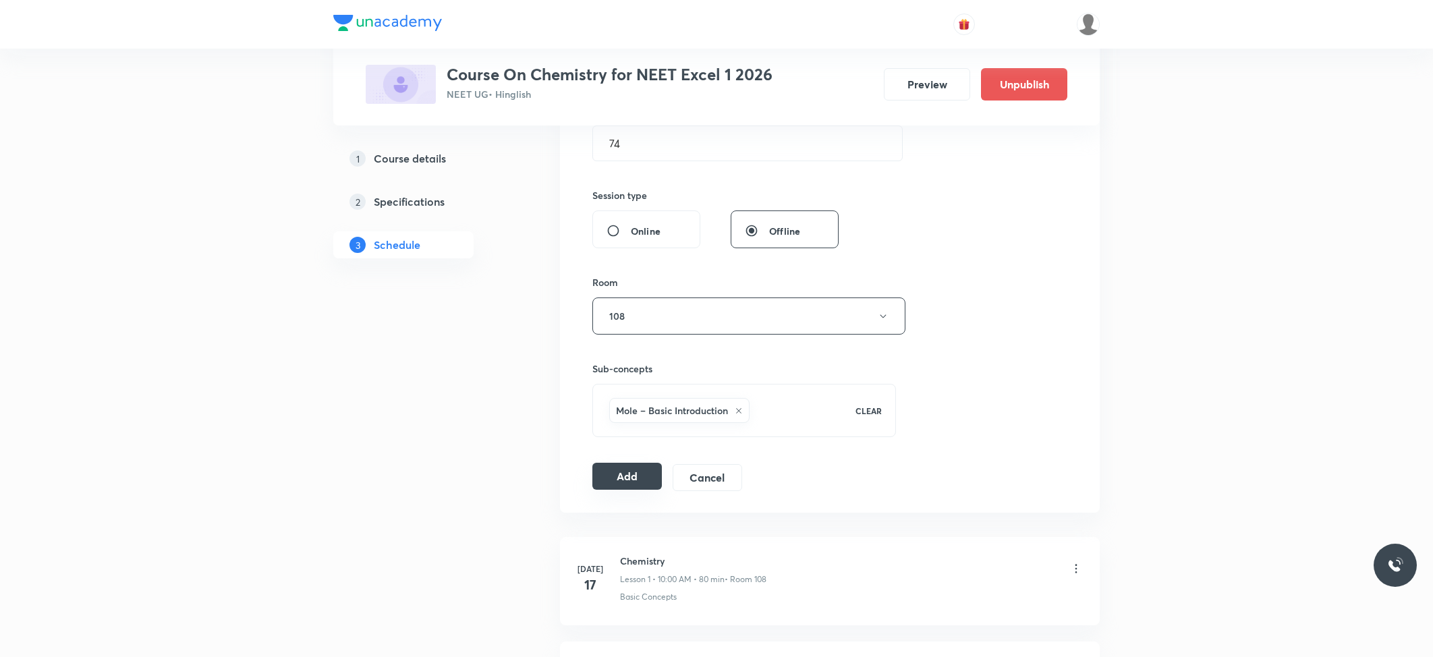
click at [610, 480] on button "Add" at bounding box center [627, 476] width 70 height 27
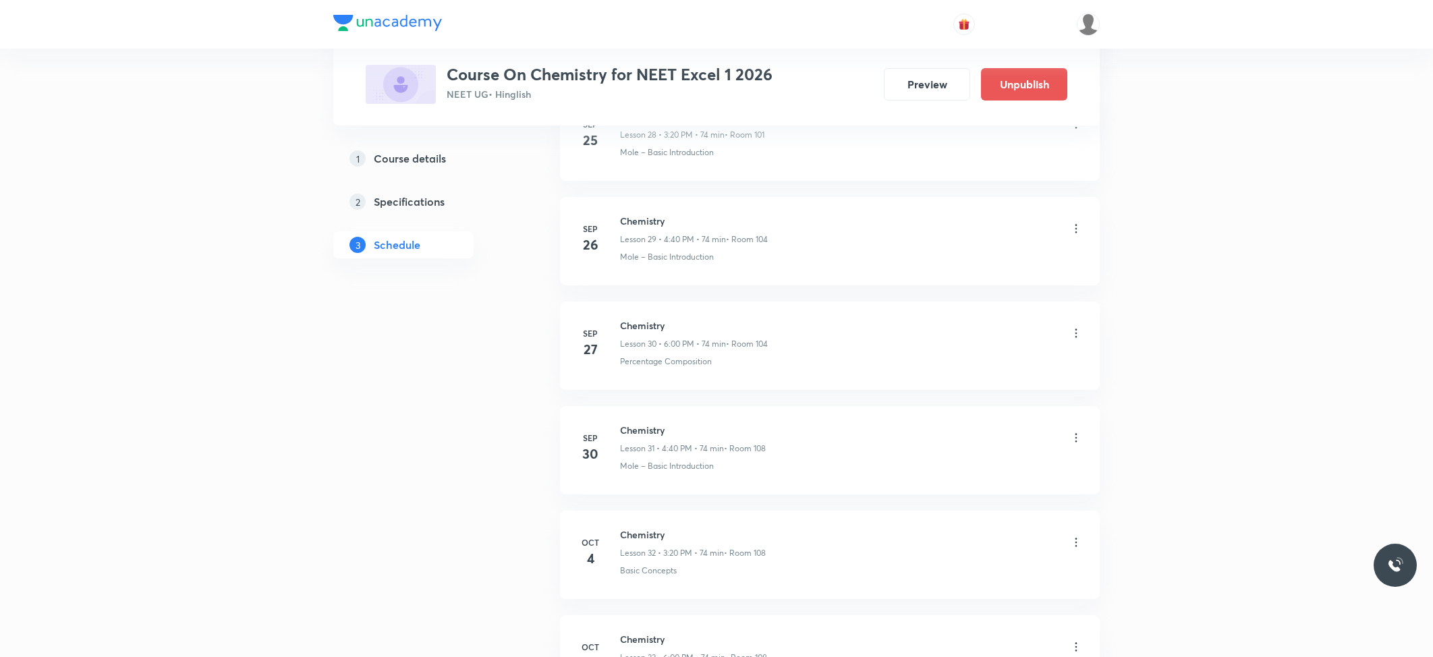
scroll to position [3270, 0]
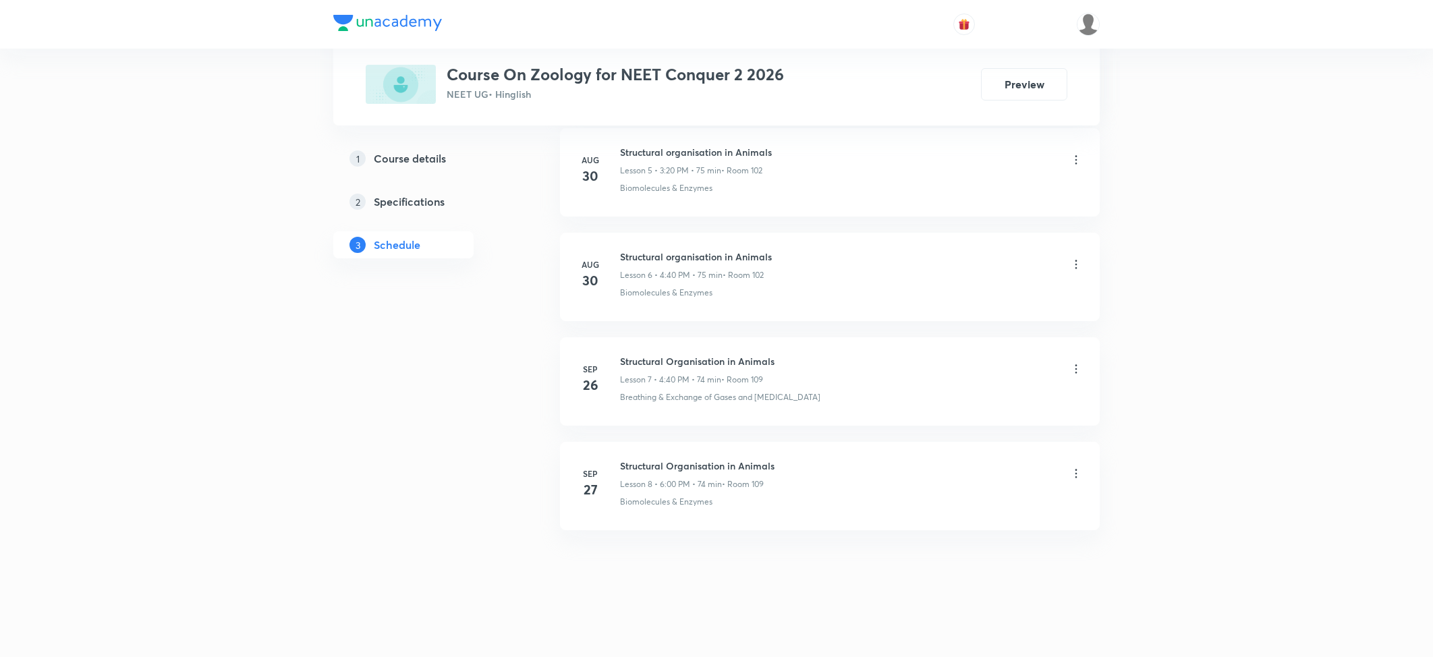
click at [680, 467] on h6 "Structural Organisation in Animals" at bounding box center [697, 466] width 155 height 14
copy h6 "Structural Organisation in Animals"
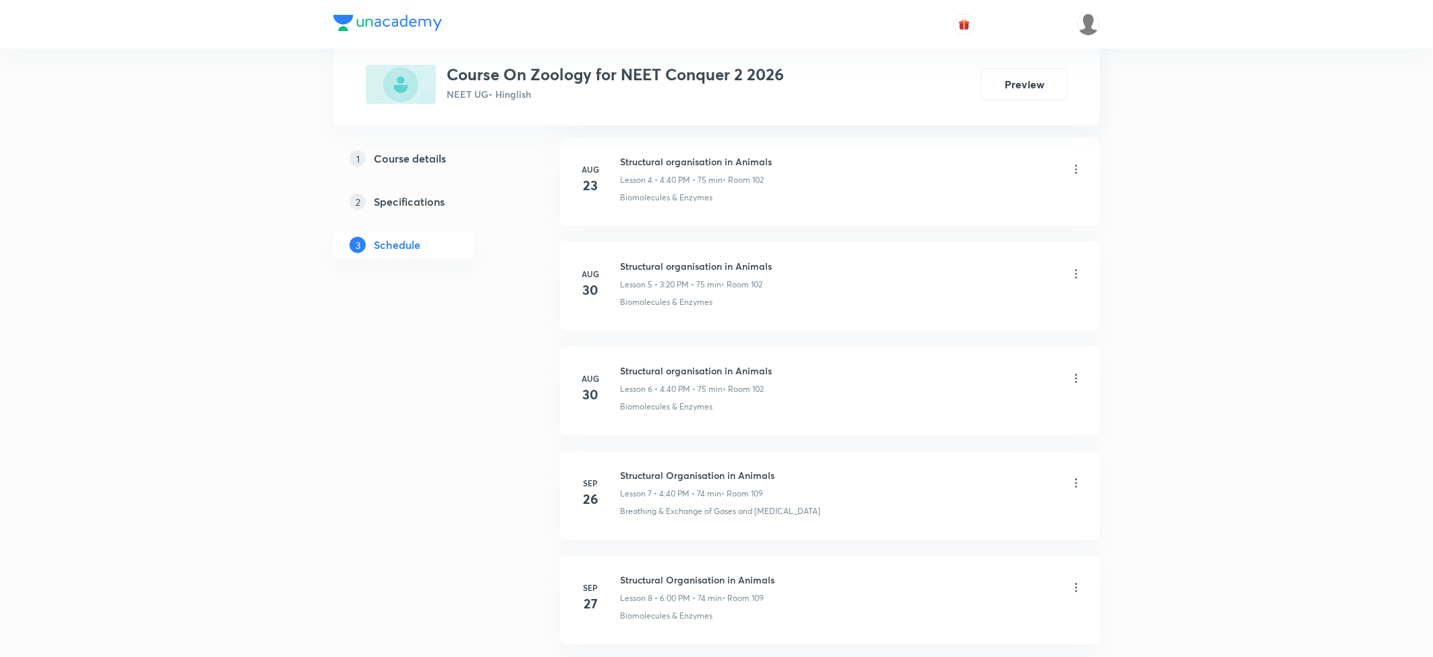
scroll to position [1267, 0]
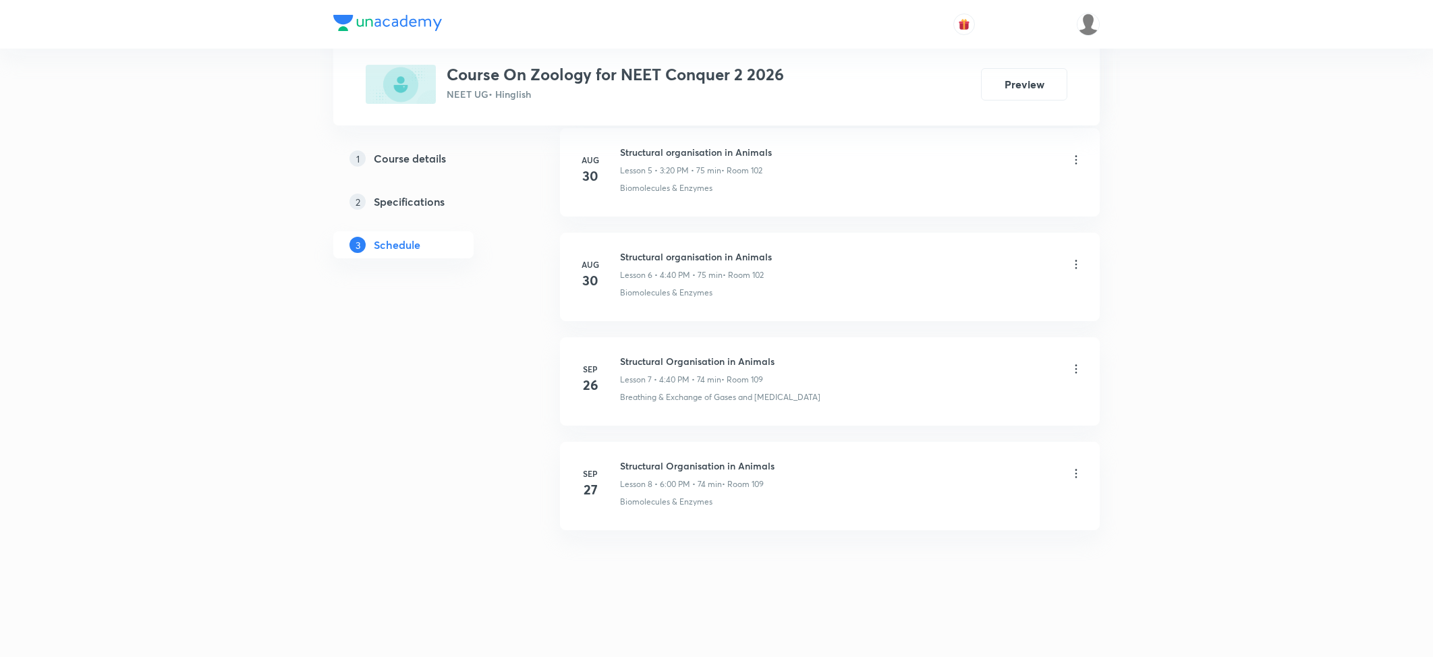
click at [649, 462] on h6 "Structural Organisation in Animals" at bounding box center [697, 466] width 155 height 14
drag, startPoint x: 649, startPoint y: 462, endPoint x: 629, endPoint y: 462, distance: 20.3
click at [632, 466] on h6 "Structural Organisation in Animals" at bounding box center [697, 466] width 155 height 14
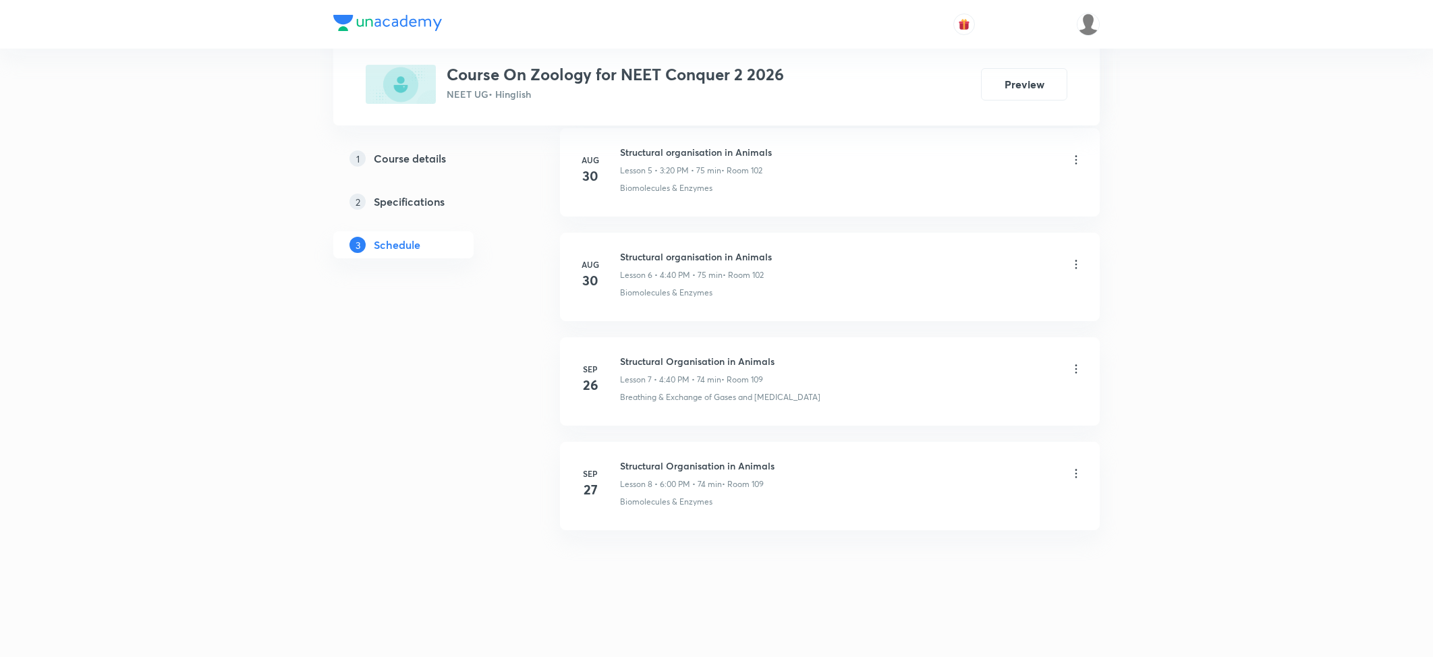
click at [629, 462] on h6 "Structural Organisation in Animals" at bounding box center [697, 466] width 155 height 14
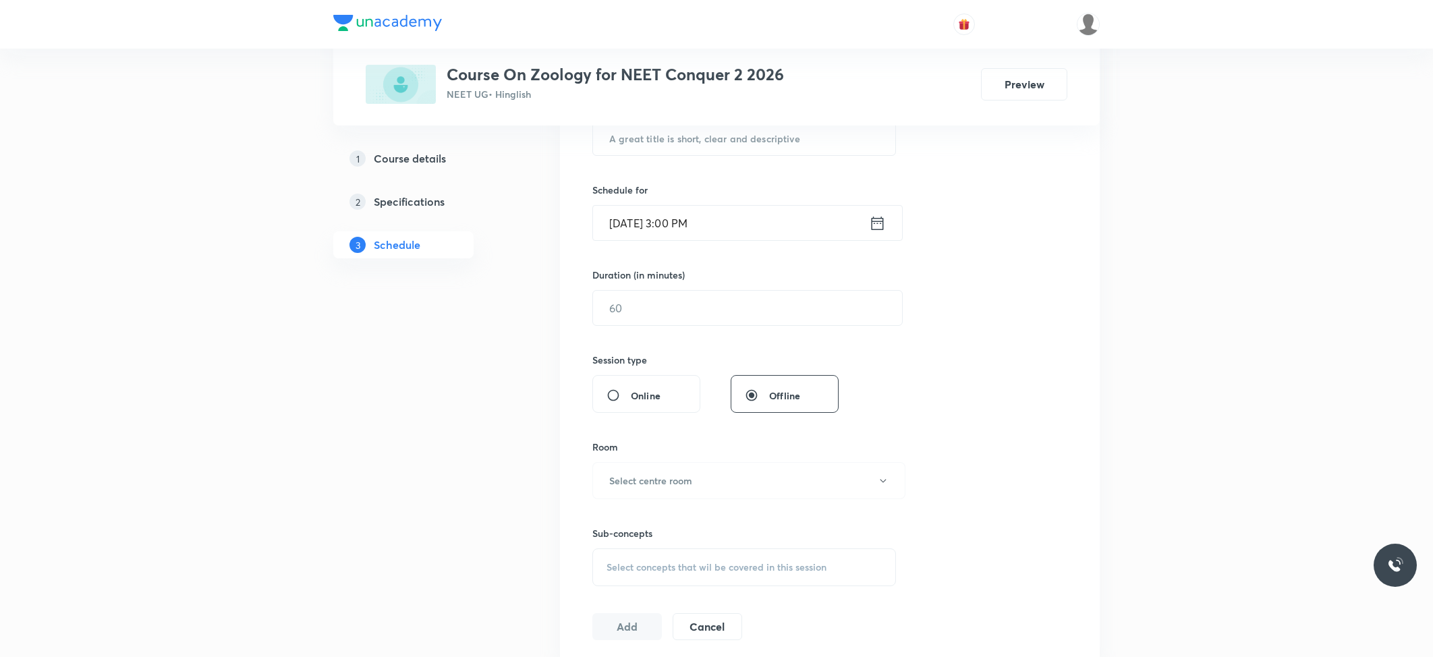
scroll to position [7, 0]
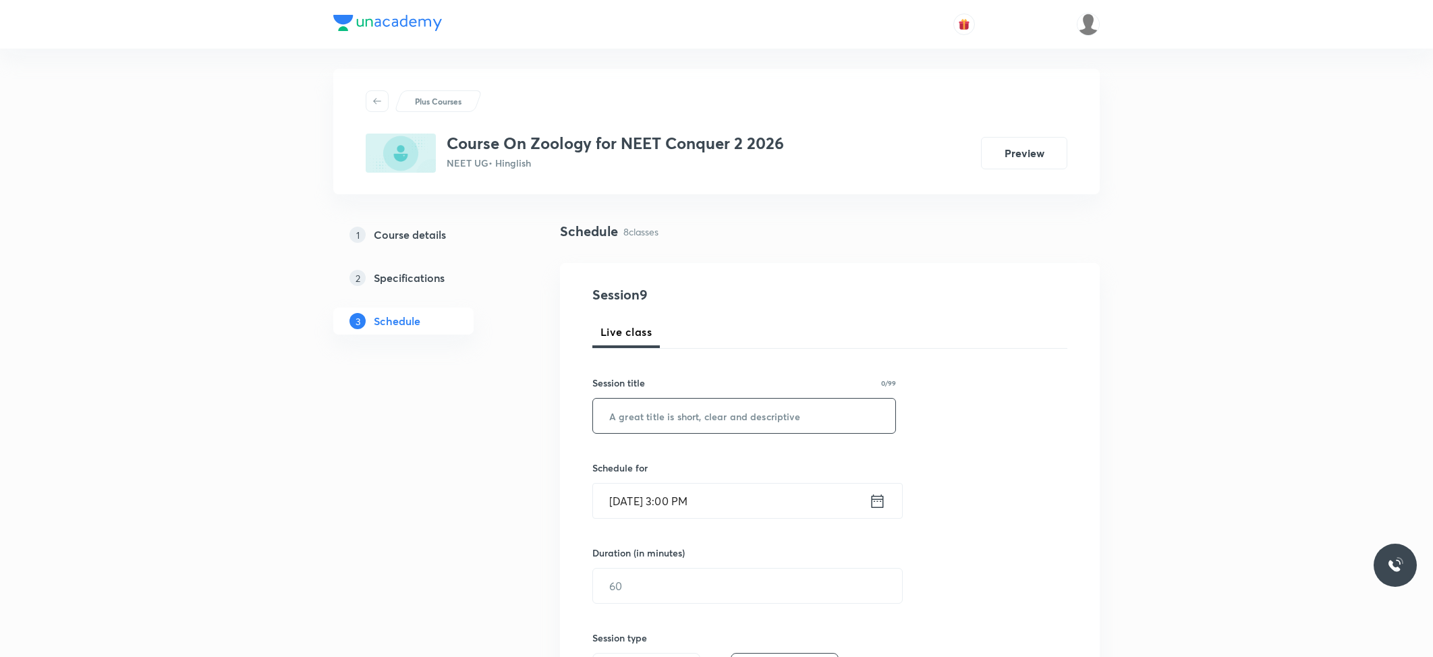
click at [702, 412] on input "text" at bounding box center [744, 416] width 302 height 34
paste input "Structural Organisation in Animals"
type input "Structural Organisation in Animals"
click at [684, 502] on input "Oct 4, 2025, 3:00 PM" at bounding box center [731, 501] width 276 height 34
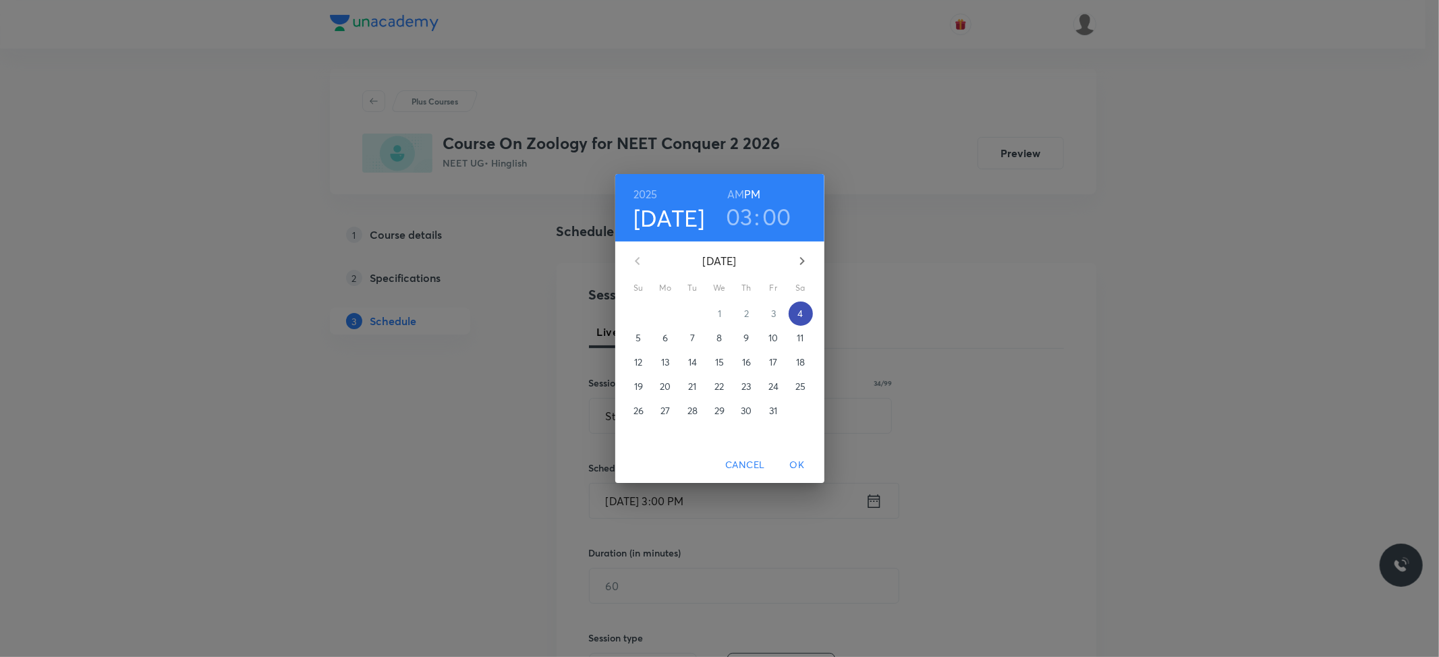
click at [804, 308] on span "4" at bounding box center [801, 313] width 24 height 13
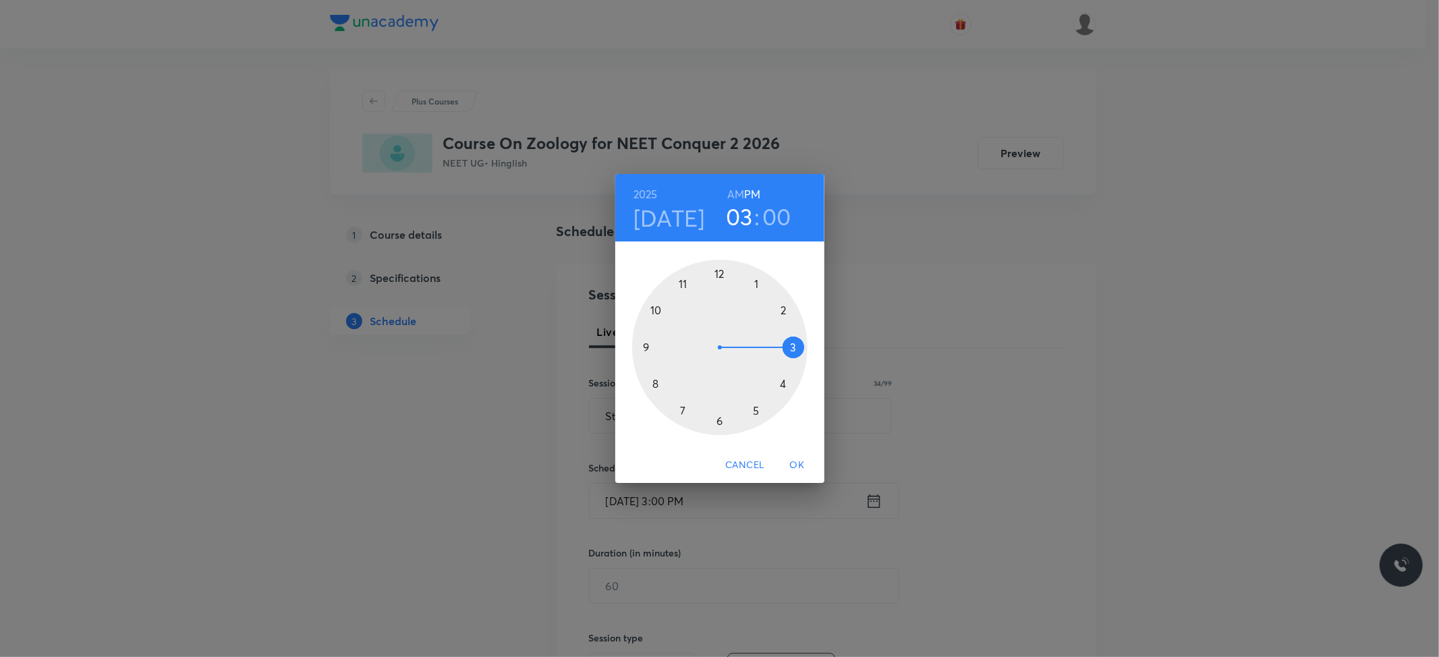
click at [792, 348] on div at bounding box center [719, 347] width 175 height 175
click at [783, 385] on div at bounding box center [719, 347] width 175 height 175
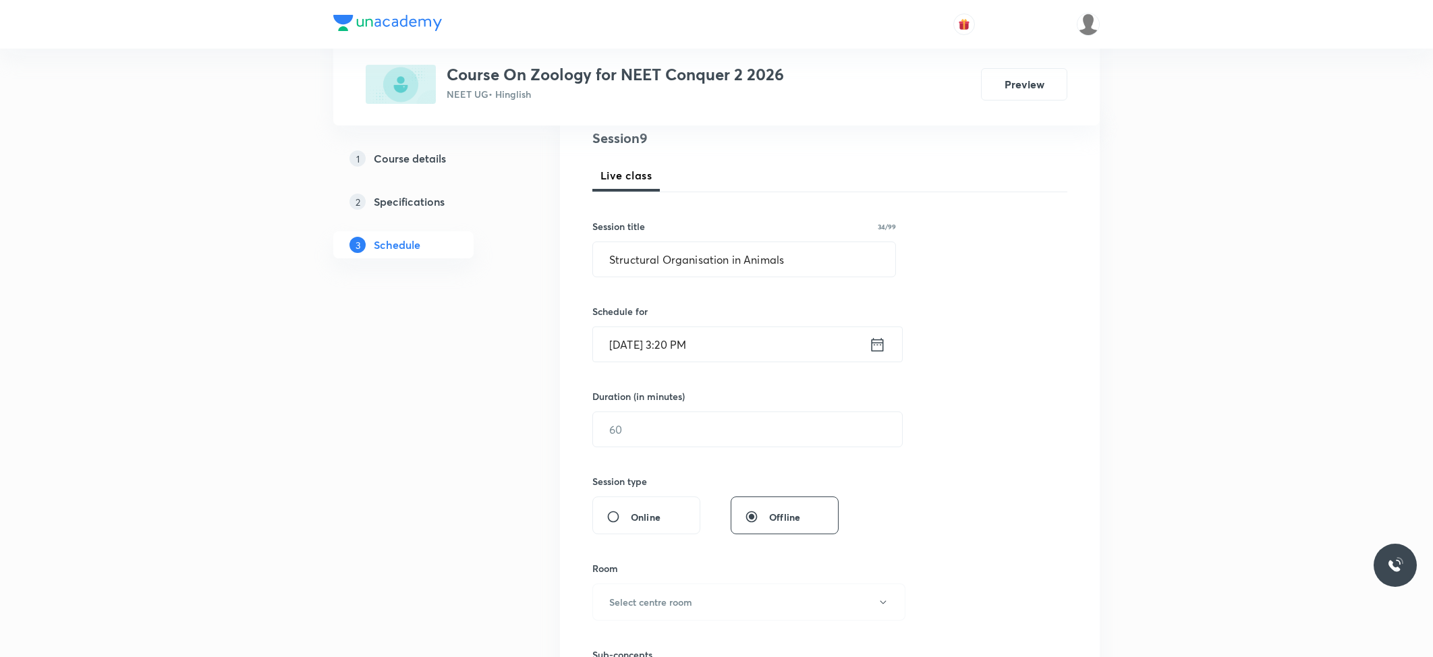
scroll to position [187, 0]
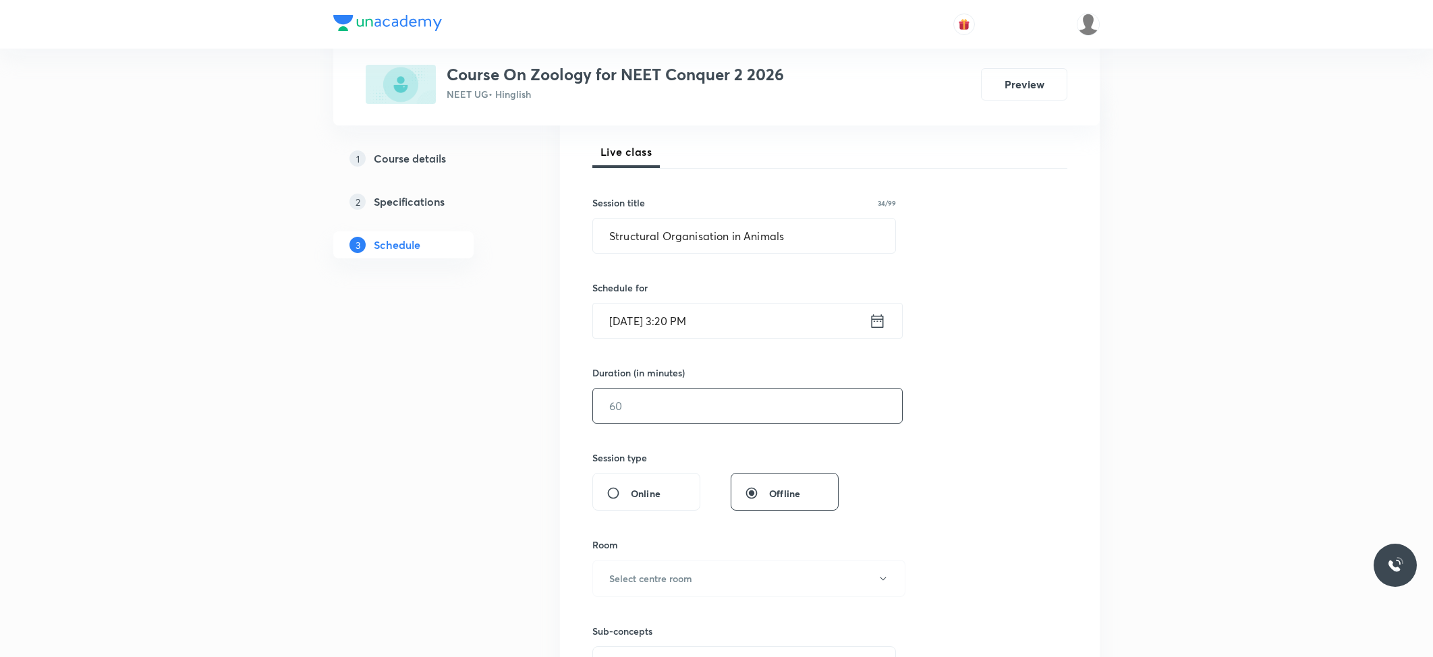
click at [662, 418] on input "text" at bounding box center [747, 406] width 309 height 34
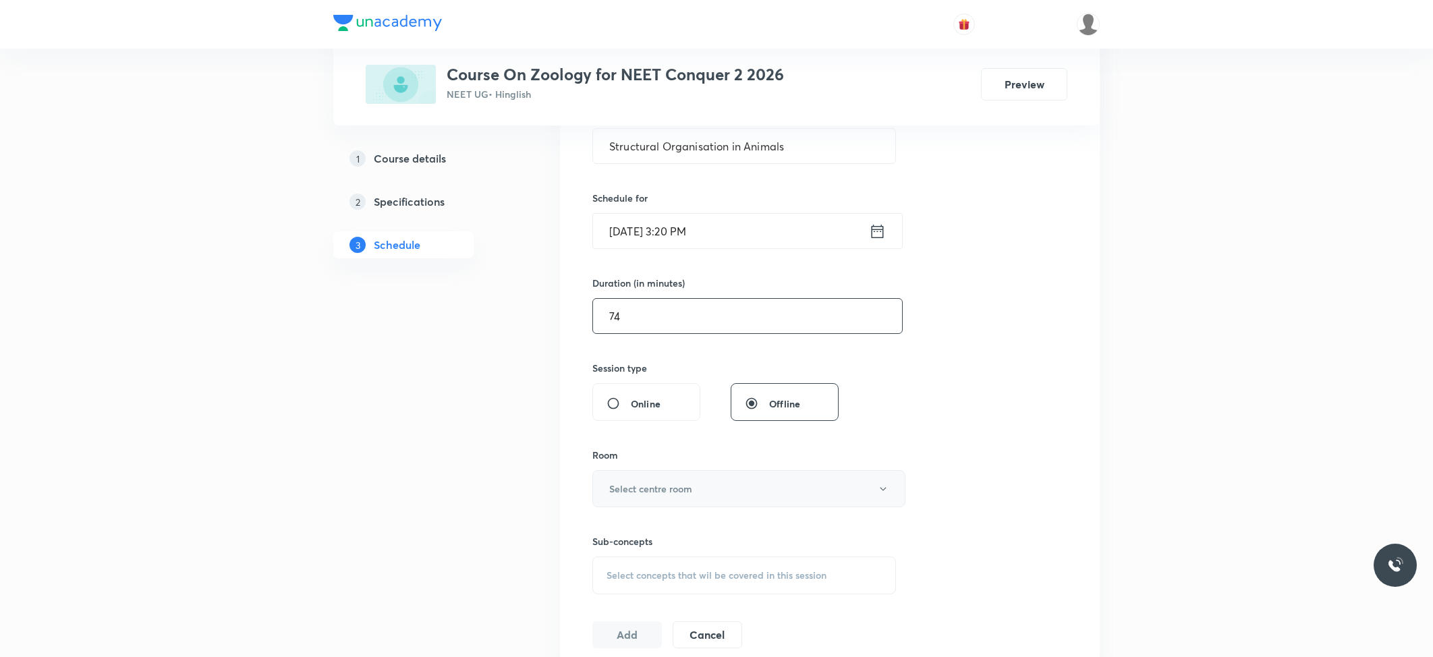
type input "74"
click at [651, 491] on h6 "Select centre room" at bounding box center [650, 489] width 83 height 14
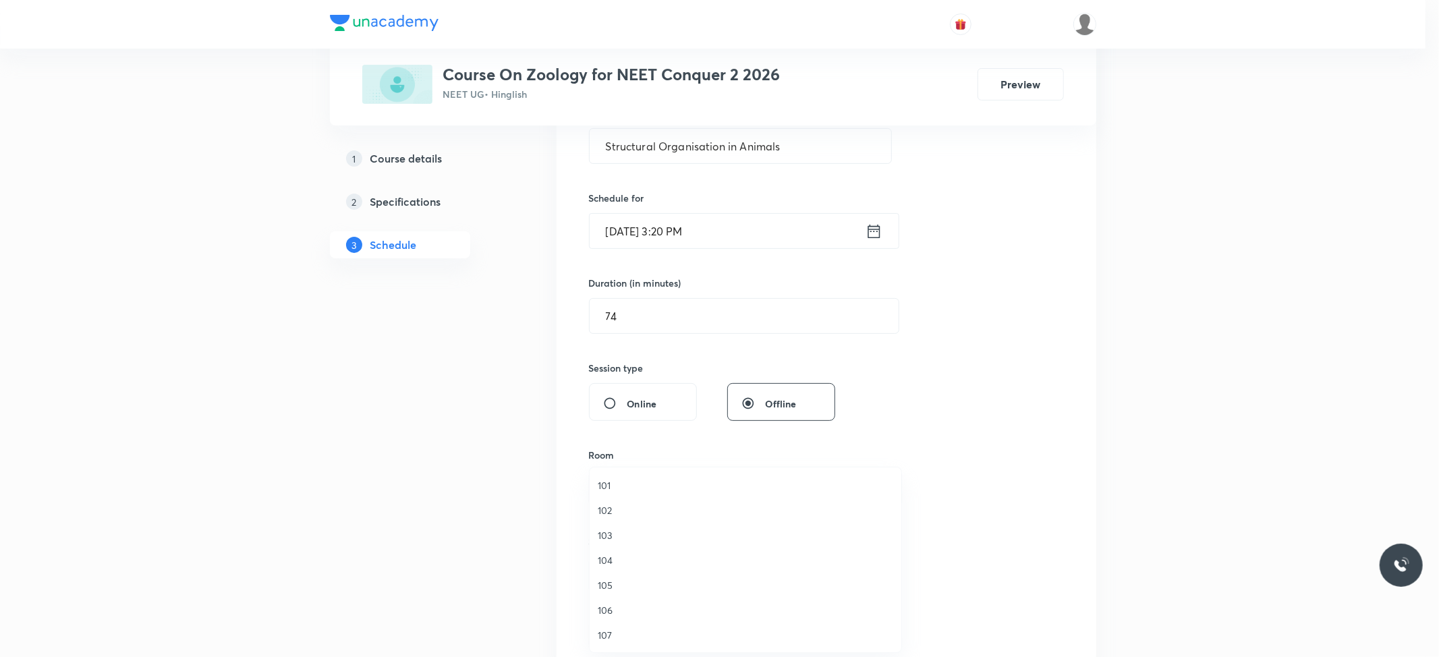
click at [615, 505] on span "102" at bounding box center [746, 510] width 296 height 14
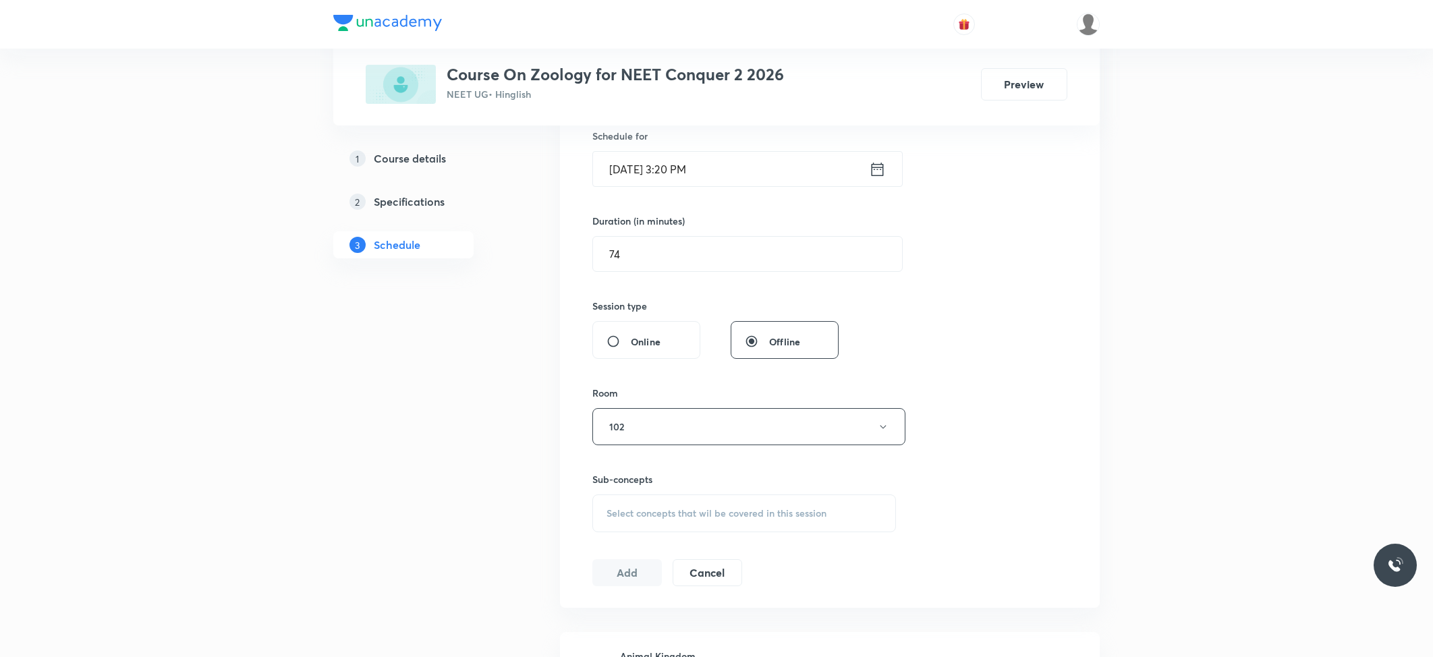
scroll to position [367, 0]
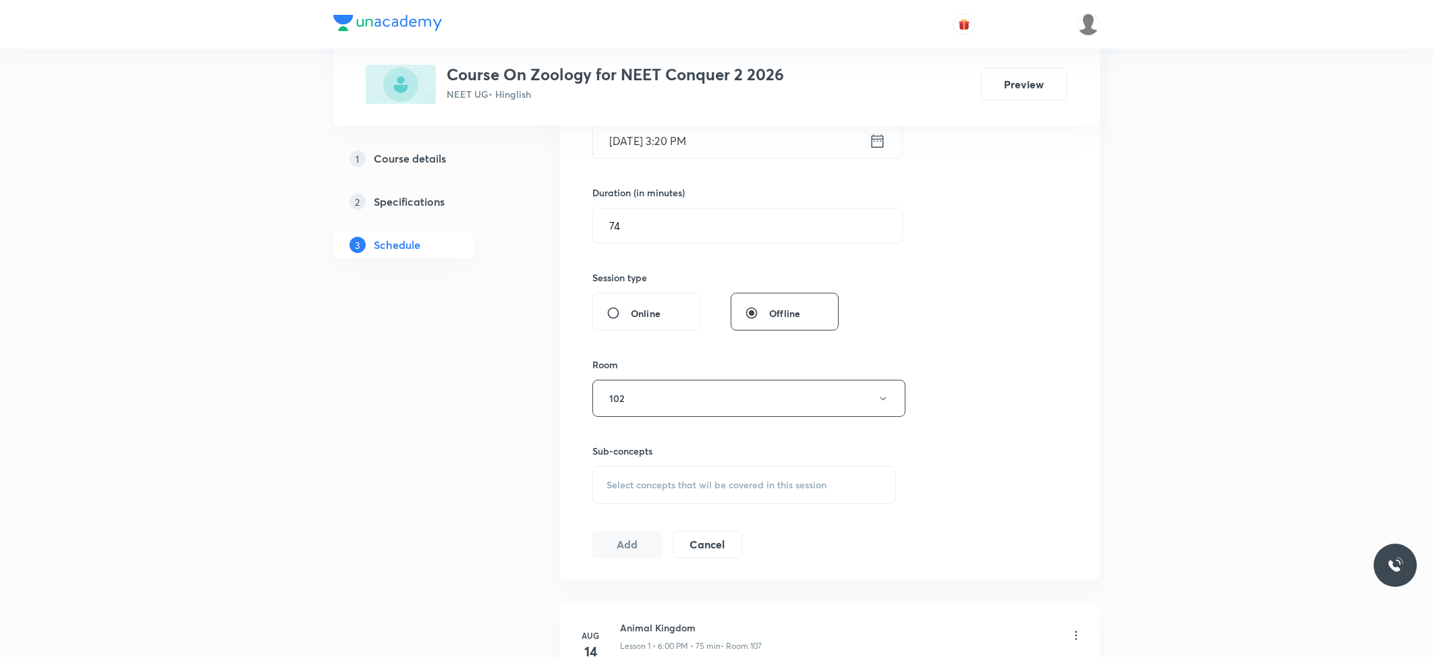
click at [767, 491] on span "Select concepts that wil be covered in this session" at bounding box center [717, 485] width 220 height 11
click at [652, 578] on div "Biomolecules & Enzymes Covered previously" at bounding box center [744, 591] width 302 height 30
checkbox input "true"
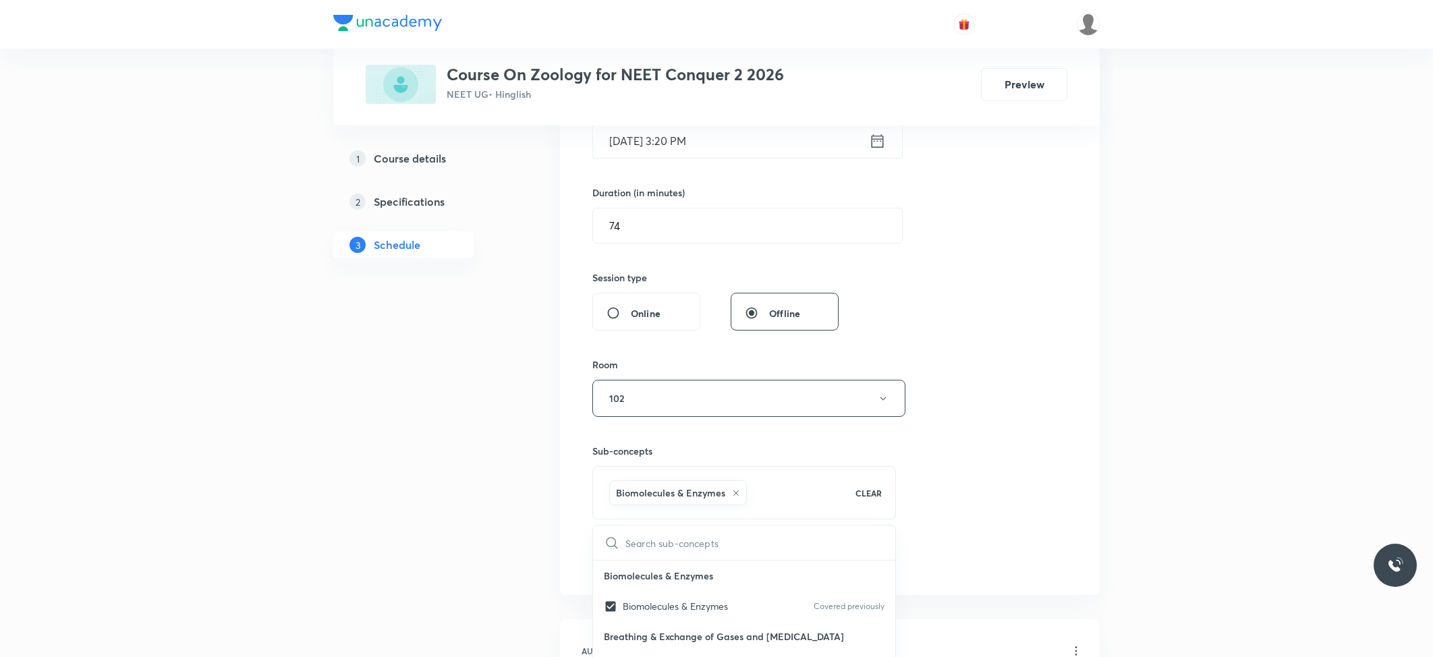
click at [614, 560] on button "Add" at bounding box center [627, 558] width 70 height 27
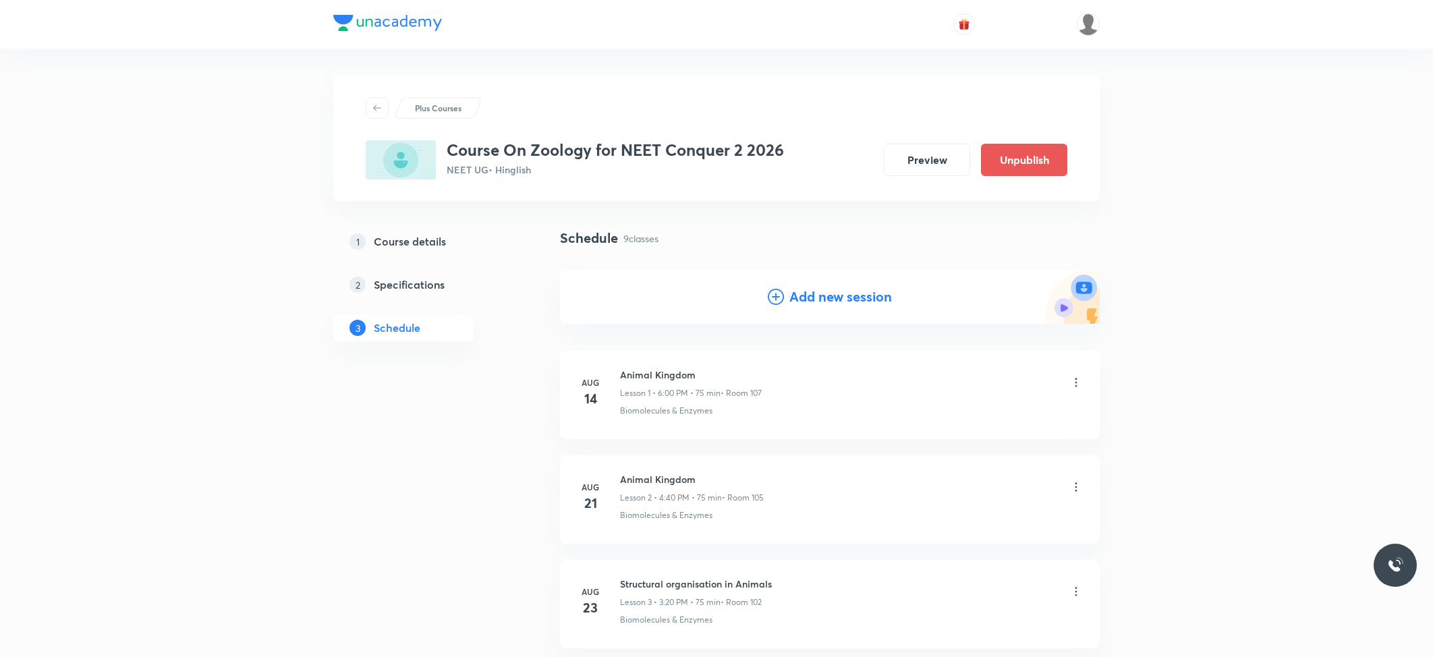
scroll to position [749, 0]
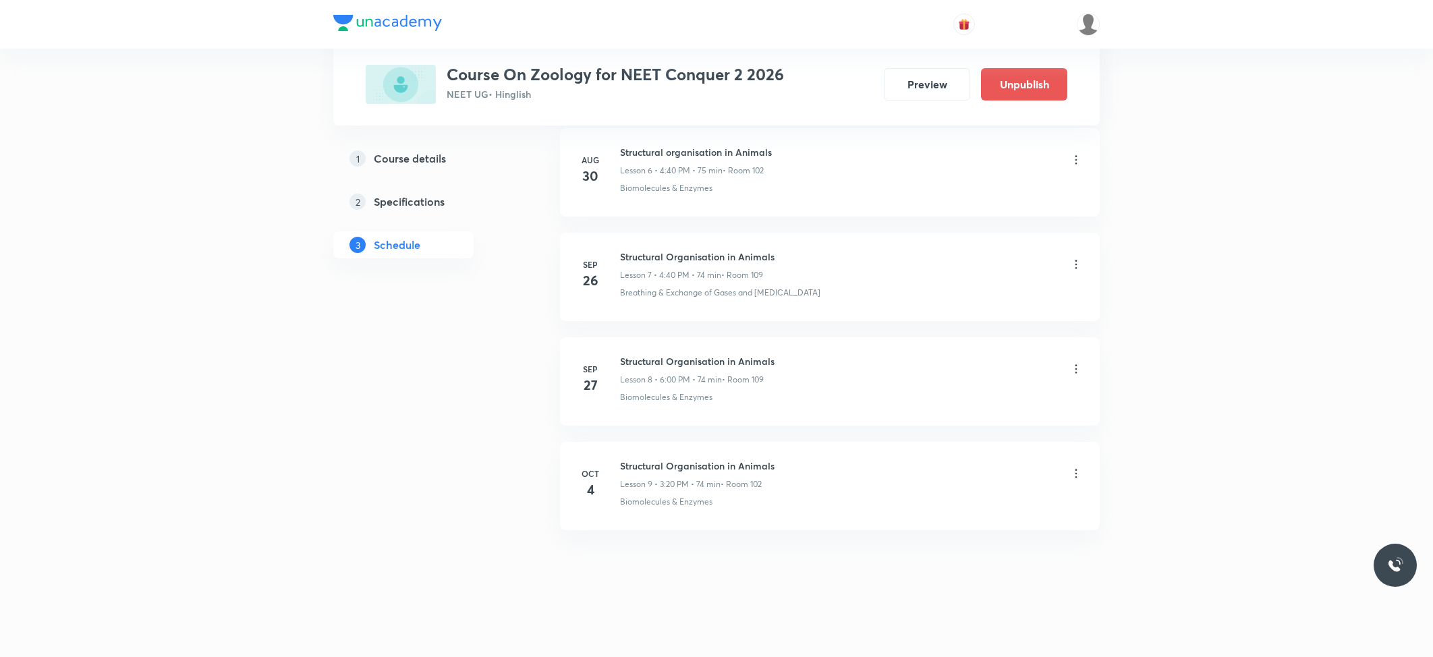
click at [698, 460] on h6 "Structural Organisation in Animals" at bounding box center [697, 466] width 155 height 14
copy h6 "Structural Organisation in Animals"
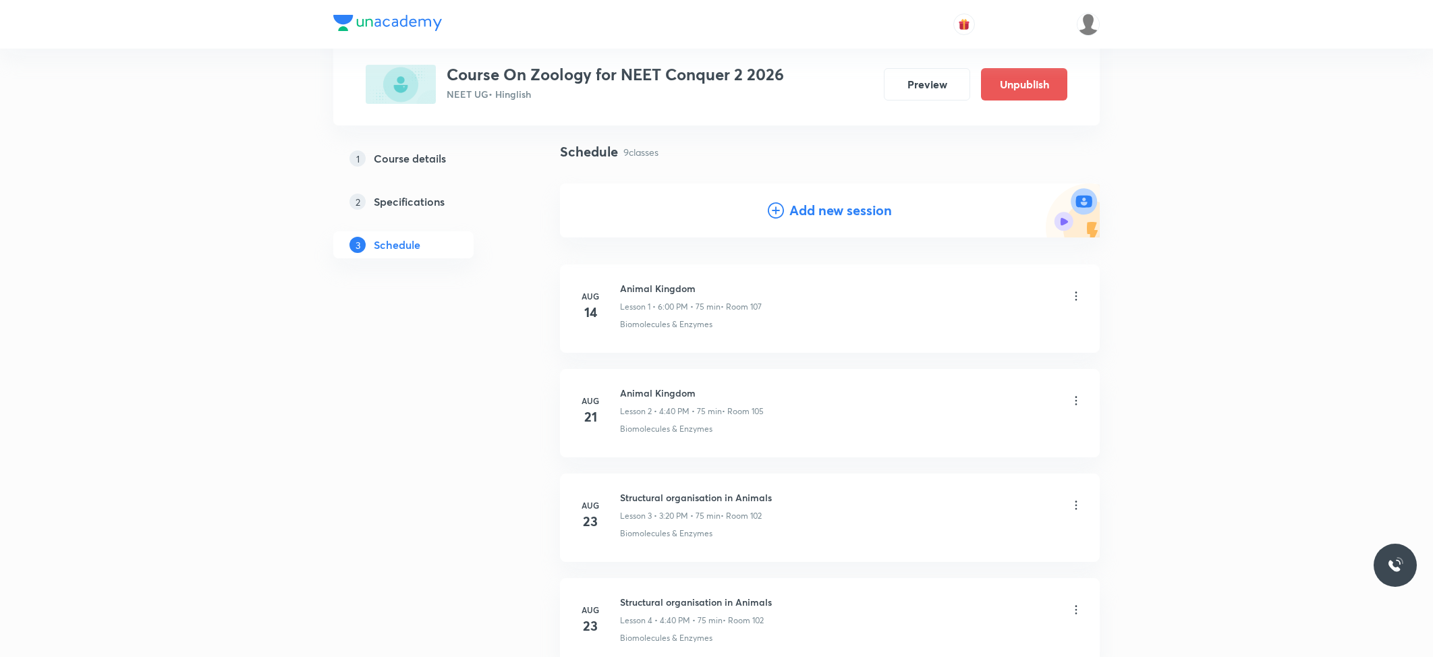
scroll to position [0, 0]
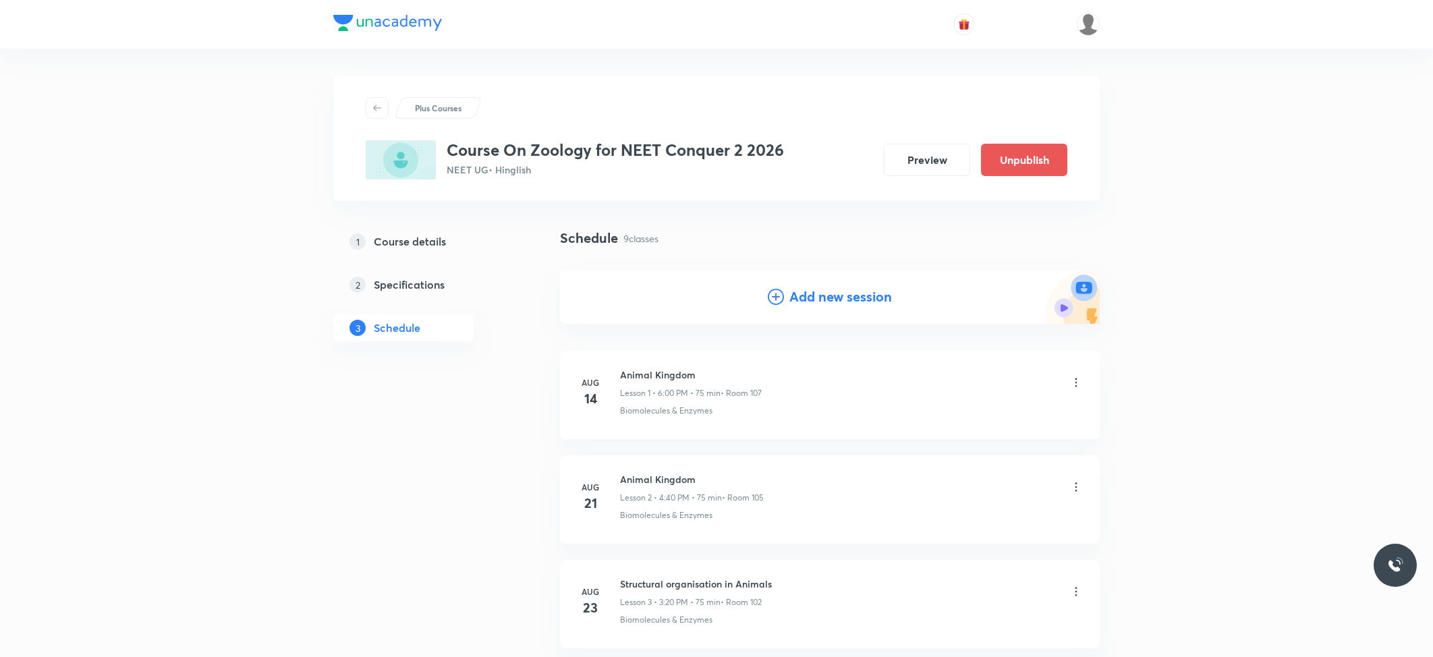
click at [846, 294] on h4 "Add new session" at bounding box center [841, 297] width 103 height 20
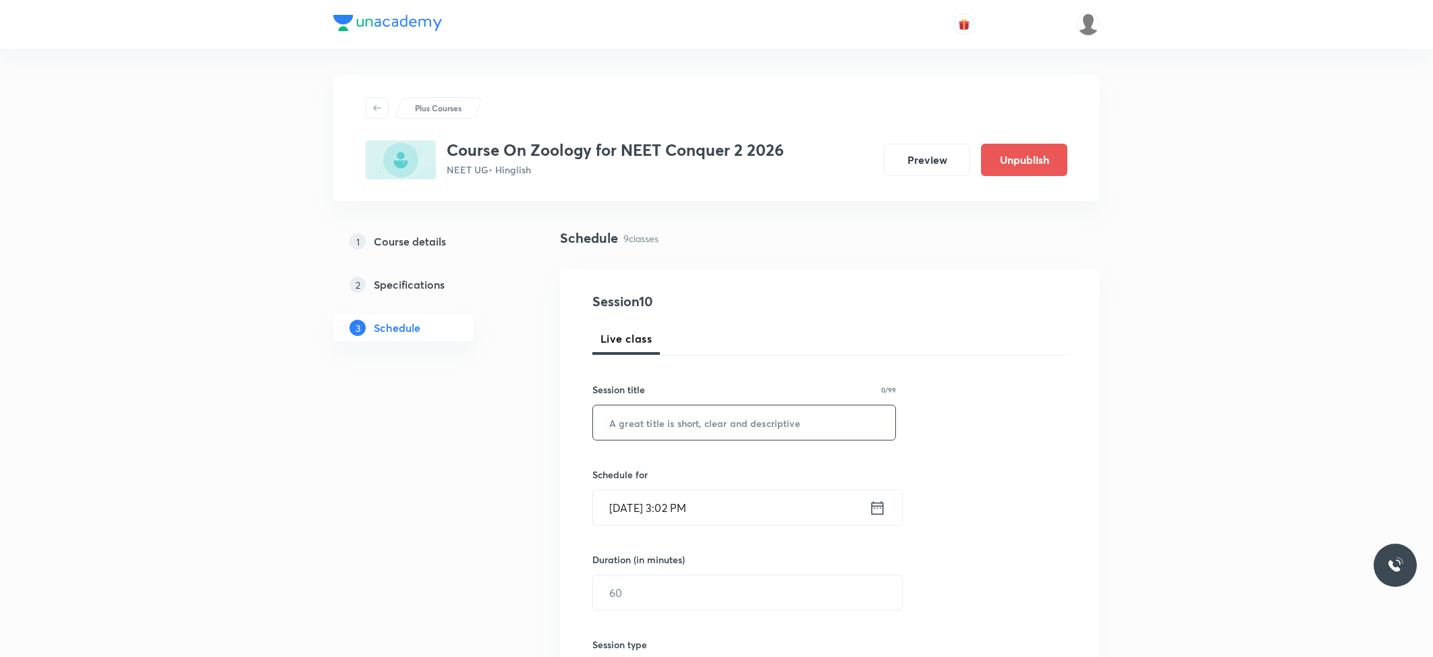
click at [785, 436] on input "text" at bounding box center [744, 423] width 302 height 34
paste input "Structural Organisation in Animals"
type input "Structural Organisation in Animals"
click at [656, 513] on input "Oct 4, 2025, 3:02 PM" at bounding box center [731, 508] width 276 height 34
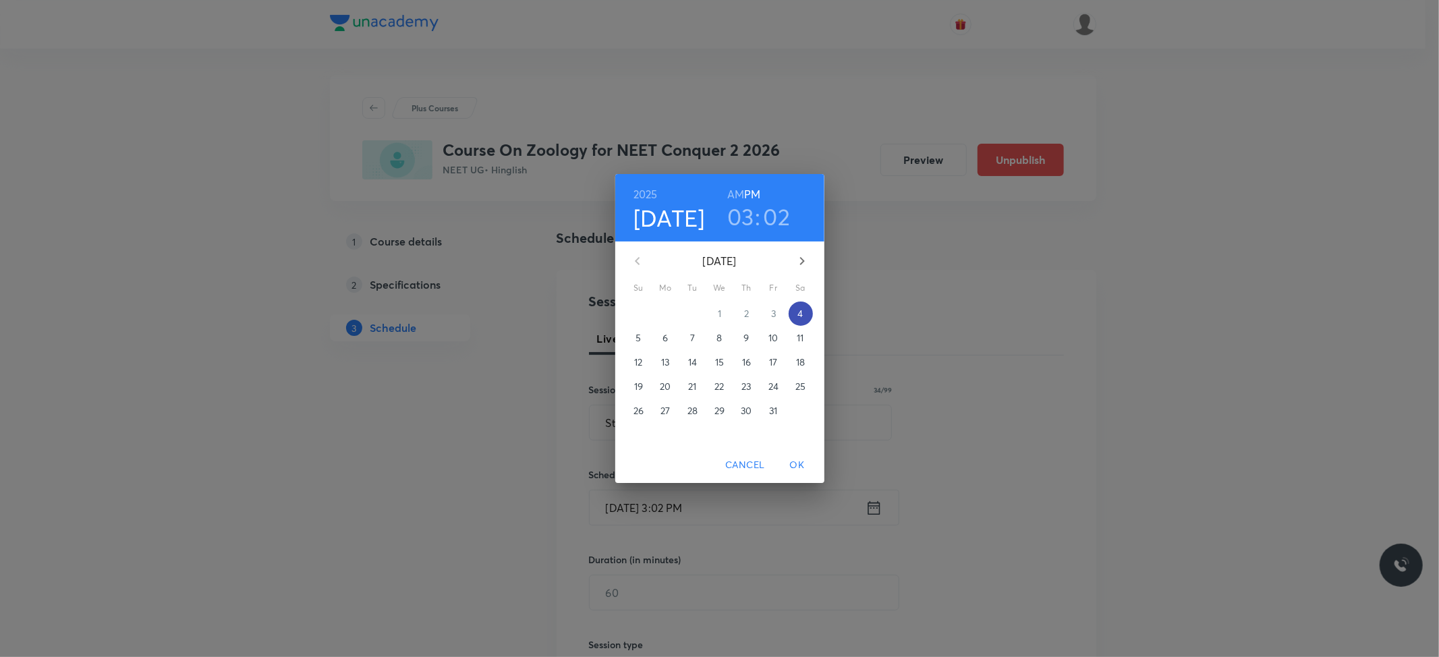
click at [794, 311] on span "4" at bounding box center [801, 313] width 24 height 13
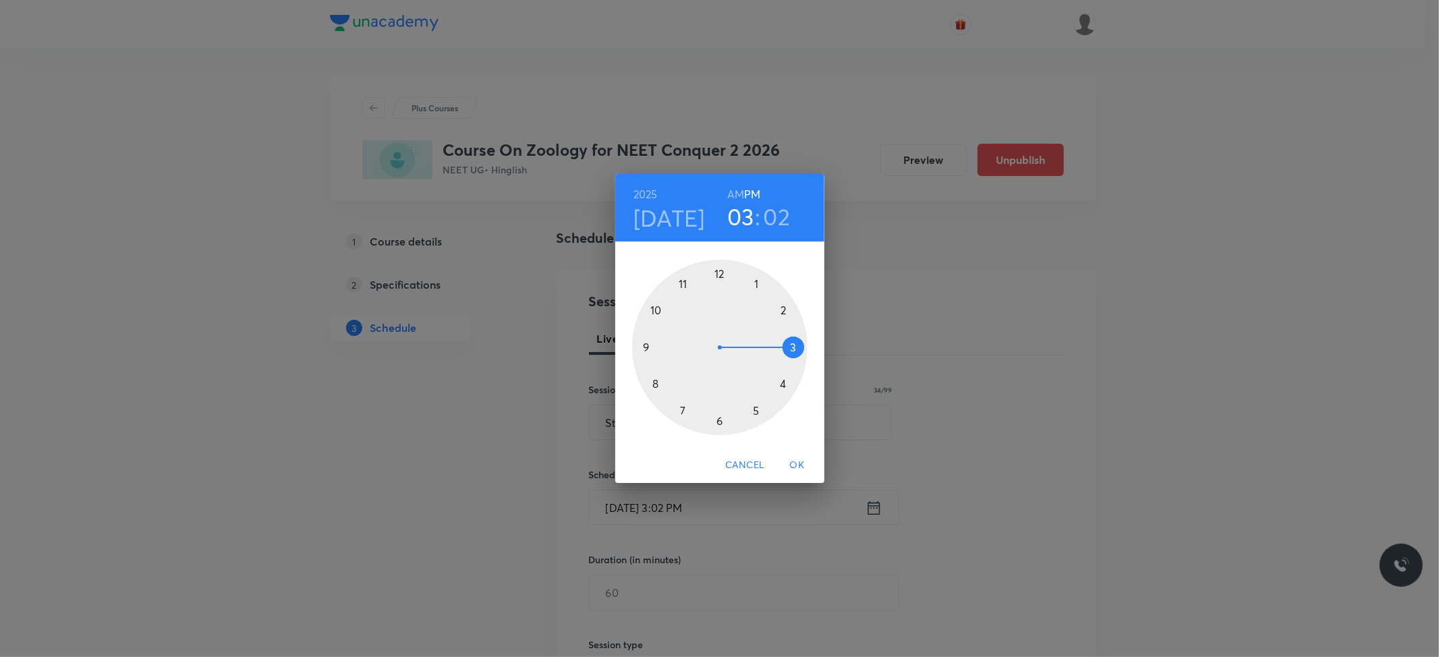
click at [719, 416] on div at bounding box center [719, 347] width 175 height 175
click at [719, 271] on div at bounding box center [719, 347] width 175 height 175
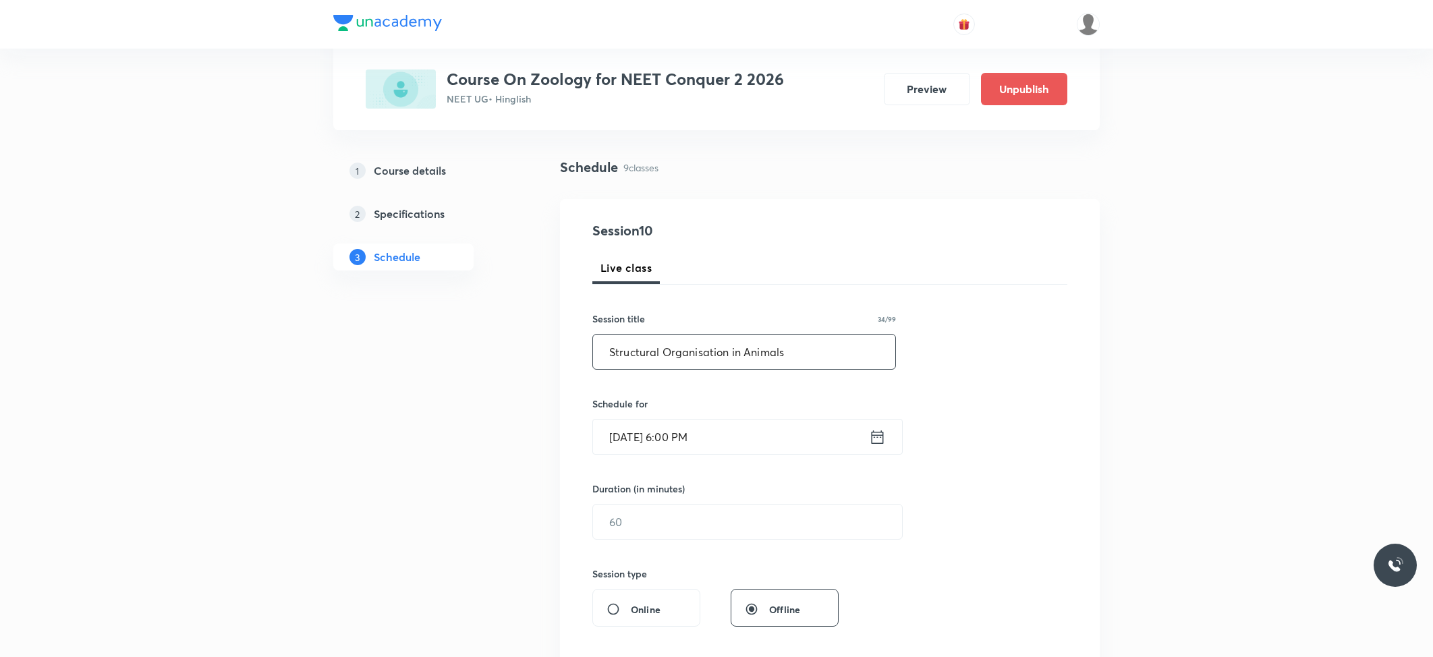
scroll to position [180, 0]
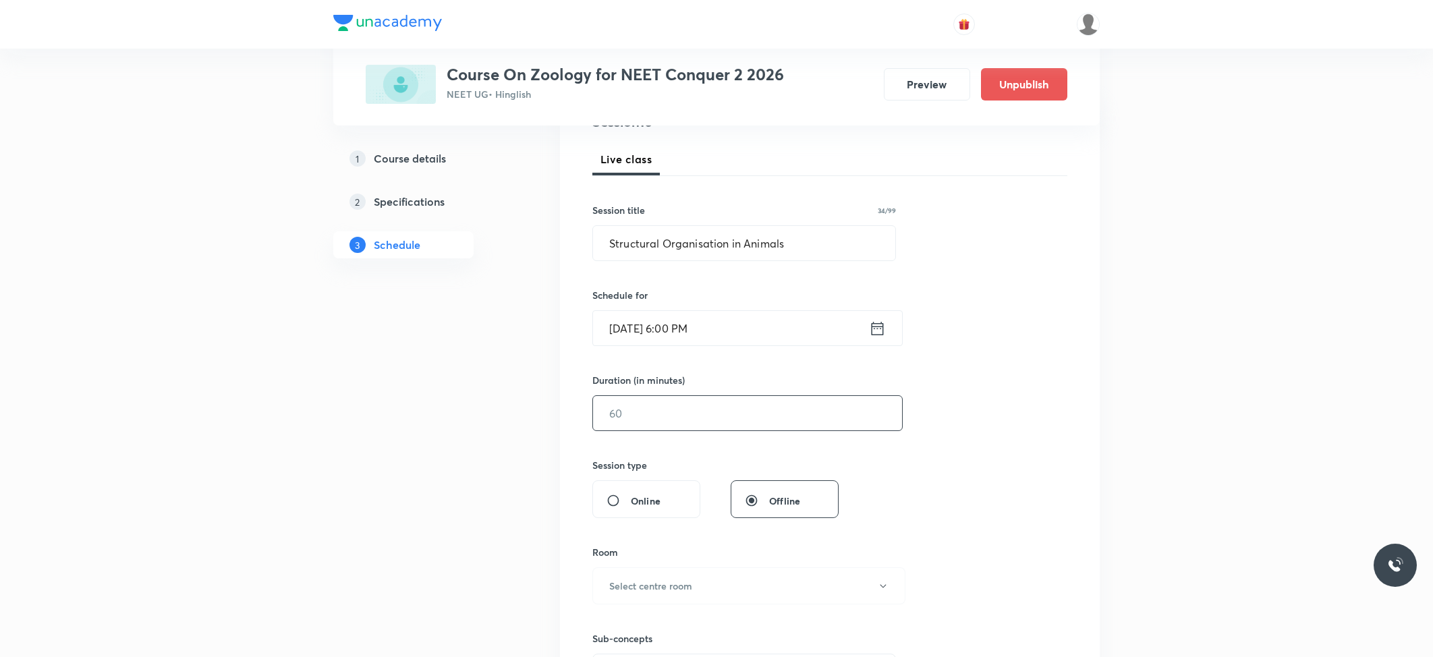
click at [680, 412] on input "text" at bounding box center [747, 413] width 309 height 34
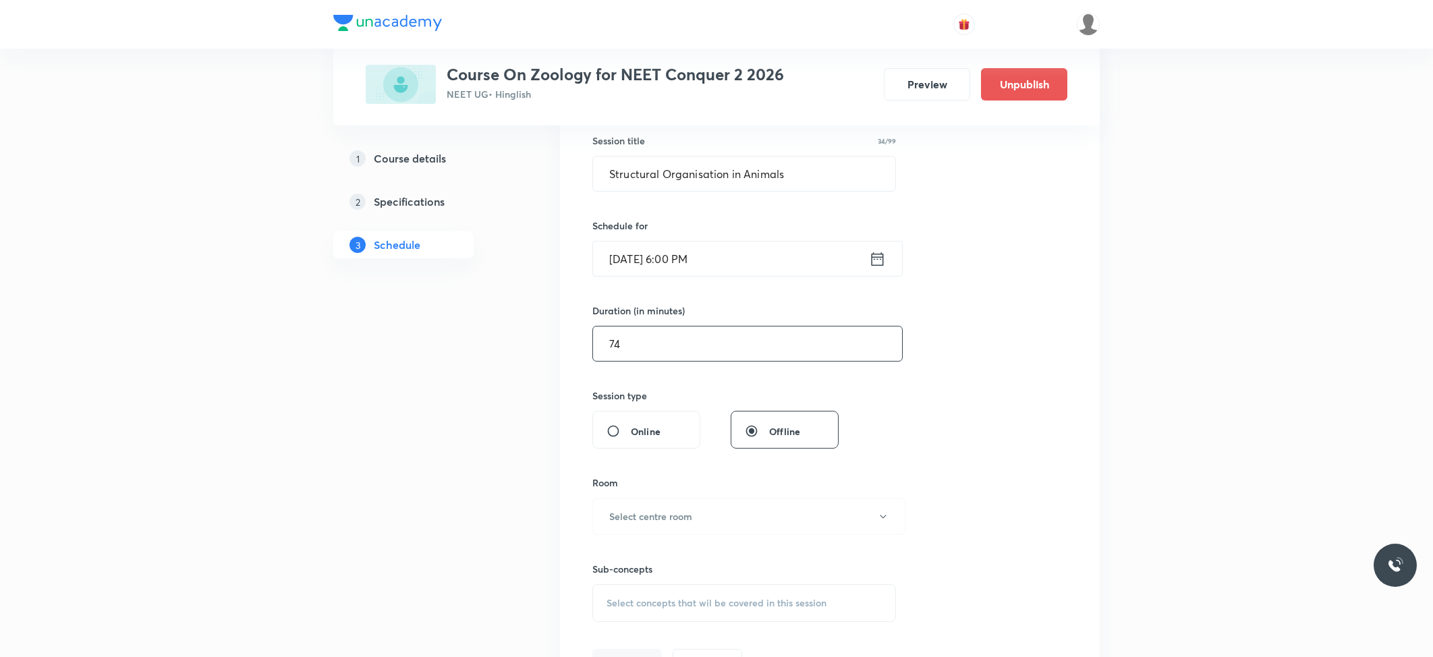
scroll to position [360, 0]
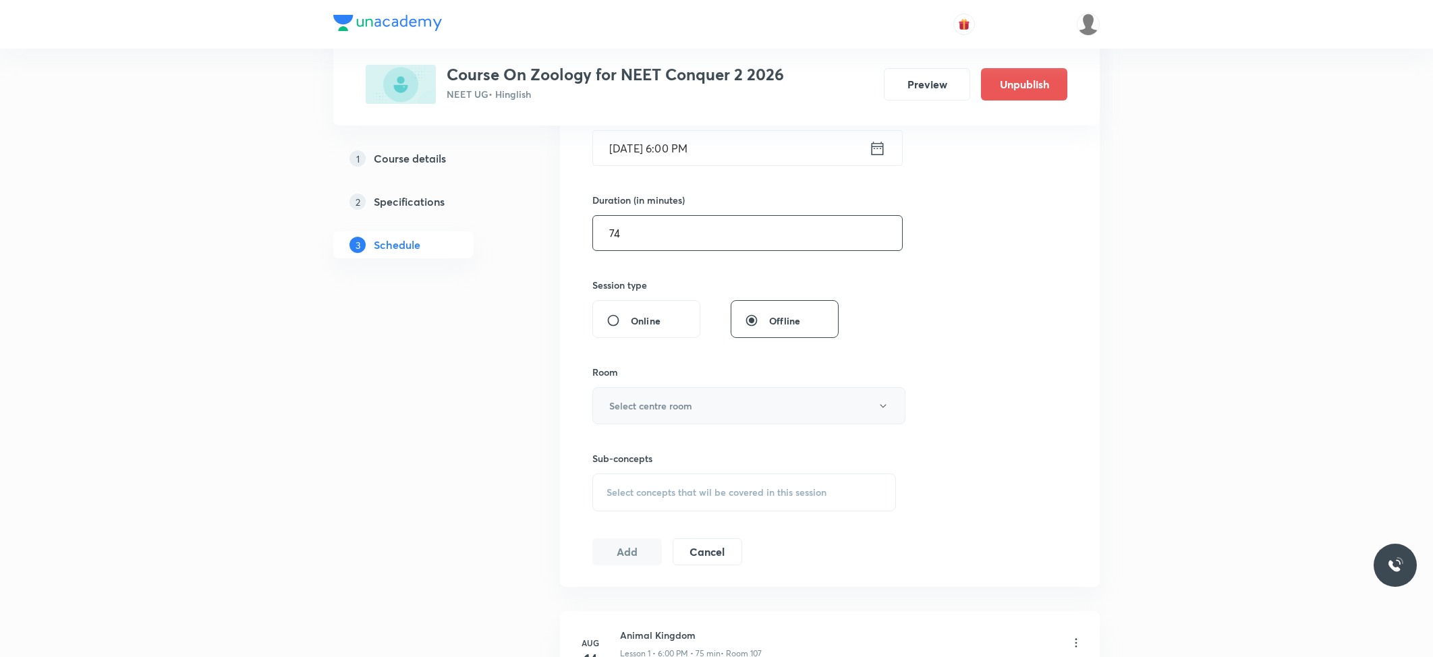
type input "74"
click at [653, 412] on h6 "Select centre room" at bounding box center [650, 406] width 83 height 14
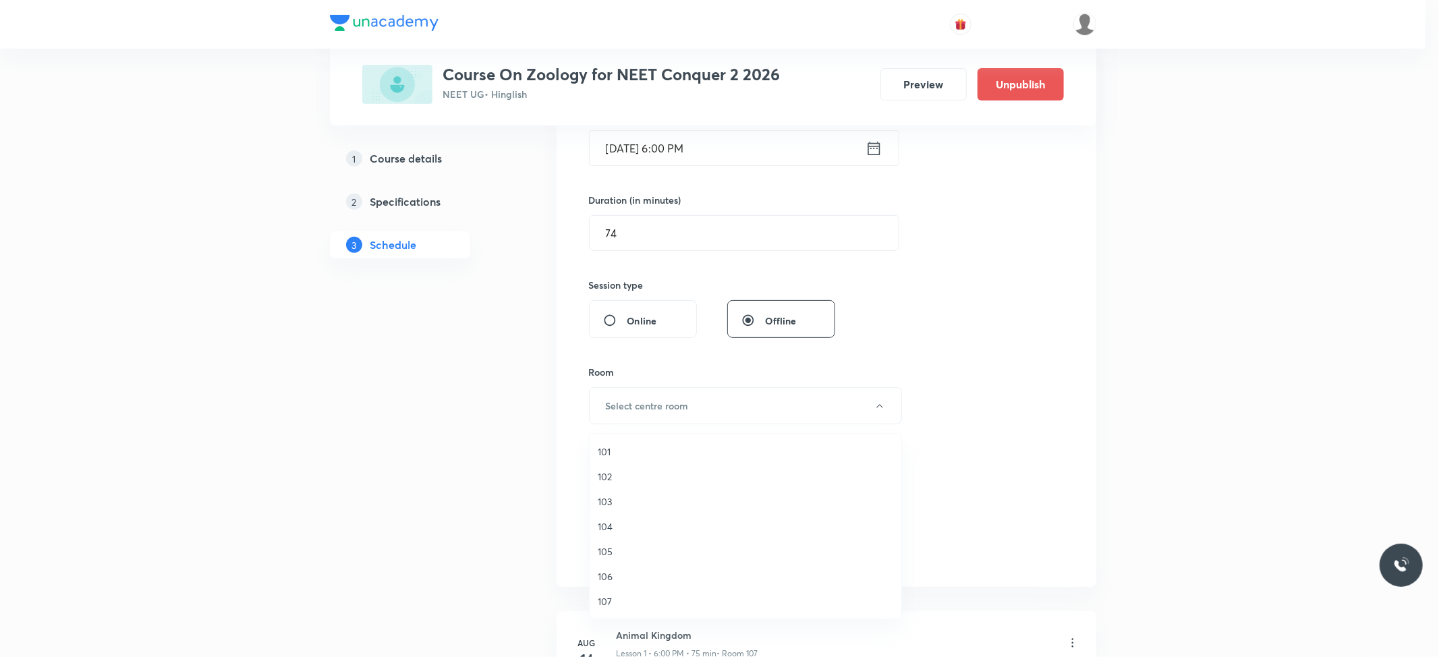
click at [609, 470] on span "102" at bounding box center [746, 477] width 296 height 14
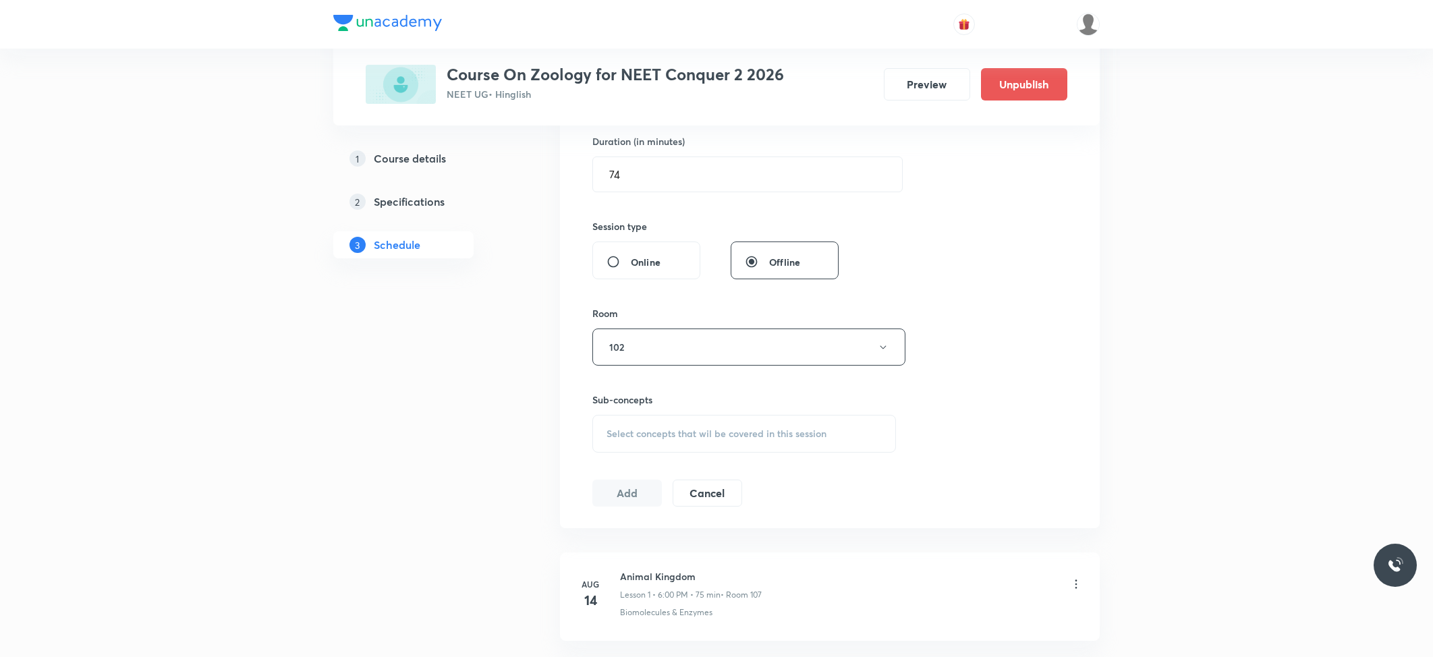
scroll to position [449, 0]
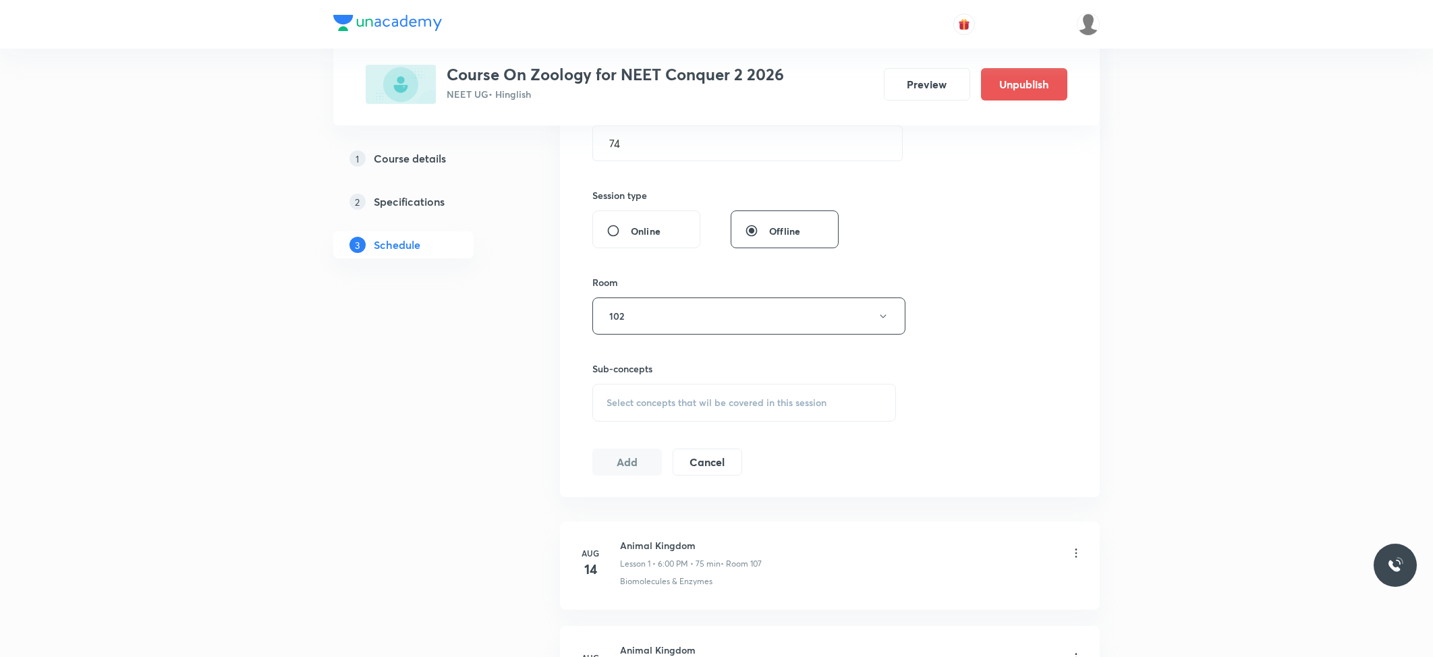
click at [686, 424] on div "Session 10 Live class Session title 34/99 Structural Organisation in Animals ​ …" at bounding box center [829, 159] width 475 height 634
click at [696, 405] on span "Select concepts that wil be covered in this session" at bounding box center [717, 402] width 220 height 11
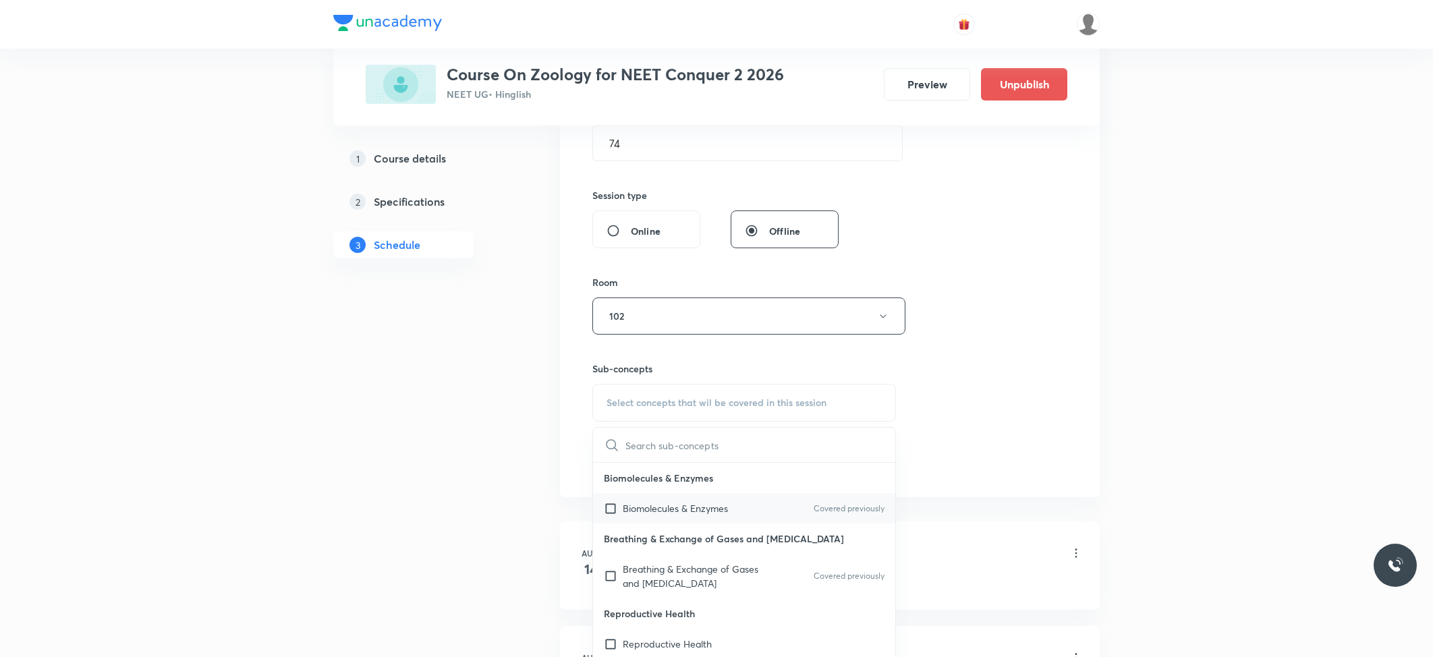
click at [649, 511] on p "Biomolecules & Enzymes" at bounding box center [675, 508] width 105 height 14
checkbox input "true"
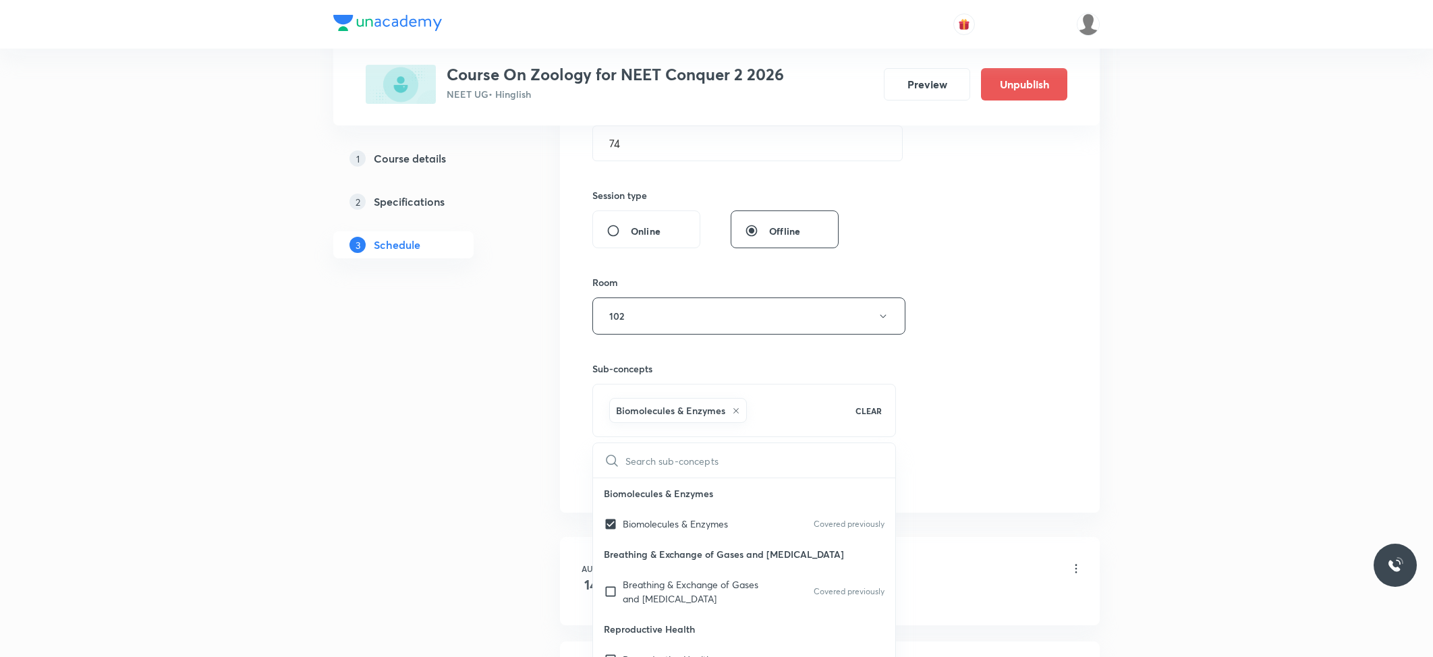
click at [554, 437] on div "Plus Courses Course On Zoology for NEET Conquer 2 2026 NEET UG • Hinglish Previ…" at bounding box center [716, 595] width 767 height 1939
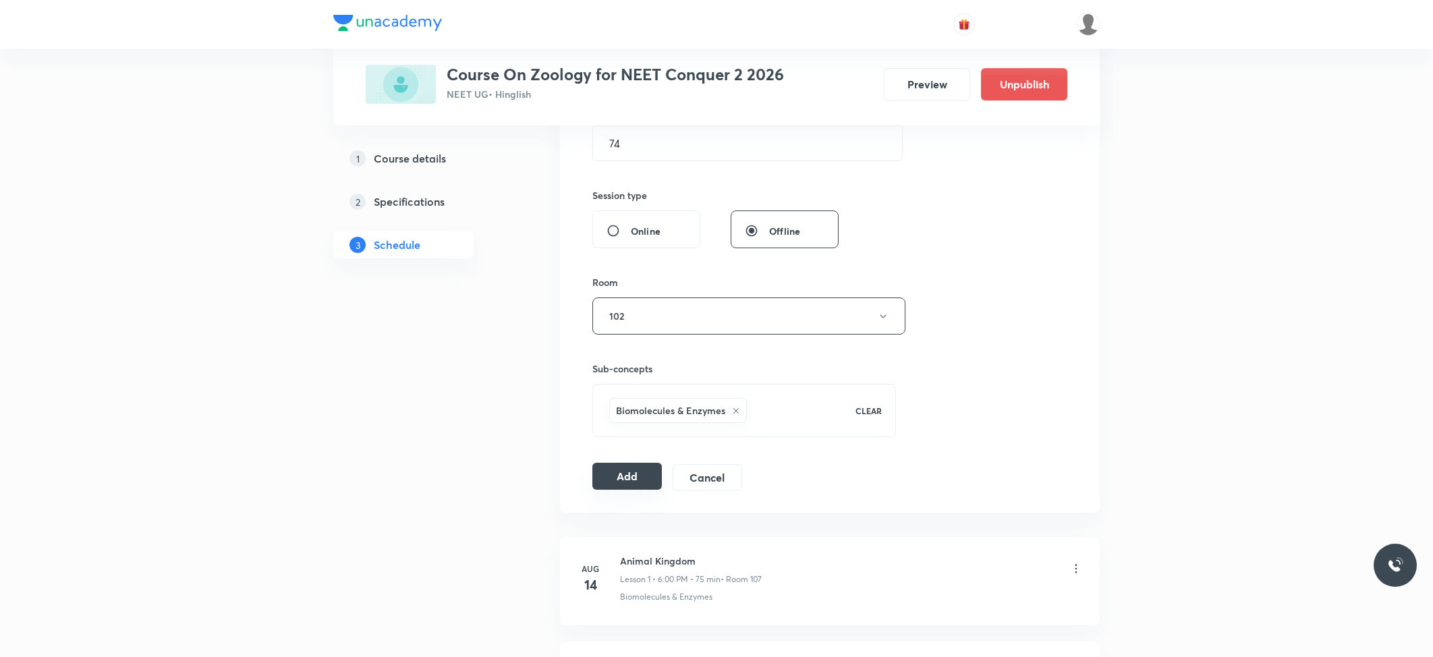
click at [608, 471] on button "Add" at bounding box center [627, 476] width 70 height 27
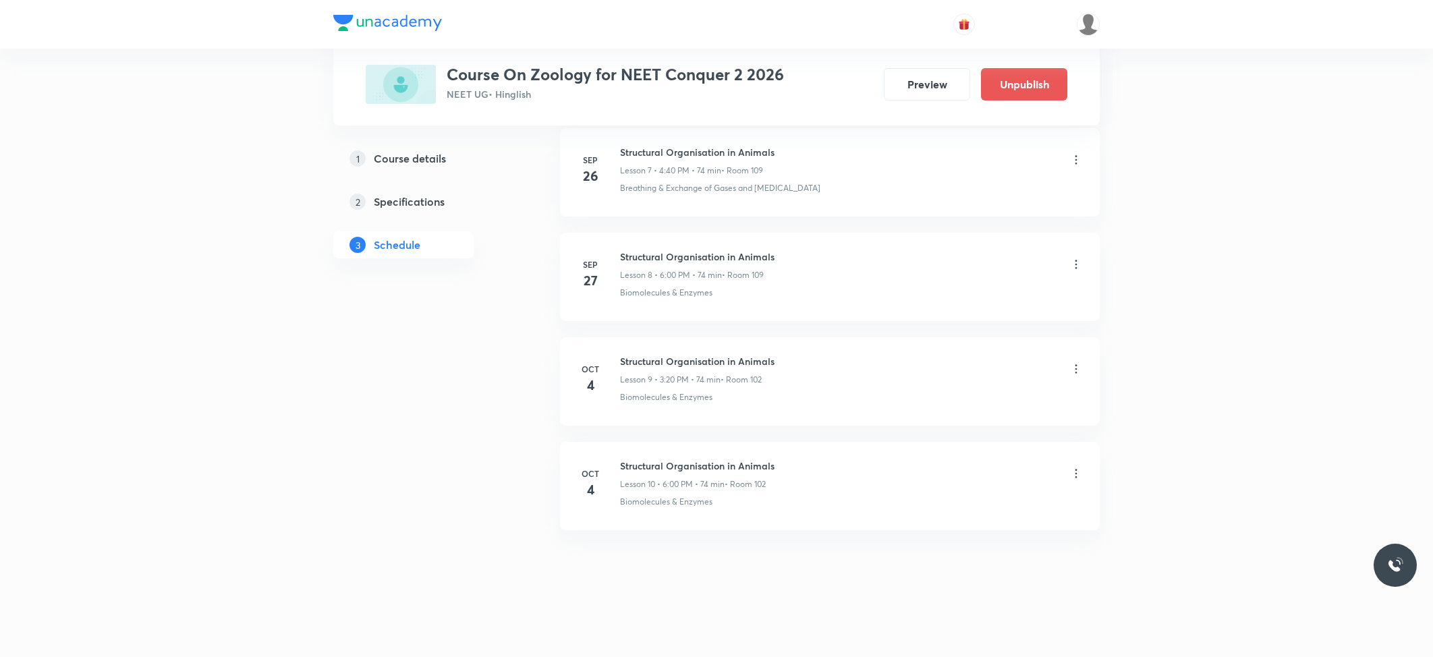
scroll to position [0, 0]
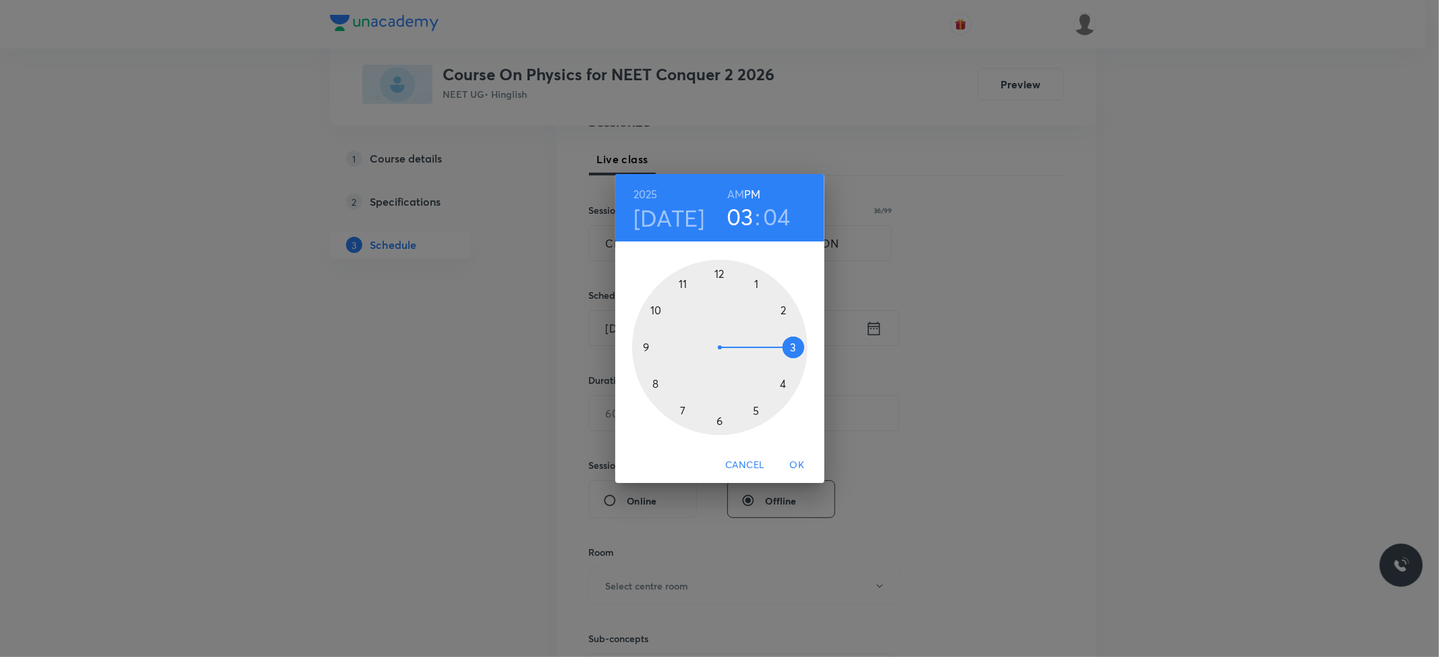
click at [784, 385] on div at bounding box center [719, 347] width 175 height 175
click at [656, 384] on div at bounding box center [719, 347] width 175 height 175
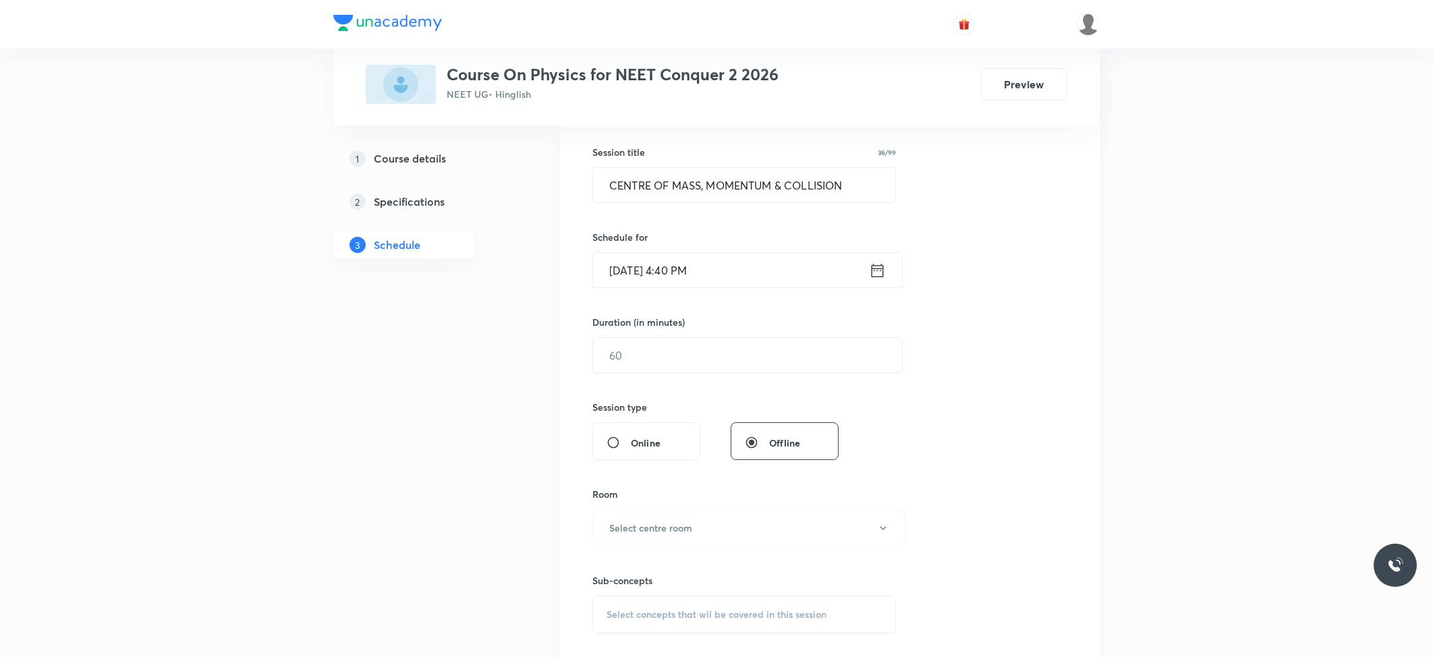
scroll to position [270, 0]
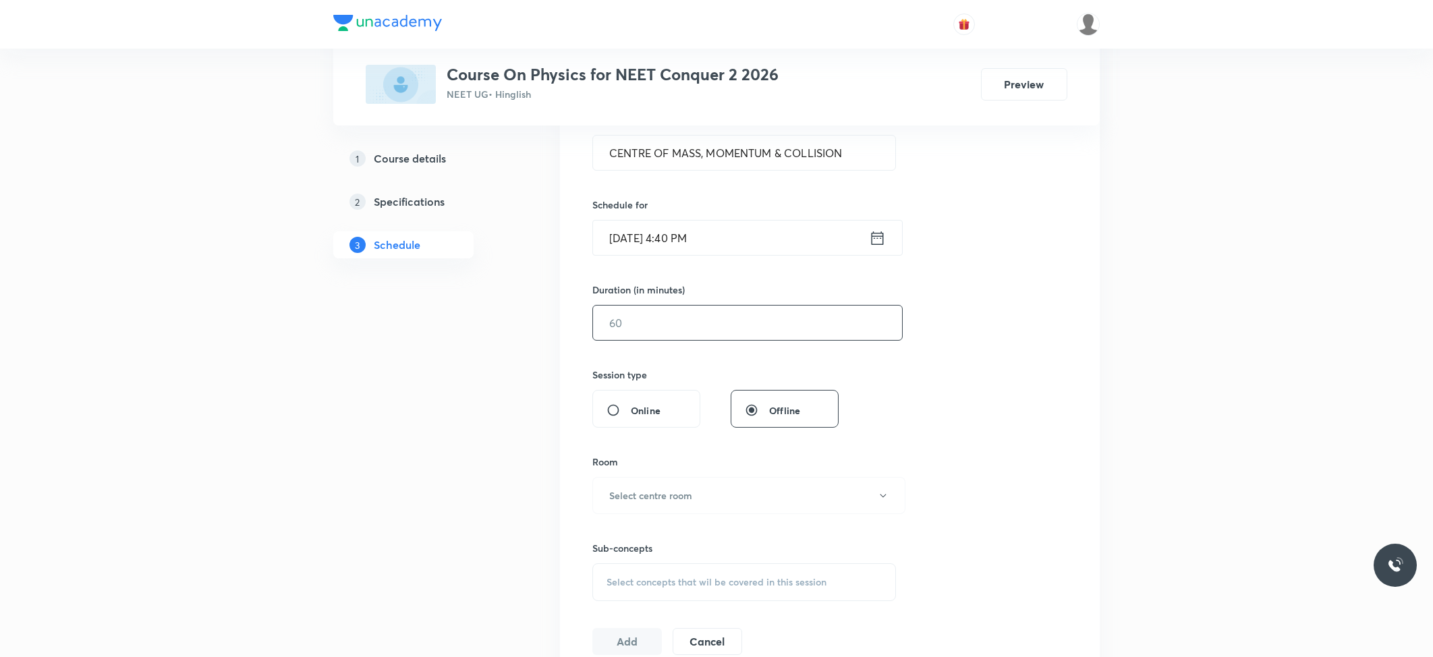
click at [696, 333] on input "text" at bounding box center [747, 323] width 309 height 34
type input "74"
click at [702, 486] on button "Select centre room" at bounding box center [748, 495] width 313 height 37
click at [635, 505] on span "102" at bounding box center [746, 510] width 296 height 14
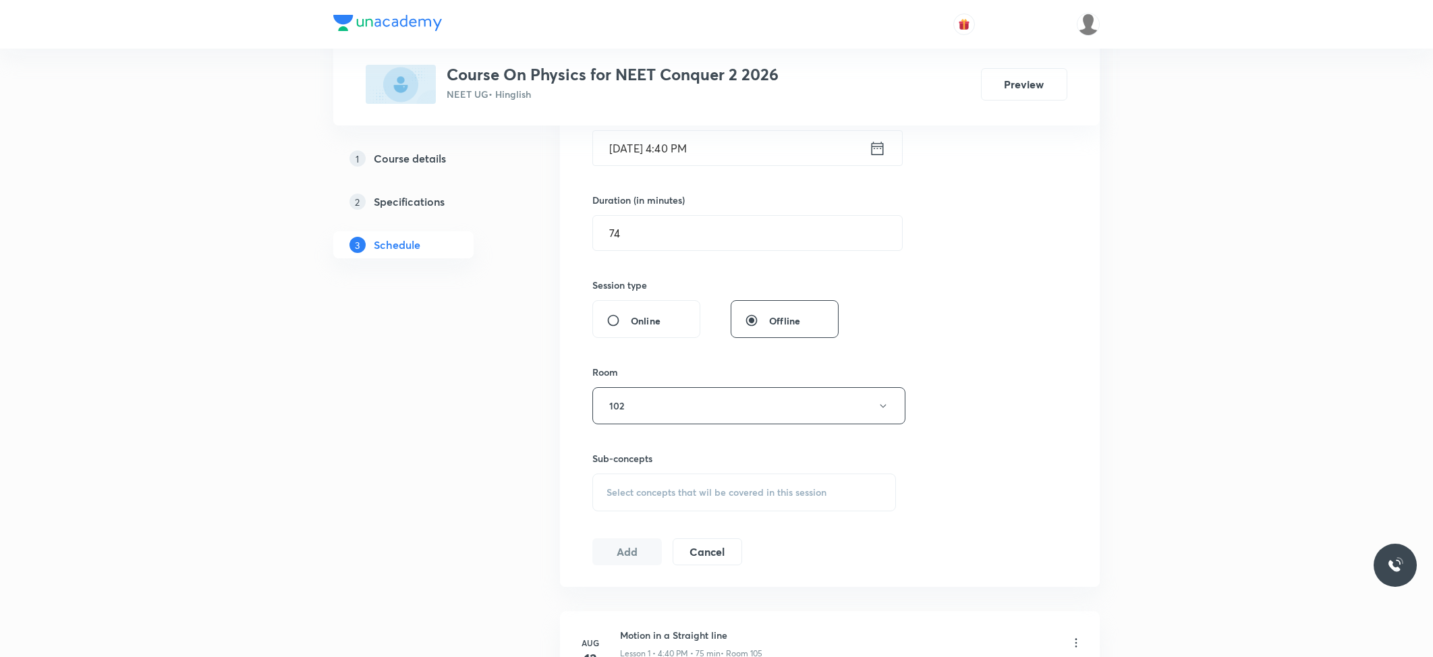
click at [702, 495] on span "Select concepts that wil be covered in this session" at bounding box center [717, 492] width 220 height 11
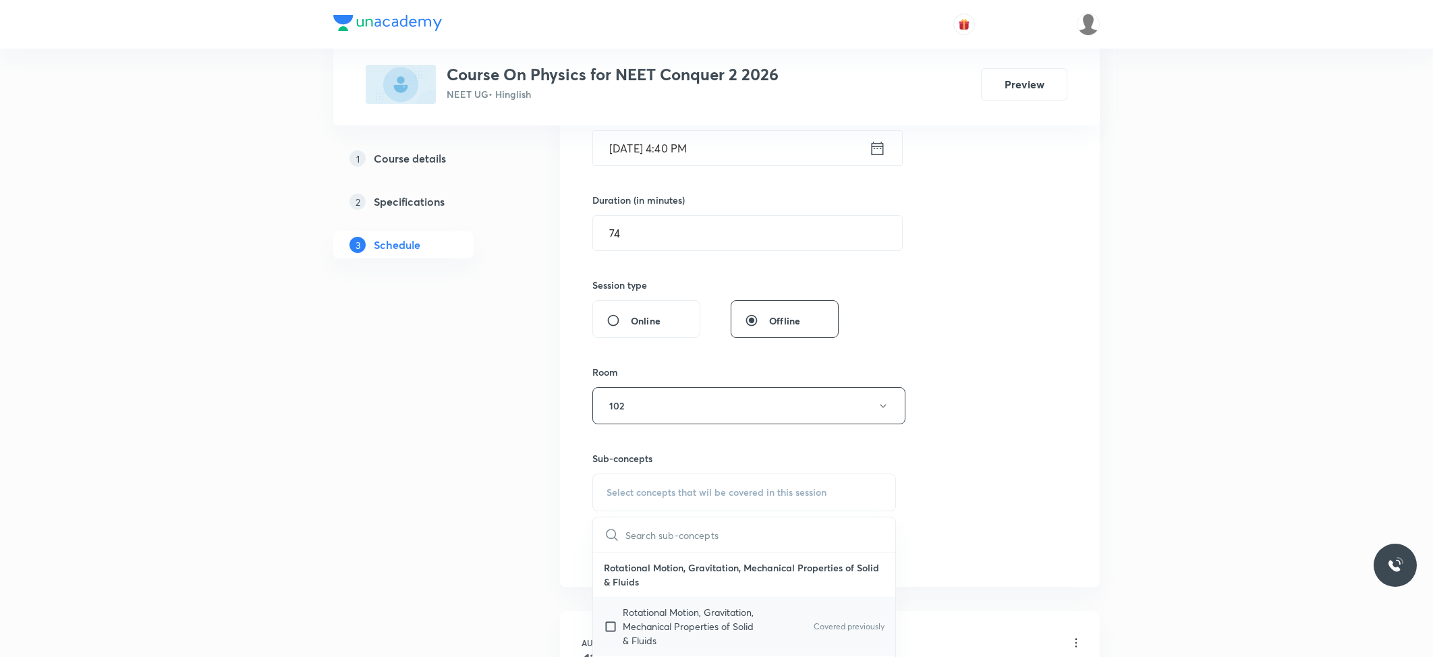
click at [664, 613] on p "Rotational Motion, Gravitation, Mechanical Properties of Solid & Fluids" at bounding box center [691, 626] width 136 height 43
checkbox input "true"
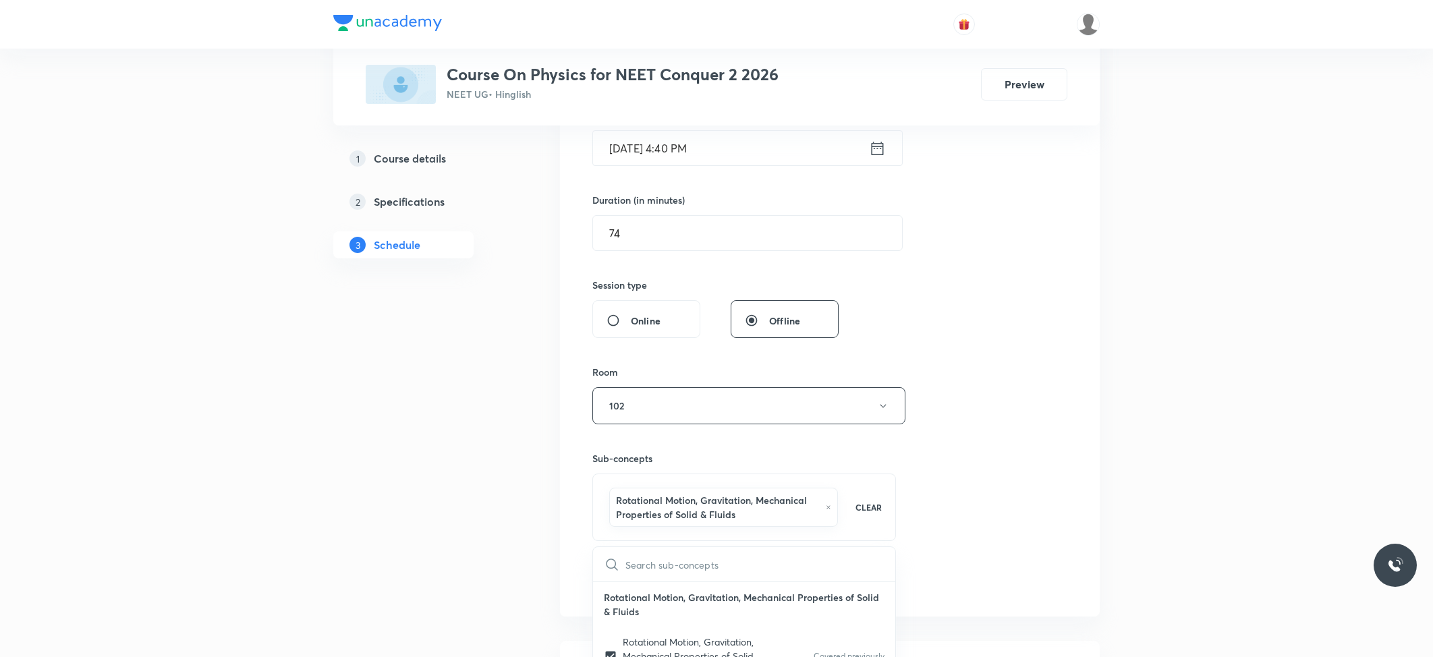
click at [615, 570] on button "Add" at bounding box center [627, 580] width 70 height 27
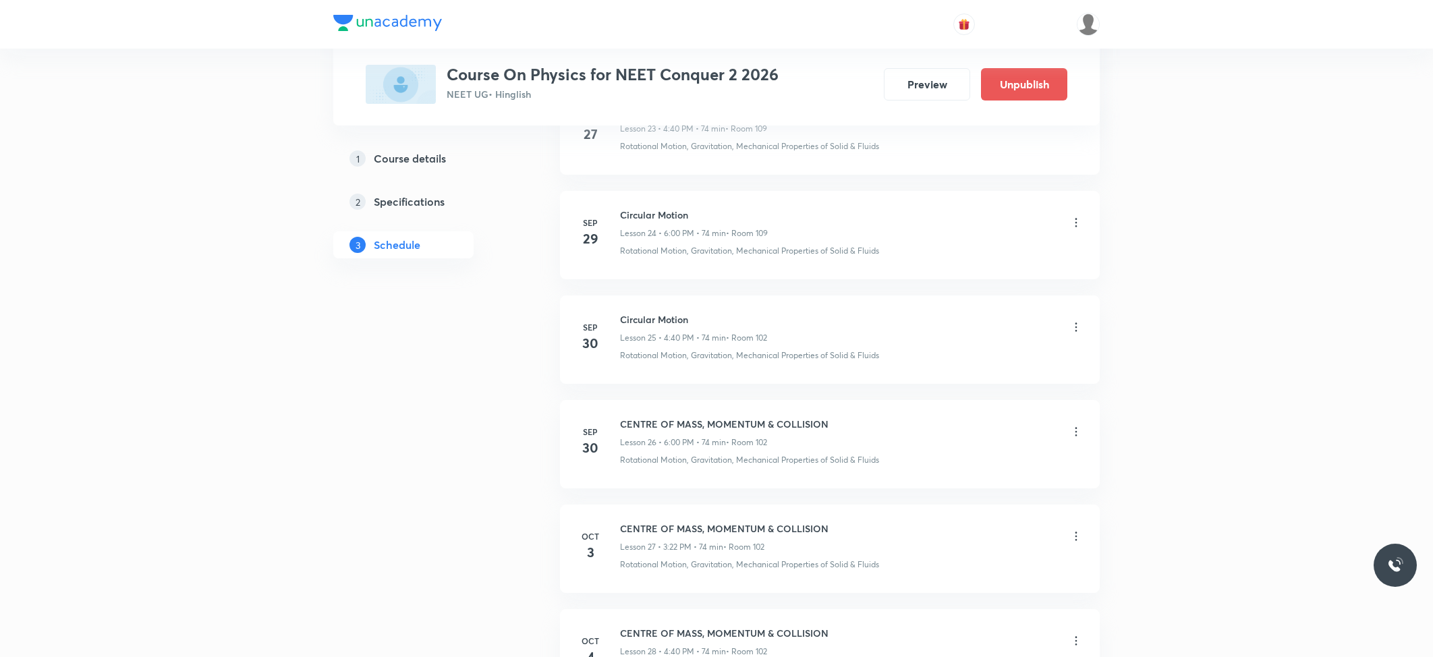
scroll to position [2745, 0]
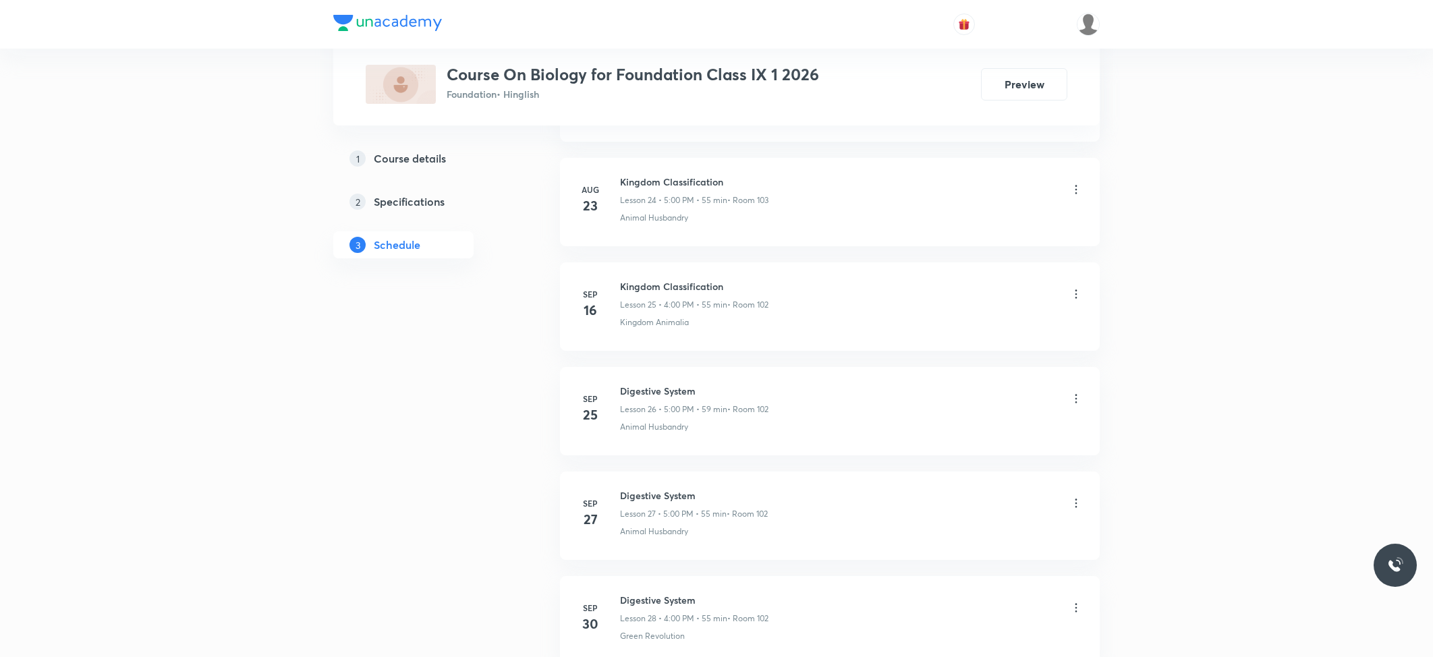
scroll to position [3472, 0]
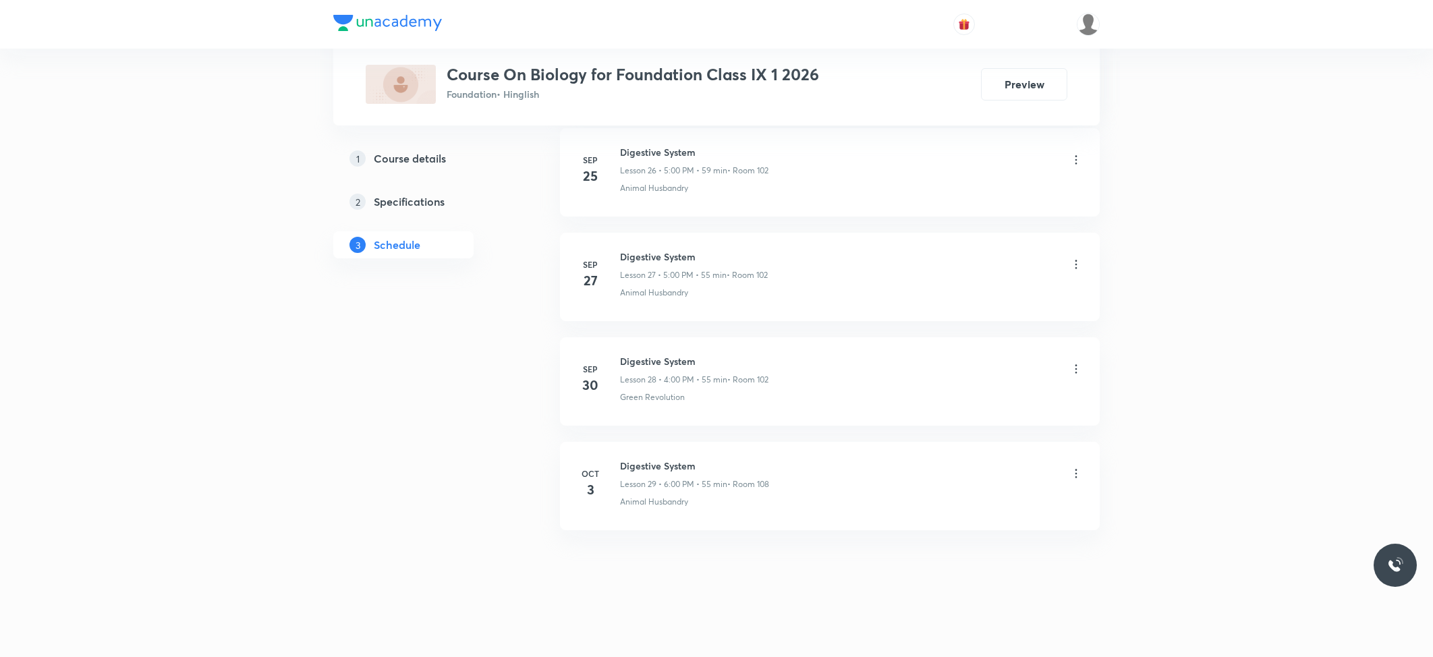
click at [637, 462] on h6 "Digestive System" at bounding box center [694, 466] width 149 height 14
copy h6 "Digestive System"
click at [638, 466] on h6 "Digestive System" at bounding box center [694, 466] width 149 height 14
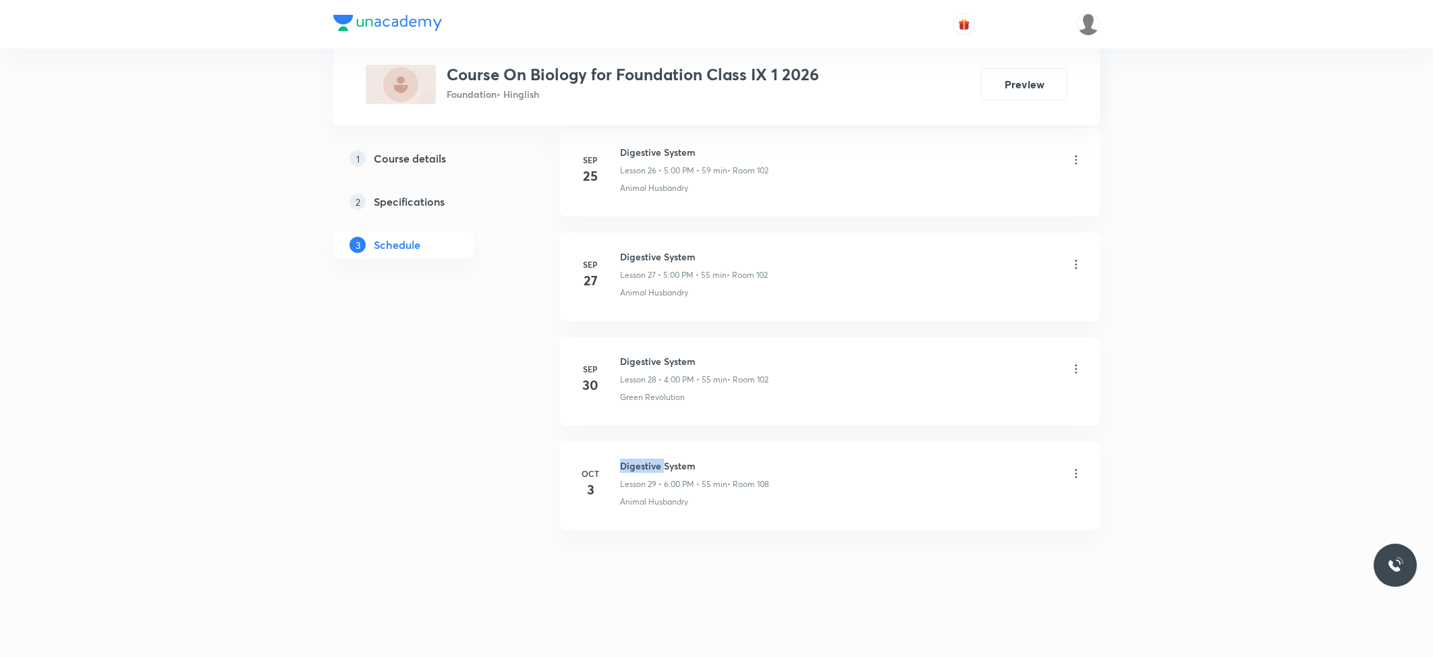
click at [638, 466] on h6 "Digestive System" at bounding box center [694, 466] width 149 height 14
click at [649, 467] on h6 "Digestive System" at bounding box center [694, 466] width 149 height 14
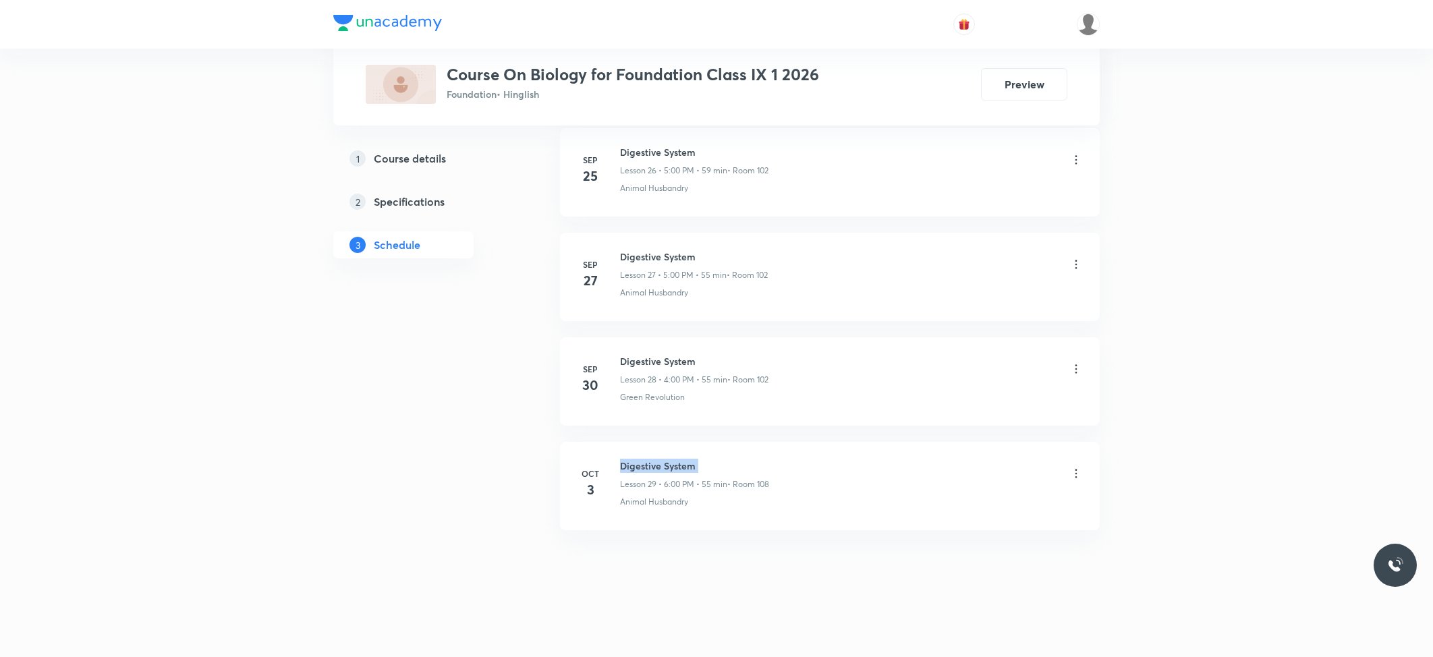
click at [649, 467] on h6 "Digestive System" at bounding box center [694, 466] width 149 height 14
click at [648, 465] on h6 "Digestive System" at bounding box center [694, 466] width 149 height 14
click at [645, 470] on h6 "Digestive System" at bounding box center [694, 466] width 149 height 14
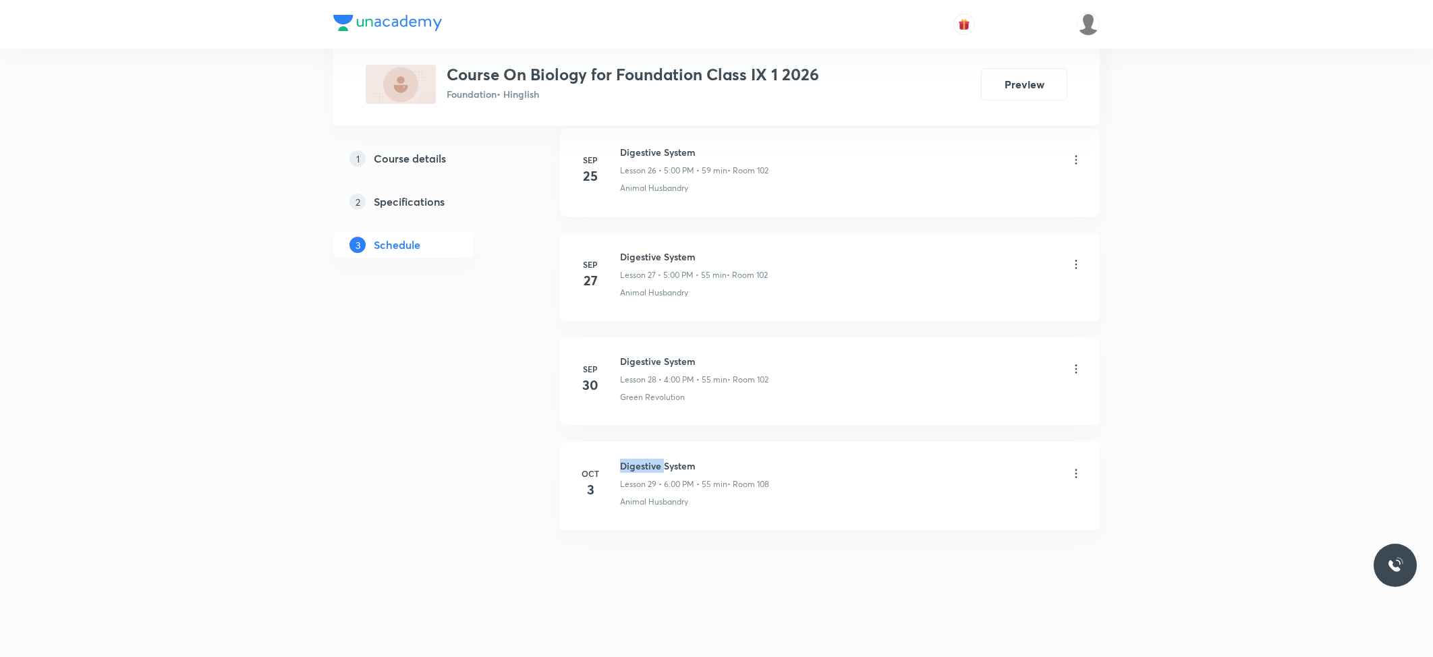
click at [645, 470] on h6 "Digestive System" at bounding box center [694, 466] width 149 height 14
click at [736, 460] on h6 "Digestive System" at bounding box center [694, 466] width 149 height 14
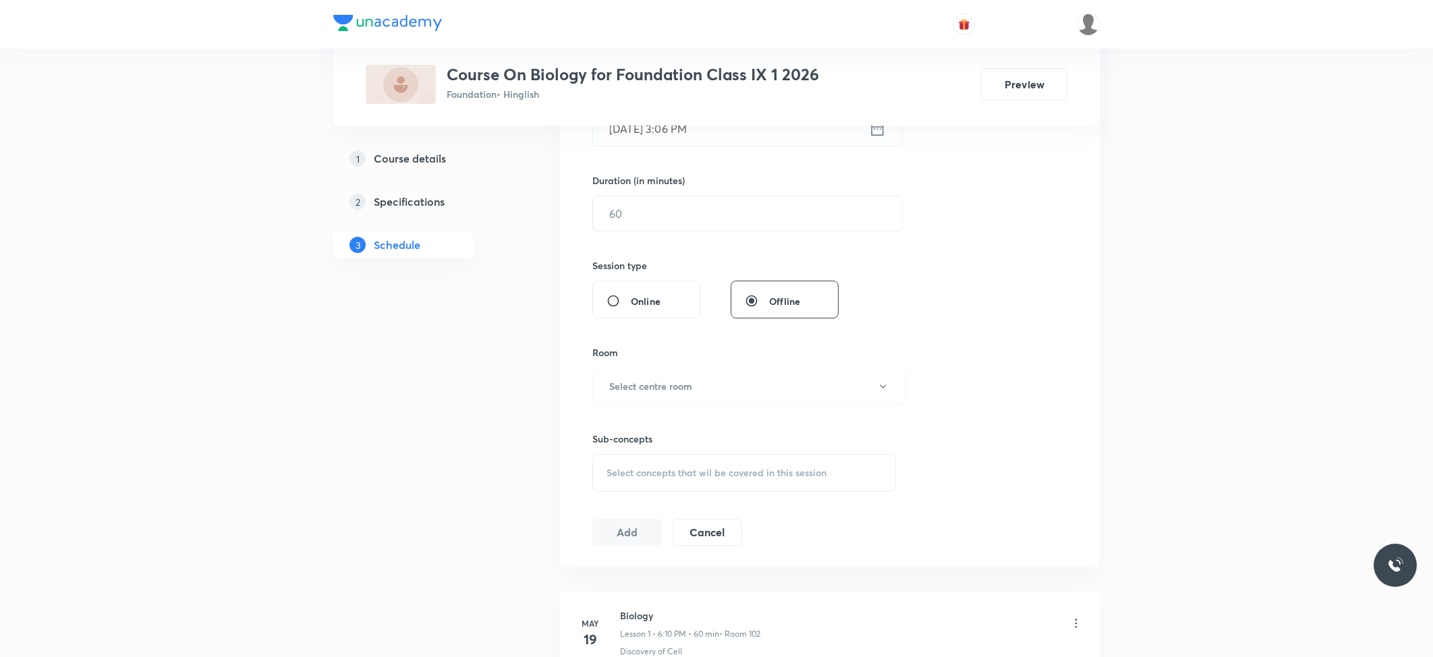
scroll to position [0, 0]
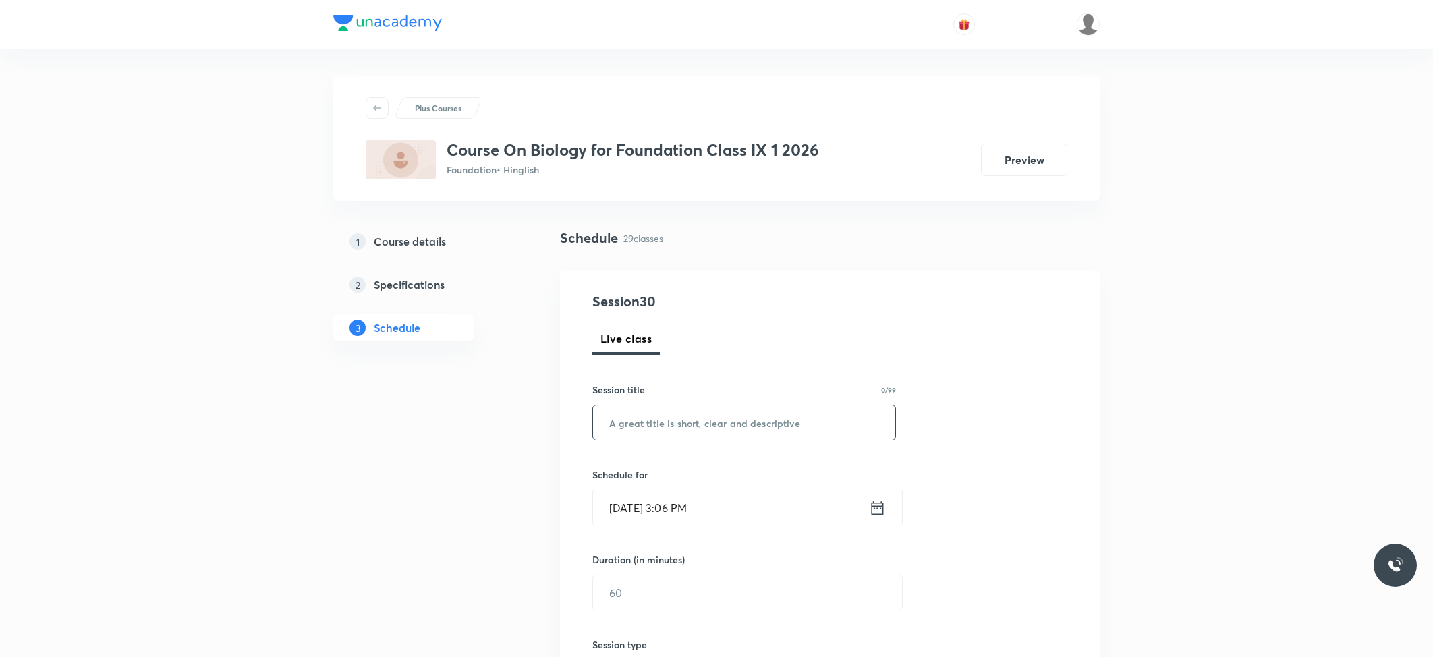
click at [749, 418] on input "text" at bounding box center [744, 423] width 302 height 34
paste input "Digestive System"
type input "Digestive System"
click at [731, 499] on input "Oct 4, 2025, 3:06 PM" at bounding box center [731, 508] width 276 height 34
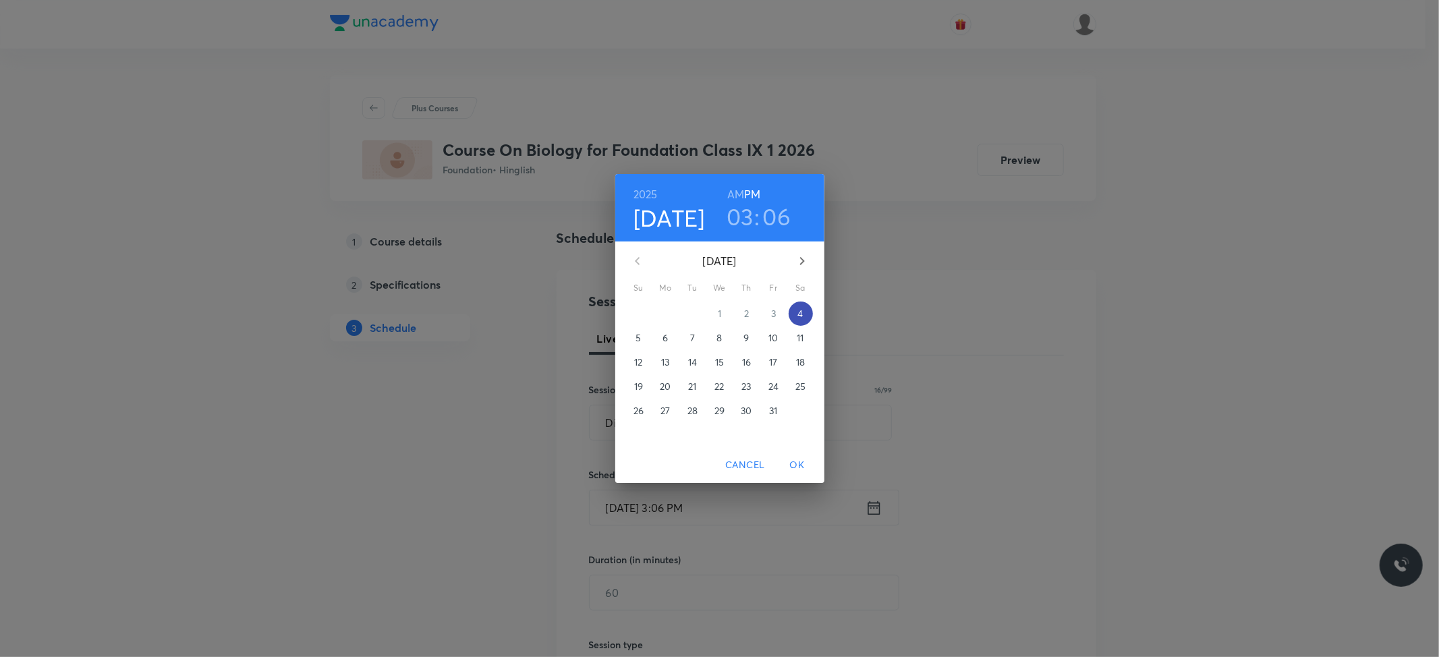
click at [802, 314] on p "4" at bounding box center [800, 313] width 5 height 13
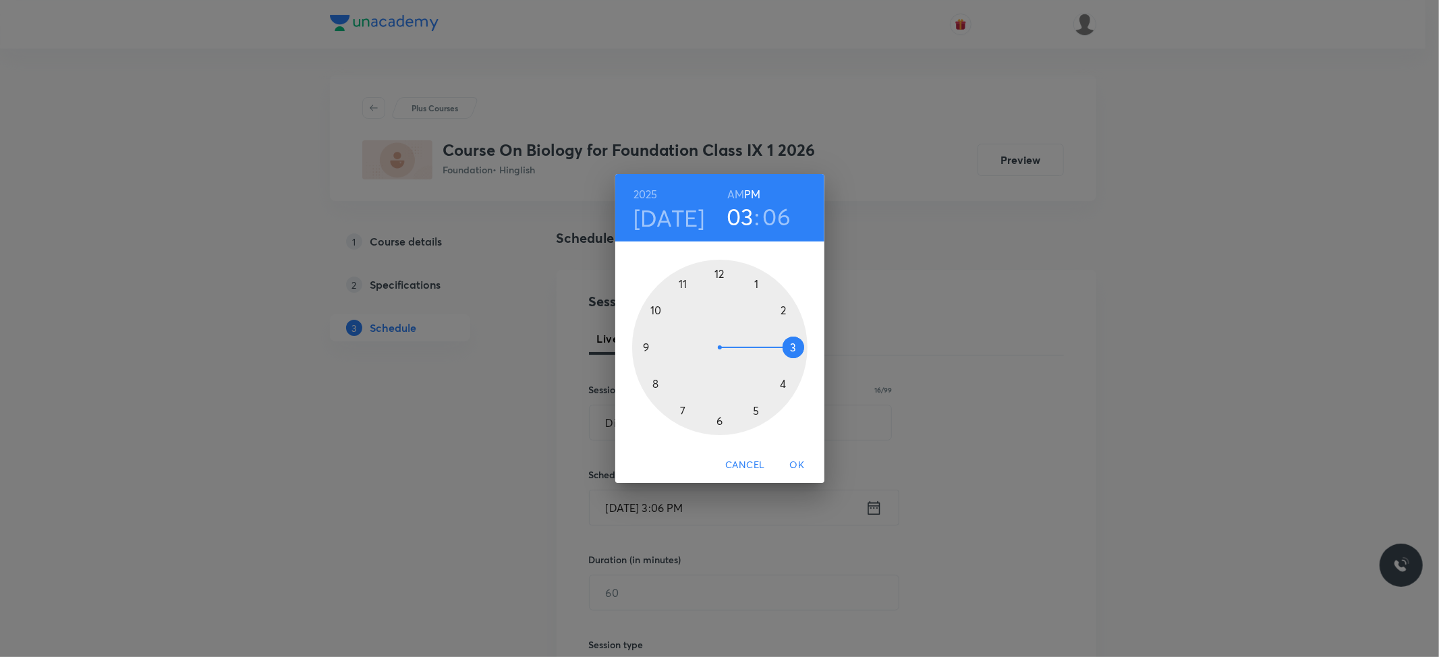
click at [781, 381] on div at bounding box center [719, 347] width 175 height 175
click at [716, 270] on div at bounding box center [719, 347] width 175 height 175
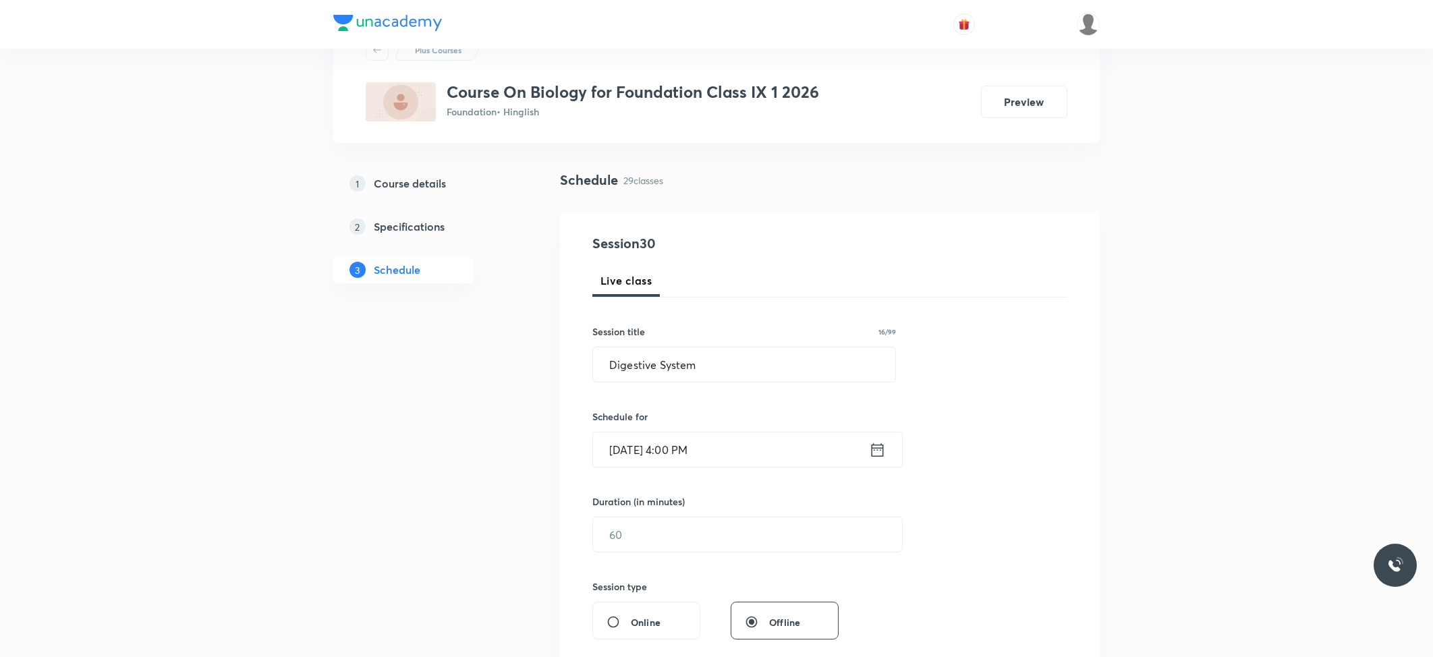
scroll to position [90, 0]
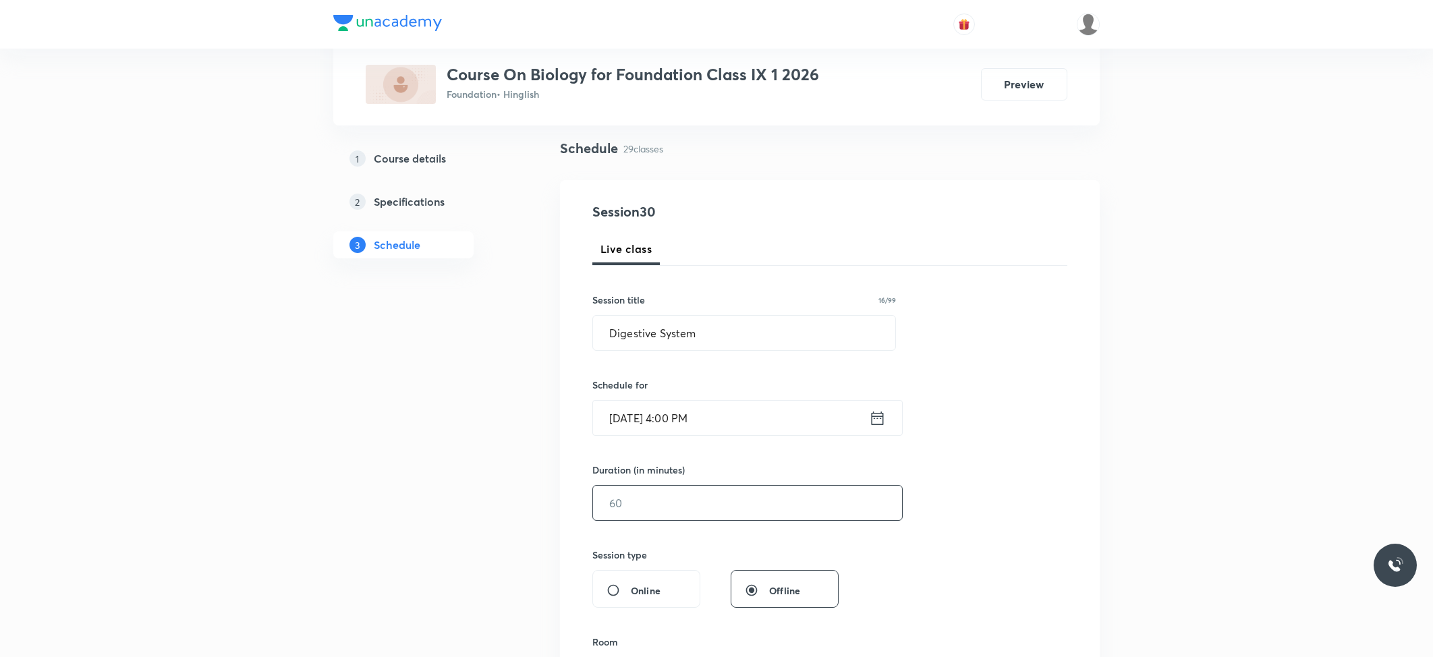
click at [660, 500] on input "text" at bounding box center [747, 503] width 309 height 34
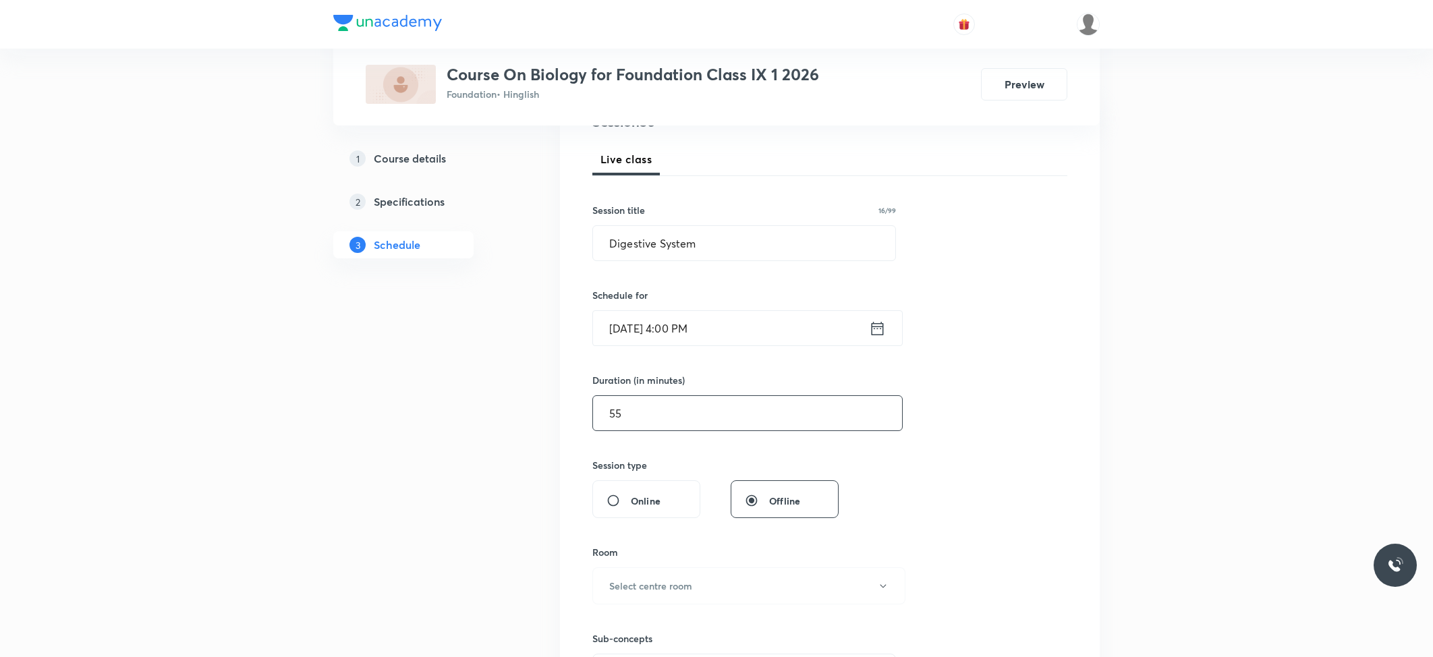
scroll to position [270, 0]
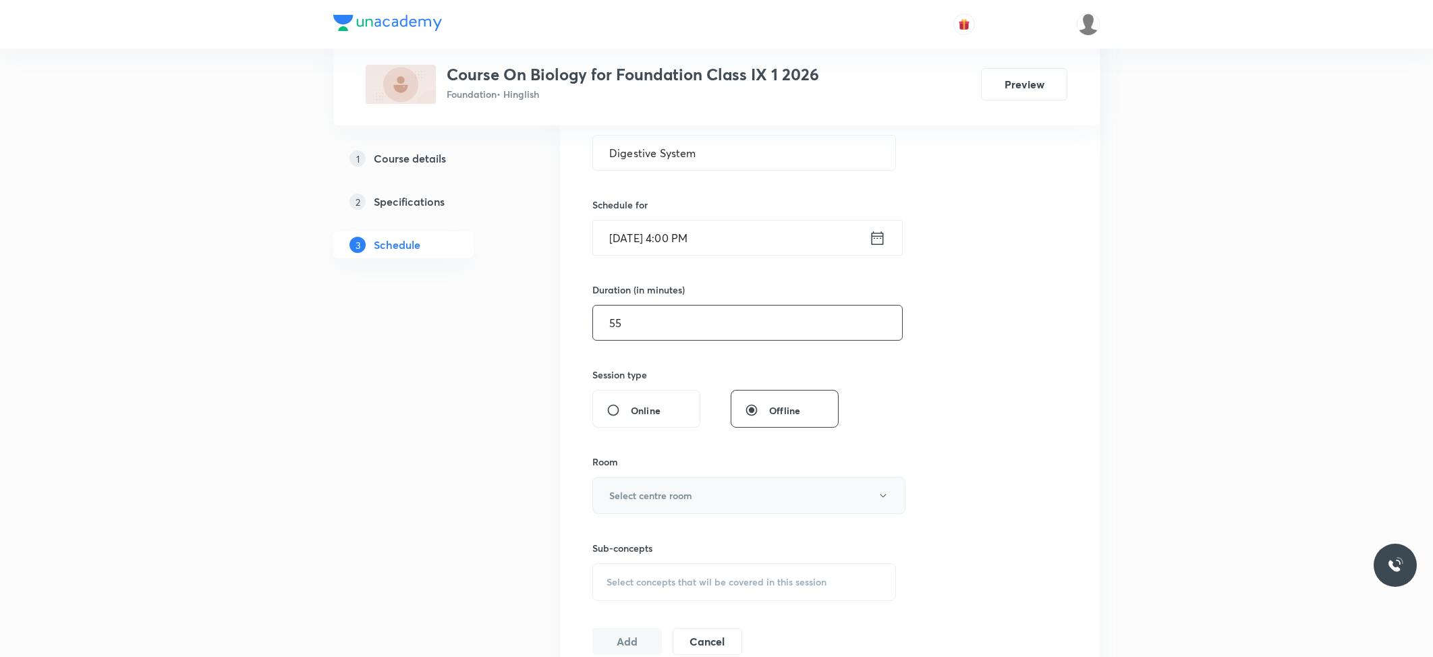
type input "55"
click at [665, 495] on h6 "Select centre room" at bounding box center [650, 496] width 83 height 14
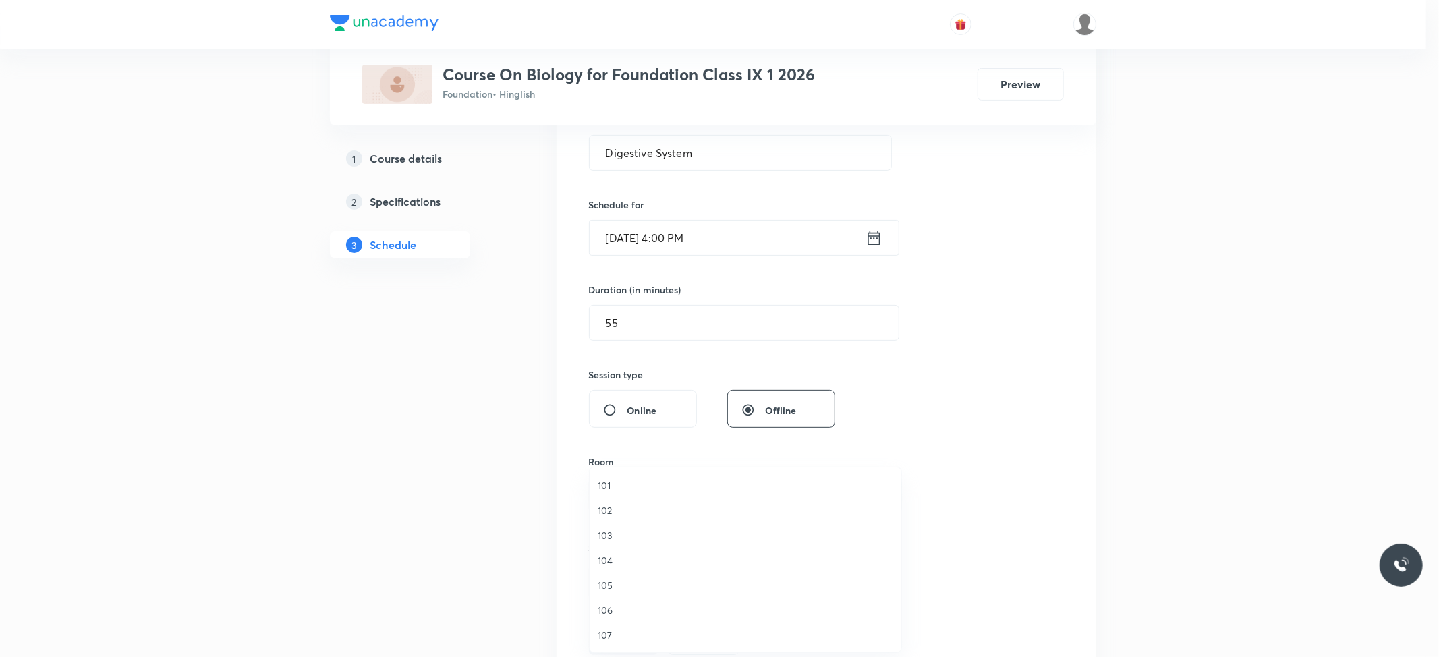
click at [609, 505] on span "102" at bounding box center [746, 510] width 296 height 14
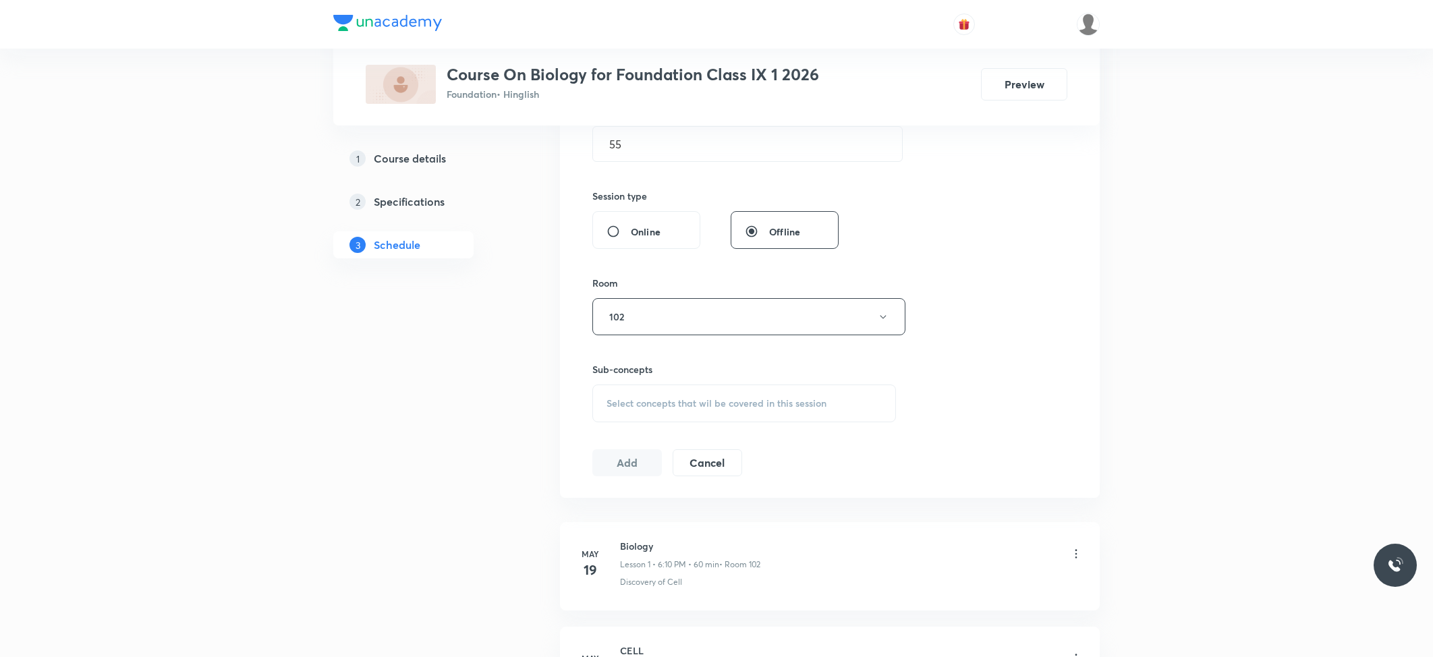
scroll to position [449, 0]
click at [748, 392] on div "Select concepts that wil be covered in this session" at bounding box center [744, 403] width 304 height 38
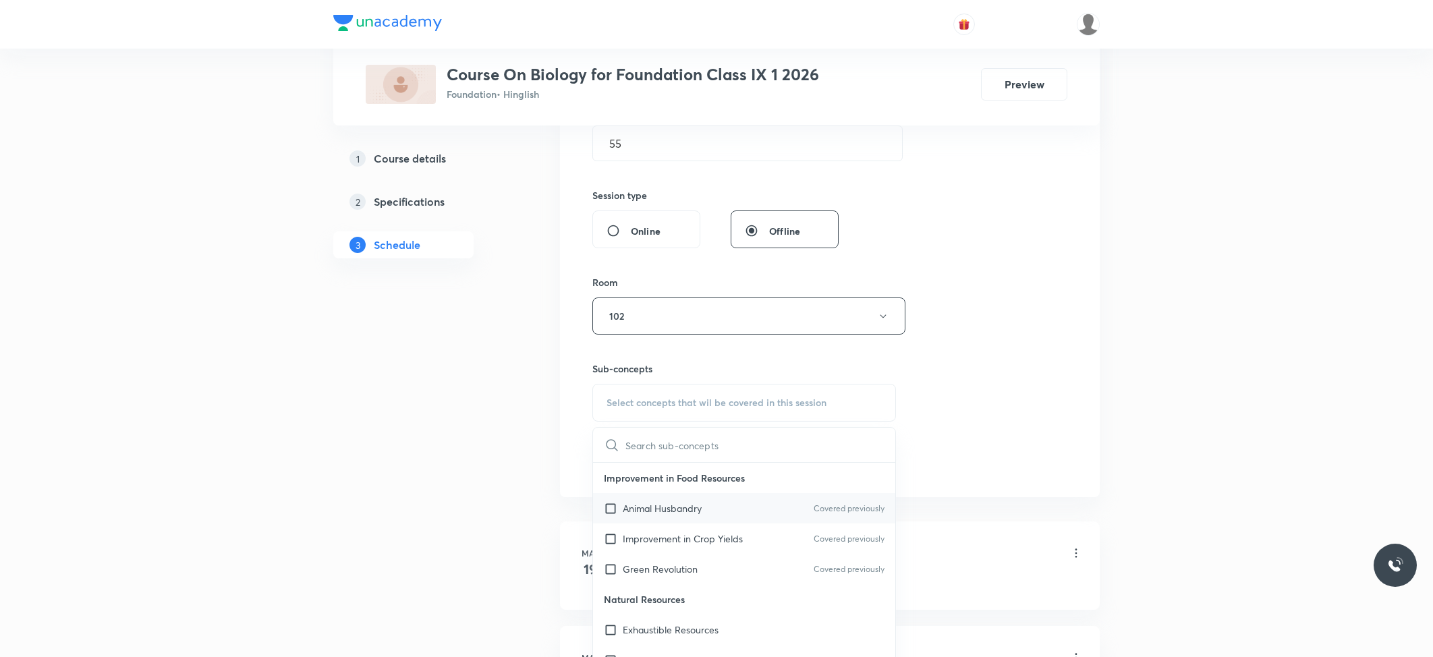
click at [653, 511] on p "Animal Husbandry" at bounding box center [662, 508] width 79 height 14
checkbox input "true"
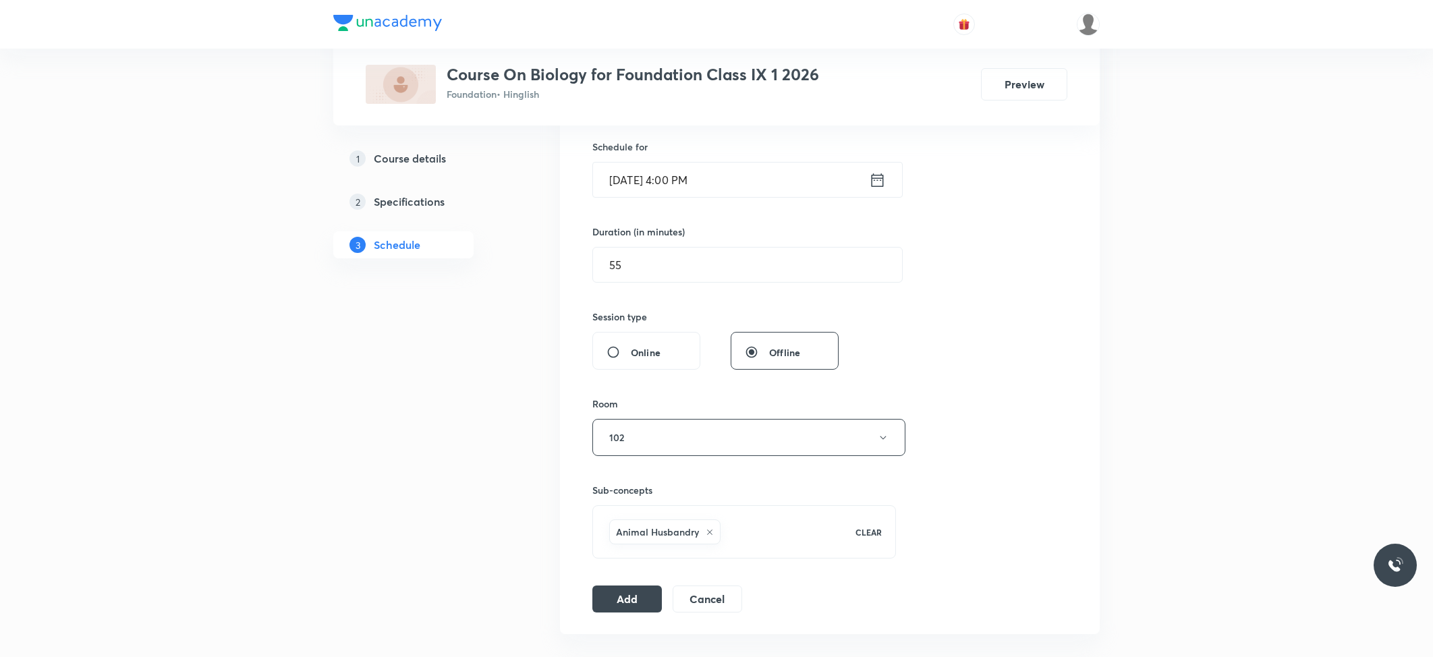
scroll to position [360, 0]
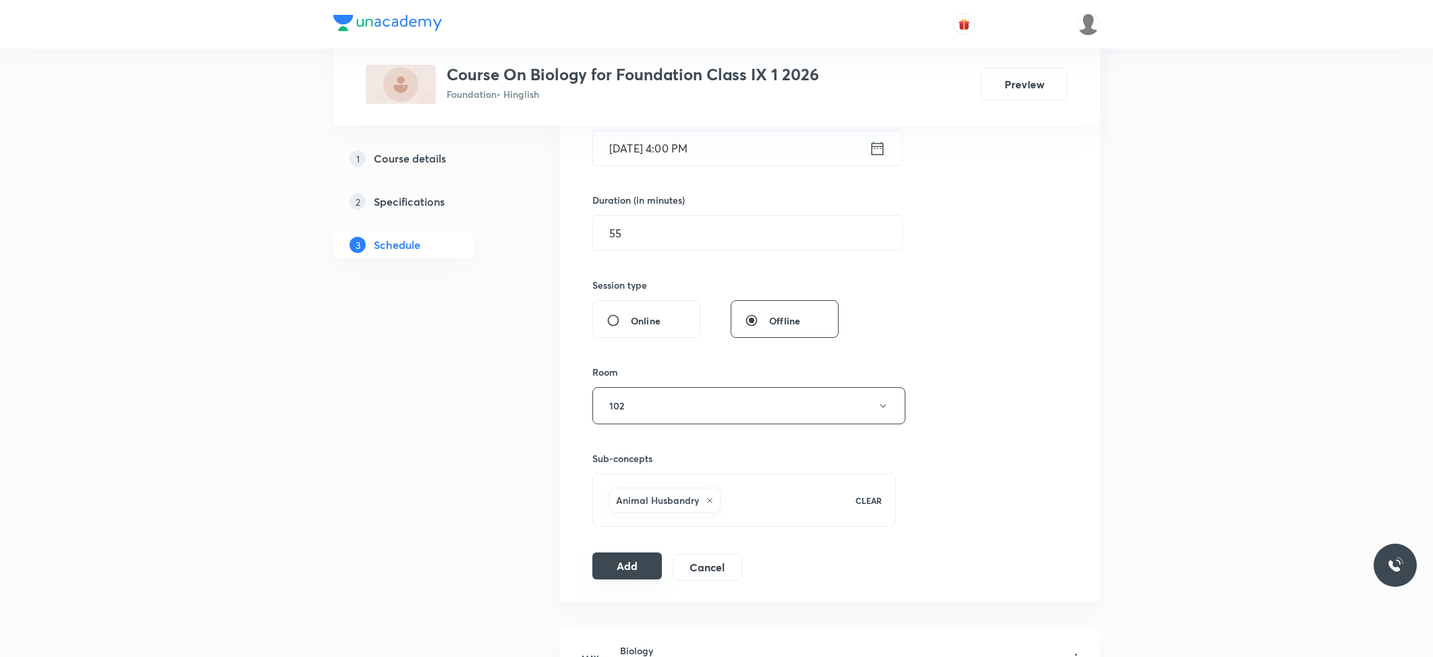
click at [646, 560] on button "Add" at bounding box center [627, 566] width 70 height 27
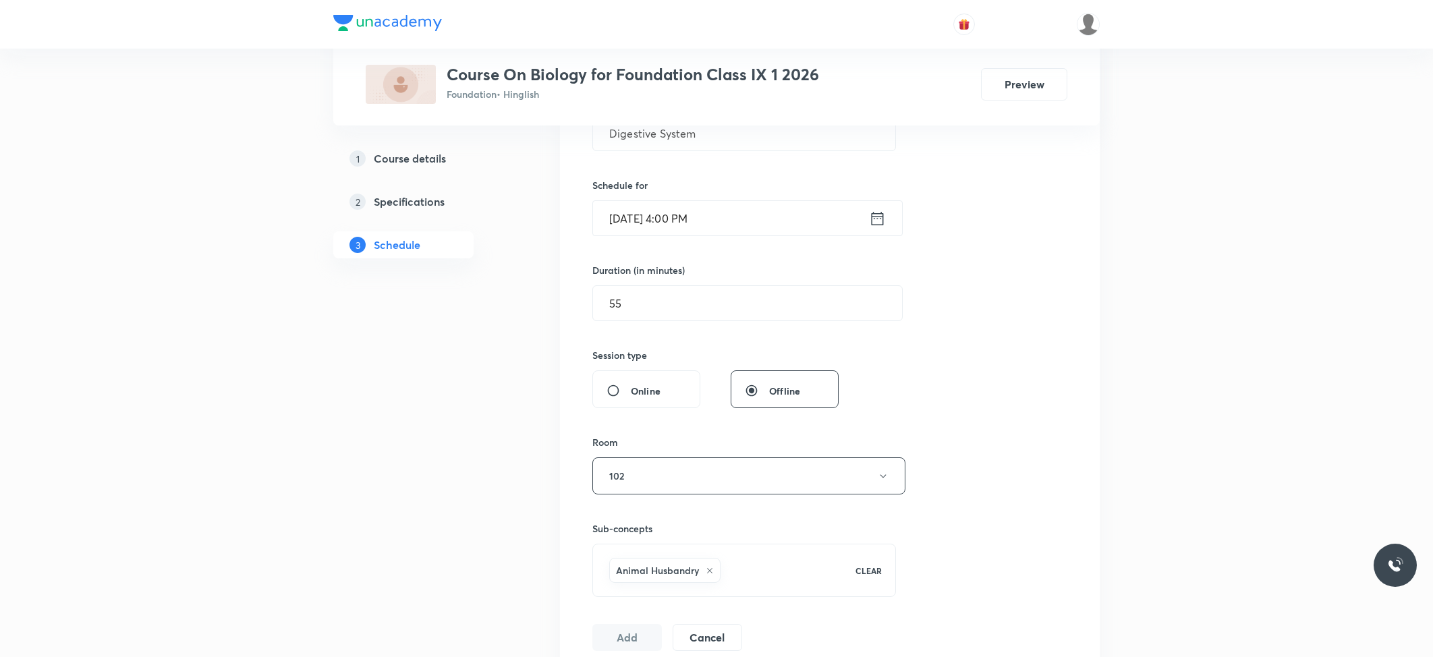
scroll to position [270, 0]
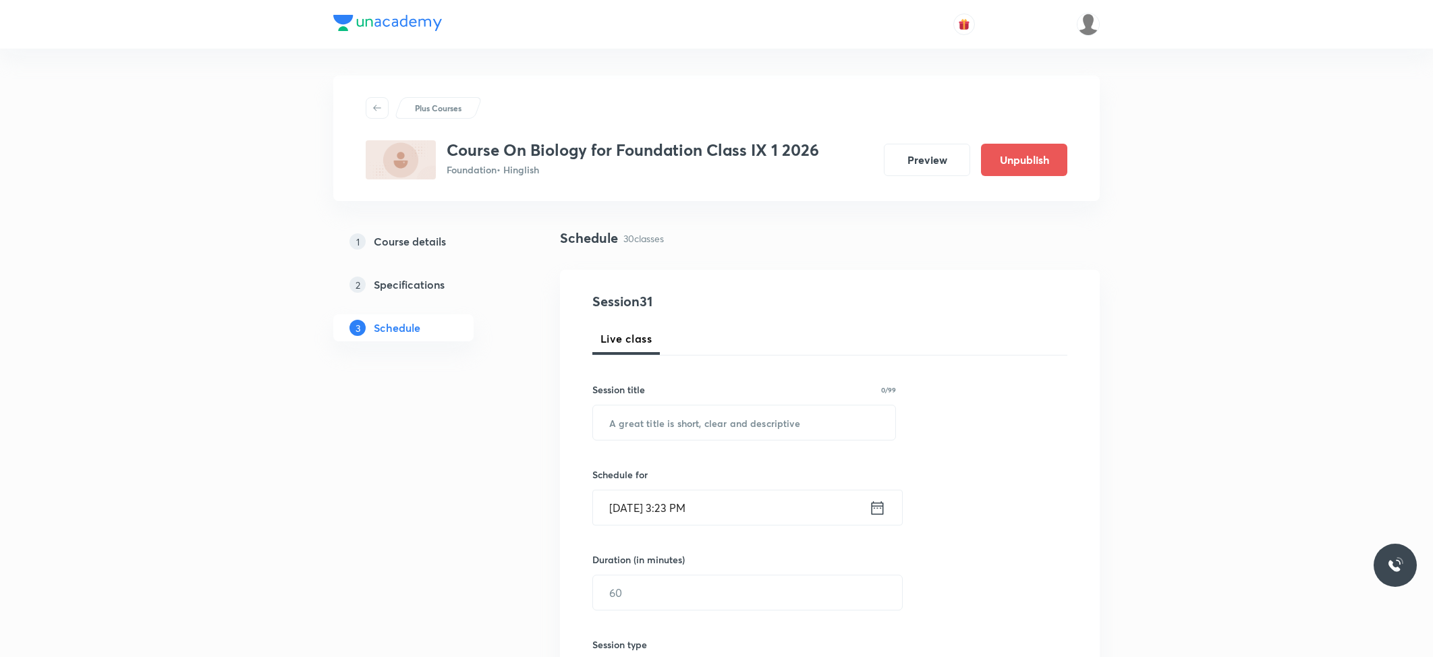
scroll to position [3577, 0]
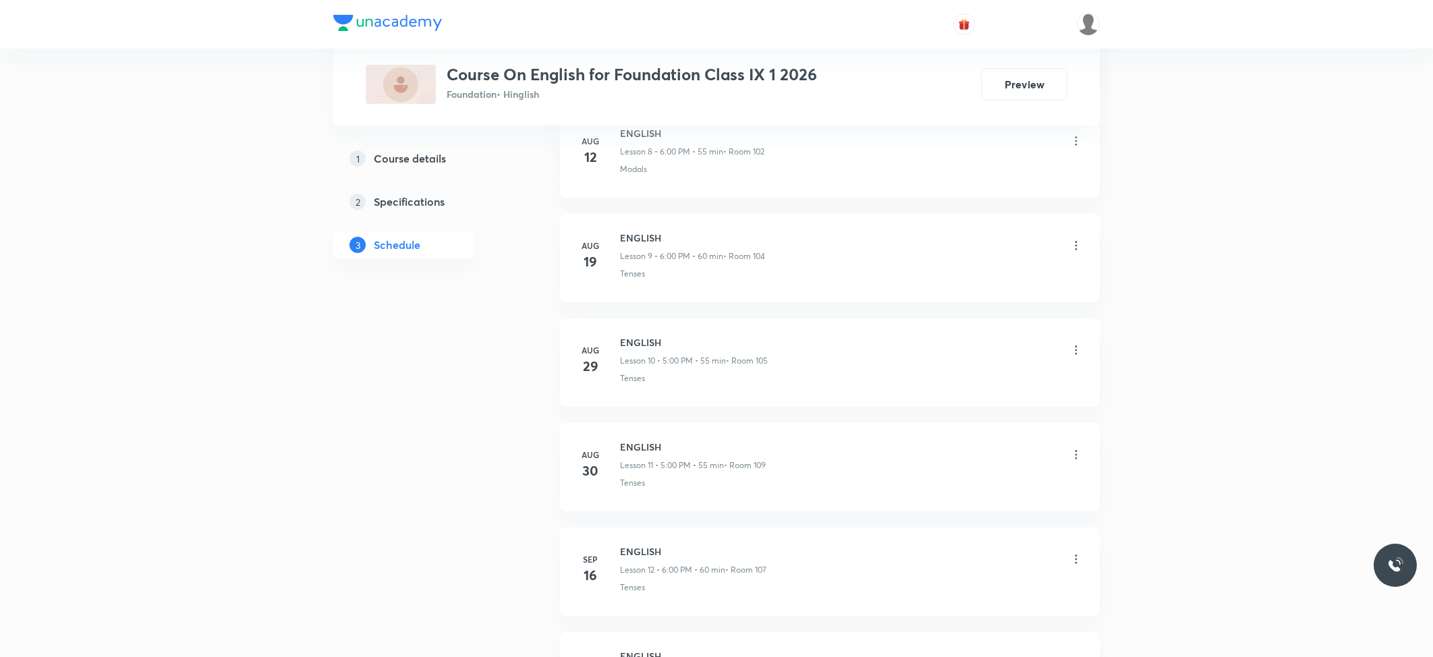
scroll to position [1791, 0]
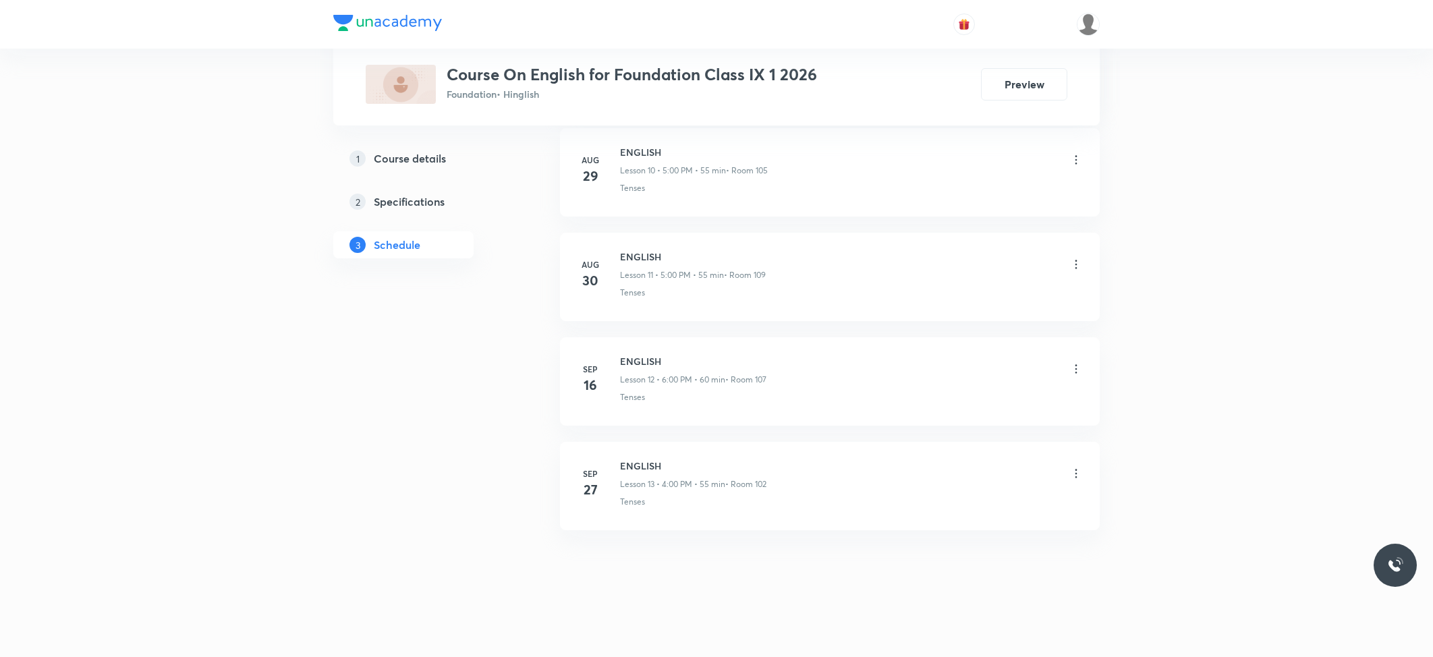
click at [624, 448] on li "[DATE] ENGLISH Lesson 13 • 4:00 PM • 55 min • Room 102 Tenses" at bounding box center [830, 486] width 540 height 88
click at [621, 460] on h6 "ENGLISH" at bounding box center [693, 466] width 146 height 14
copy h6 "ENGLISH"
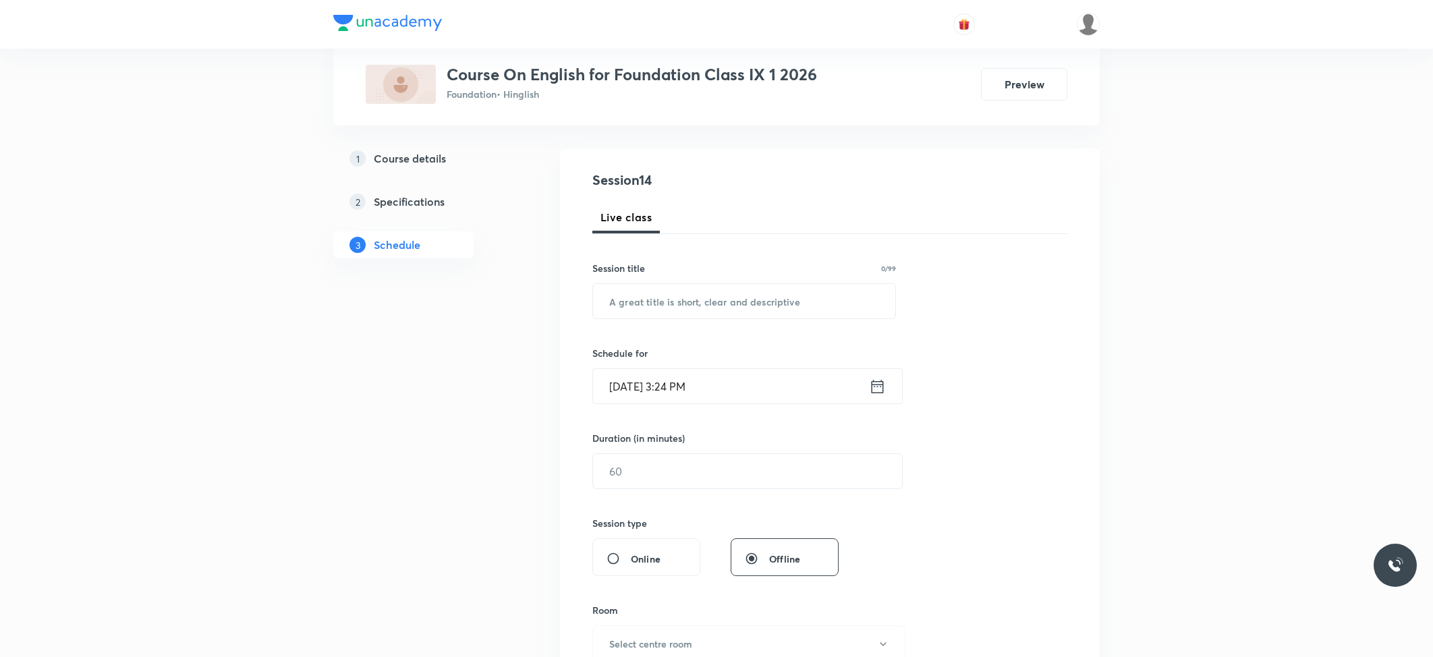
scroll to position [0, 0]
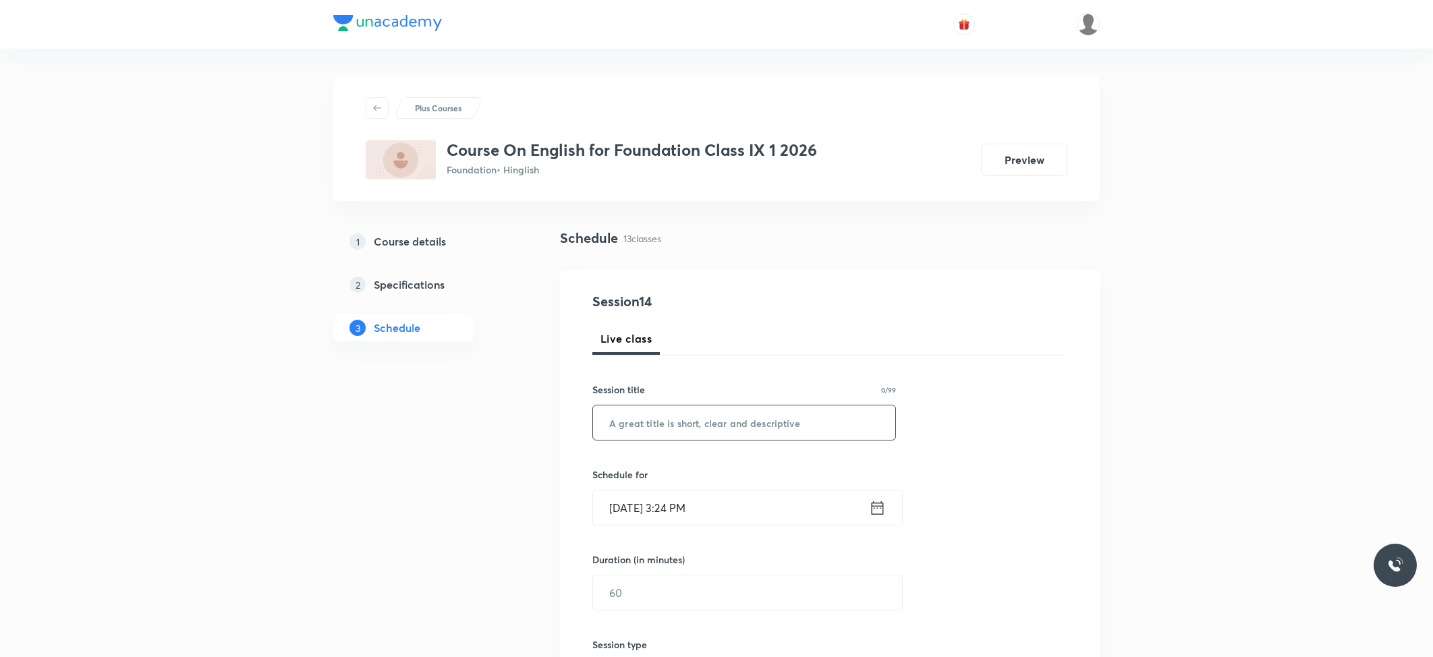
click at [652, 441] on div "​" at bounding box center [744, 423] width 304 height 36
paste input "ENGLISH"
type input "ENGLISH"
click at [661, 489] on div "Schedule for [DATE] 3:24 PM ​" at bounding box center [744, 497] width 304 height 58
click at [661, 493] on input "[DATE] 3:24 PM" at bounding box center [731, 508] width 276 height 34
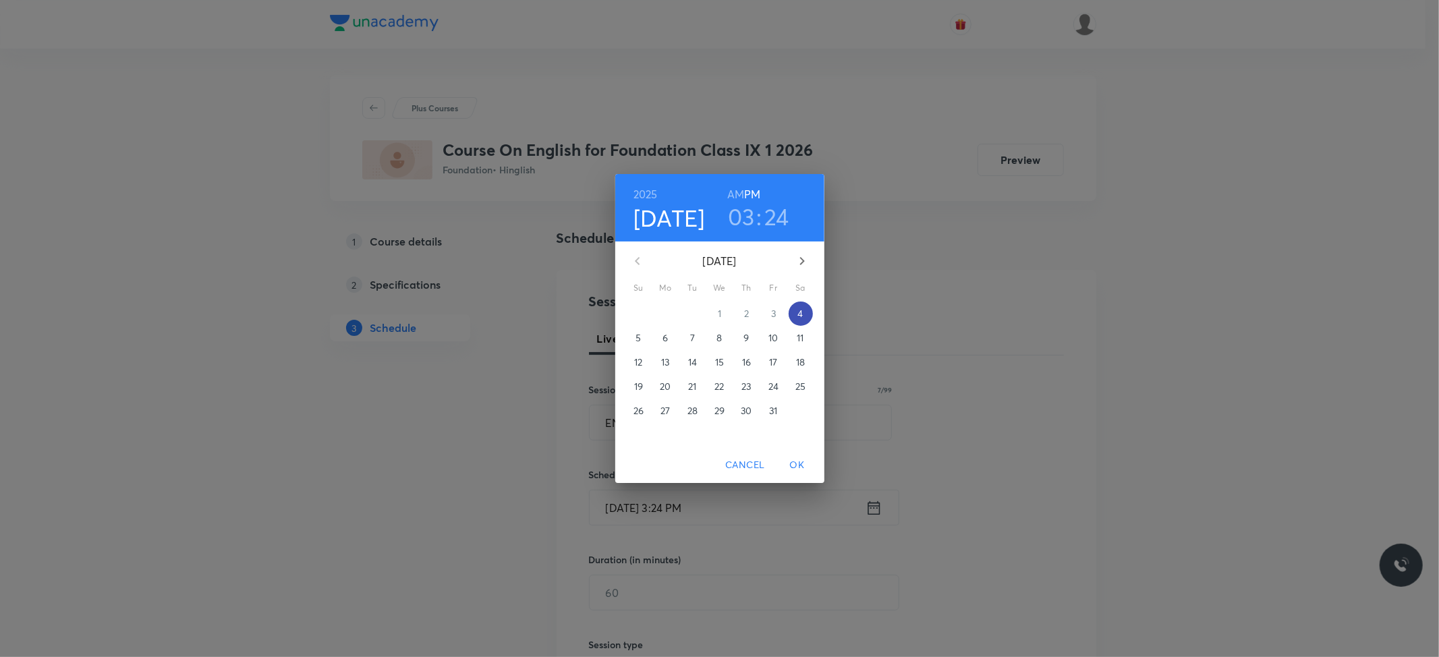
click at [794, 313] on span "4" at bounding box center [801, 313] width 24 height 13
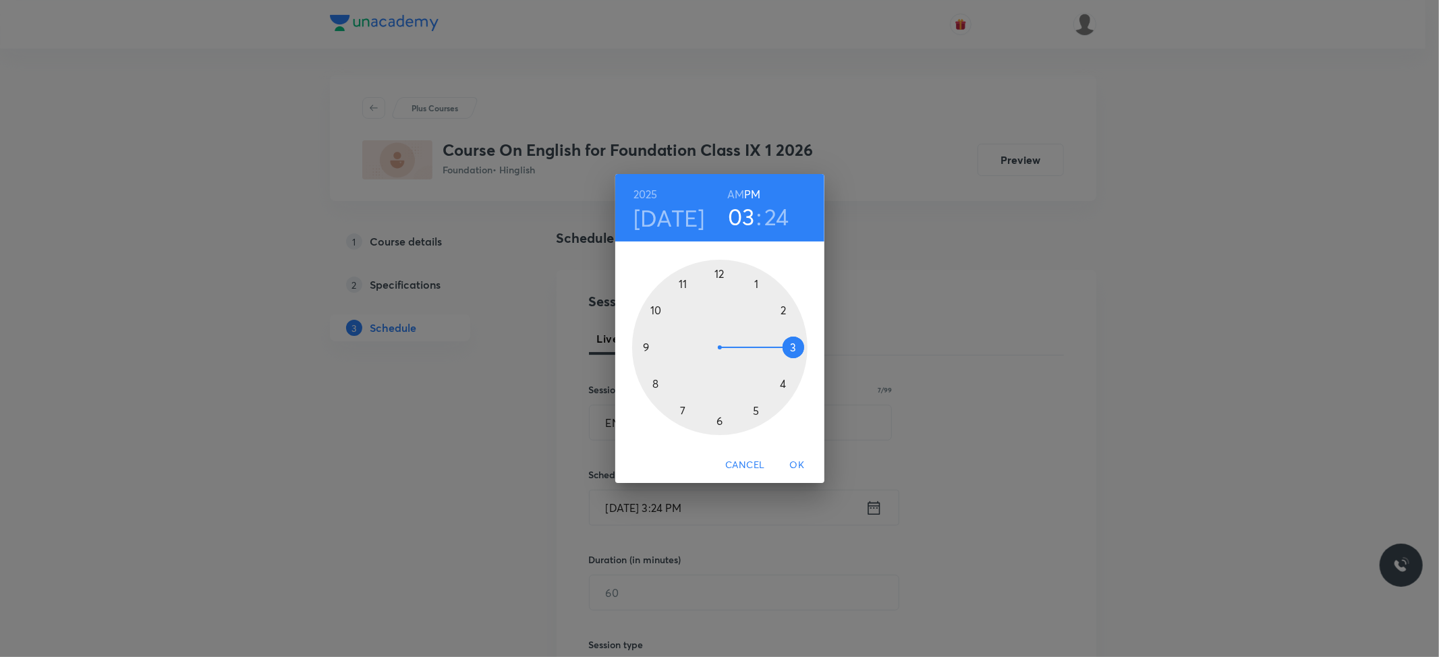
click at [754, 409] on div at bounding box center [719, 347] width 175 height 175
click at [721, 274] on div at bounding box center [719, 347] width 175 height 175
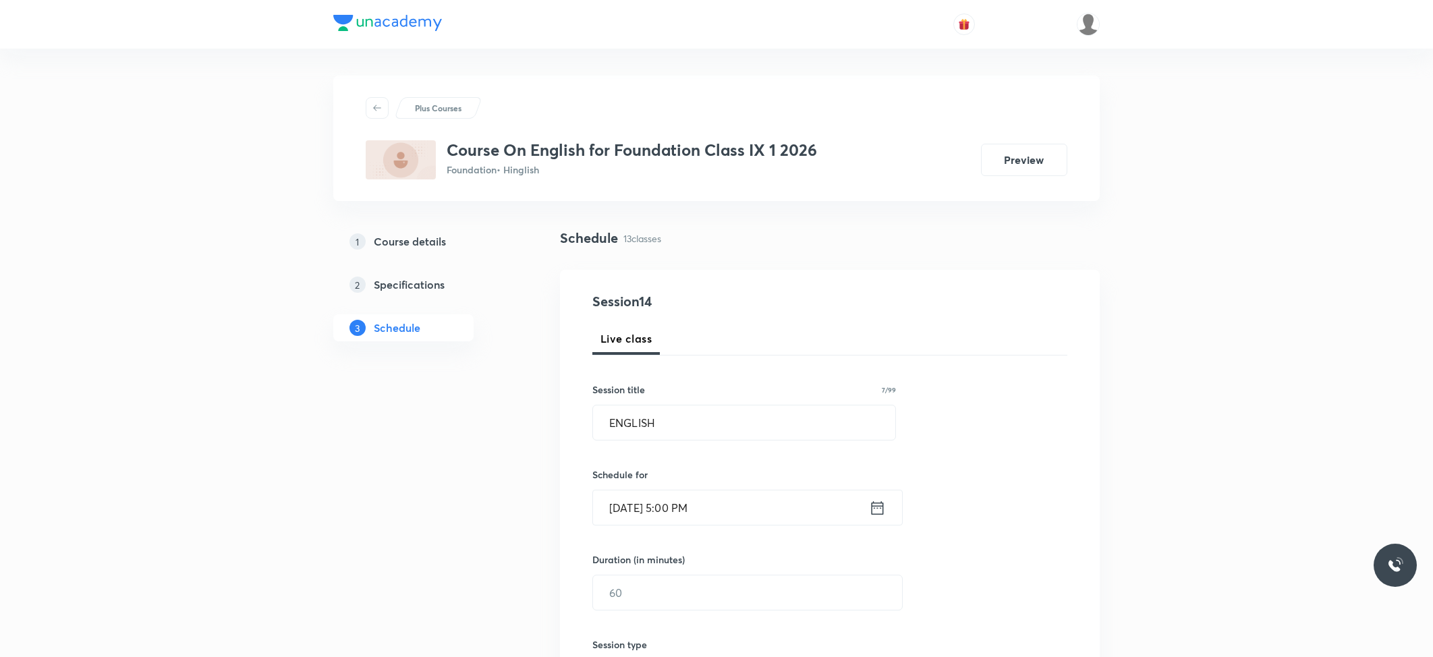
click at [692, 574] on div "Duration (in minutes) ​" at bounding box center [715, 582] width 246 height 58
click at [695, 592] on input "text" at bounding box center [747, 593] width 309 height 34
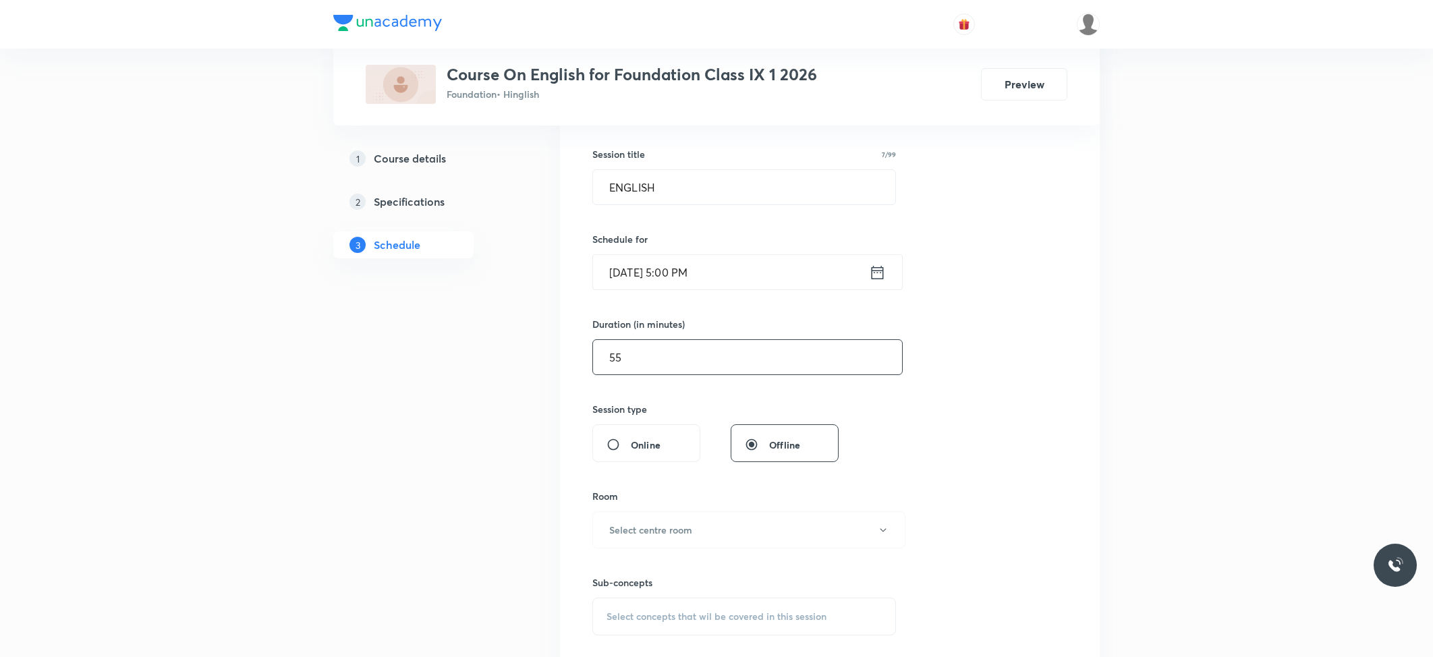
scroll to position [270, 0]
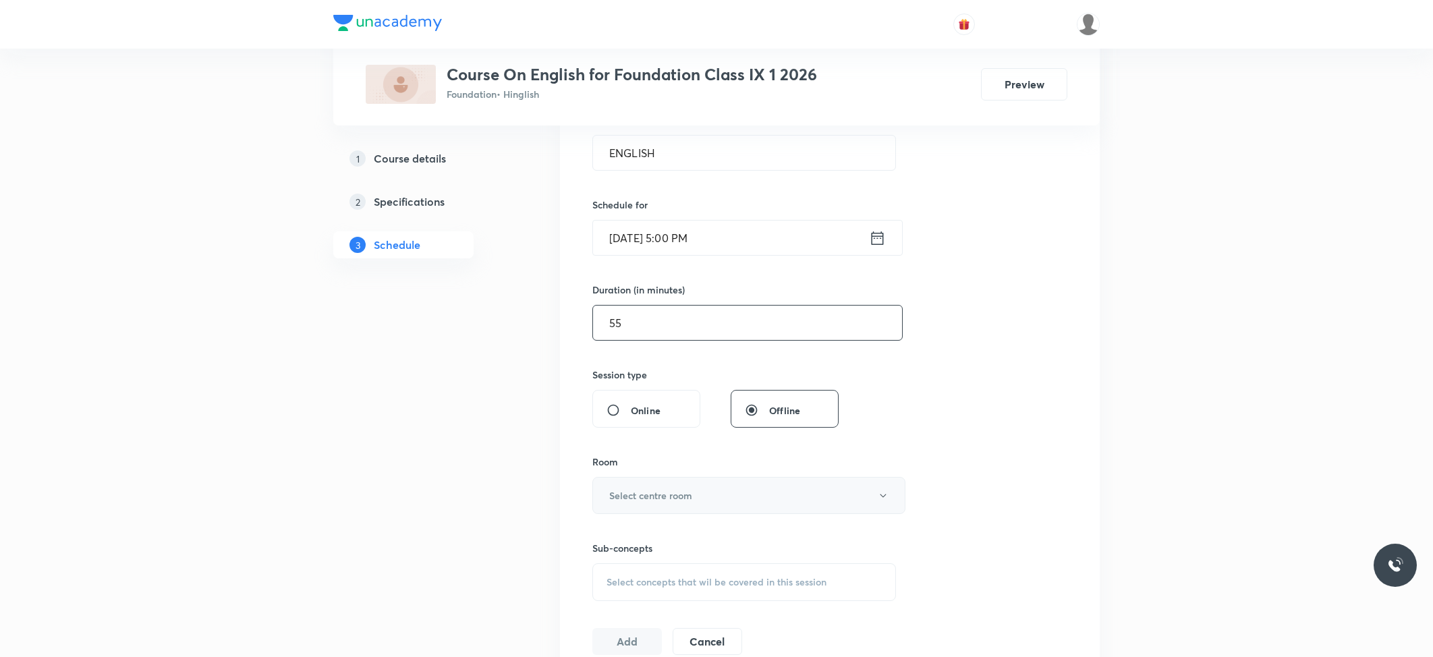
type input "55"
click at [733, 492] on button "Select centre room" at bounding box center [748, 495] width 313 height 37
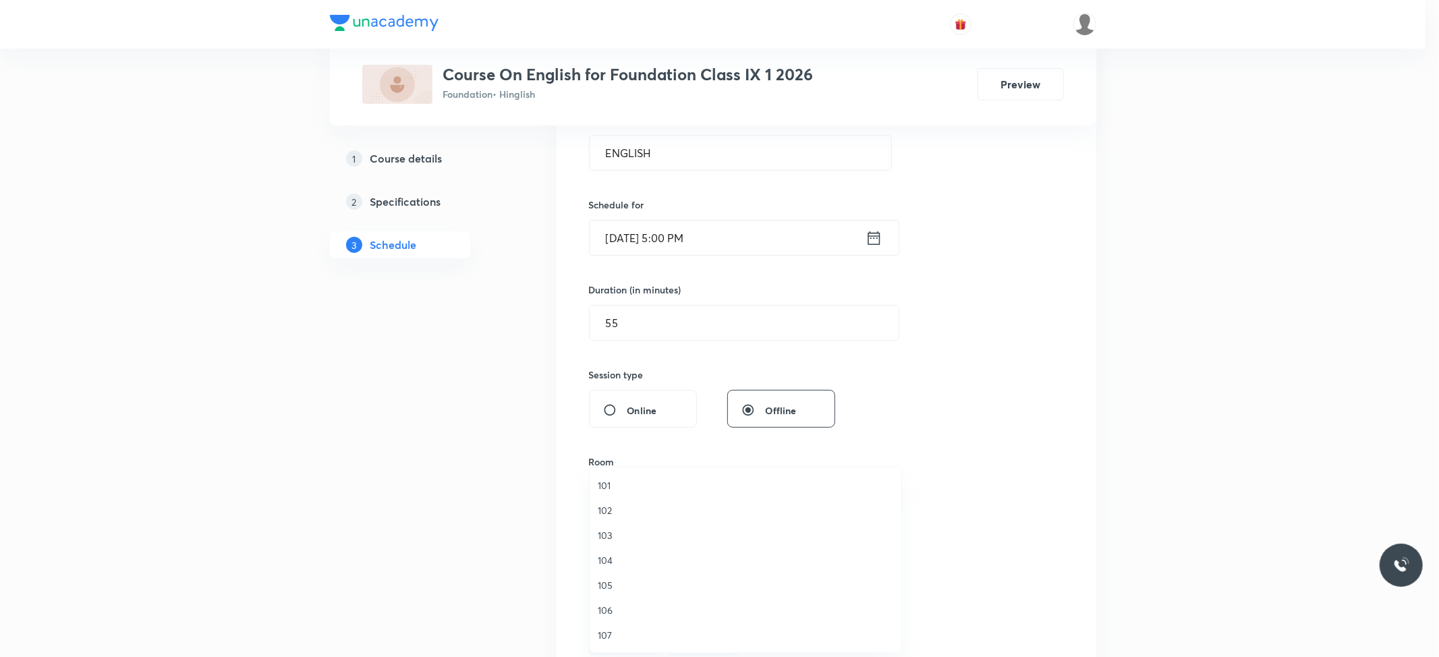
click at [605, 503] on span "102" at bounding box center [746, 510] width 296 height 14
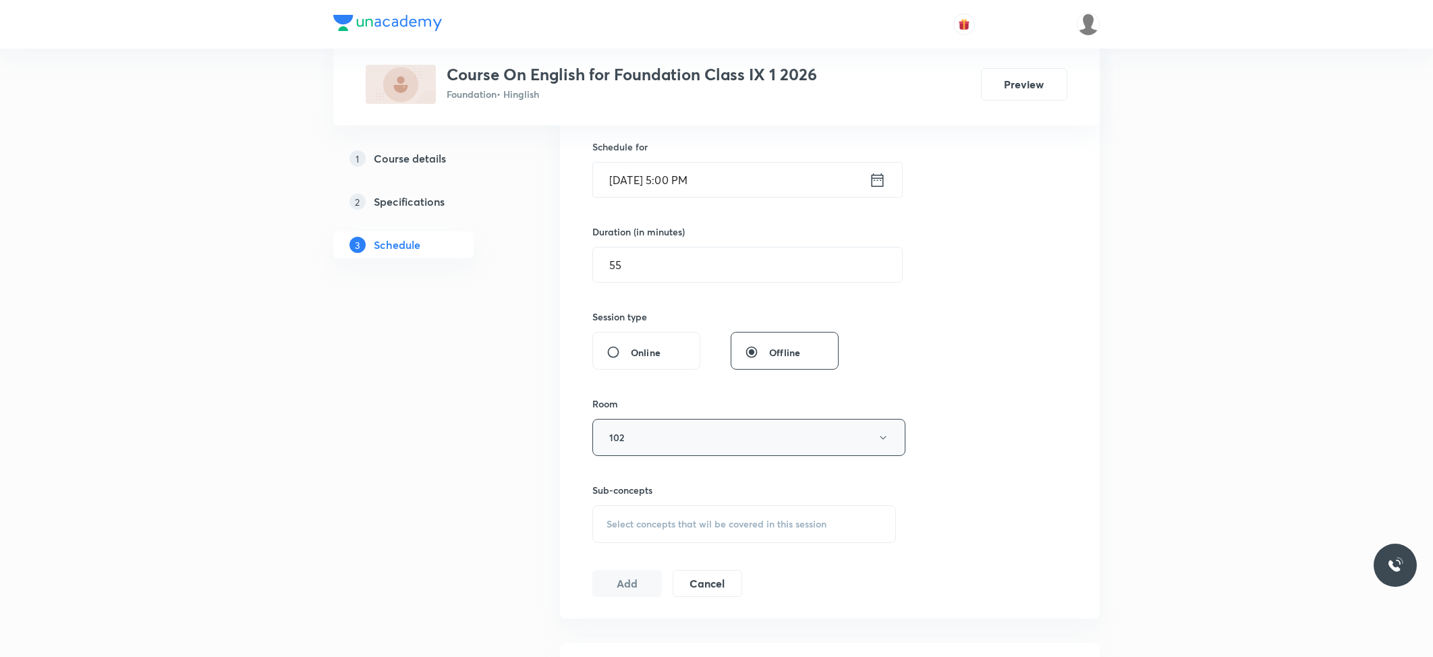
scroll to position [360, 0]
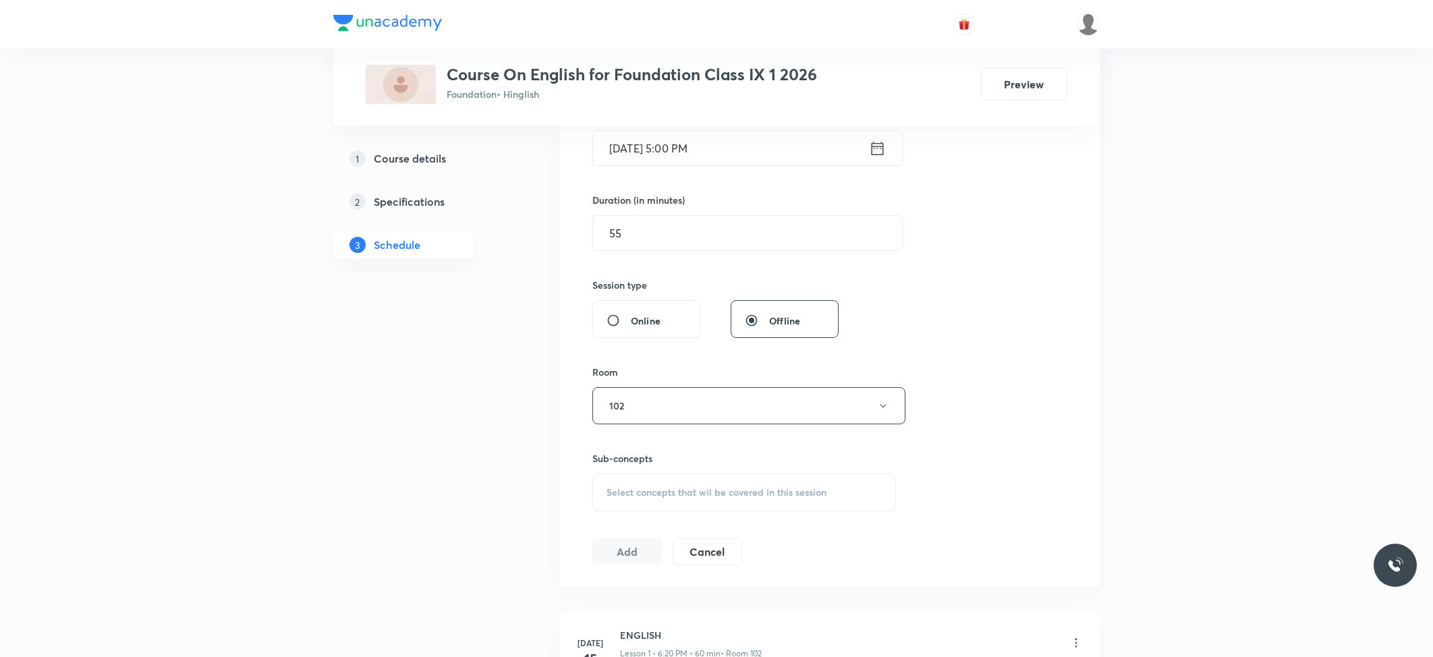
click at [660, 493] on span "Select concepts that wil be covered in this session" at bounding box center [717, 492] width 220 height 11
click at [645, 586] on div "Tenses Covered previously" at bounding box center [744, 598] width 302 height 30
checkbox input "true"
click at [597, 565] on button "Add" at bounding box center [627, 566] width 70 height 27
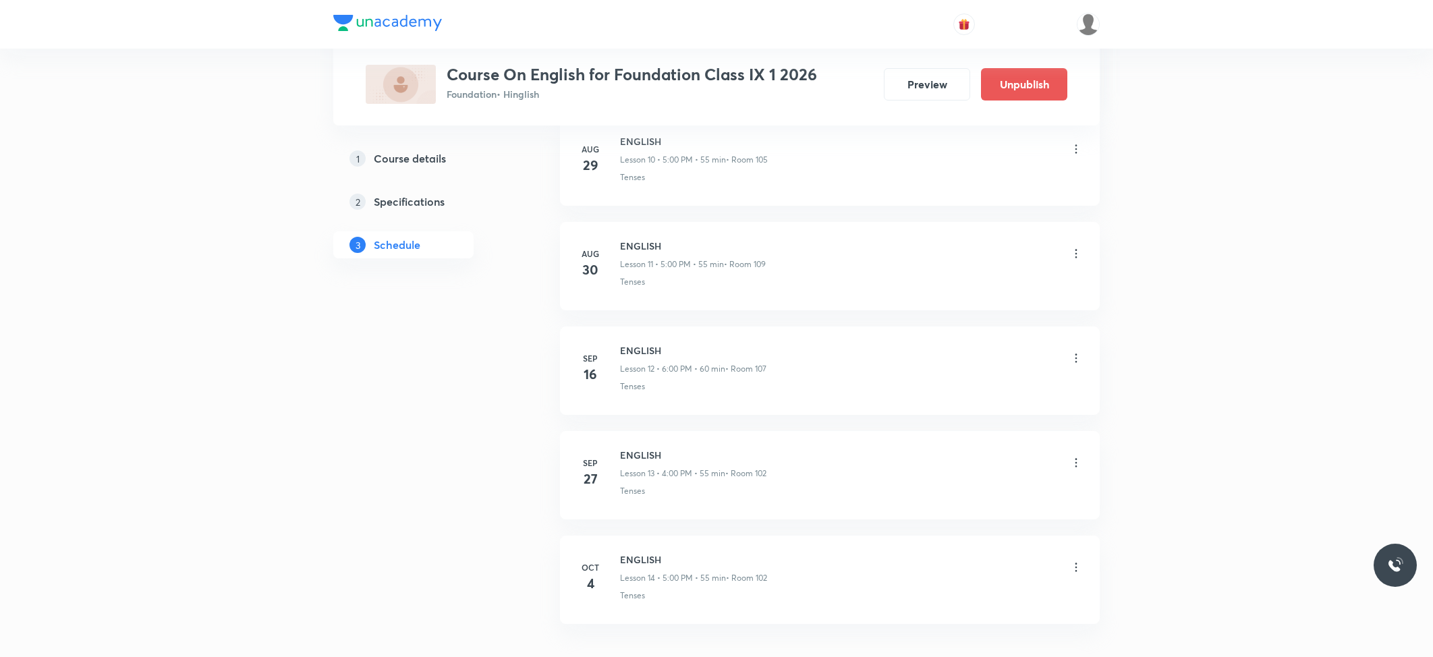
scroll to position [1275, 0]
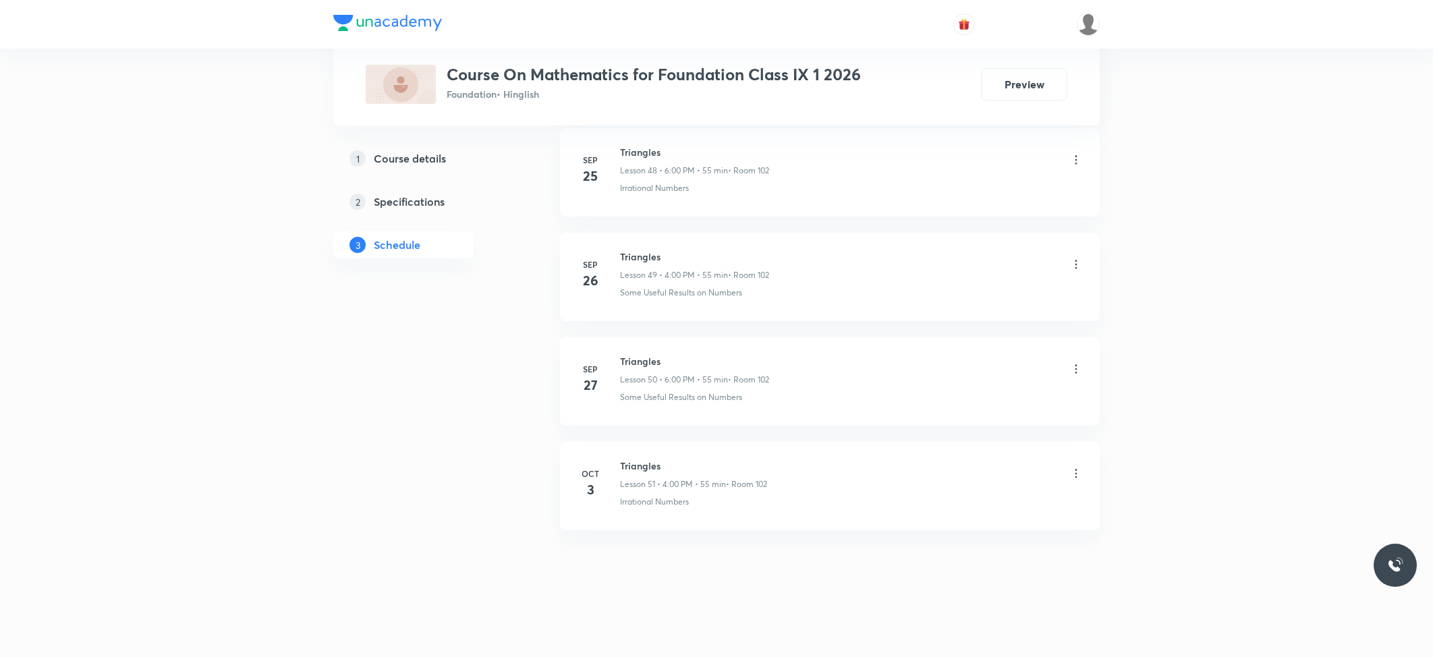
click at [644, 456] on li "[DATE] Triangles Lesson 51 • 4:00 PM • 55 min • Room 102 Irrational Numbers" at bounding box center [830, 486] width 540 height 88
copy h6 "Triangles"
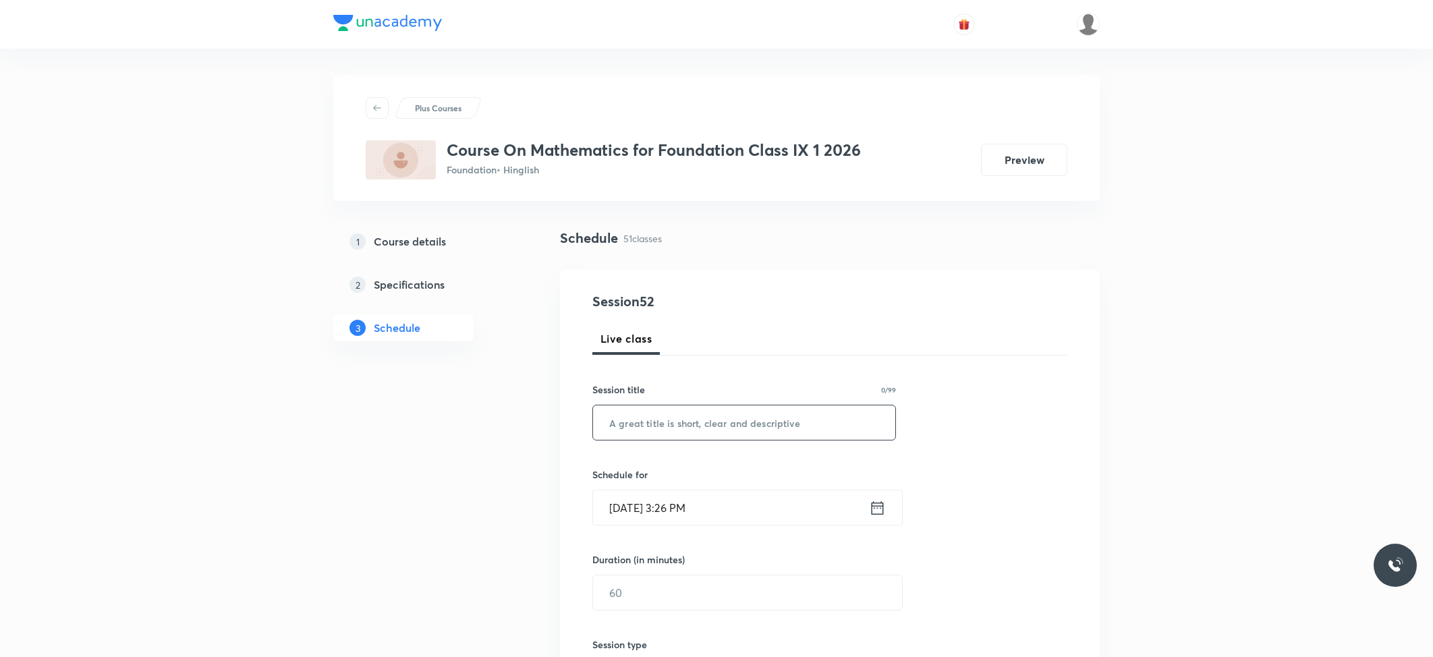
click at [659, 432] on input "text" at bounding box center [744, 423] width 302 height 34
paste input "Triangles"
type input "Triangles"
click at [711, 500] on input "[DATE] 3:26 PM" at bounding box center [731, 508] width 276 height 34
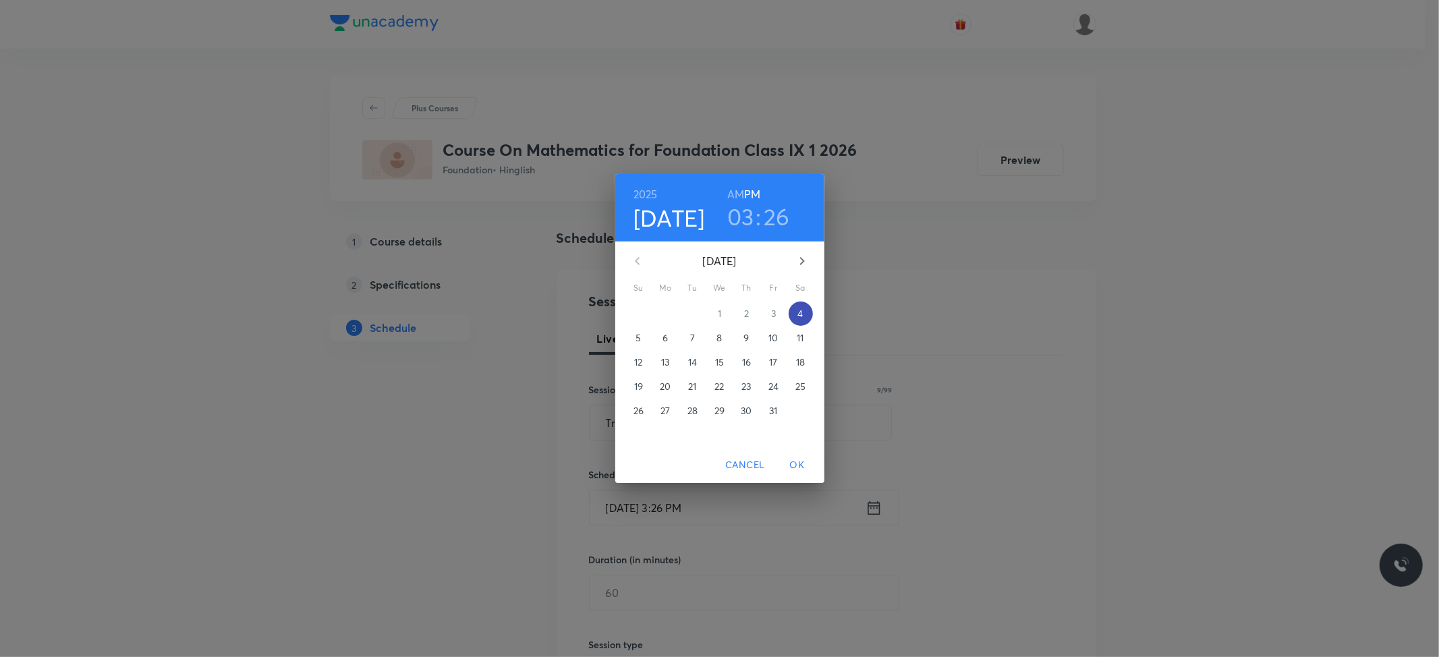
click at [802, 310] on p "4" at bounding box center [800, 313] width 5 height 13
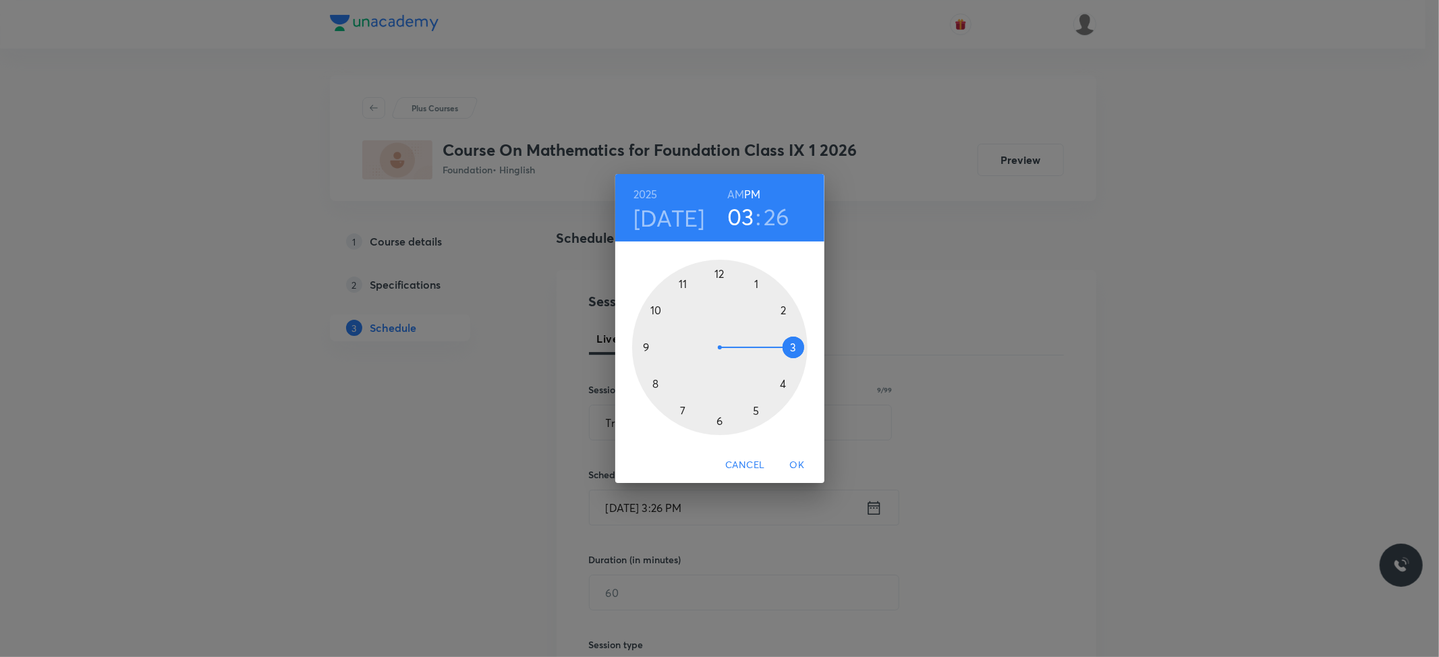
click at [719, 420] on div at bounding box center [719, 347] width 175 height 175
click at [719, 275] on div at bounding box center [719, 347] width 175 height 175
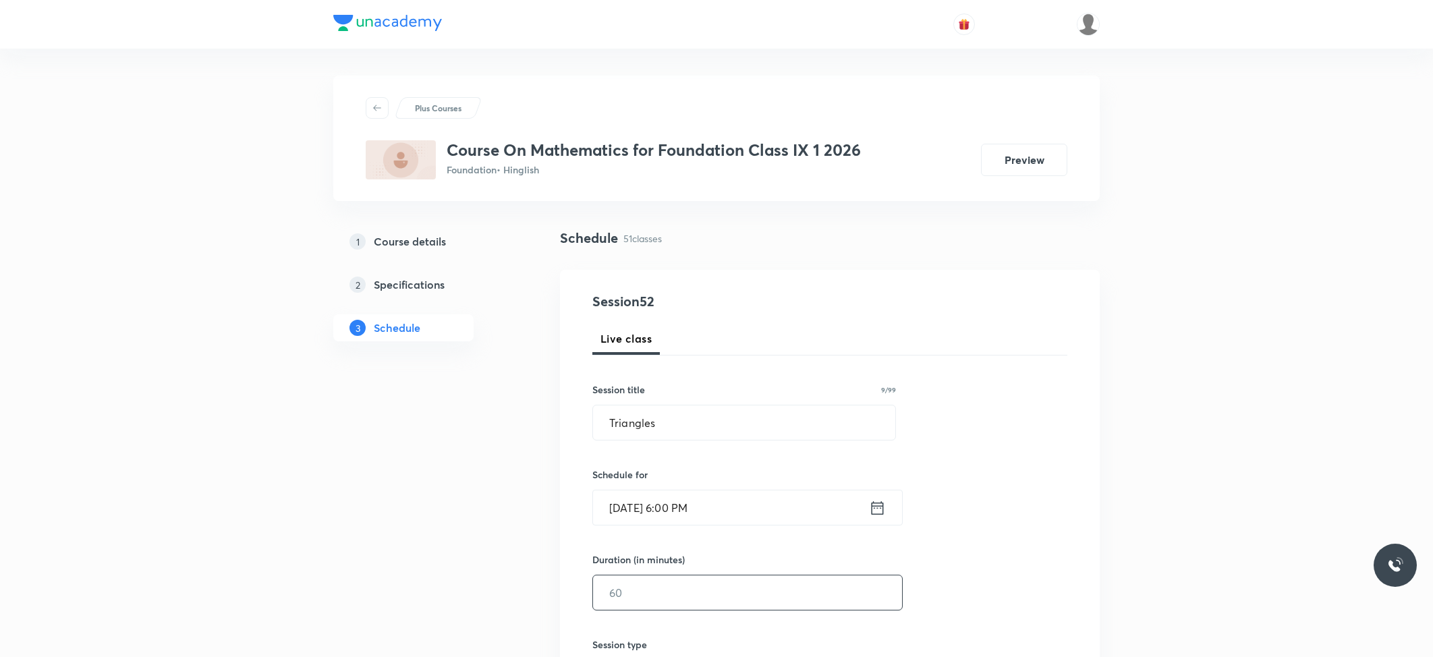
click at [711, 584] on input "text" at bounding box center [747, 593] width 309 height 34
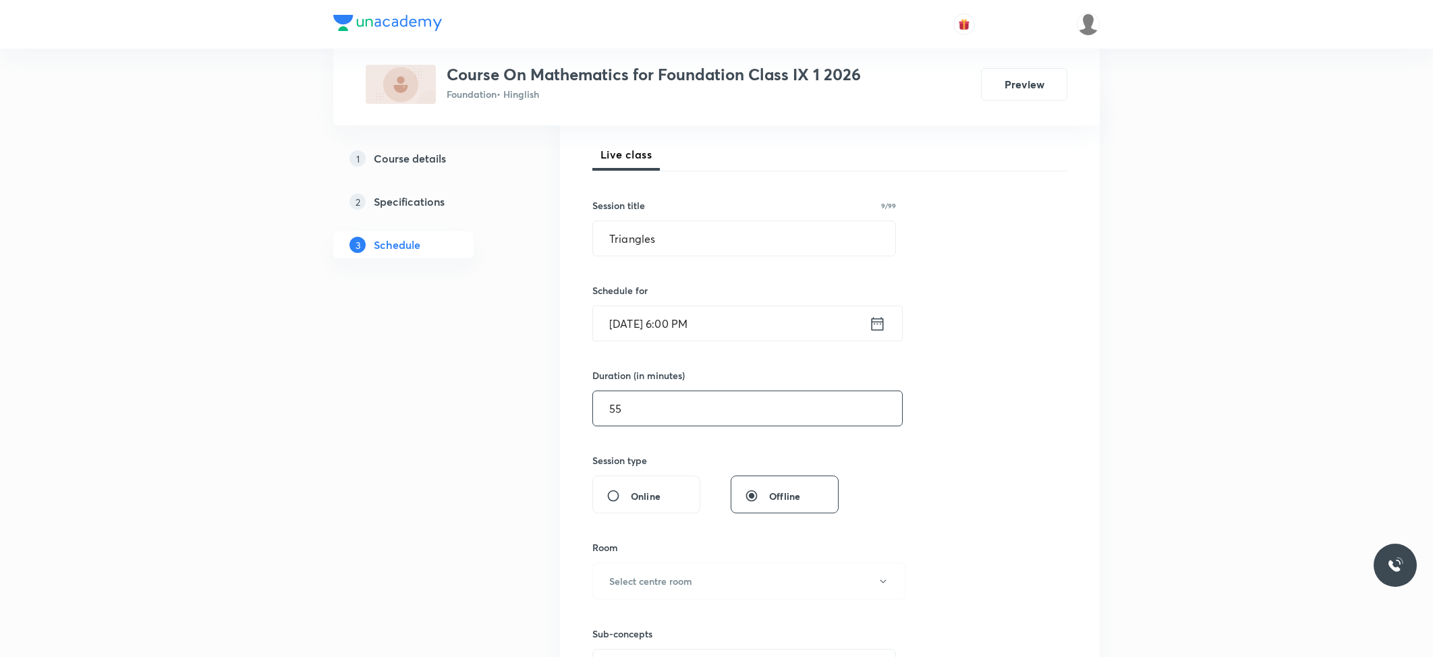
scroll to position [360, 0]
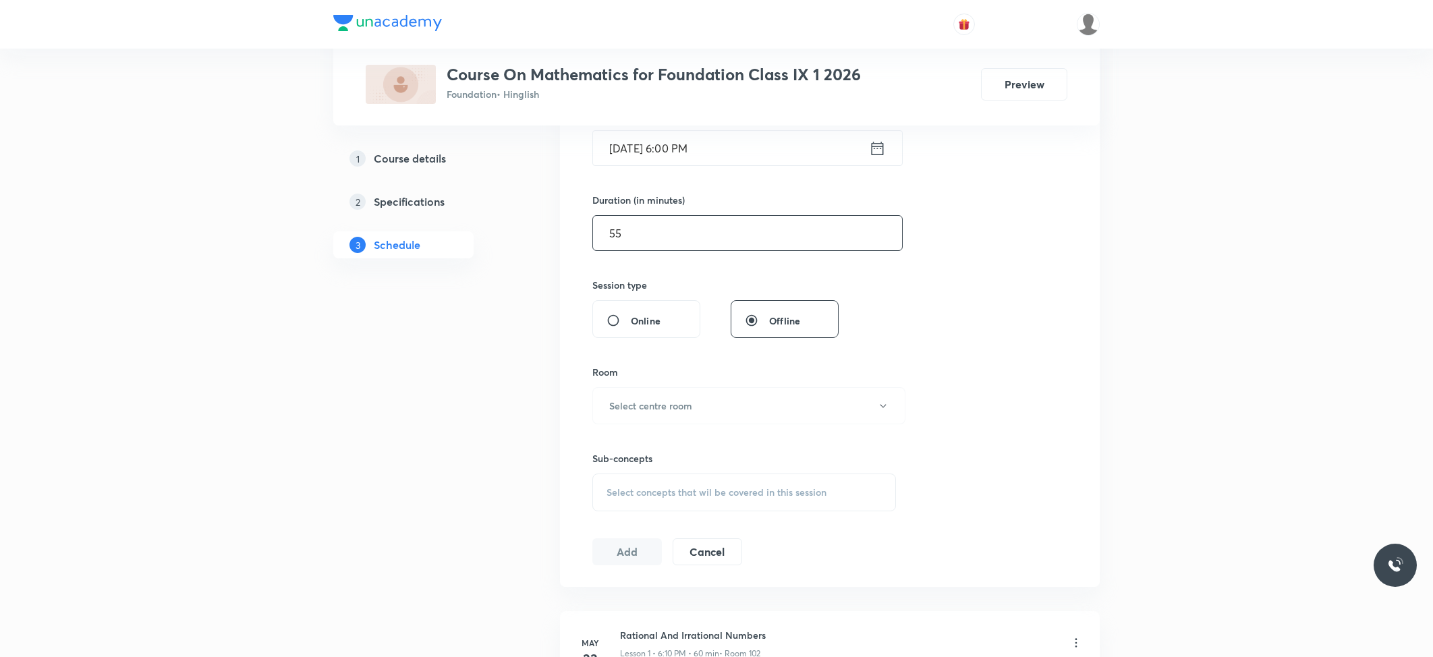
type input "55"
click at [684, 428] on div "Sub-concepts Select concepts that wil be covered in this session" at bounding box center [744, 467] width 304 height 87
click at [689, 405] on h6 "Select centre room" at bounding box center [650, 406] width 83 height 14
click at [618, 478] on span "102" at bounding box center [746, 477] width 296 height 14
click at [630, 493] on span "Select concepts that wil be covered in this session" at bounding box center [717, 492] width 220 height 11
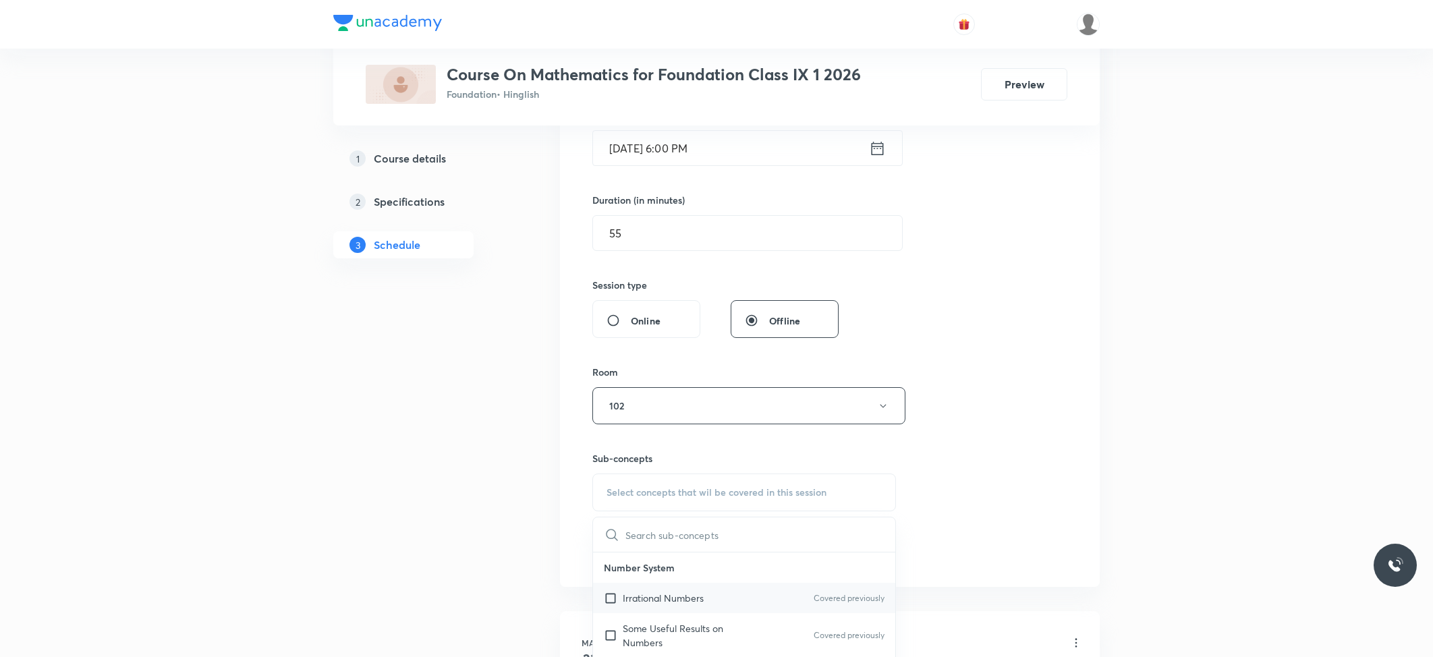
click at [652, 598] on p "Irrational Numbers" at bounding box center [663, 598] width 81 height 14
checkbox input "true"
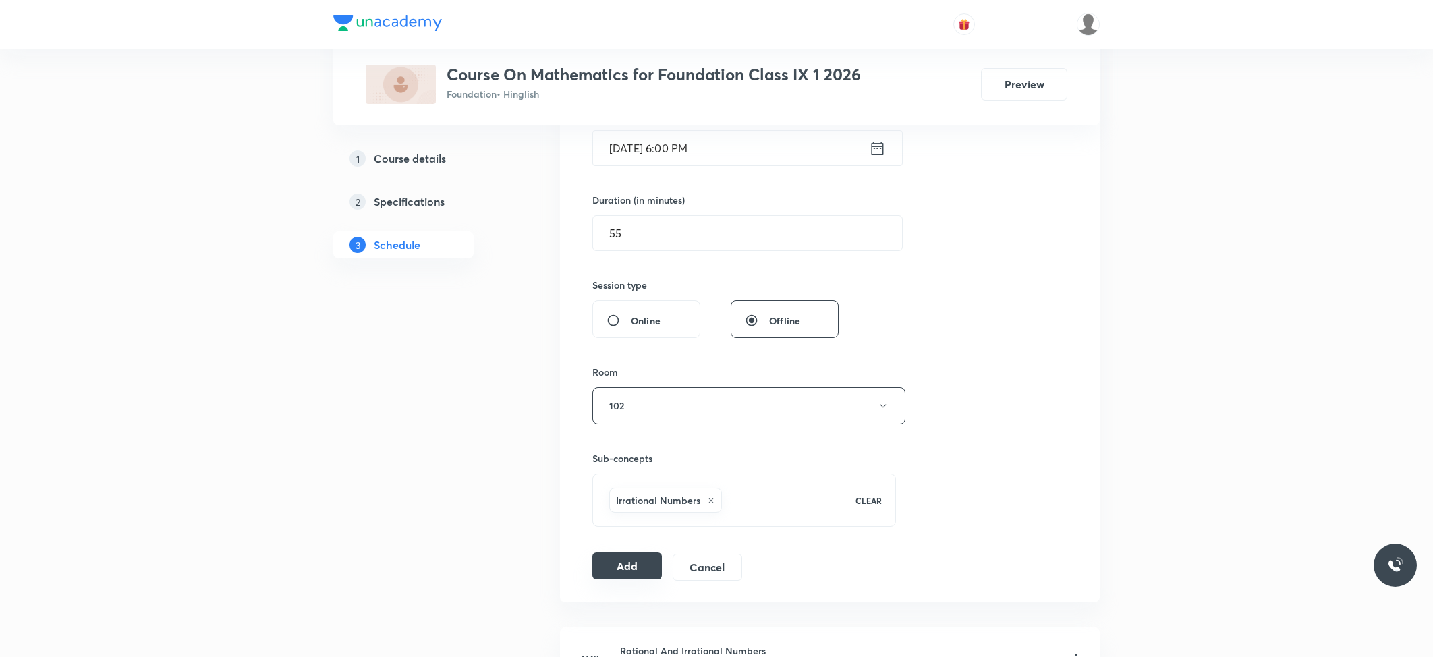
click at [619, 559] on button "Add" at bounding box center [627, 566] width 70 height 27
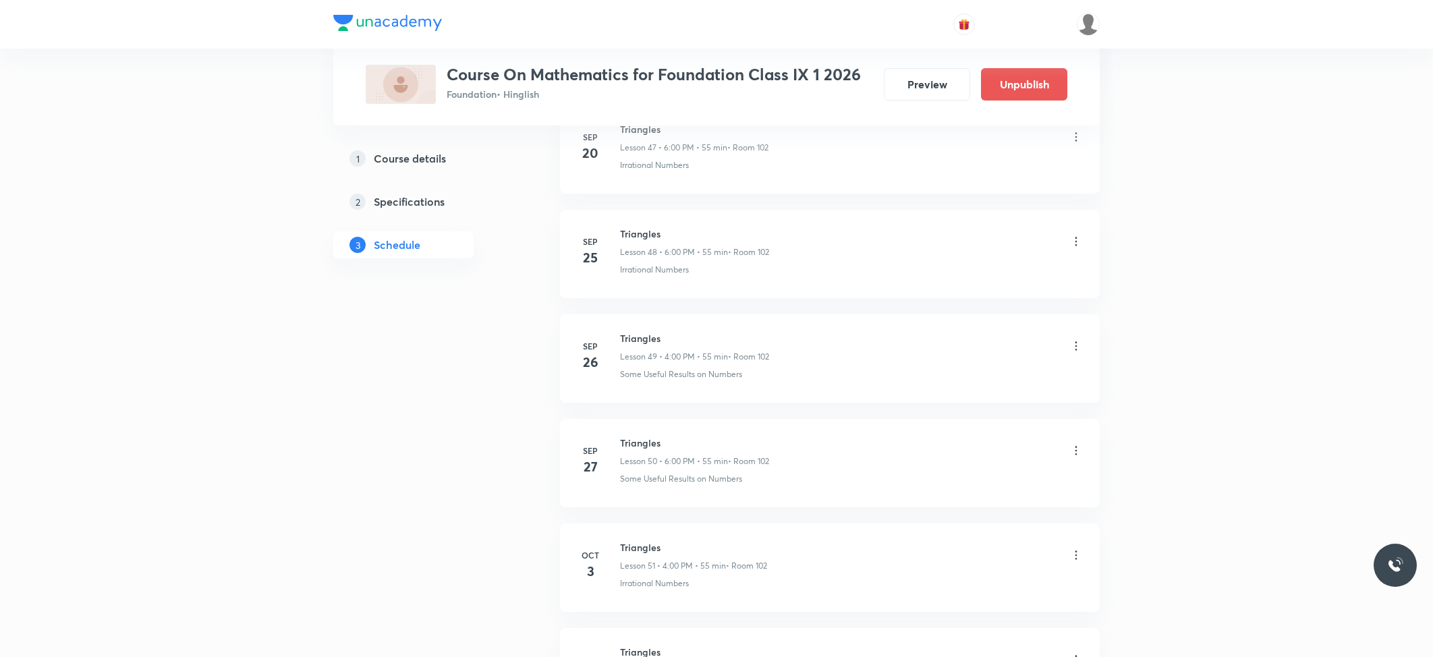
scroll to position [5266, 0]
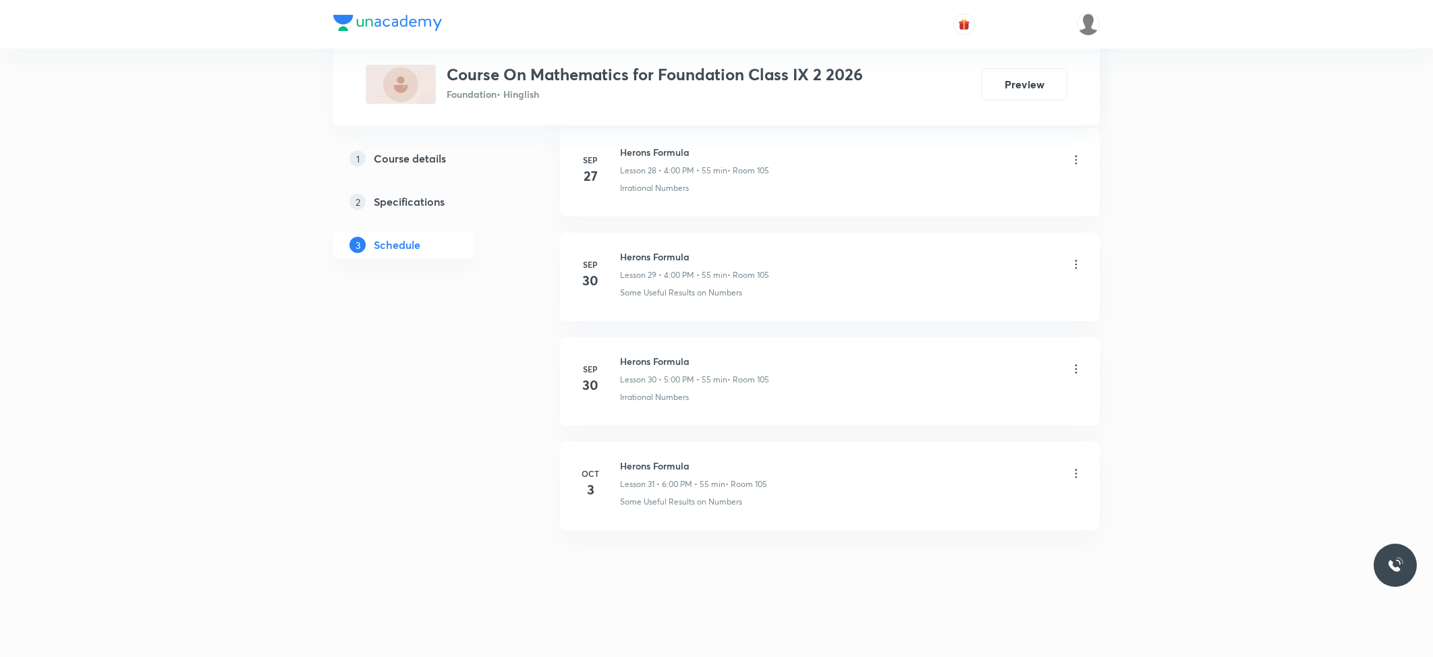
click at [638, 468] on h6 "Herons Formula" at bounding box center [693, 466] width 147 height 14
copy h6 "Herons Formula"
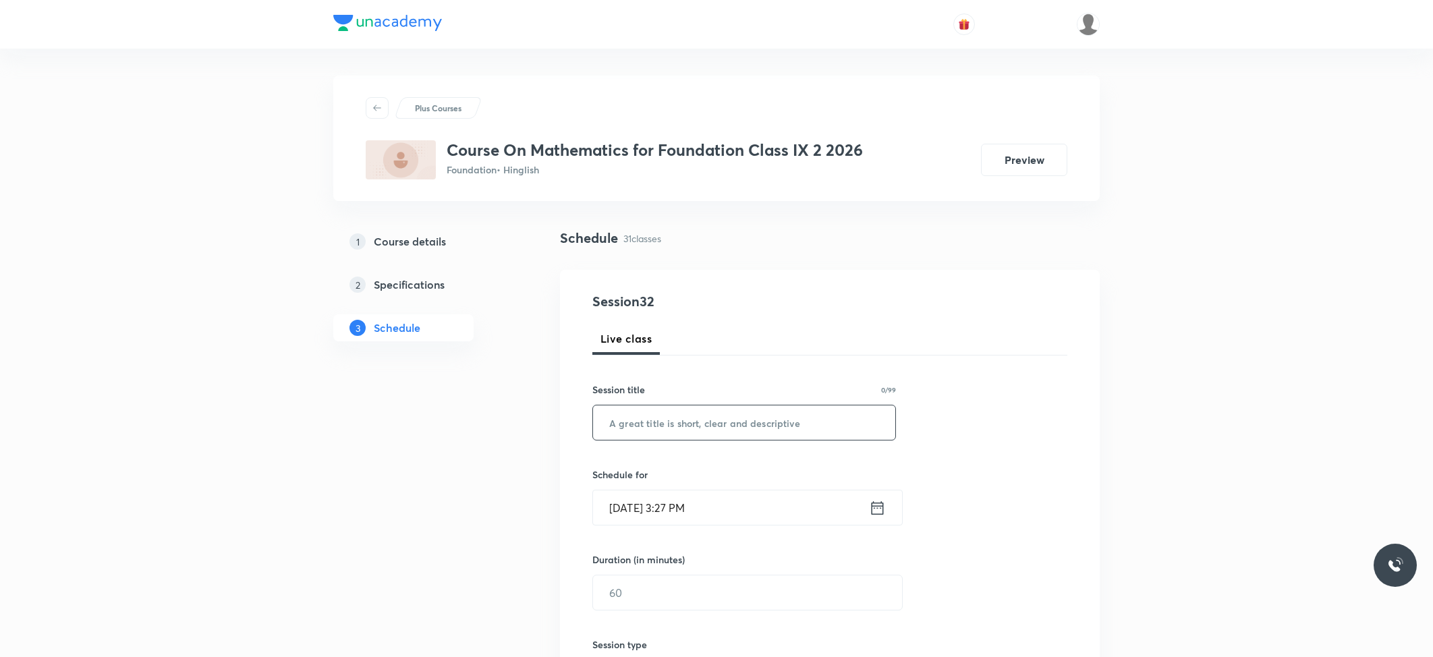
click at [695, 422] on input "text" at bounding box center [744, 423] width 302 height 34
paste input "Herons Formula"
type input "Herons Formula"
click at [698, 502] on input "[DATE] 3:27 PM" at bounding box center [731, 508] width 276 height 34
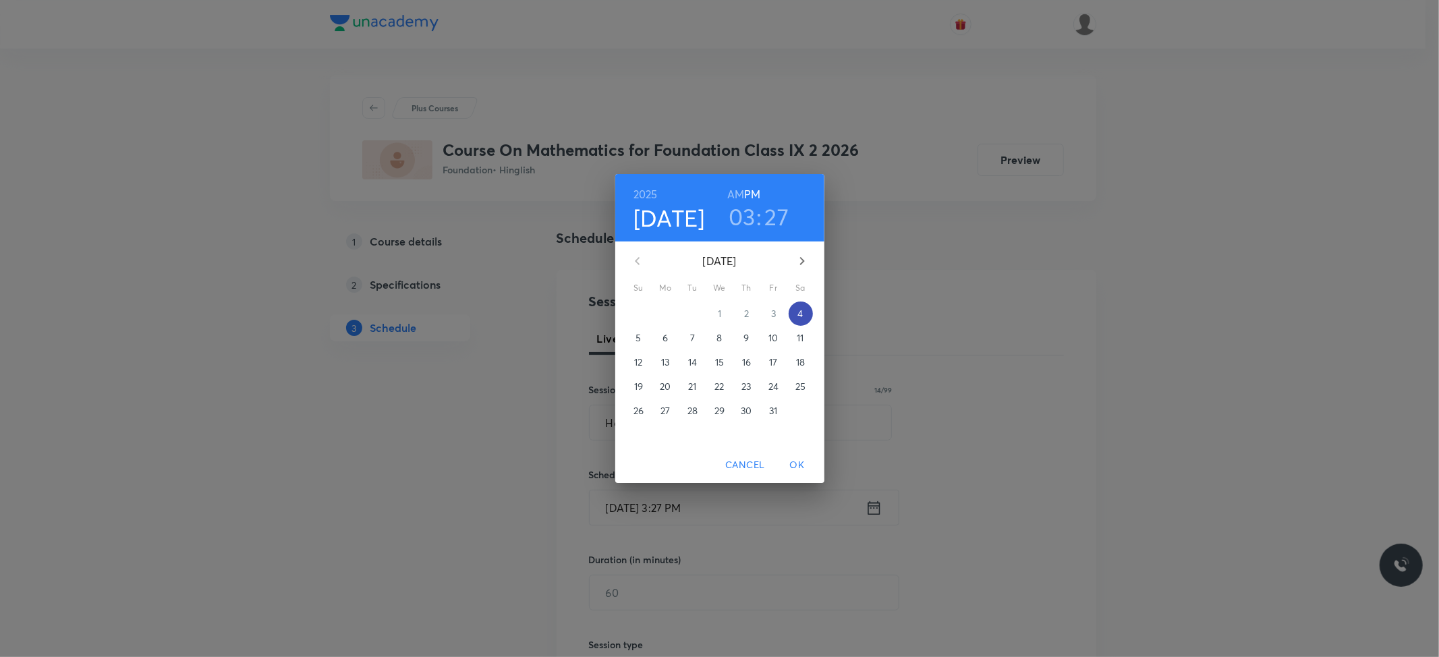
click at [800, 314] on p "4" at bounding box center [800, 313] width 5 height 13
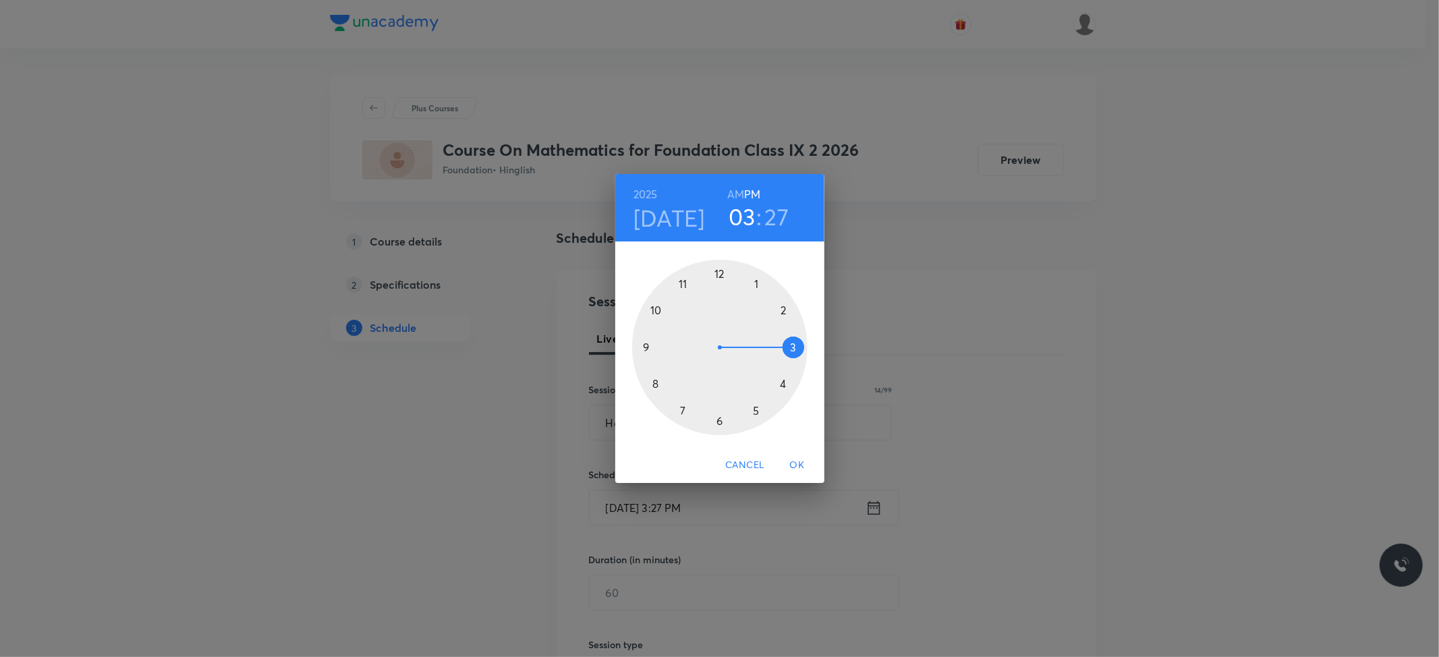
click at [783, 386] on div at bounding box center [719, 347] width 175 height 175
click at [719, 274] on div at bounding box center [719, 347] width 175 height 175
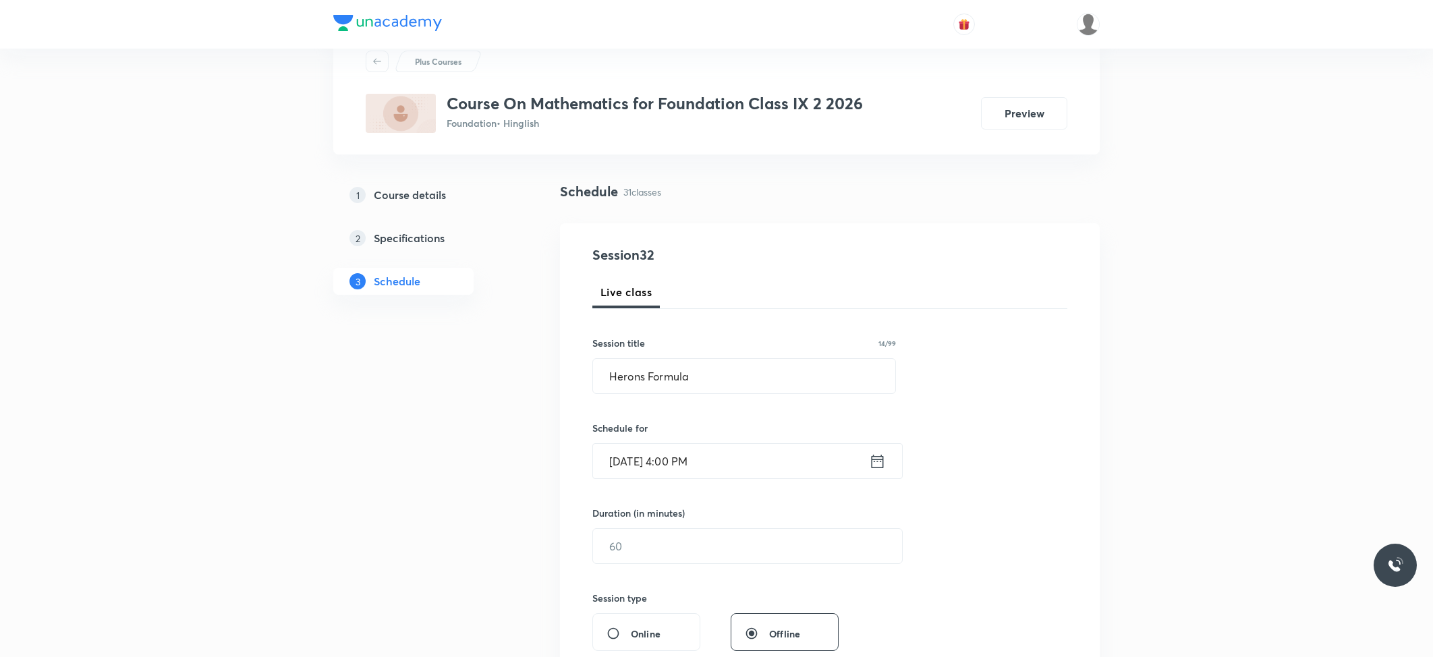
scroll to position [90, 0]
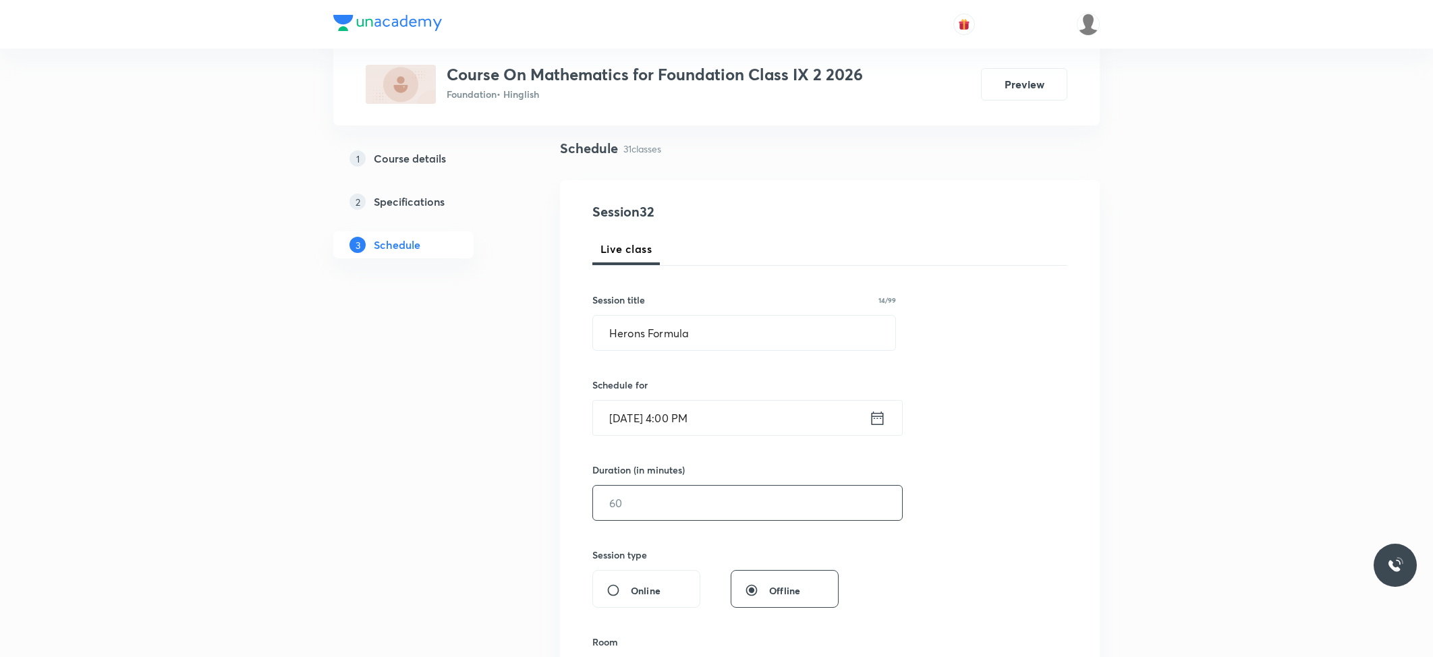
click at [698, 494] on input "text" at bounding box center [747, 503] width 309 height 34
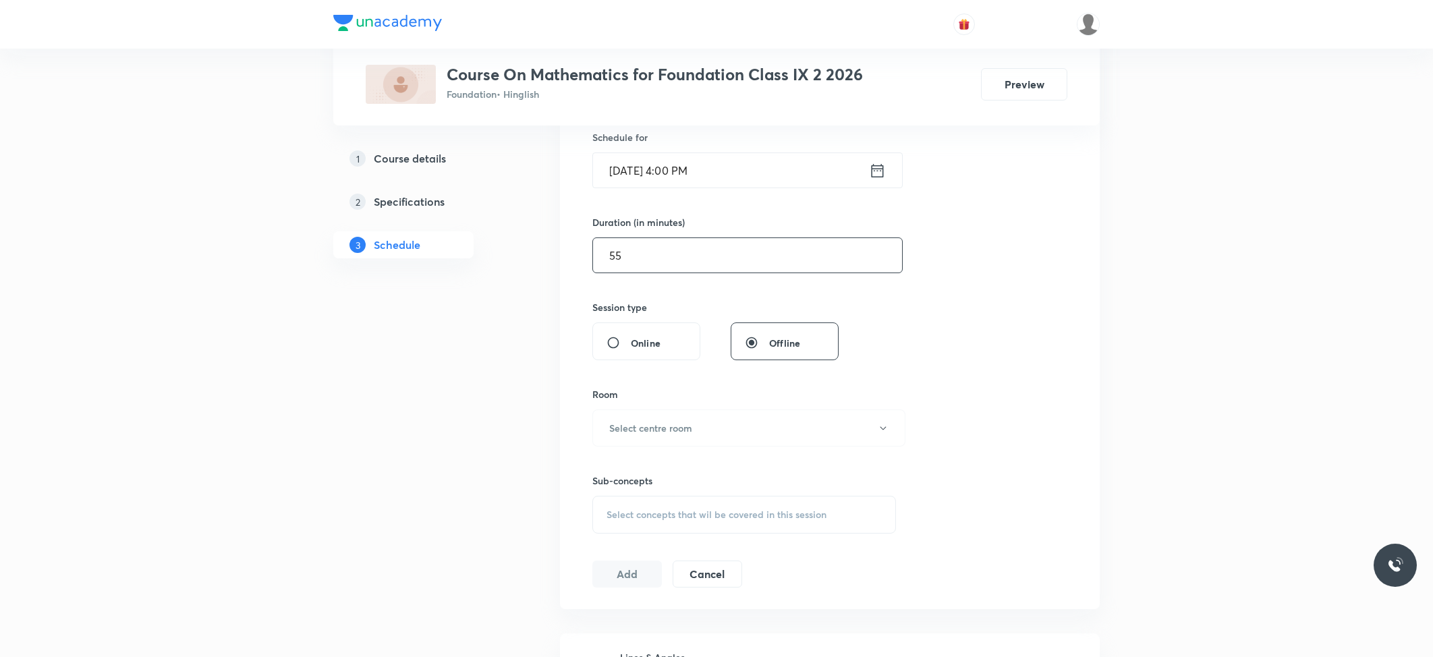
scroll to position [360, 0]
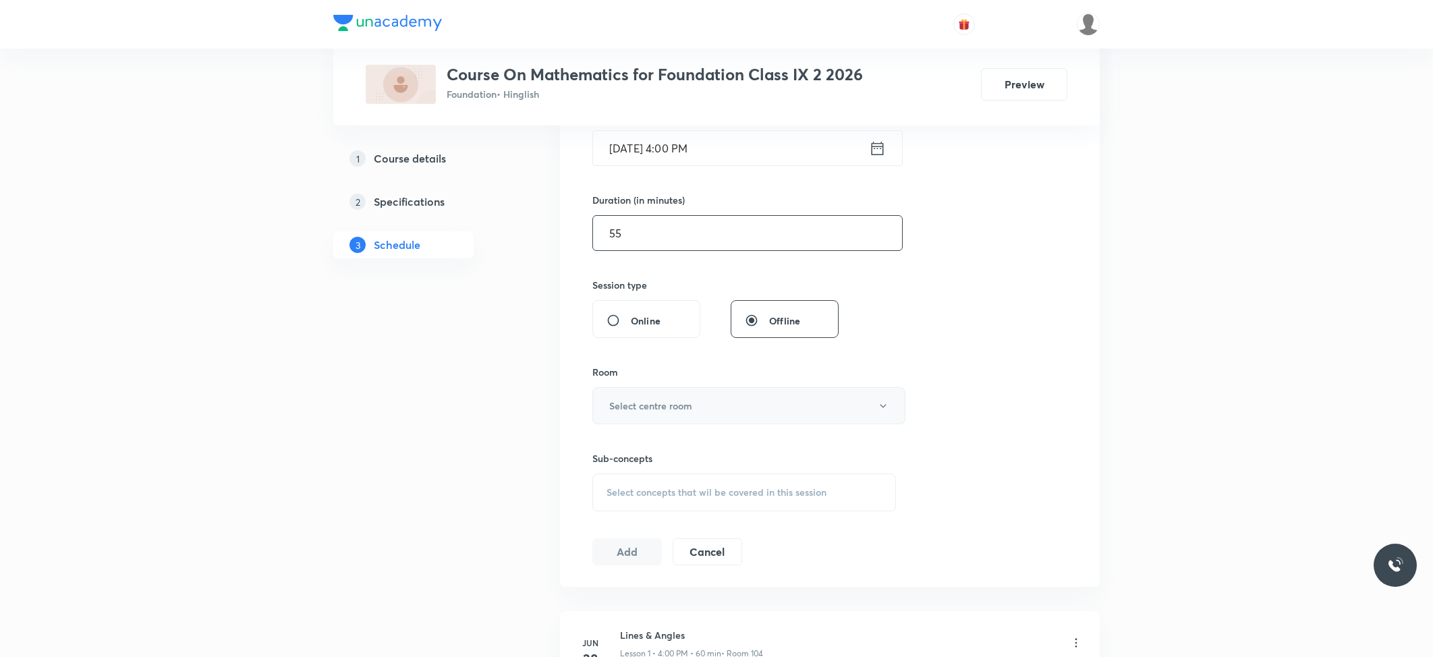
type input "55"
click at [643, 400] on h6 "Select centre room" at bounding box center [650, 406] width 83 height 14
click at [605, 554] on span "105" at bounding box center [746, 552] width 296 height 14
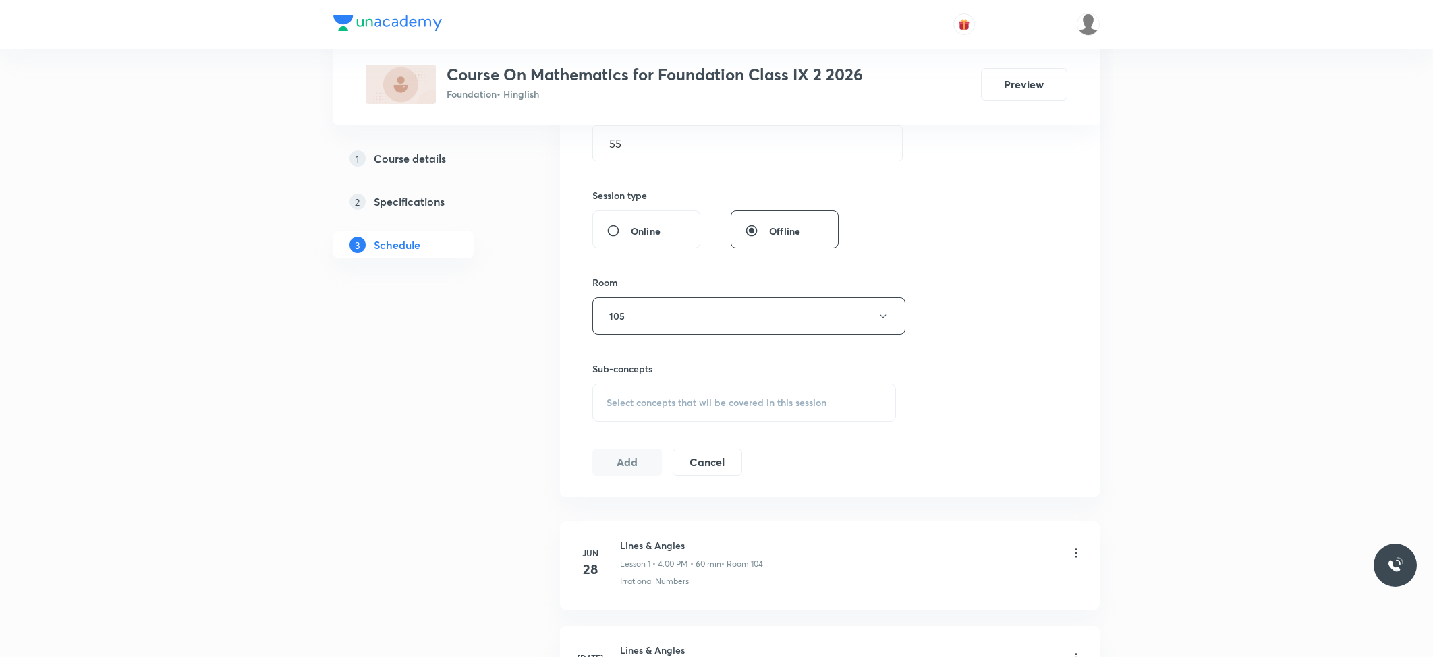
click at [663, 424] on div "Session 32 Live class Session title 14/99 Herons Formula ​ Schedule for [DATE] …" at bounding box center [829, 159] width 475 height 634
click at [671, 413] on div "Select concepts that wil be covered in this session" at bounding box center [744, 403] width 304 height 38
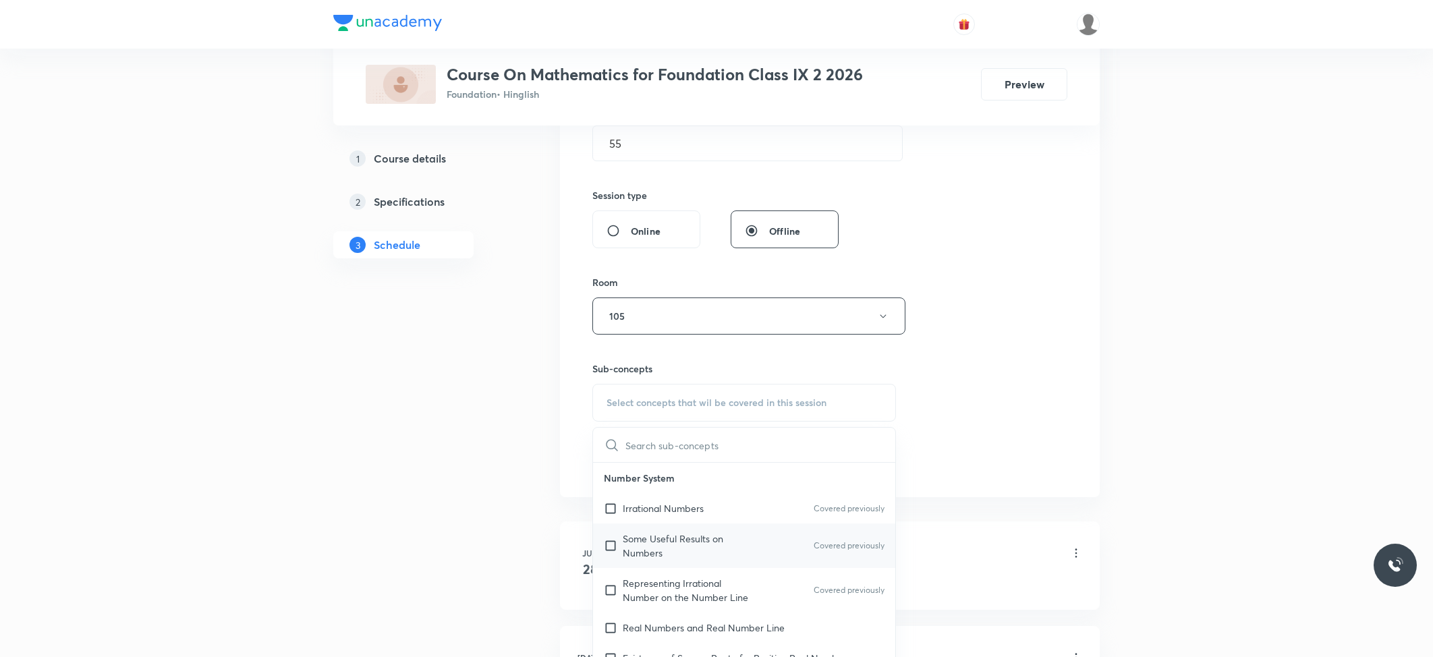
click at [648, 538] on p "Some Useful Results on Numbers" at bounding box center [691, 546] width 136 height 28
checkbox input "true"
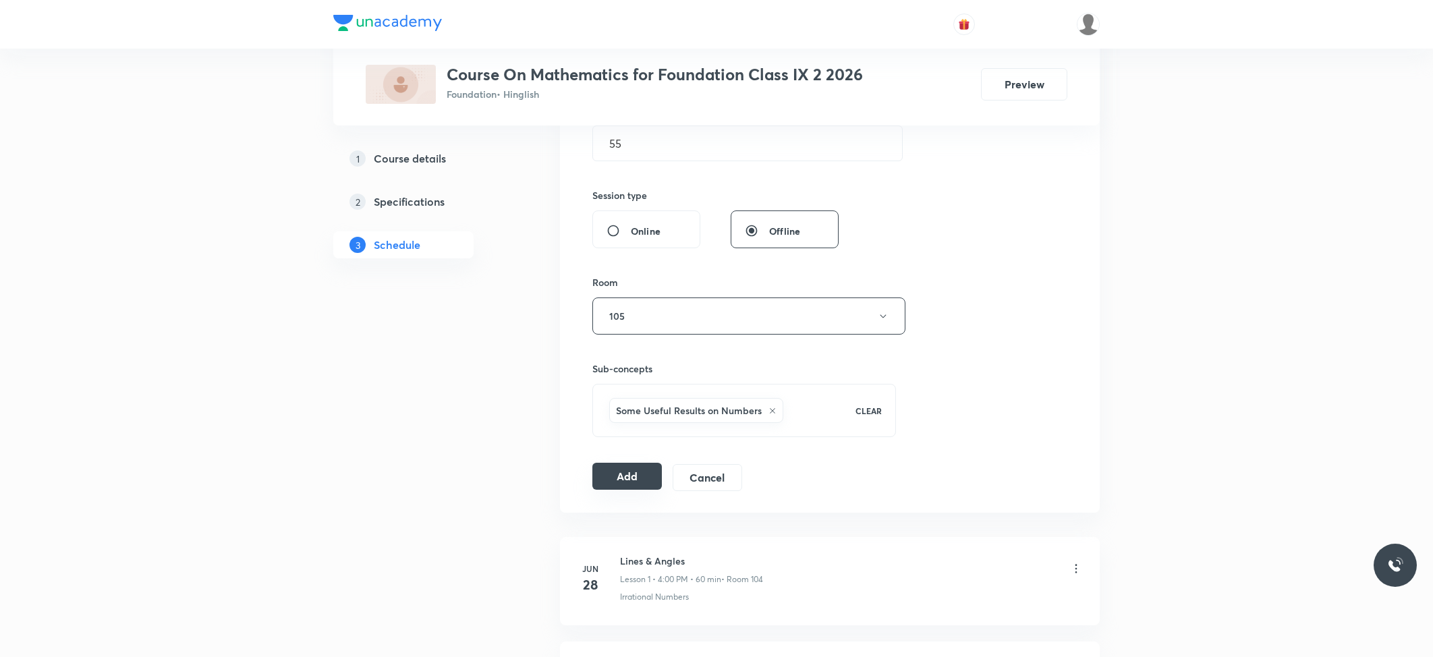
click at [621, 481] on button "Add" at bounding box center [627, 476] width 70 height 27
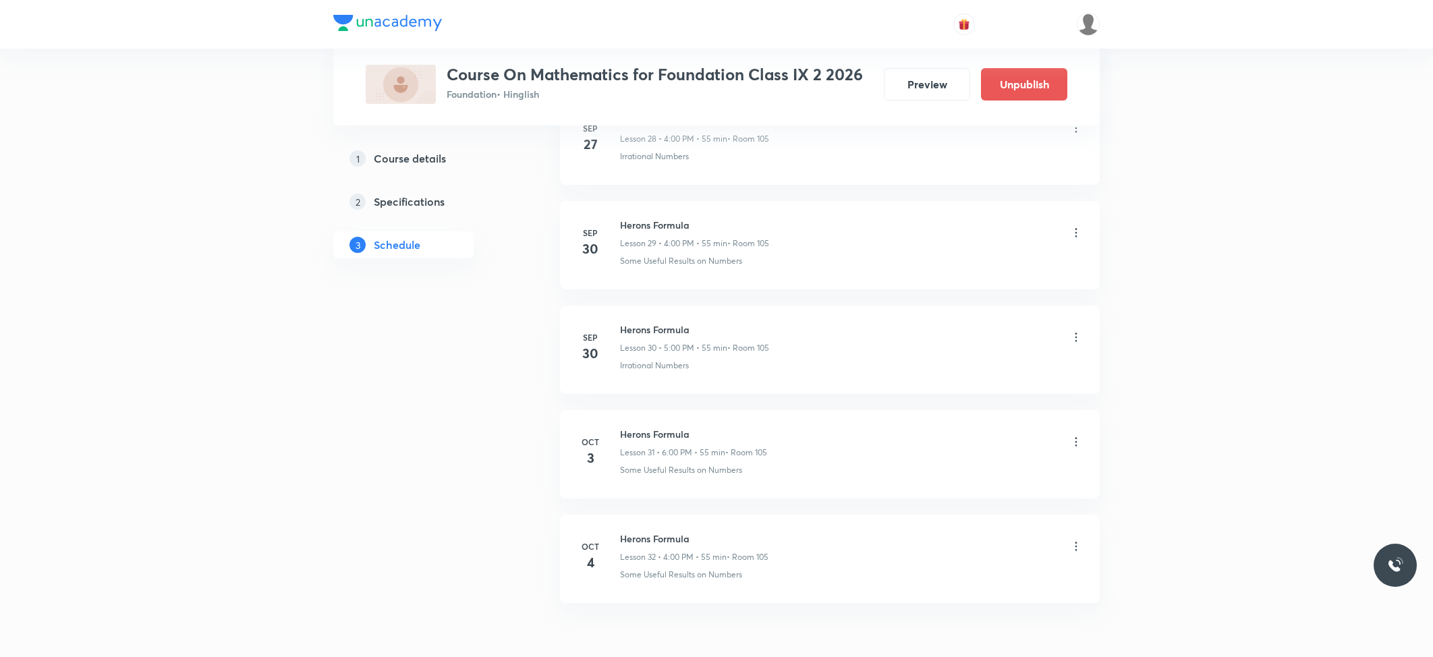
scroll to position [3165, 0]
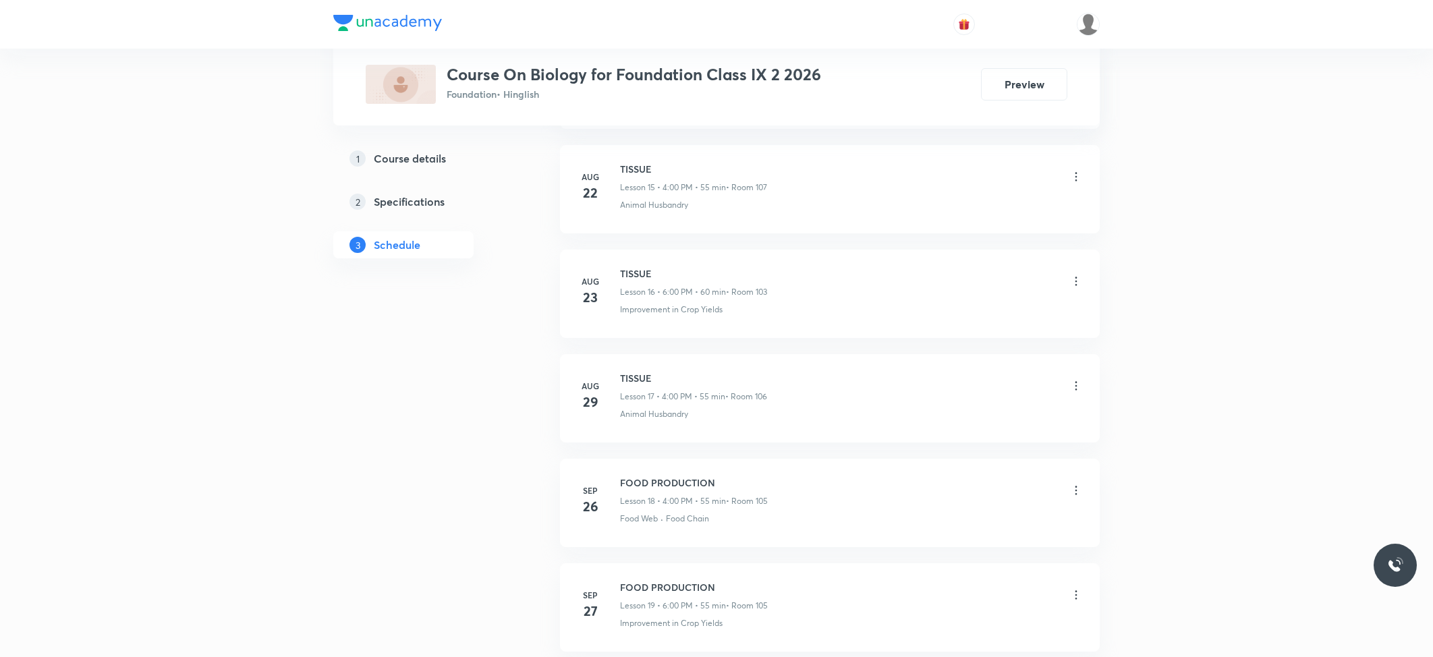
scroll to position [2527, 0]
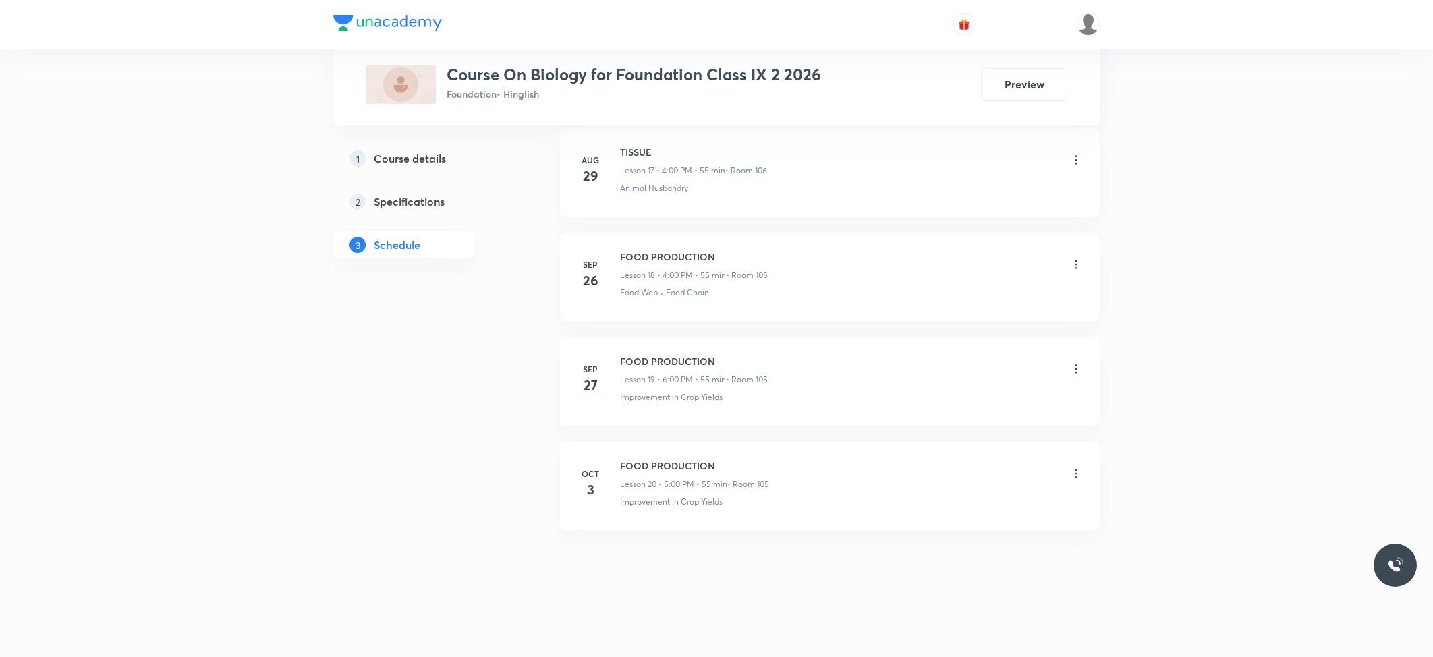
click at [641, 462] on h6 "FOOD PRODUCTION" at bounding box center [694, 466] width 149 height 14
copy h6 "FOOD PRODUCTION"
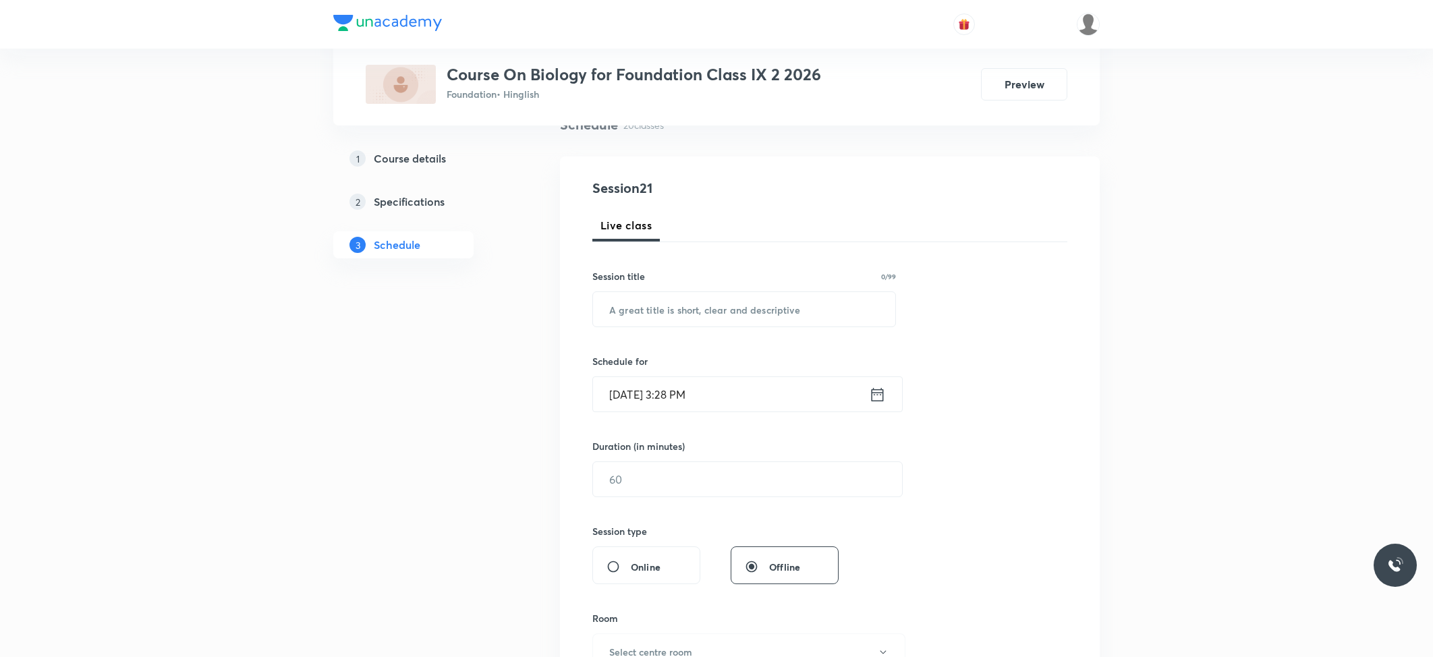
scroll to position [0, 0]
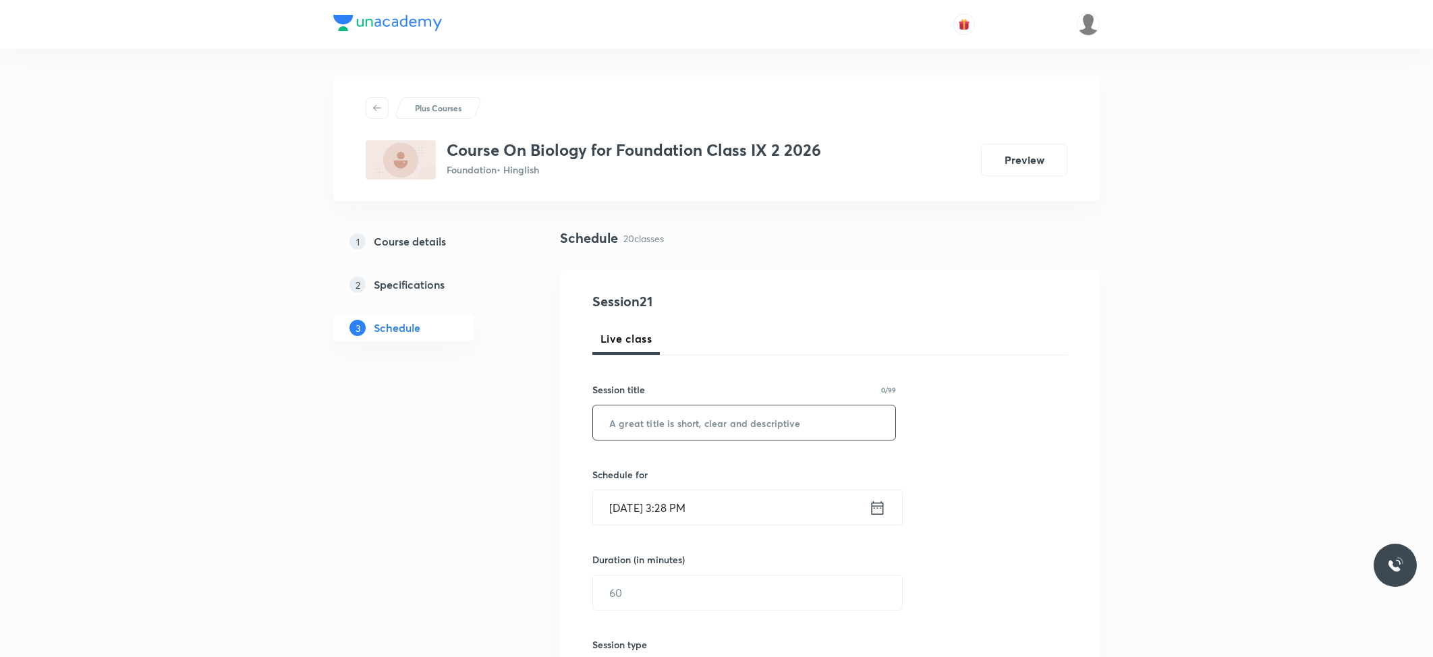
click at [684, 431] on input "text" at bounding box center [744, 423] width 302 height 34
paste input "FOOD PRODUCTION"
type input "FOOD PRODUCTION"
click at [696, 495] on input "[DATE] 3:28 PM" at bounding box center [731, 508] width 276 height 34
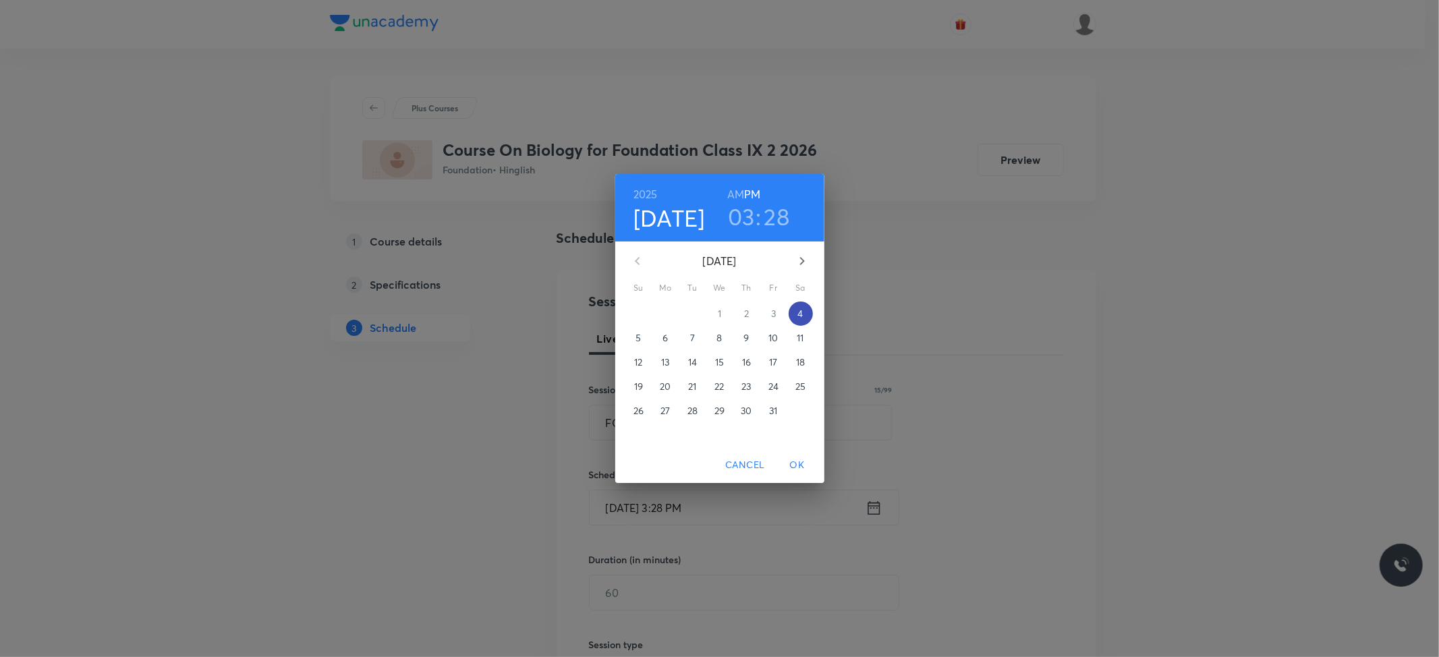
click at [796, 307] on span "4" at bounding box center [801, 313] width 24 height 13
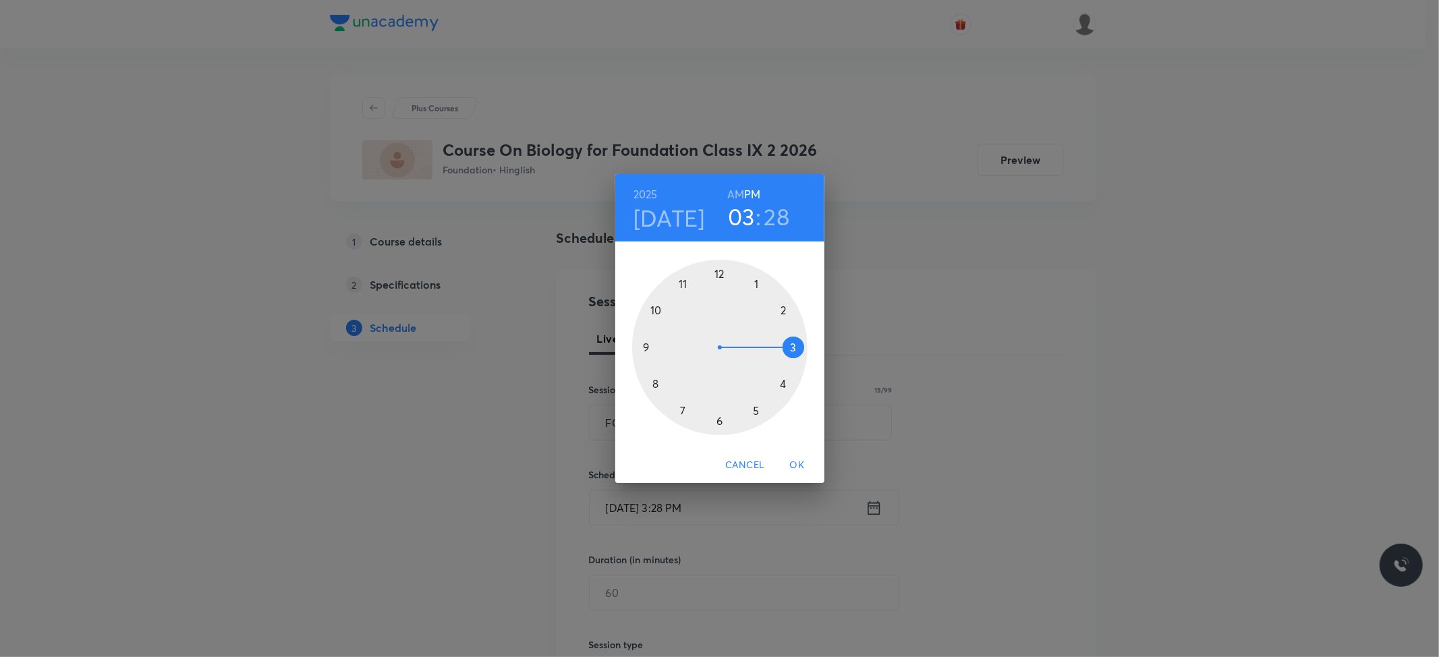
click at [756, 410] on div at bounding box center [719, 347] width 175 height 175
click at [723, 271] on div at bounding box center [719, 347] width 175 height 175
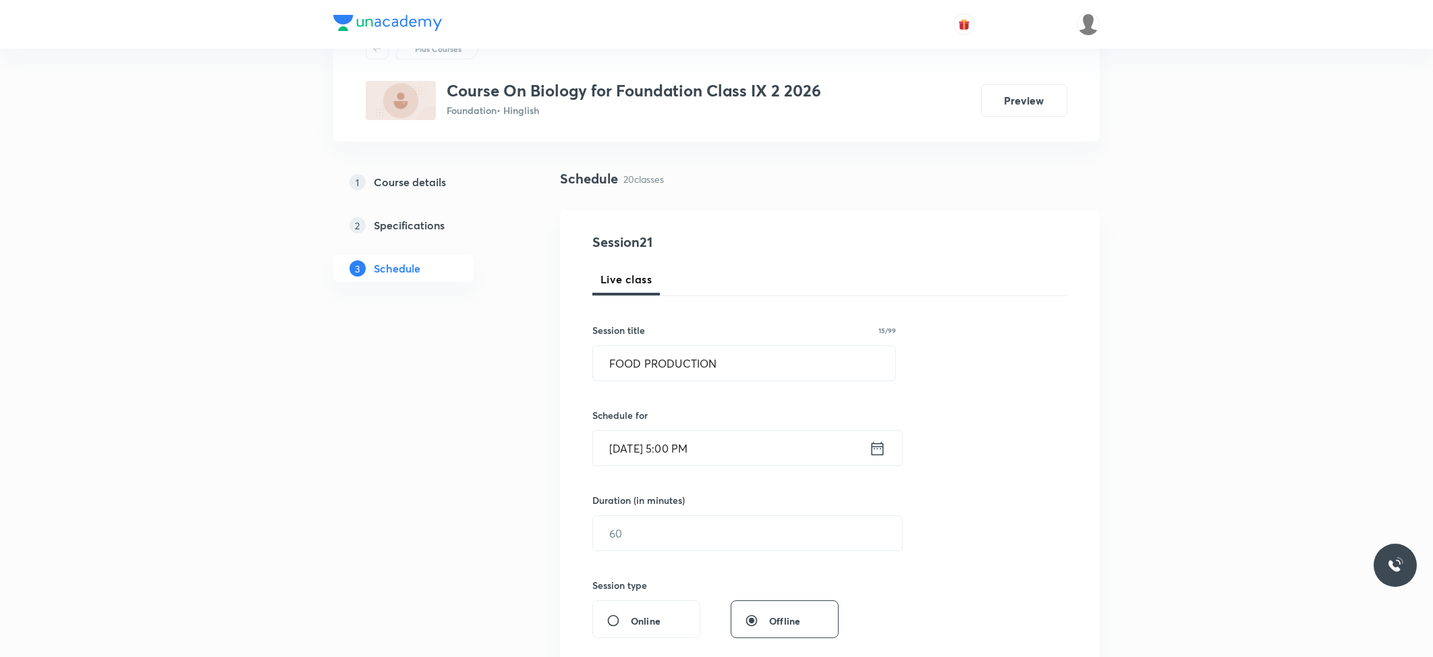
scroll to position [90, 0]
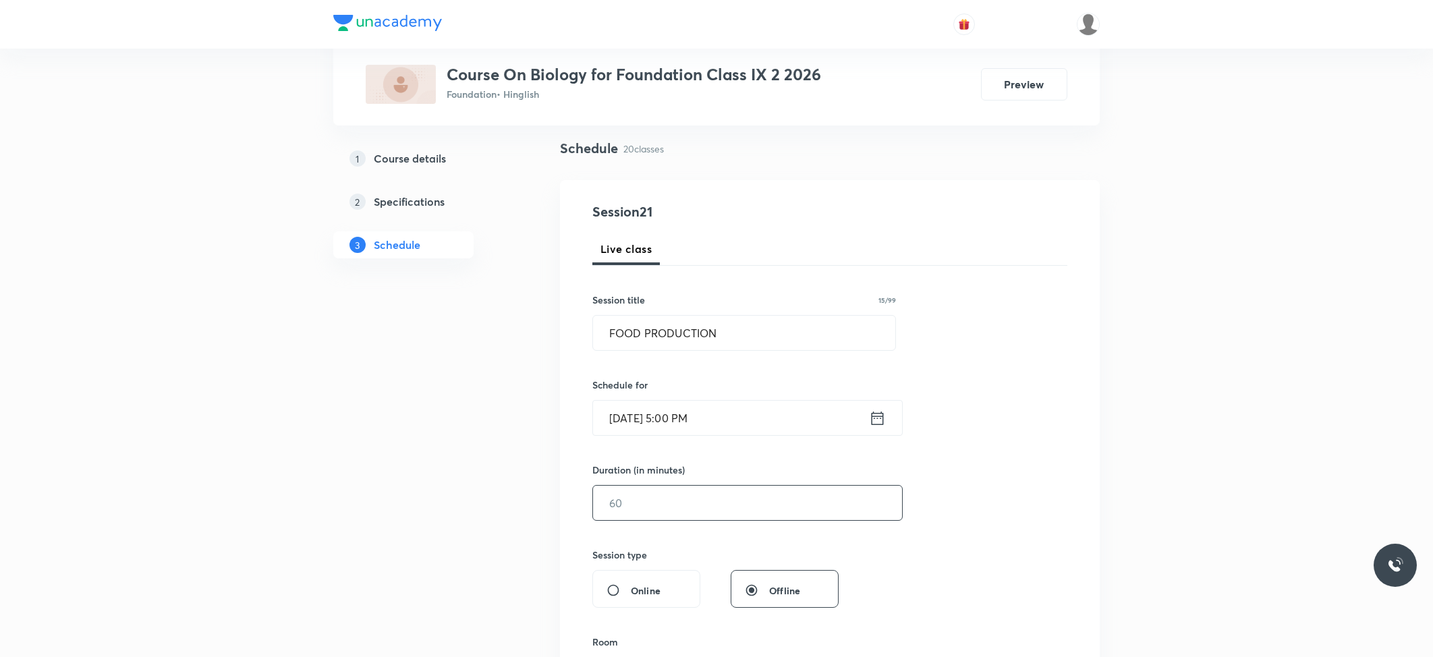
click at [667, 499] on input "text" at bounding box center [747, 503] width 309 height 34
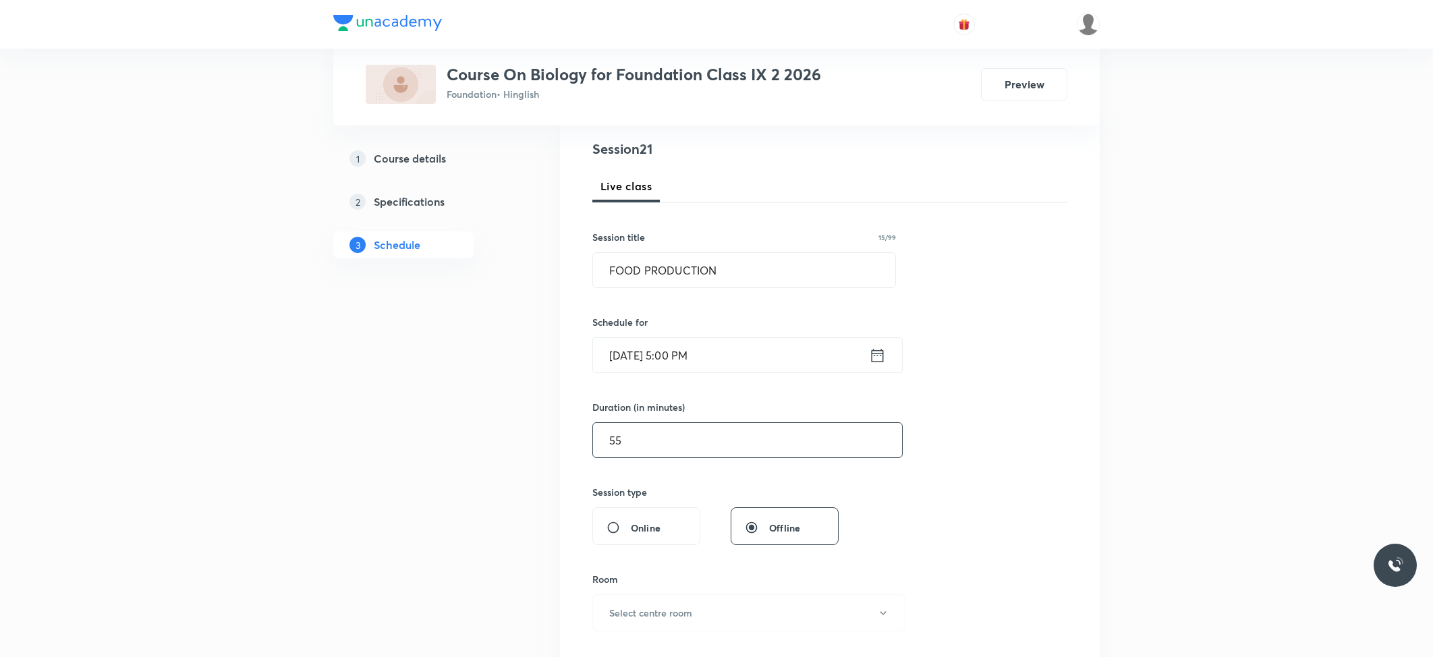
scroll to position [360, 0]
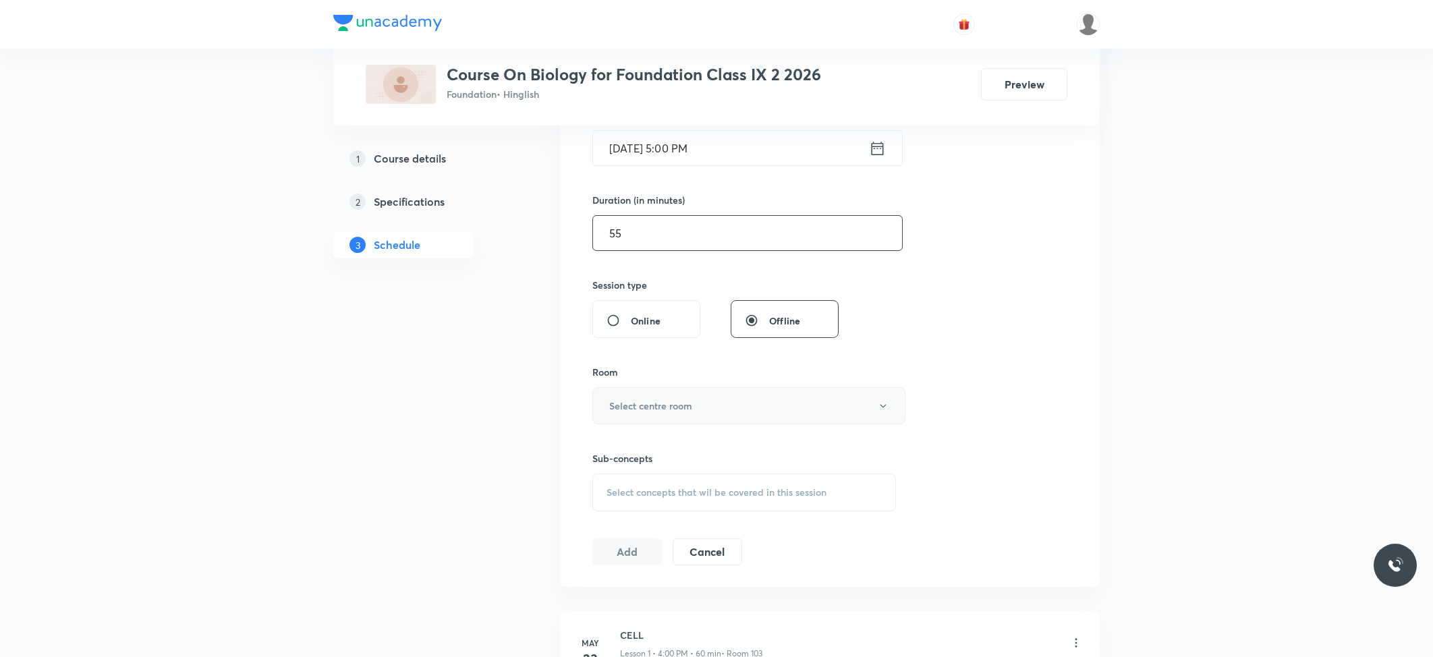
type input "55"
click at [673, 400] on h6 "Select centre room" at bounding box center [650, 406] width 83 height 14
click at [624, 552] on span "105" at bounding box center [746, 552] width 296 height 14
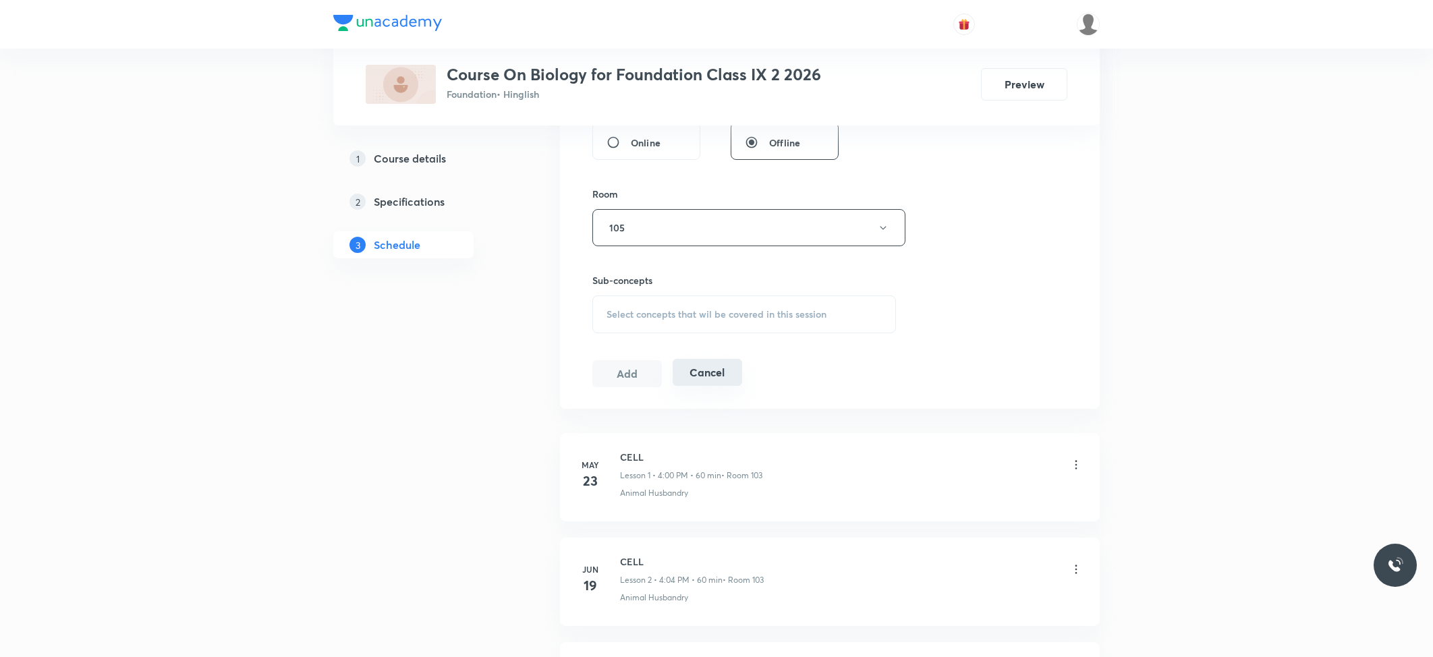
scroll to position [540, 0]
click at [673, 323] on div "Select concepts that wil be covered in this session" at bounding box center [744, 313] width 304 height 38
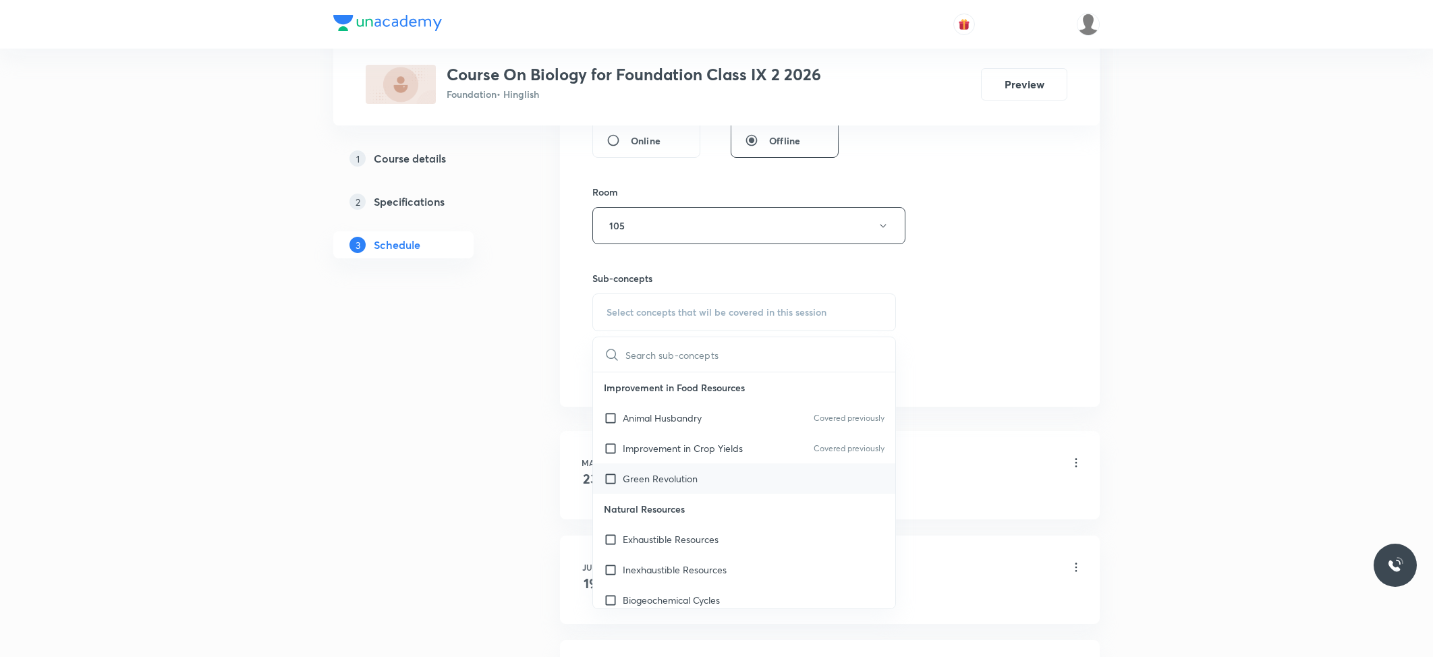
click at [654, 479] on p "Green Revolution" at bounding box center [660, 479] width 75 height 14
checkbox input "true"
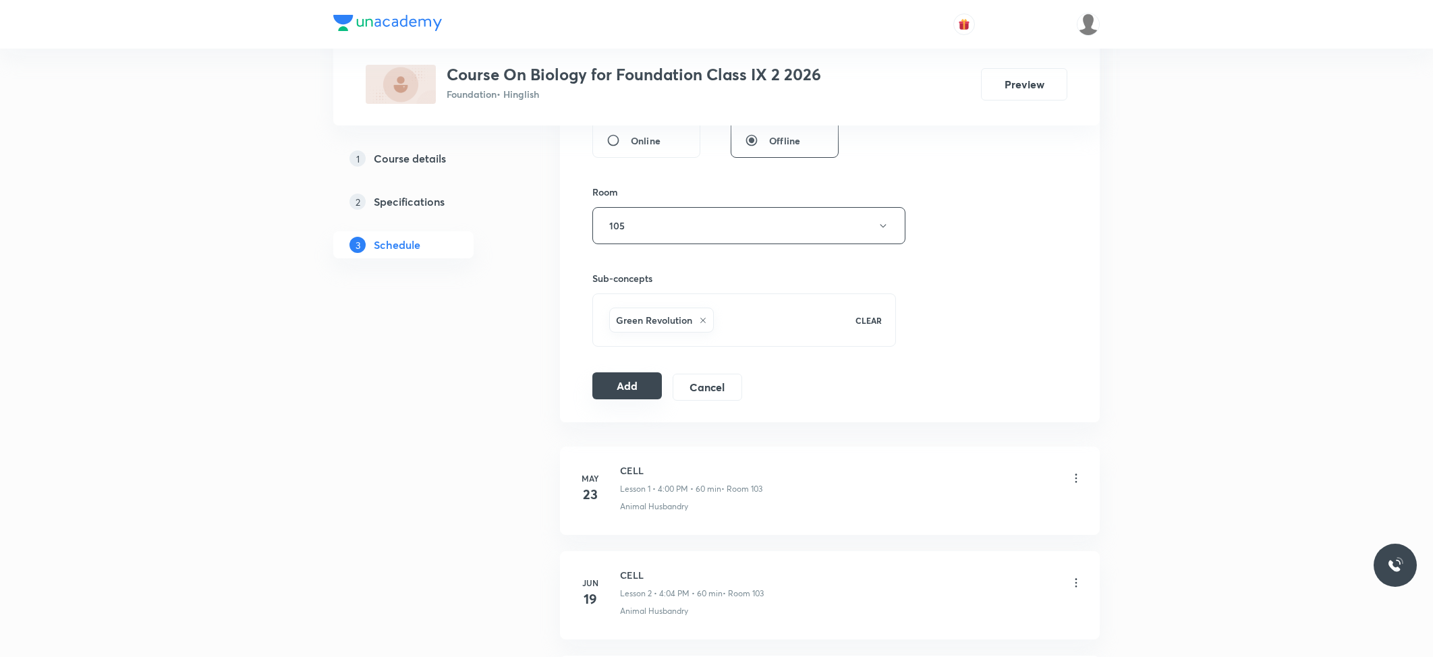
click at [621, 384] on button "Add" at bounding box center [627, 385] width 70 height 27
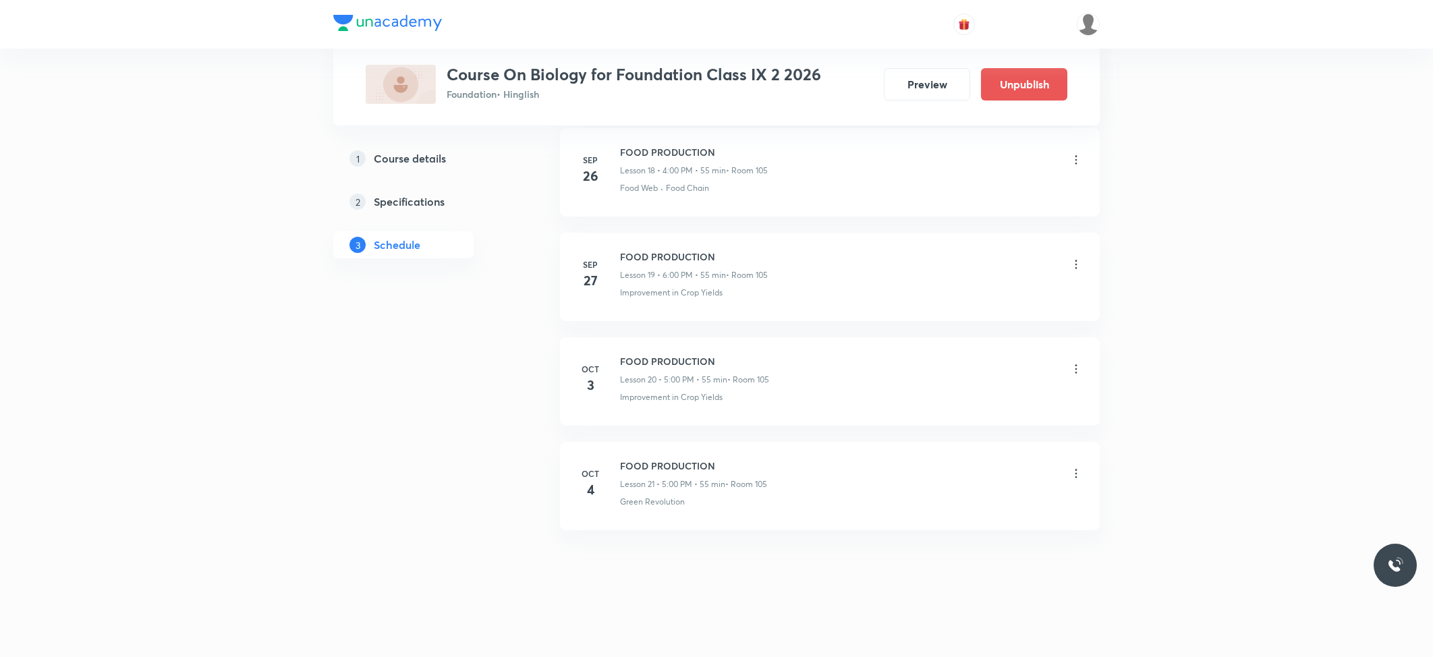
scroll to position [0, 0]
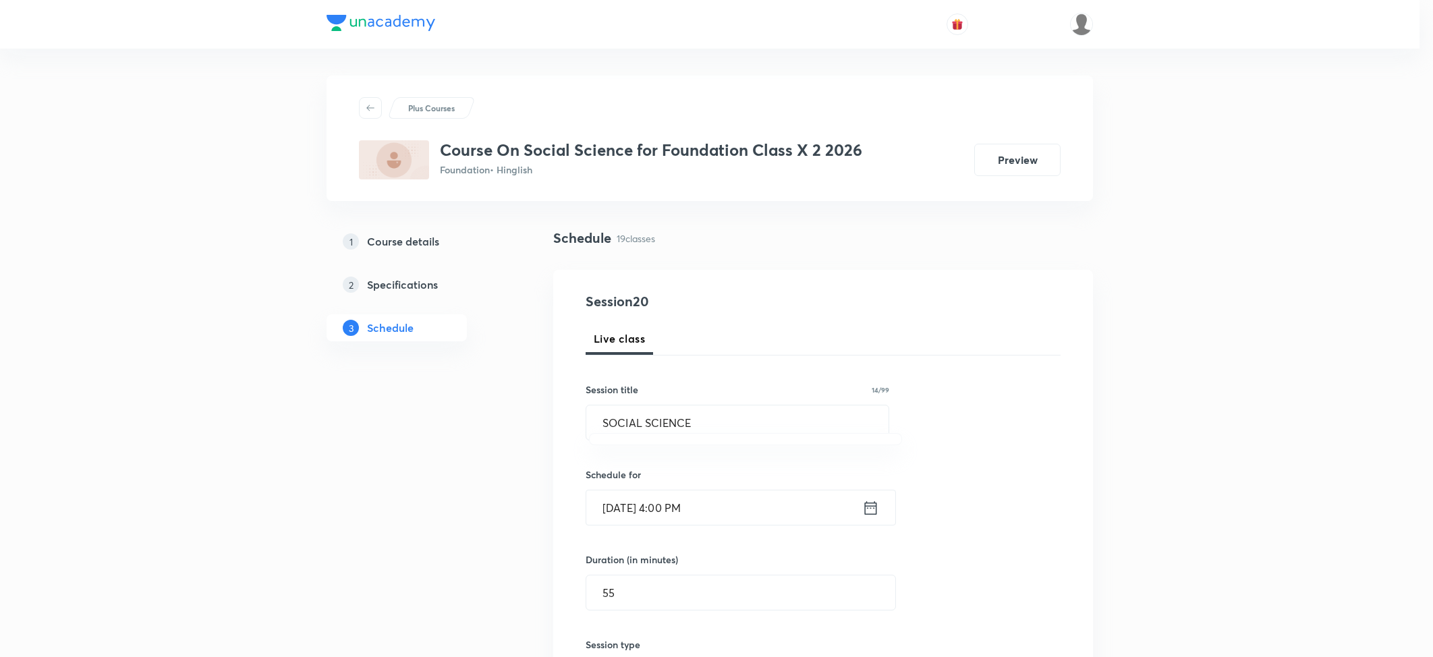
click at [765, 410] on div at bounding box center [716, 328] width 1433 height 657
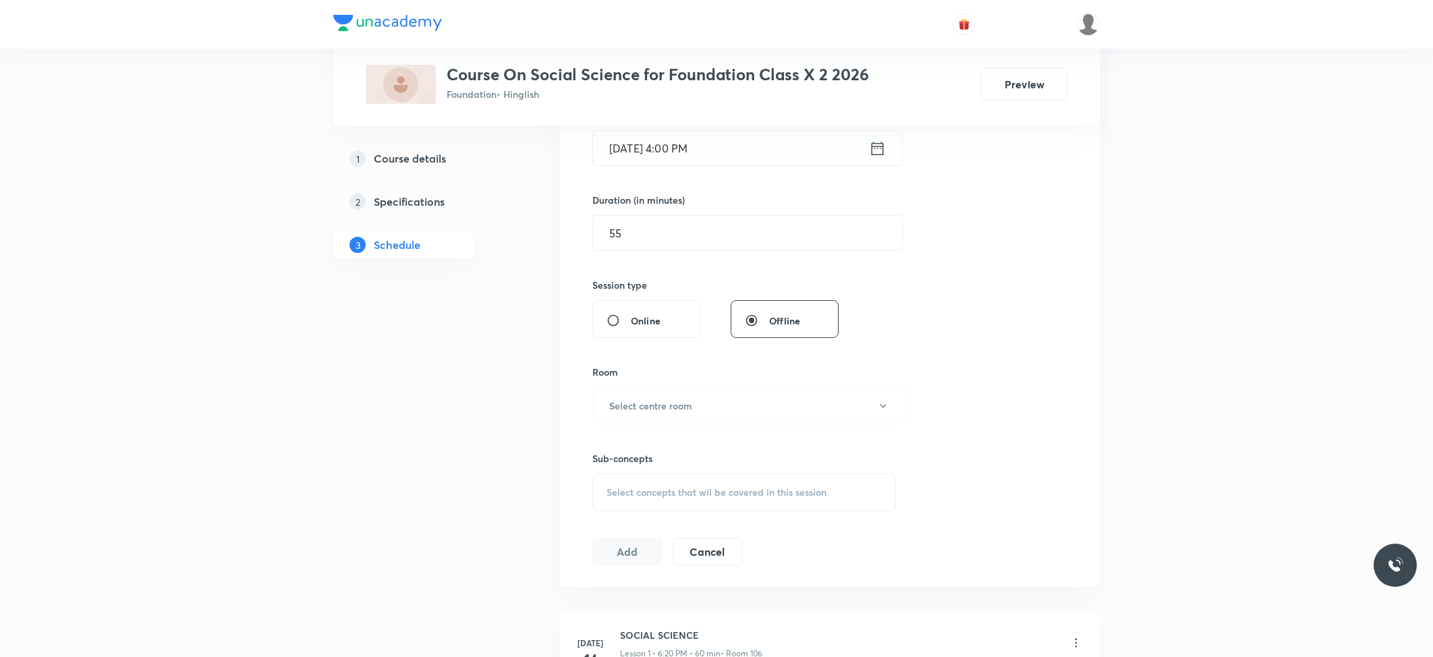
click at [765, 410] on button "Select centre room" at bounding box center [748, 405] width 313 height 37
click at [624, 574] on span "106" at bounding box center [746, 577] width 296 height 14
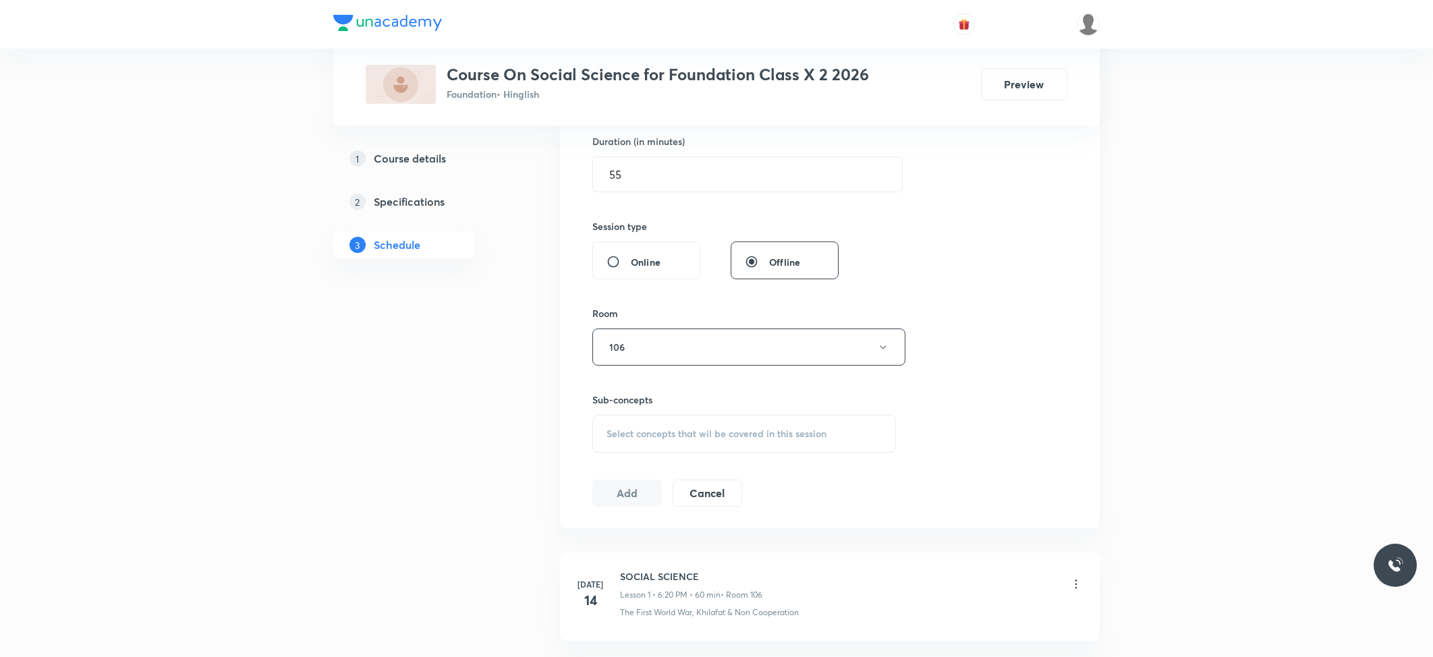
scroll to position [449, 0]
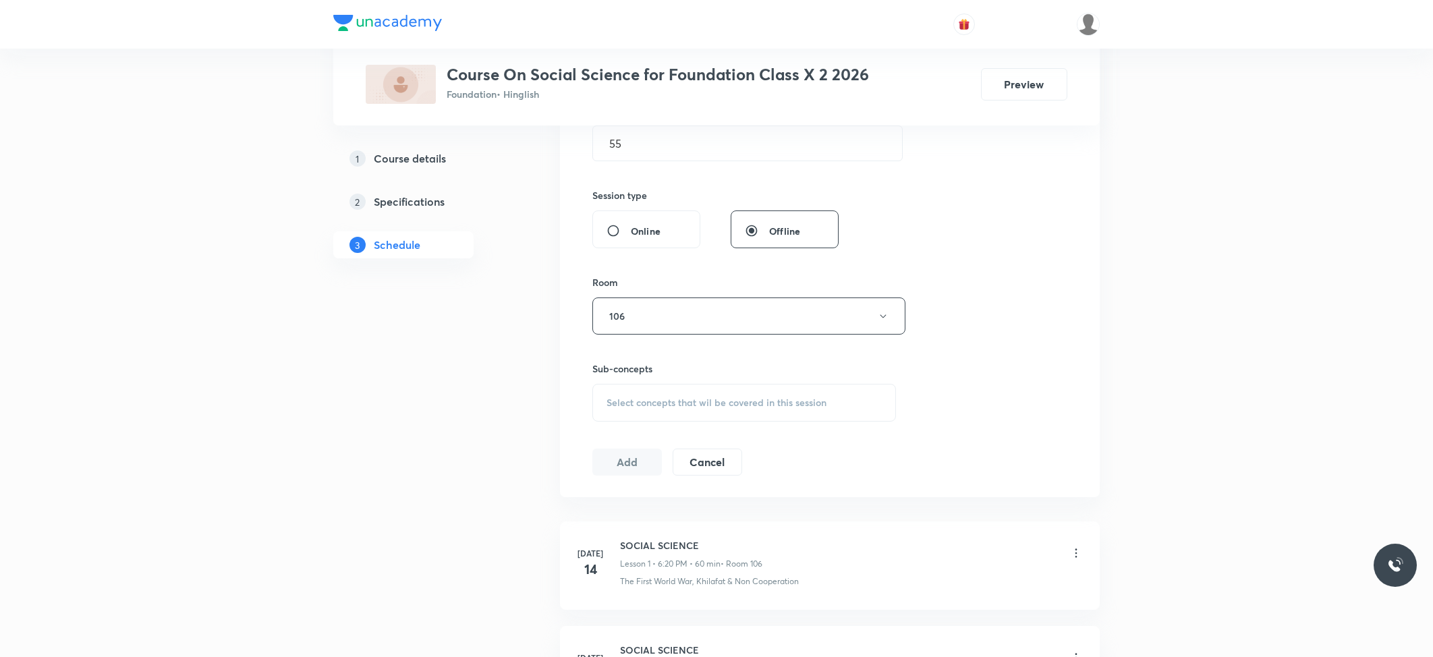
click at [721, 414] on div "Select concepts that wil be covered in this session" at bounding box center [744, 403] width 304 height 38
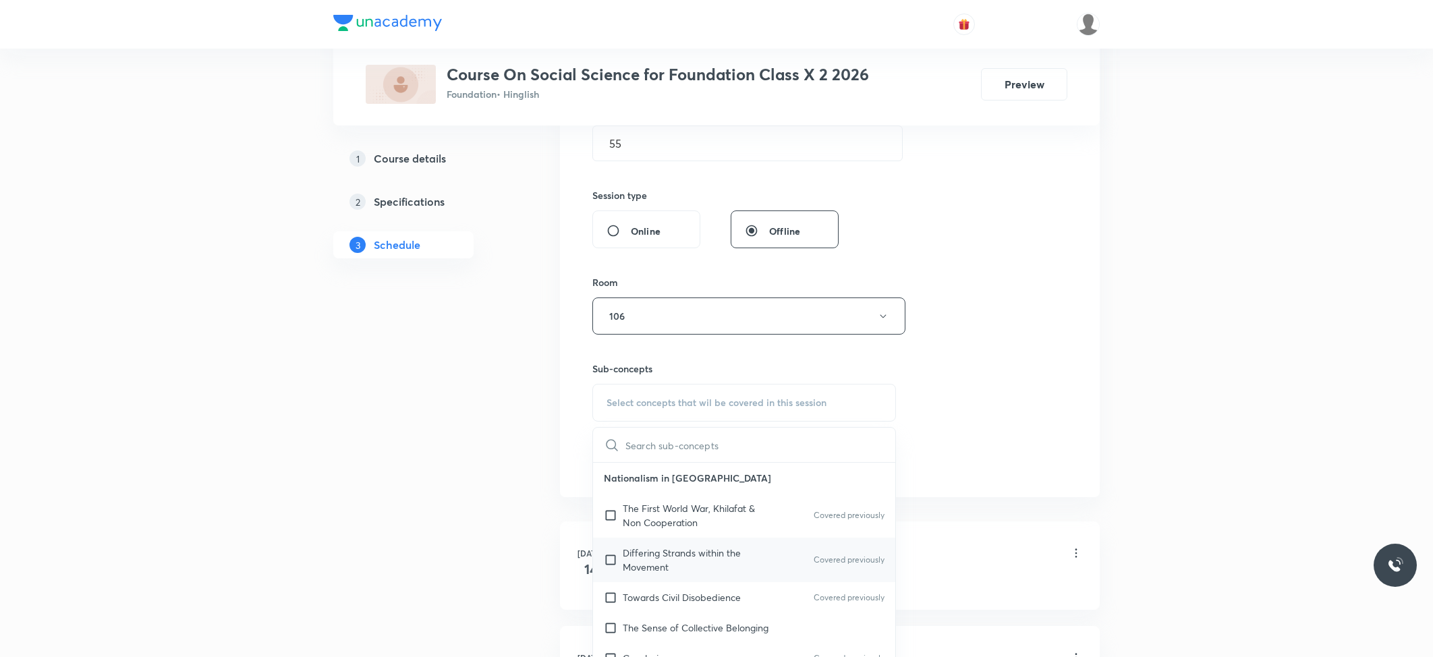
click at [678, 557] on p "Differing Strands within the Movement" at bounding box center [691, 560] width 136 height 28
checkbox input "true"
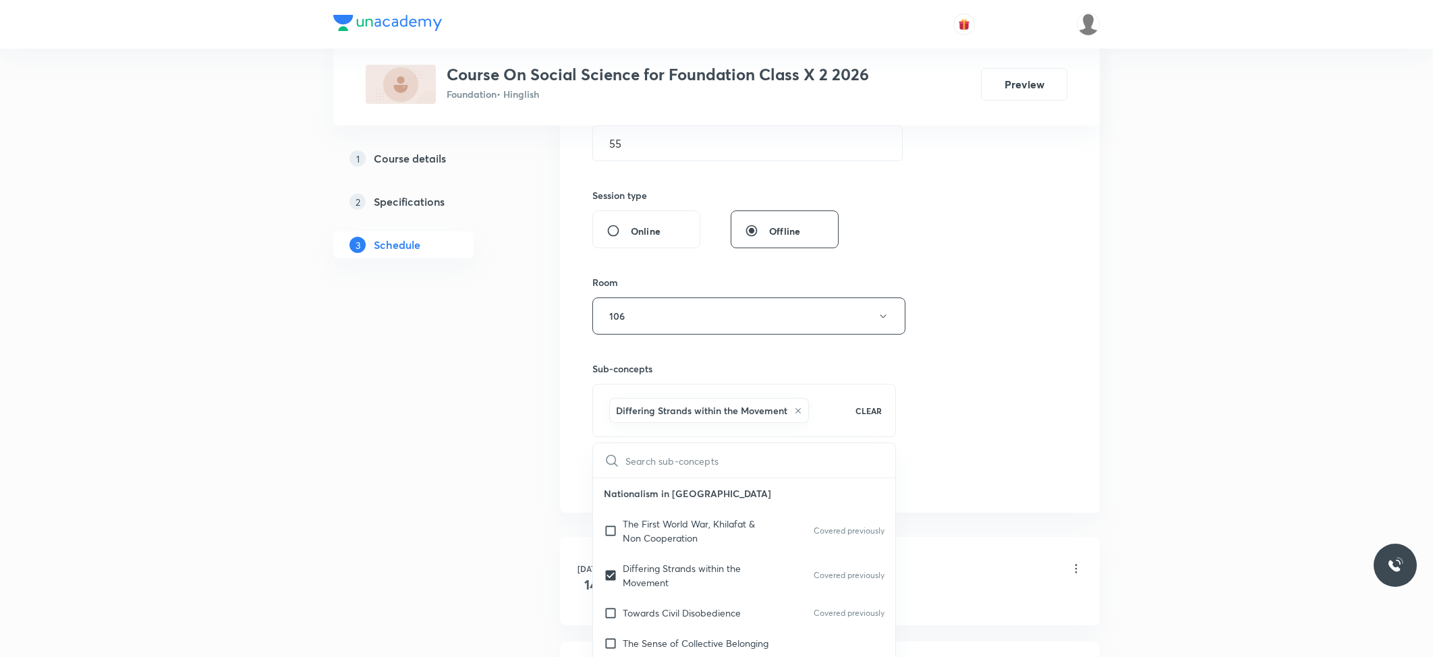
click at [1019, 417] on div "Session 20 Live class Session title 14/99 SOCIAL SCIENCE ​ Schedule for Oct 4, …" at bounding box center [829, 166] width 475 height 649
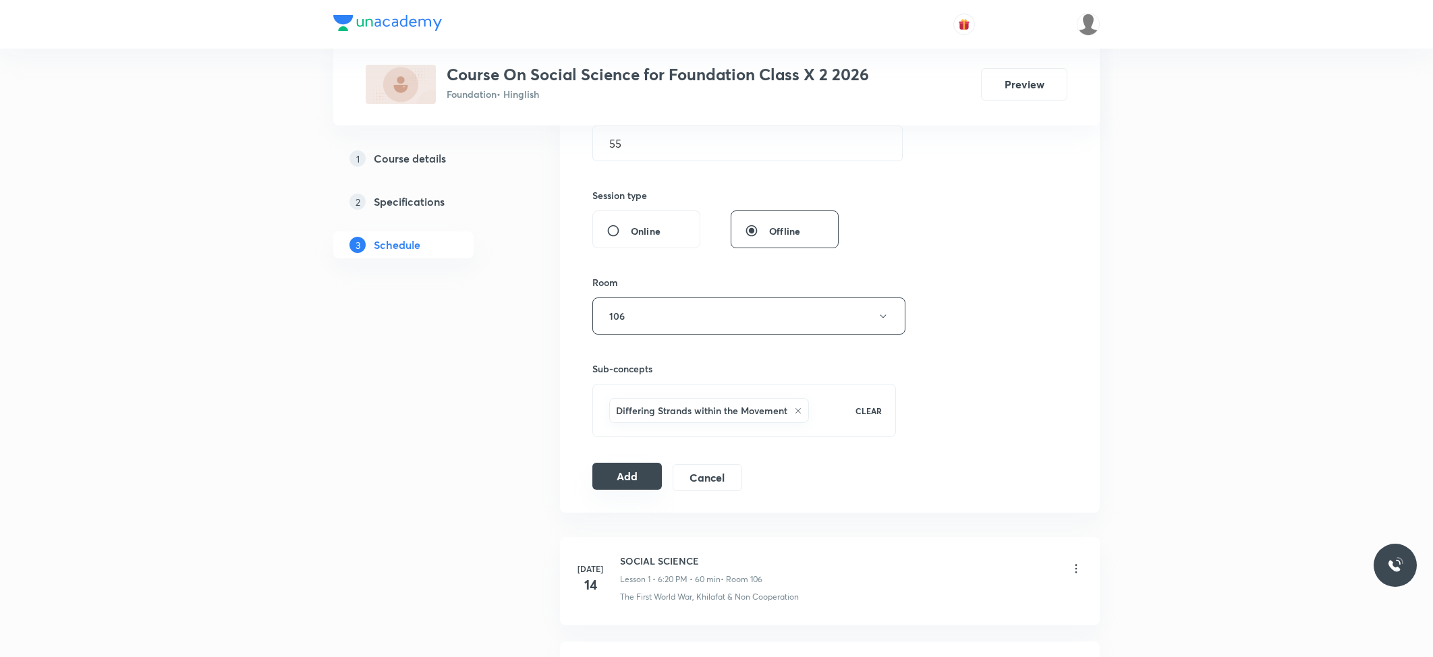
click at [640, 481] on button "Add" at bounding box center [627, 476] width 70 height 27
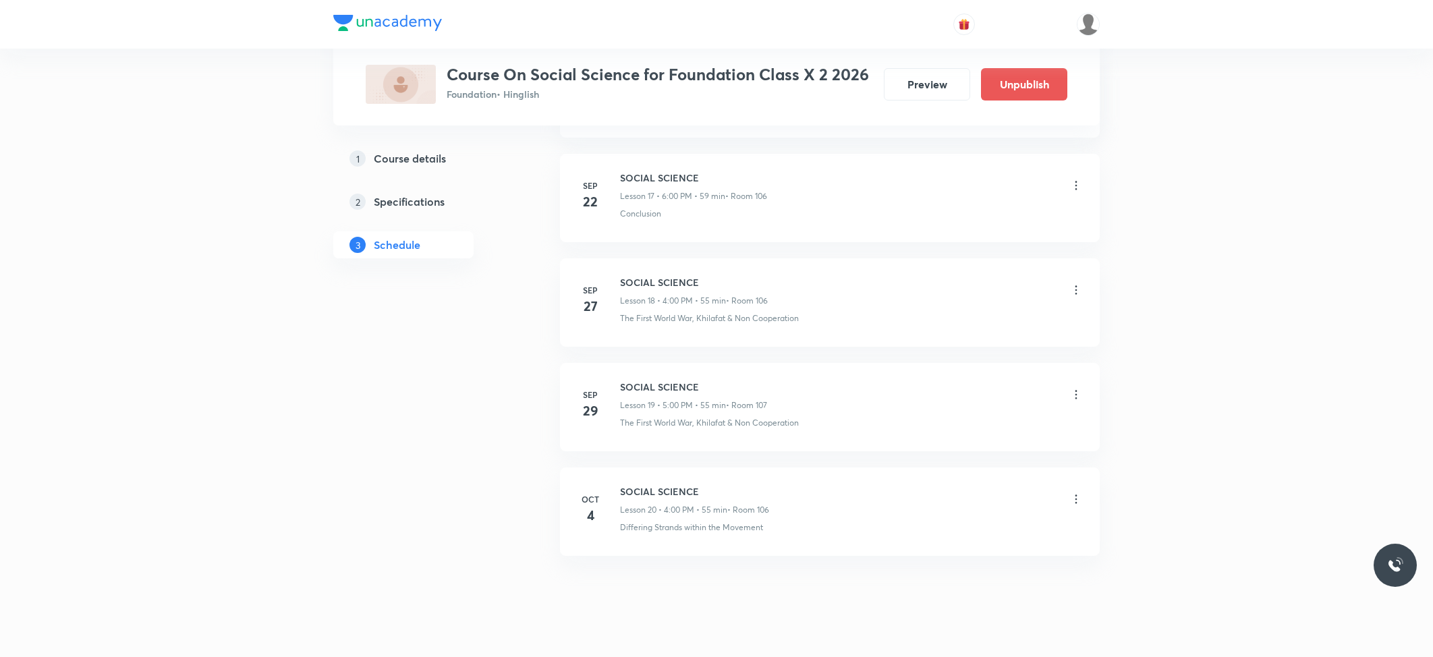
scroll to position [1904, 0]
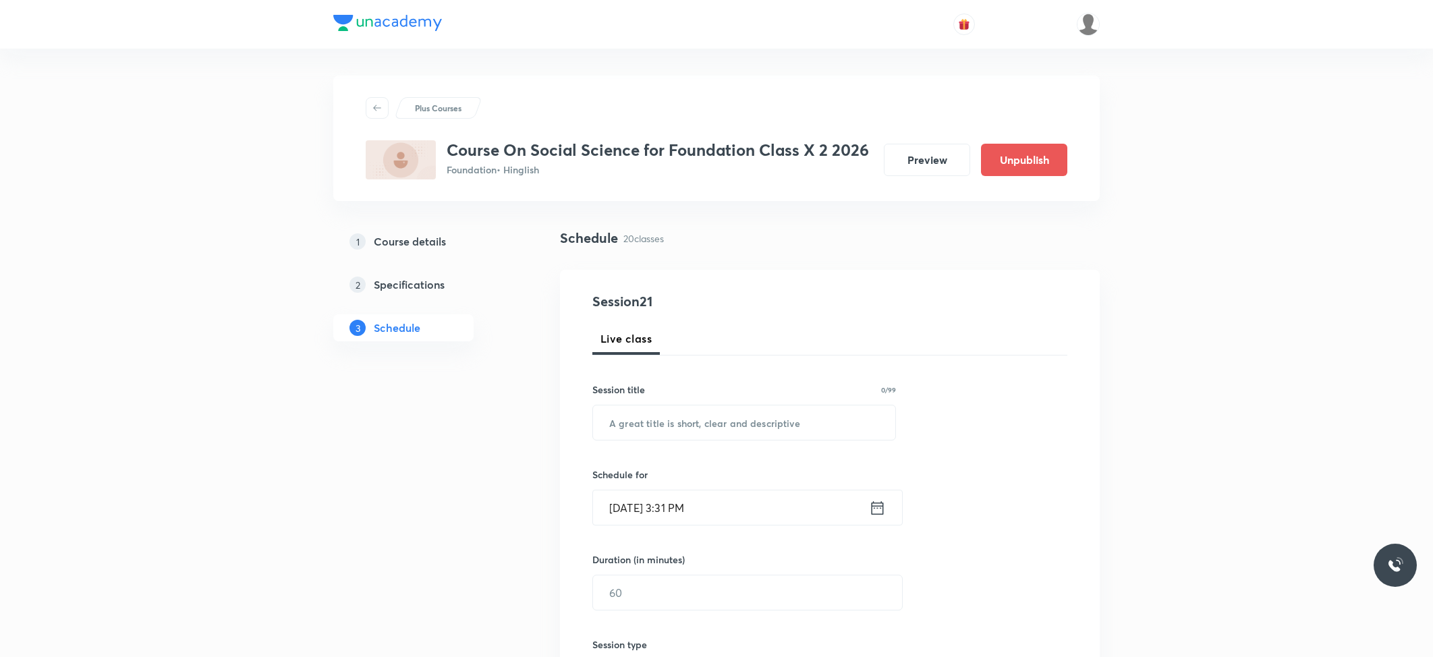
scroll to position [2527, 0]
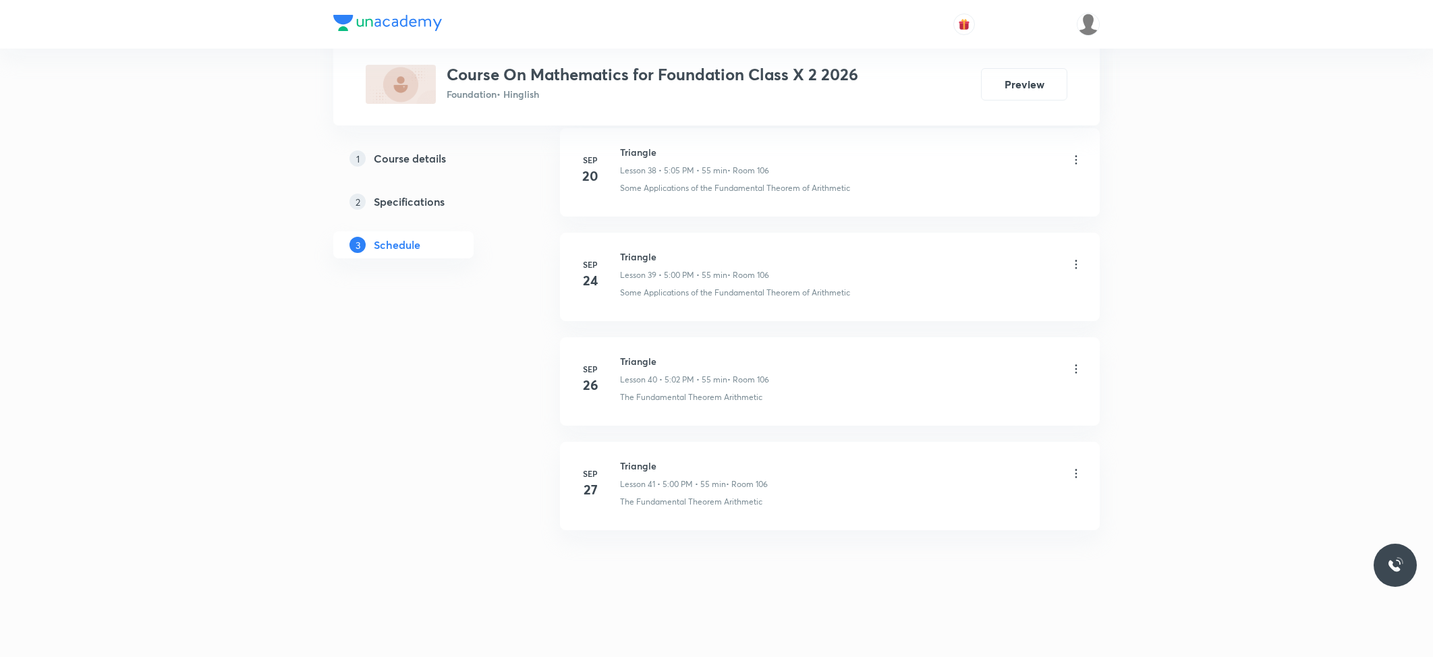
click at [640, 468] on h6 "Triangle" at bounding box center [694, 466] width 148 height 14
copy h6 "Triangle"
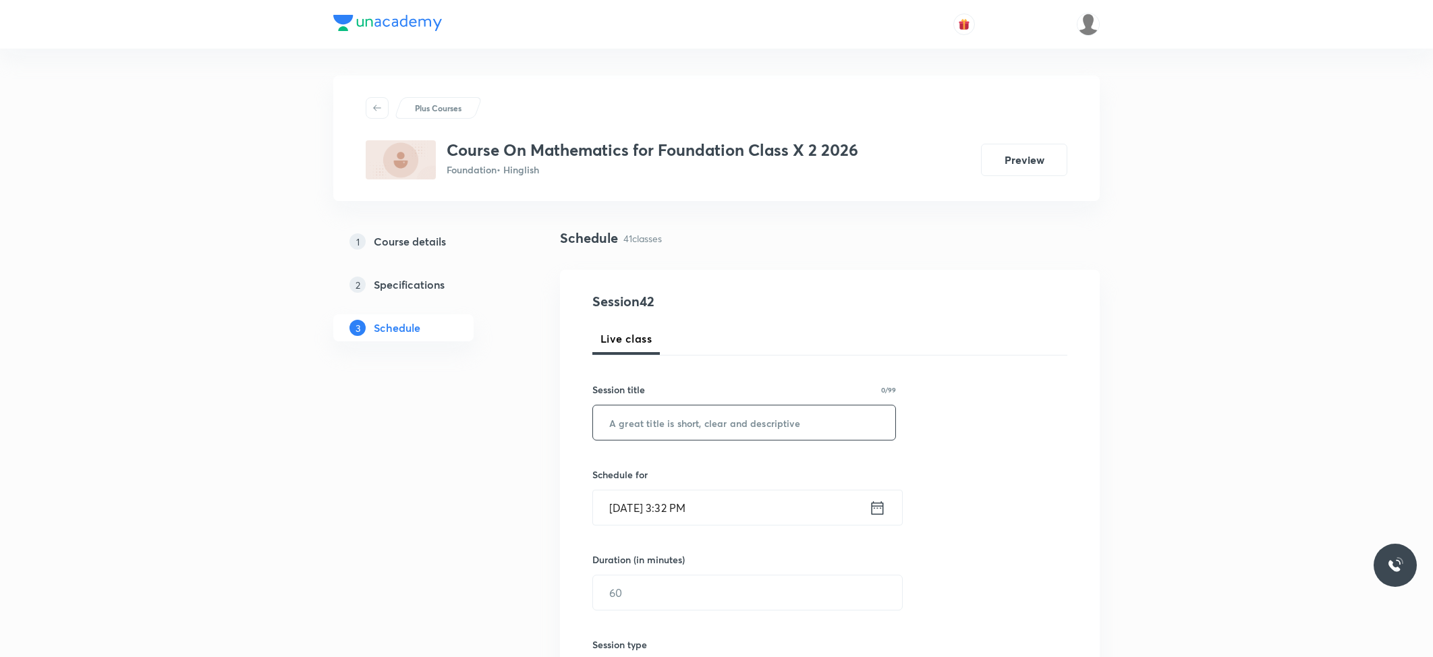
click at [694, 422] on input "text" at bounding box center [744, 423] width 302 height 34
paste input "Triangle"
type input "Triangle"
click at [705, 509] on input "[DATE] 3:32 PM" at bounding box center [731, 508] width 276 height 34
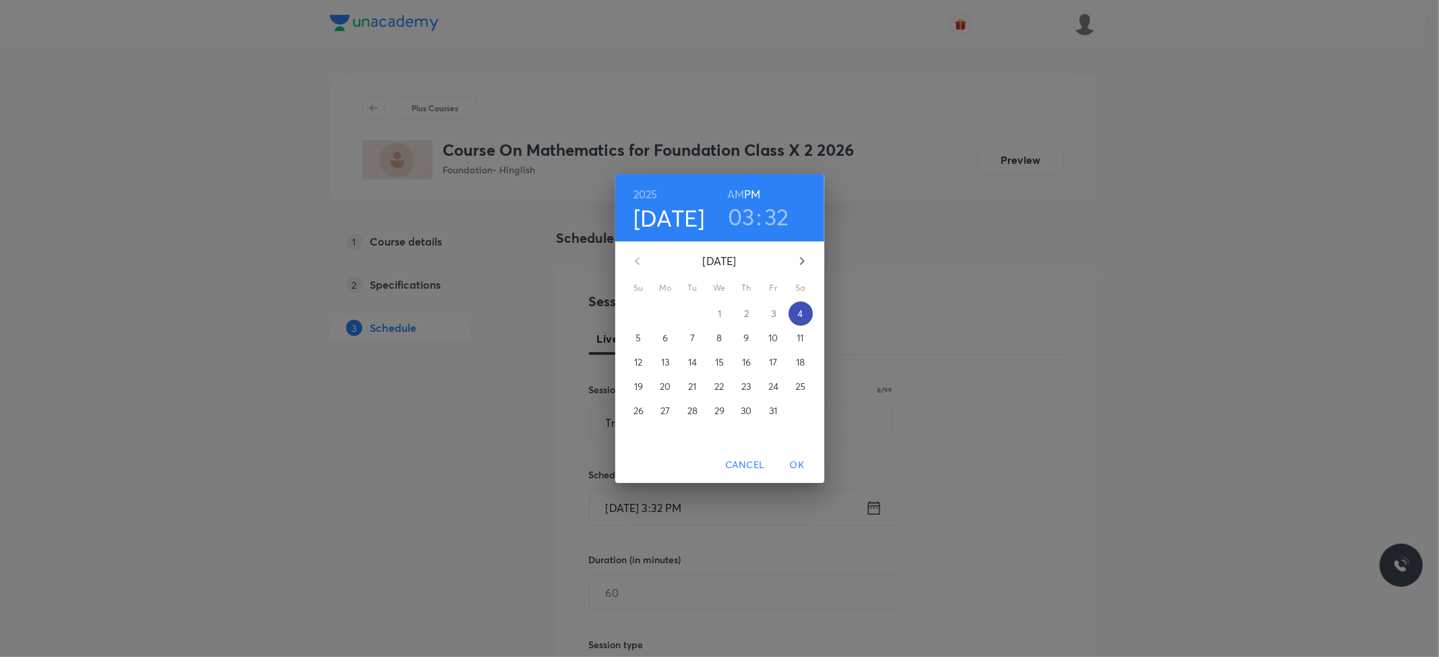
click at [802, 316] on p "4" at bounding box center [800, 313] width 5 height 13
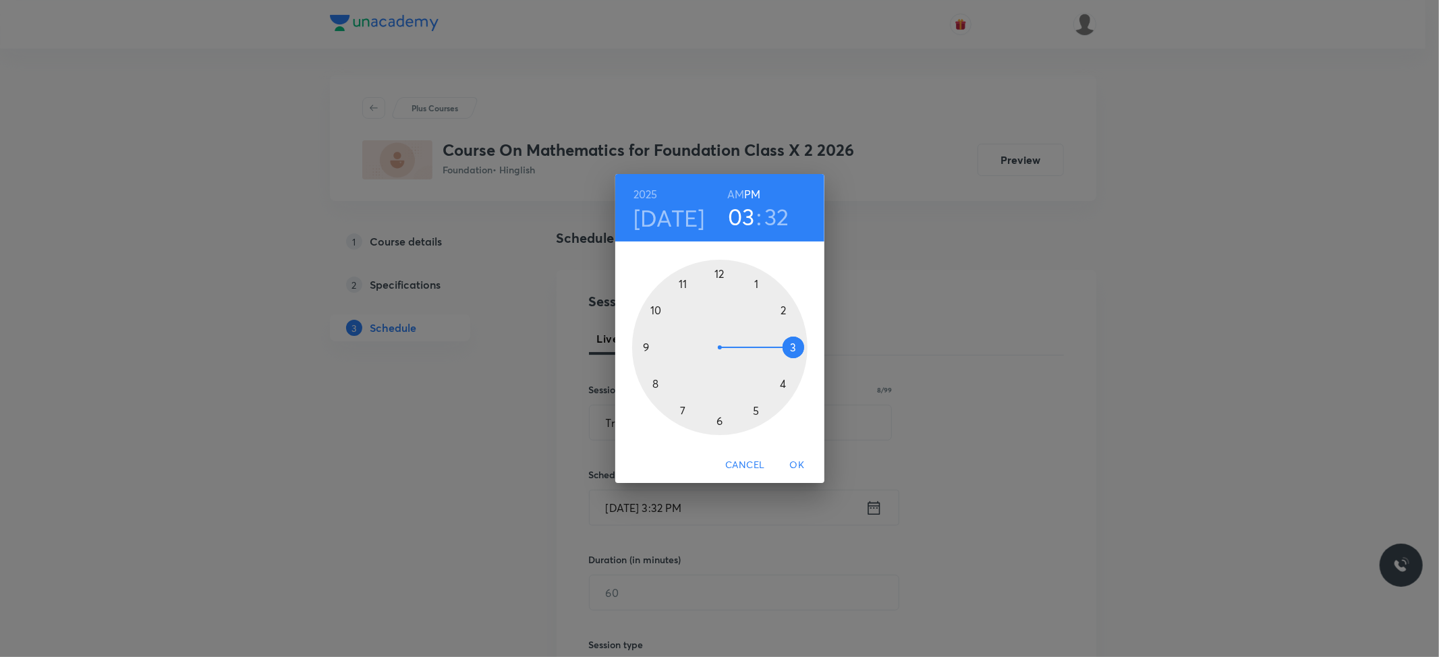
click at [719, 419] on div at bounding box center [719, 347] width 175 height 175
click at [716, 273] on div at bounding box center [719, 347] width 175 height 175
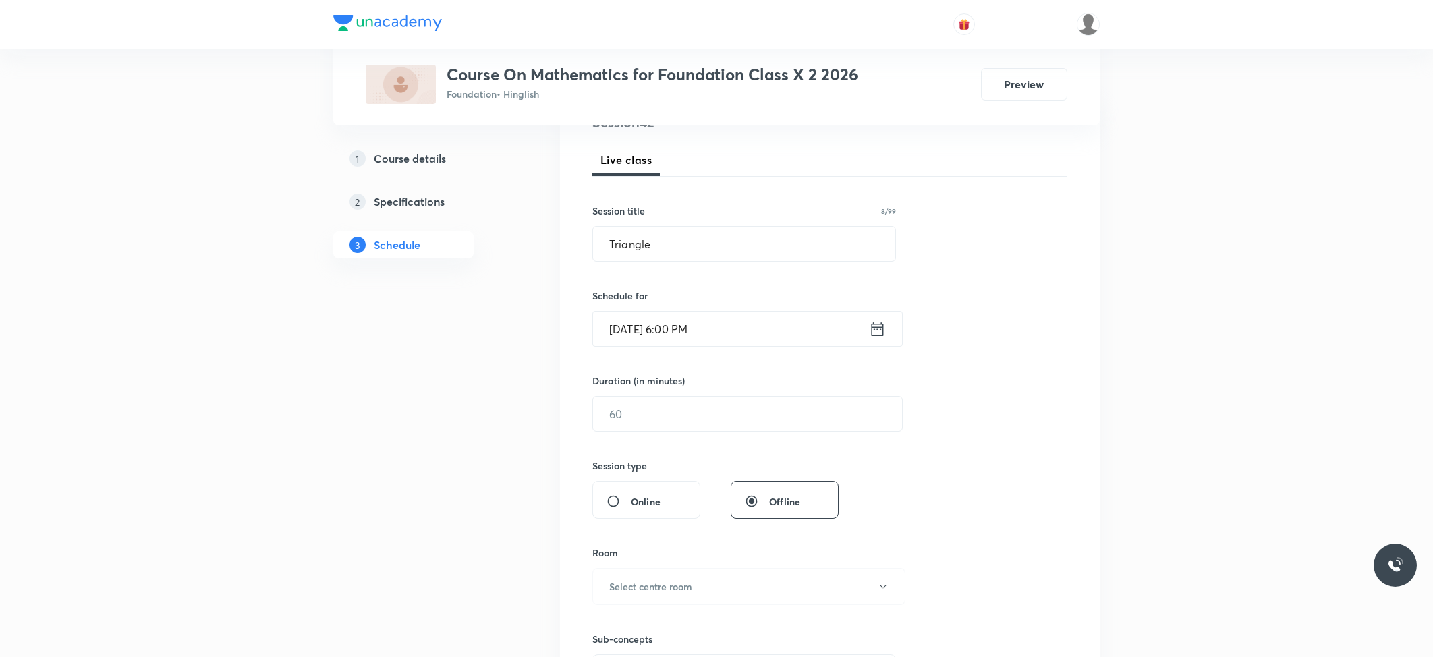
scroll to position [180, 0]
click at [700, 416] on input "text" at bounding box center [747, 413] width 309 height 34
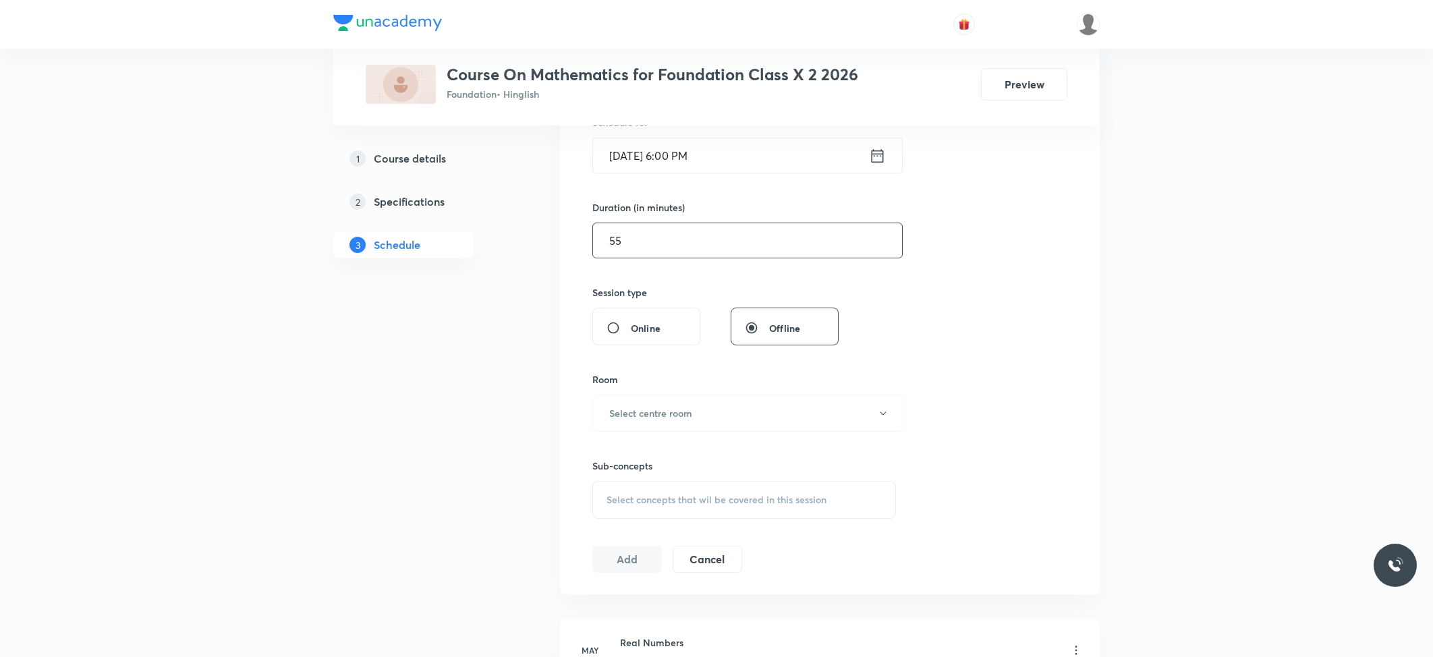
scroll to position [360, 0]
type input "55"
click at [699, 408] on button "Select centre room" at bounding box center [748, 405] width 313 height 37
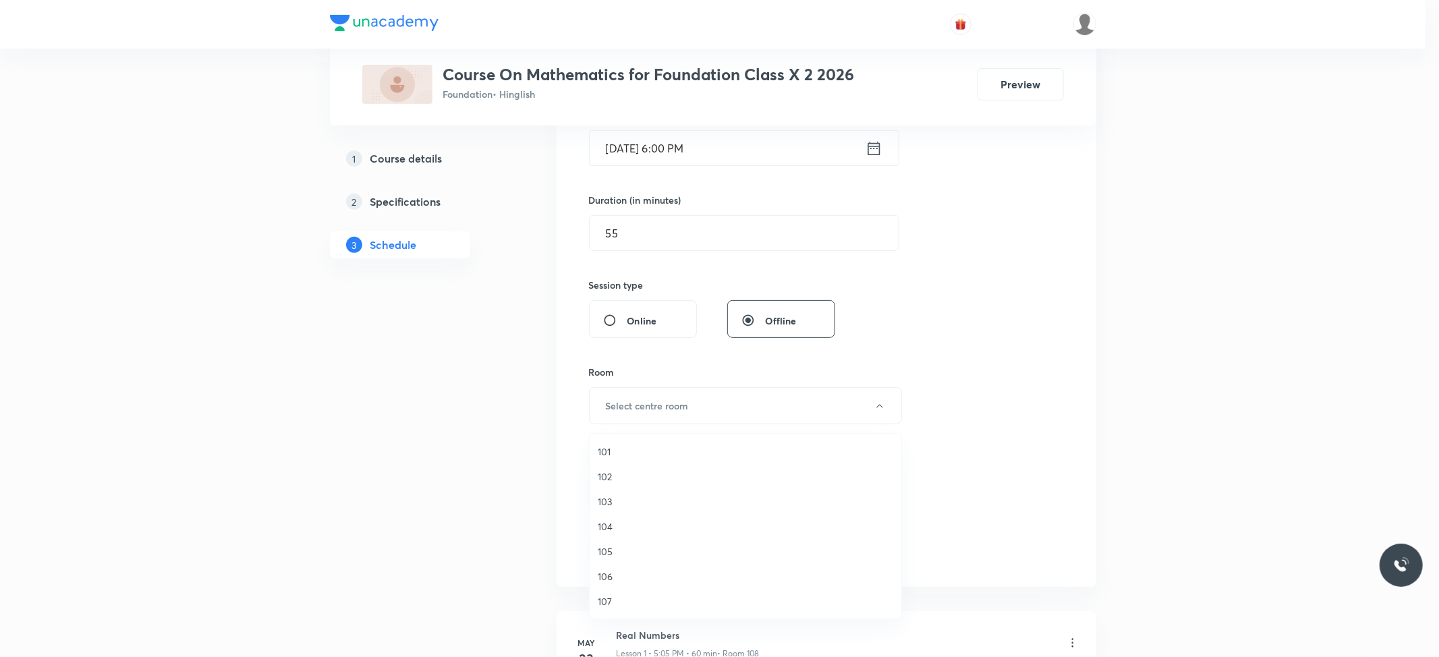
click at [613, 583] on span "106" at bounding box center [746, 577] width 296 height 14
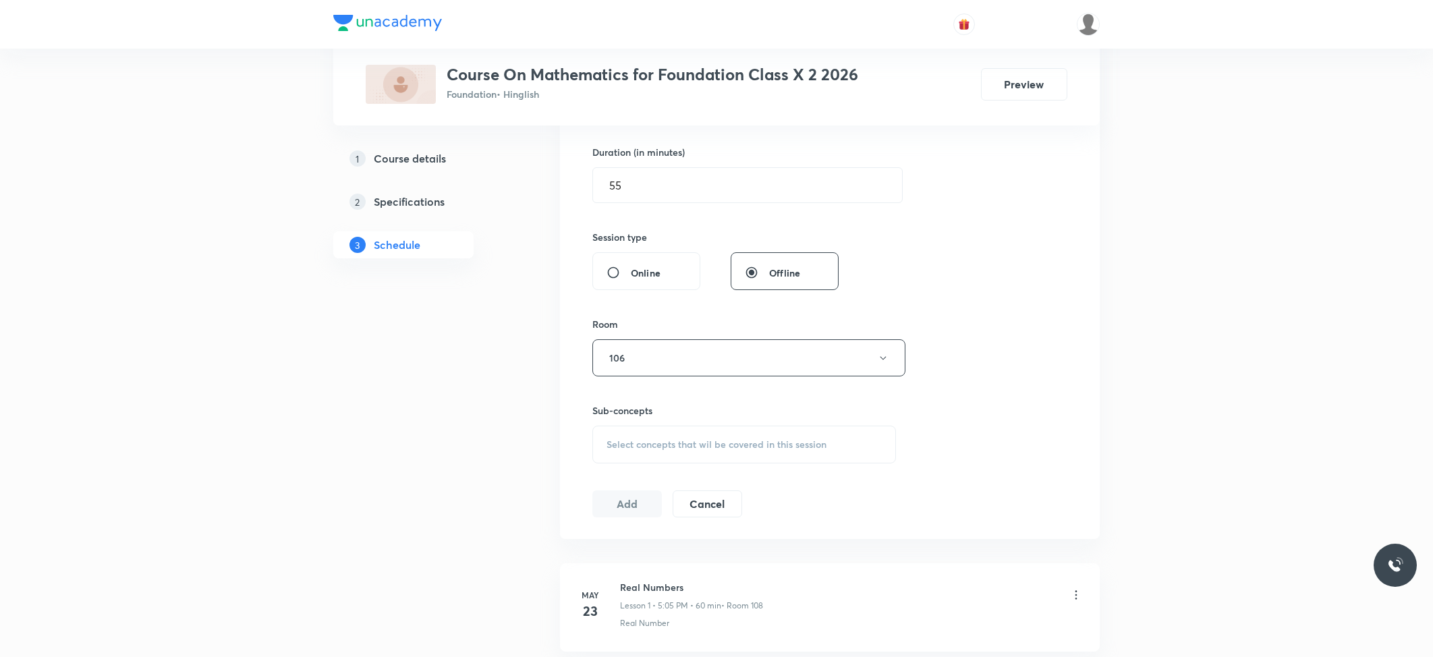
scroll to position [449, 0]
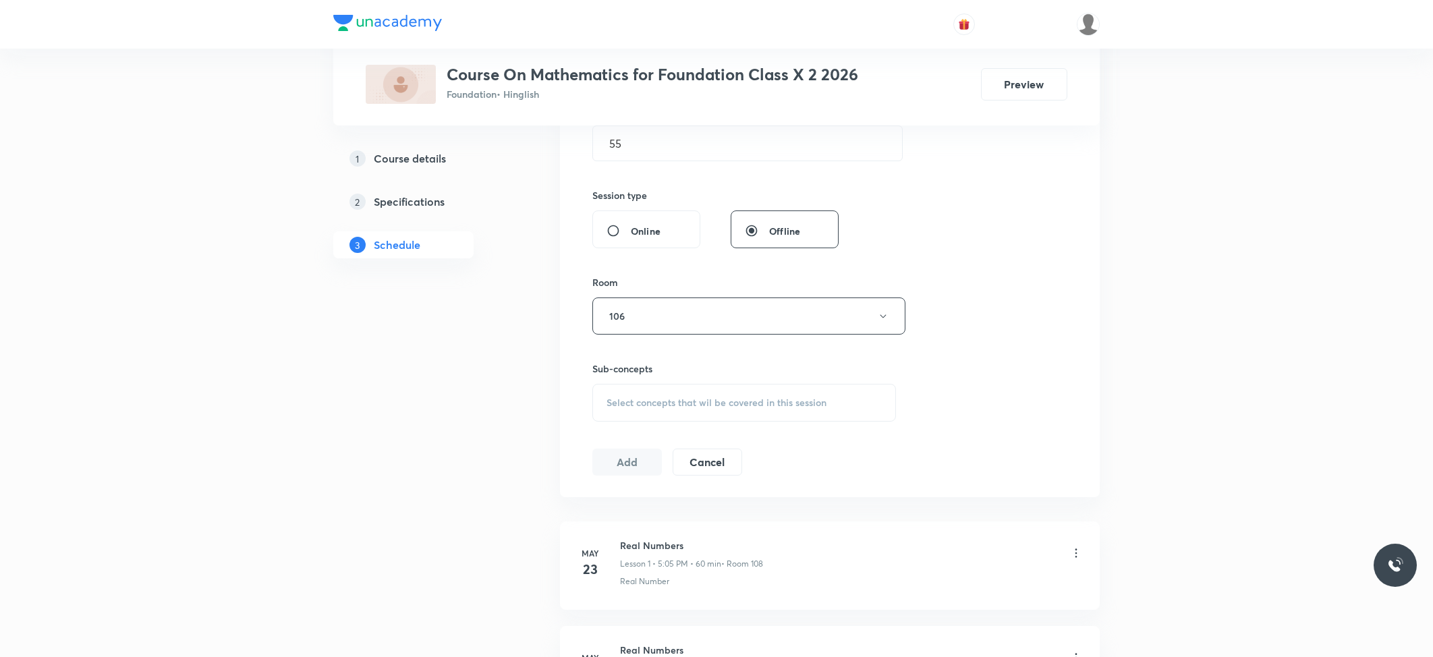
click at [668, 408] on span "Select concepts that wil be covered in this session" at bounding box center [717, 402] width 220 height 11
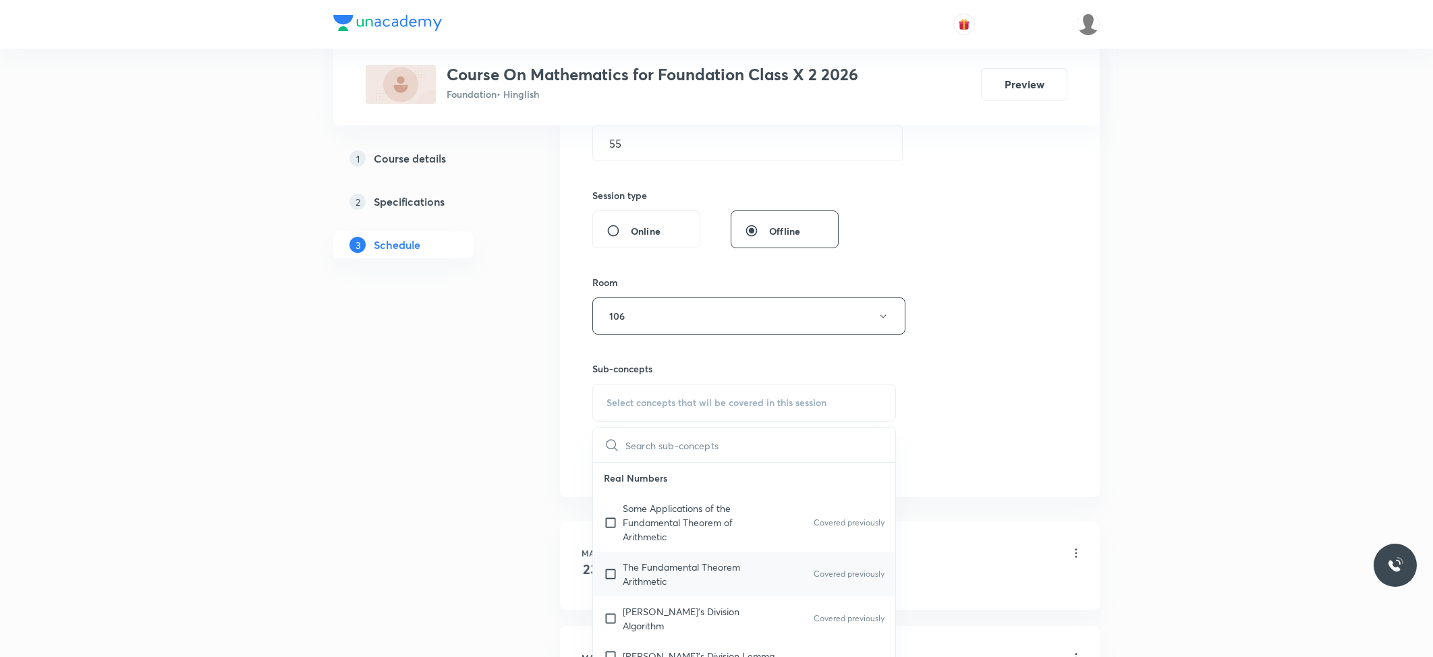
click at [654, 570] on p "The Fundamental Theorem Arithmetic" at bounding box center [691, 574] width 136 height 28
checkbox input "true"
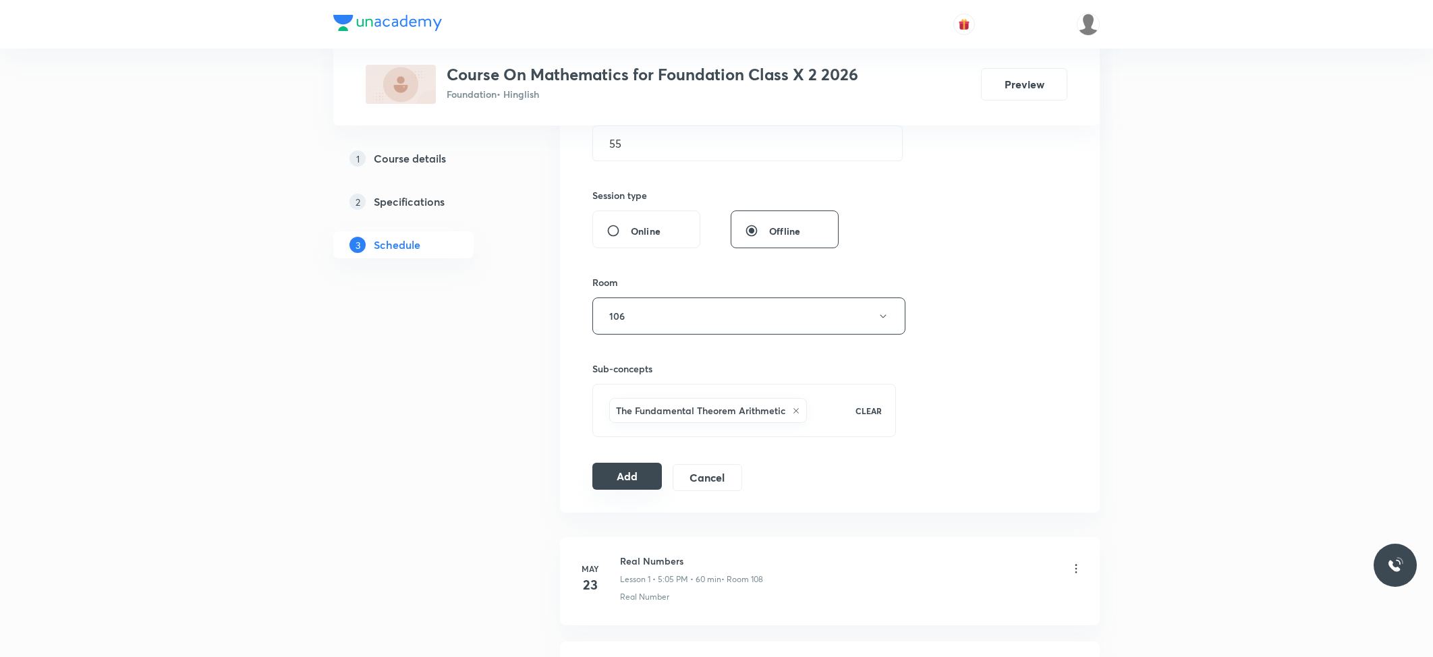
click at [628, 490] on button "Add" at bounding box center [627, 476] width 70 height 27
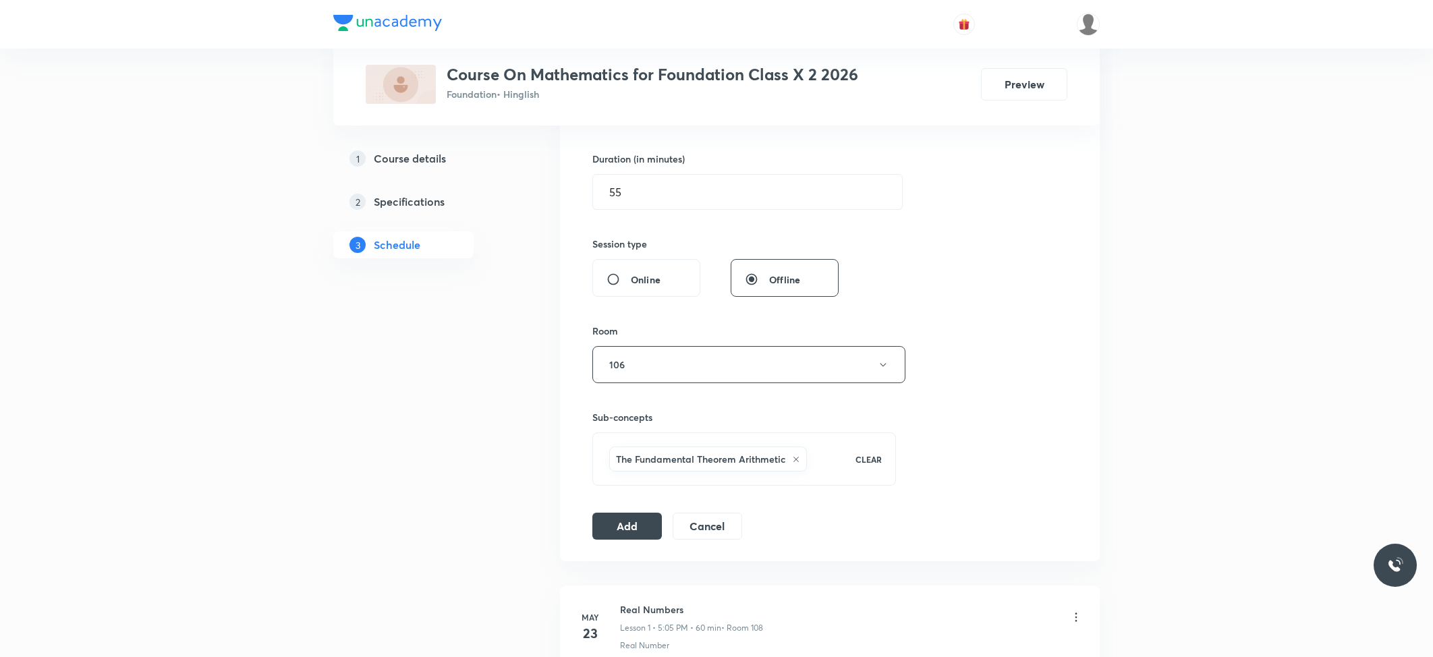
scroll to position [360, 0]
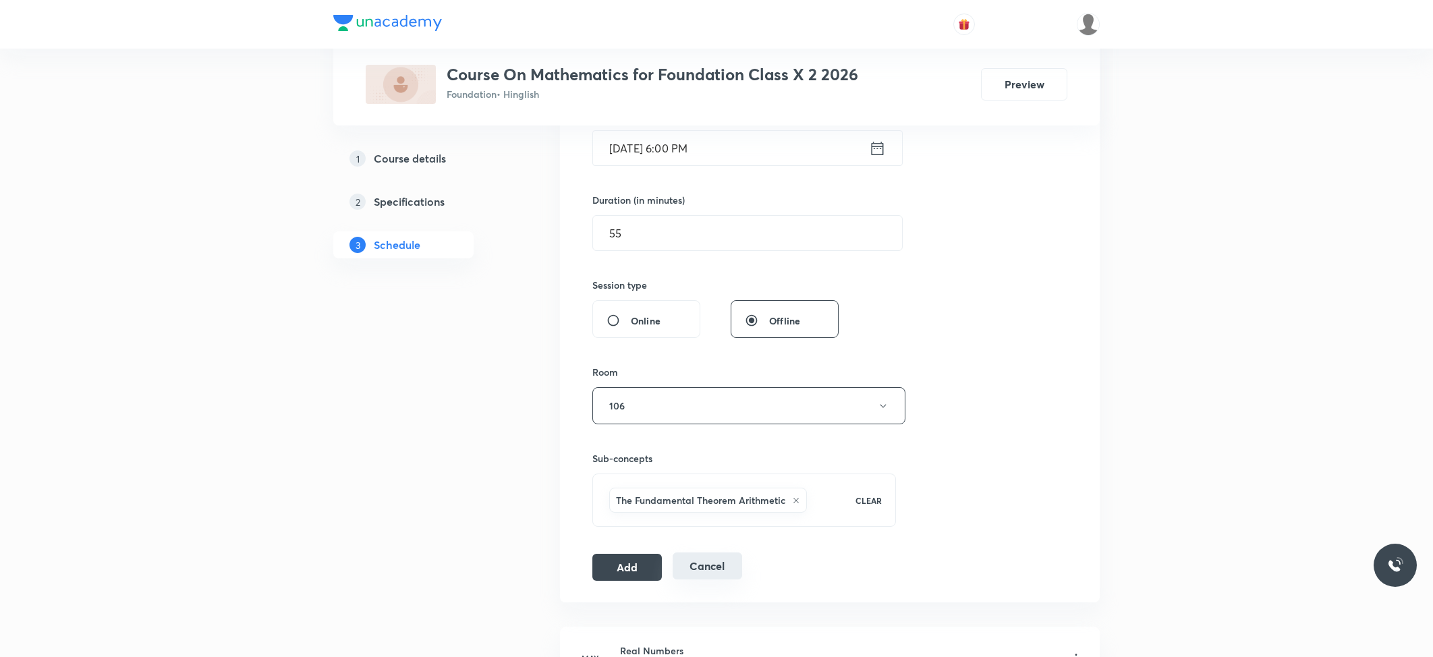
click at [700, 565] on button "Cancel" at bounding box center [708, 566] width 70 height 27
